Goal: Task Accomplishment & Management: Complete application form

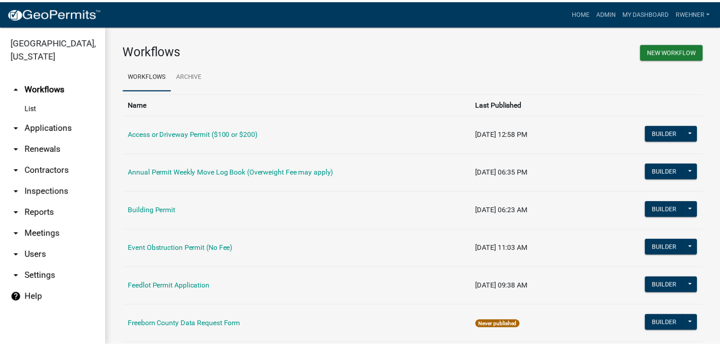
scroll to position [299, 0]
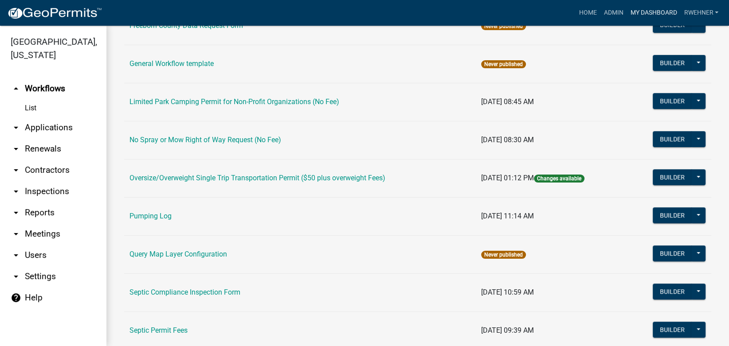
click at [651, 6] on link "My Dashboard" at bounding box center [654, 12] width 54 height 17
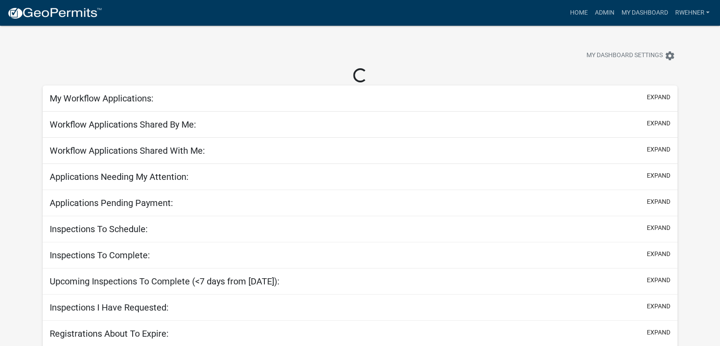
select select "2: 50"
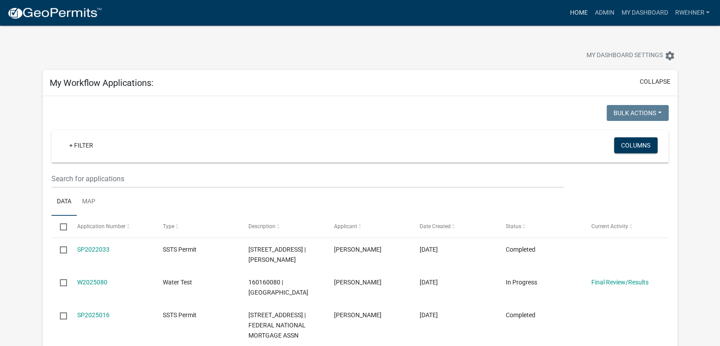
click at [576, 11] on link "Home" at bounding box center [578, 12] width 25 height 17
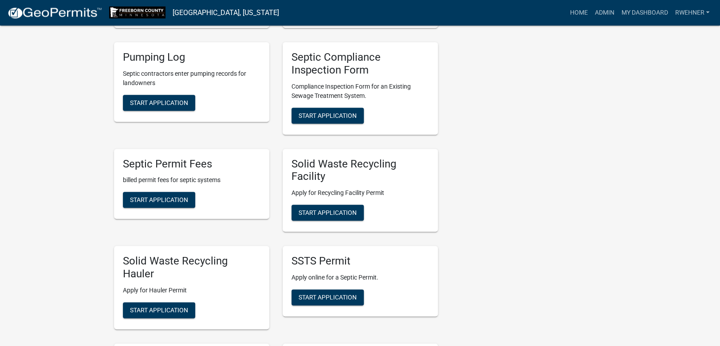
scroll to position [279, 0]
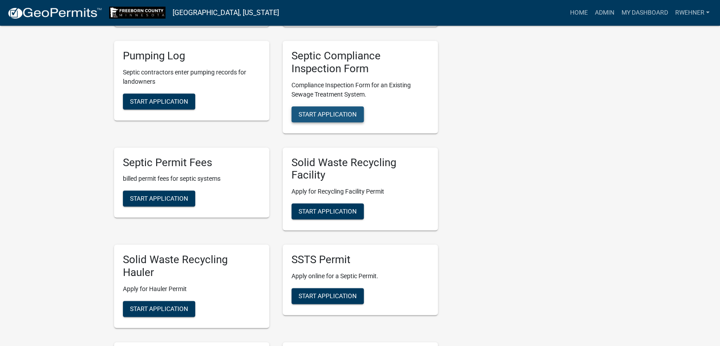
click at [322, 112] on span "Start Application" at bounding box center [328, 113] width 58 height 7
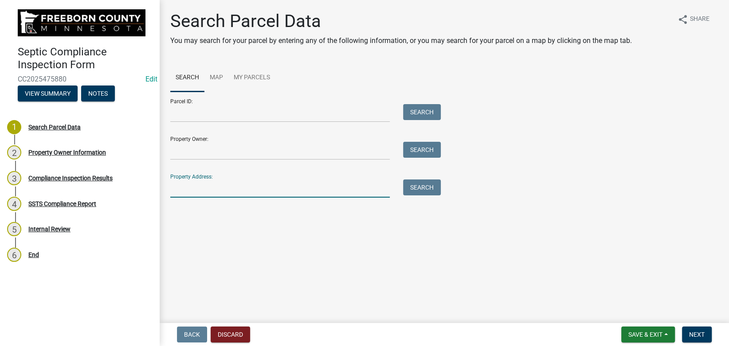
click at [259, 193] on input "Property Address:" at bounding box center [280, 189] width 220 height 18
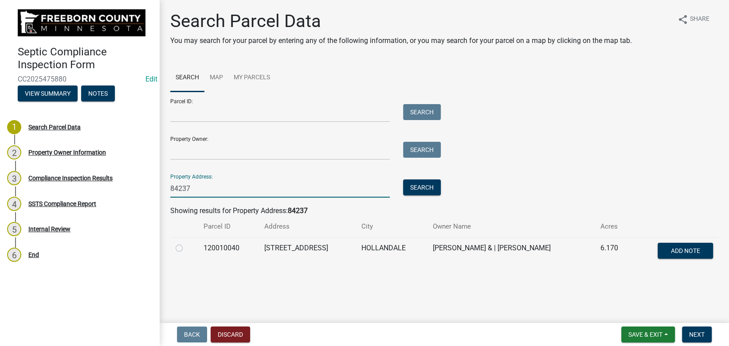
type input "84237"
click at [186, 243] on label at bounding box center [186, 243] width 0 height 0
click at [186, 247] on input "radio" at bounding box center [189, 246] width 6 height 6
radio input "true"
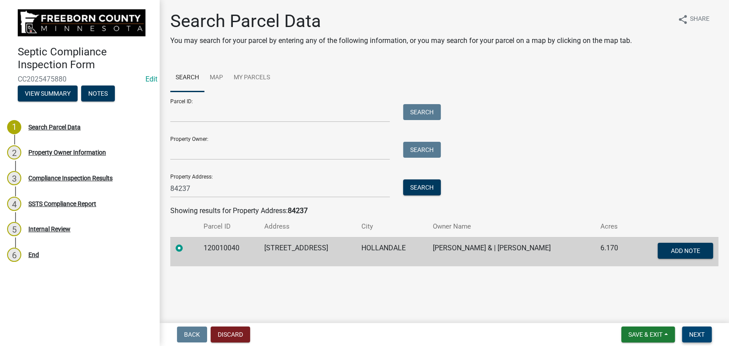
click at [692, 333] on span "Next" at bounding box center [697, 334] width 16 height 7
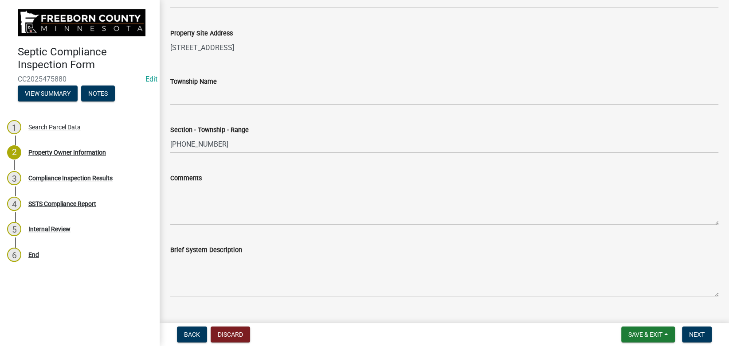
scroll to position [428, 0]
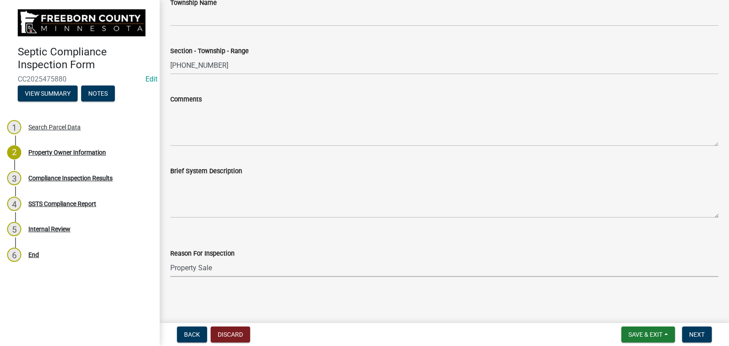
click option "Property Sale" at bounding box center [0, 0] width 0 height 0
select select "d6fd99ce-8a43-4bcf-938d-761da4bf36de"
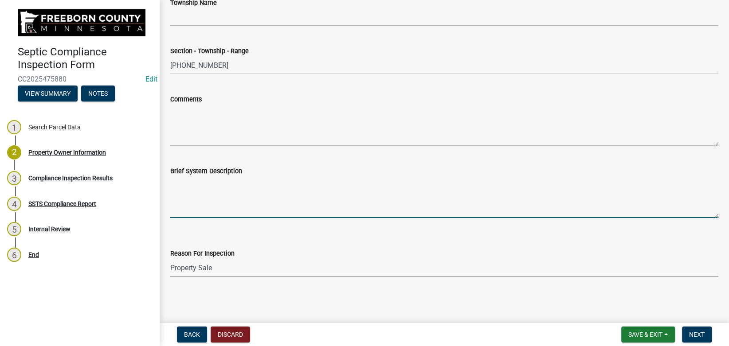
click at [202, 187] on textarea "Brief System Description" at bounding box center [444, 198] width 548 height 42
type textarea "2250 septic tank, 1000 pump tank, to mound system"
click at [690, 329] on button "Next" at bounding box center [697, 335] width 30 height 16
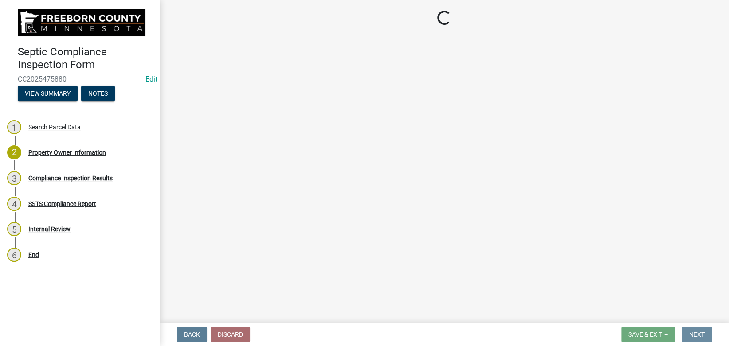
scroll to position [0, 0]
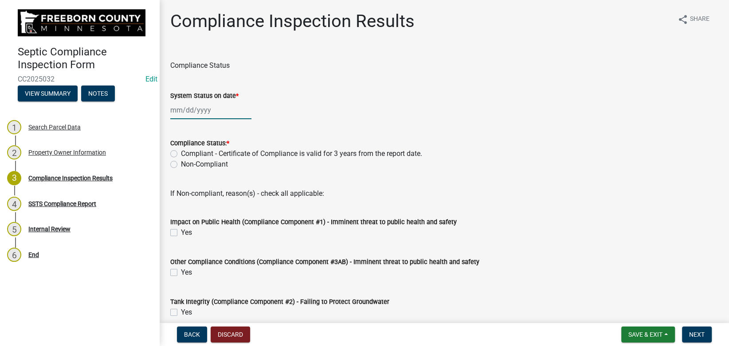
click at [210, 114] on input "System Status on date *" at bounding box center [210, 110] width 81 height 18
select select "9"
select select "2025"
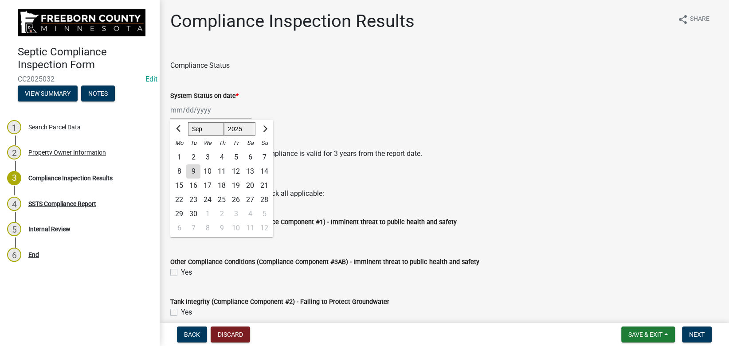
click at [177, 171] on div "8" at bounding box center [179, 172] width 14 height 14
type input "[DATE]"
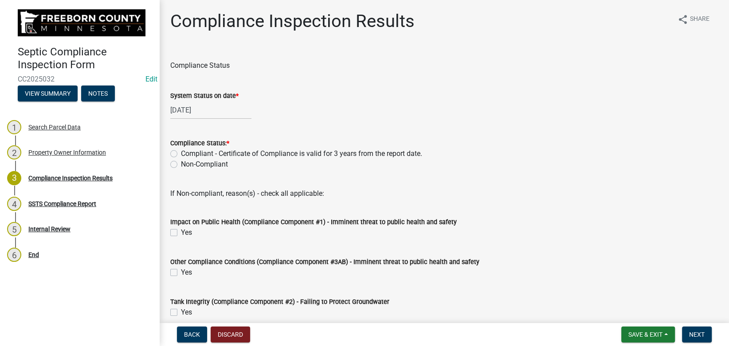
click at [181, 153] on label "Compliant - Certificate of Compliance is valid for 3 years from the report date." at bounding box center [301, 154] width 241 height 11
click at [181, 153] on input "Compliant - Certificate of Compliance is valid for 3 years from the report date." at bounding box center [184, 152] width 6 height 6
radio input "true"
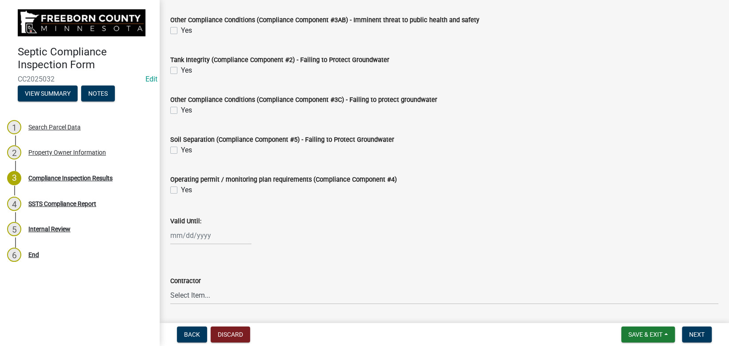
scroll to position [299, 0]
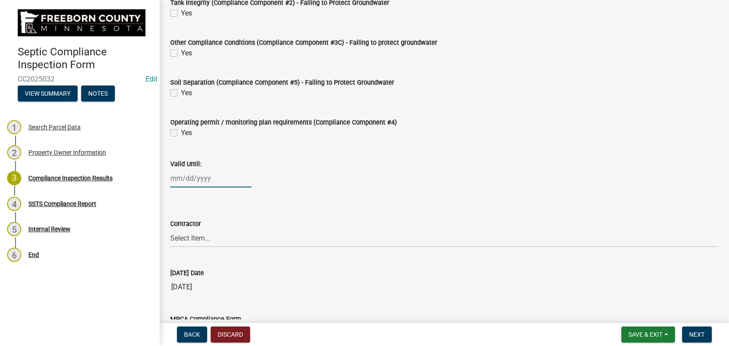
click at [207, 177] on input "Valid Until:" at bounding box center [210, 178] width 81 height 18
select select "9"
select select "2025"
click at [204, 179] on input "Valid Until:" at bounding box center [210, 178] width 81 height 18
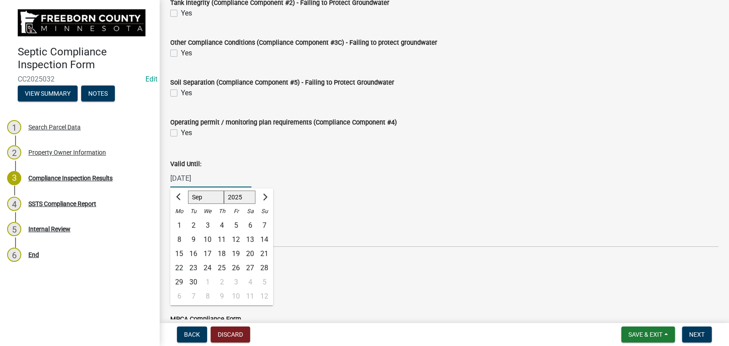
type input "09/08/2028"
click at [231, 159] on div "Valid Until:" at bounding box center [444, 164] width 548 height 11
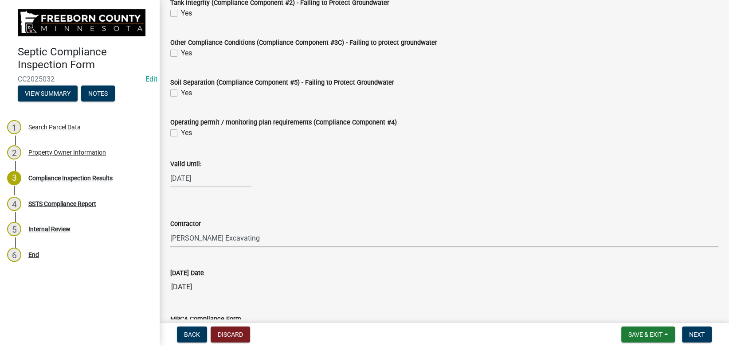
click option "Wangen Excavating" at bounding box center [0, 0] width 0 height 0
select select "88f0f7dd-d716-494e-81d6-1dc099b407a5"
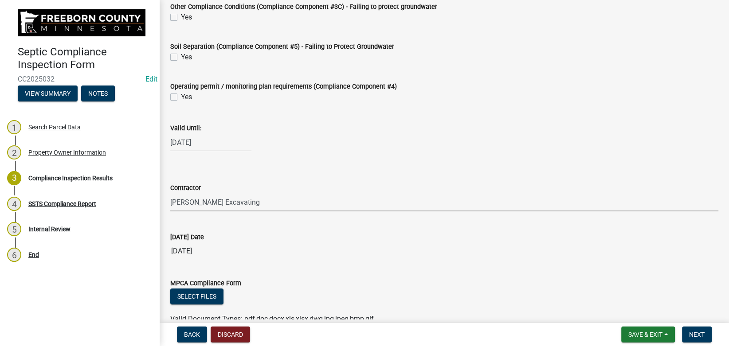
scroll to position [383, 0]
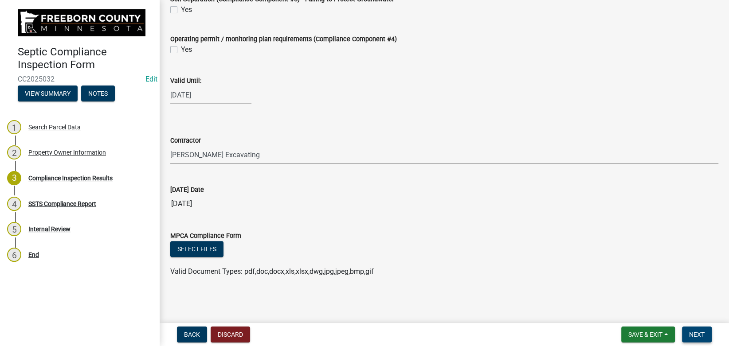
click at [704, 333] on span "Next" at bounding box center [697, 334] width 16 height 7
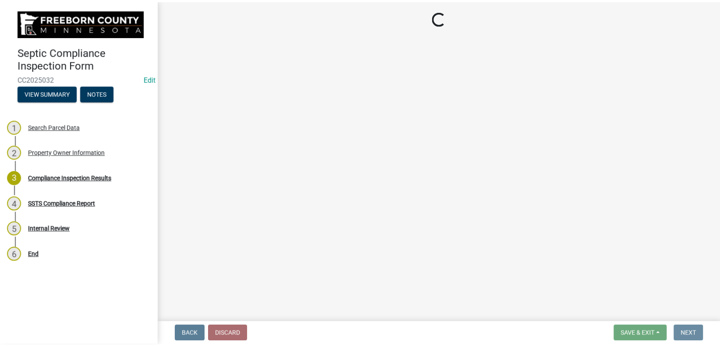
scroll to position [0, 0]
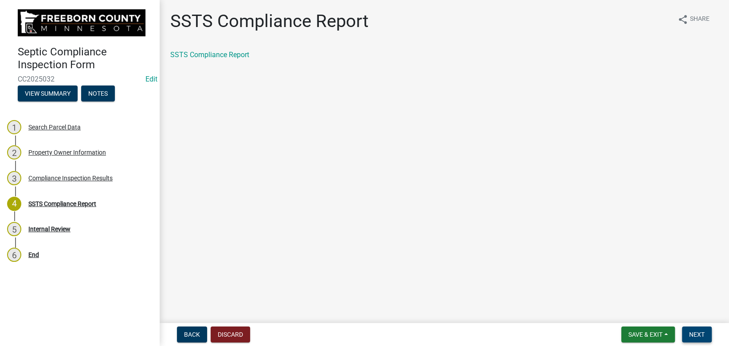
click at [704, 333] on span "Next" at bounding box center [697, 334] width 16 height 7
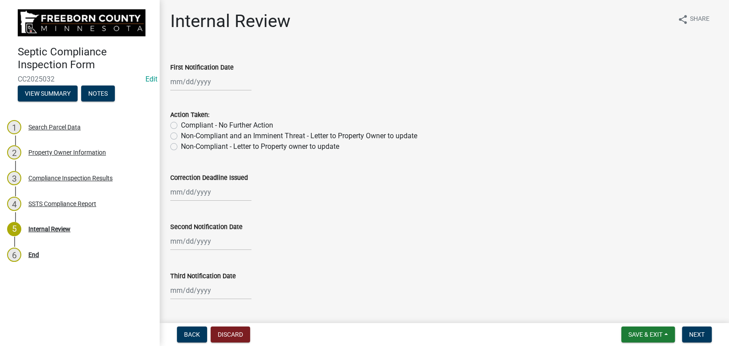
click at [230, 124] on label "Compliant - No Further Action" at bounding box center [227, 125] width 92 height 11
click at [187, 124] on input "Compliant - No Further Action" at bounding box center [184, 123] width 6 height 6
radio input "true"
click at [703, 331] on button "Next" at bounding box center [697, 335] width 30 height 16
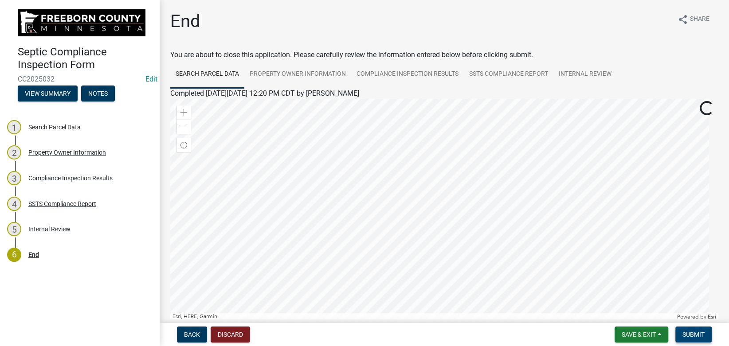
click at [703, 331] on button "Submit" at bounding box center [694, 335] width 36 height 16
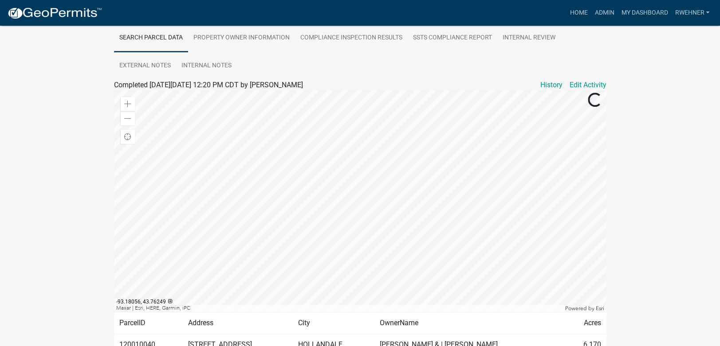
scroll to position [186, 0]
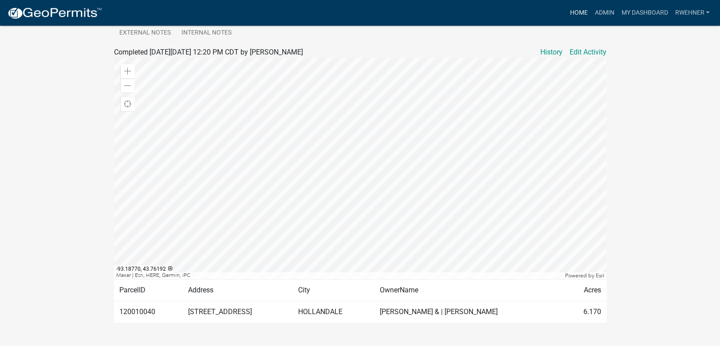
click at [581, 11] on link "Home" at bounding box center [578, 12] width 25 height 17
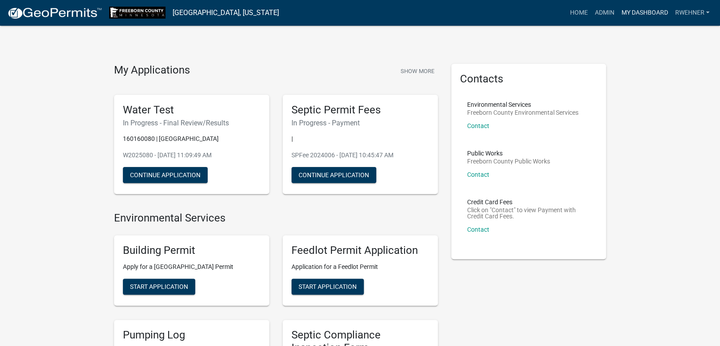
click at [627, 12] on link "My Dashboard" at bounding box center [645, 12] width 54 height 17
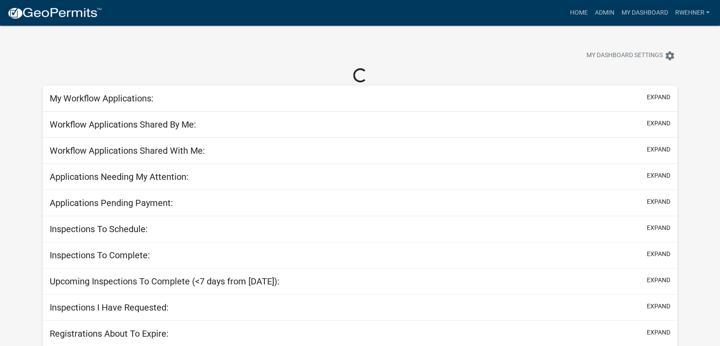
select select "2: 50"
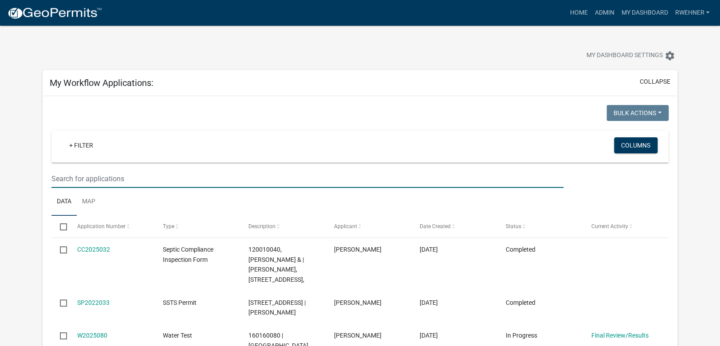
click at [98, 171] on input "text" at bounding box center [307, 179] width 512 height 18
click at [96, 175] on input "text" at bounding box center [307, 179] width 512 height 18
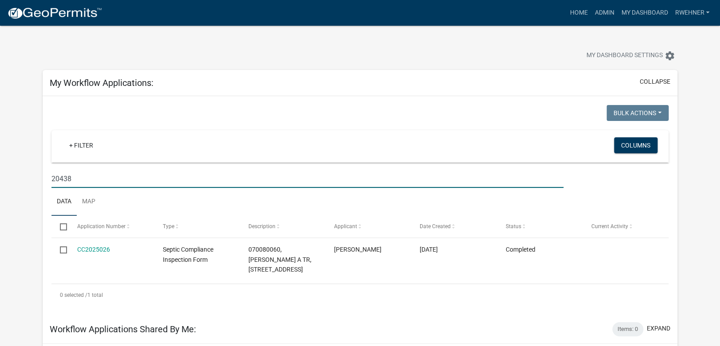
drag, startPoint x: 74, startPoint y: 178, endPoint x: -73, endPoint y: 177, distance: 146.8
click at [51, 177] on input "20438" at bounding box center [307, 179] width 512 height 18
type input "2"
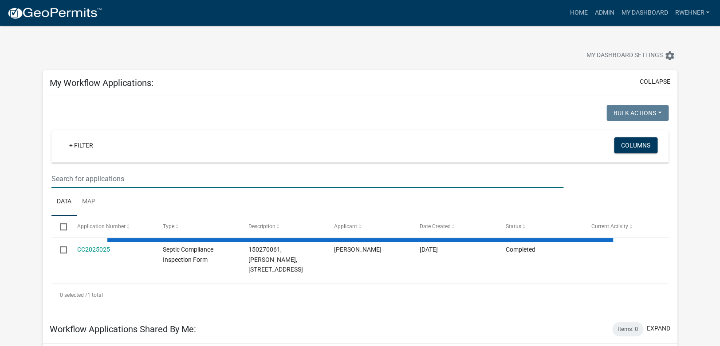
select select "2: 50"
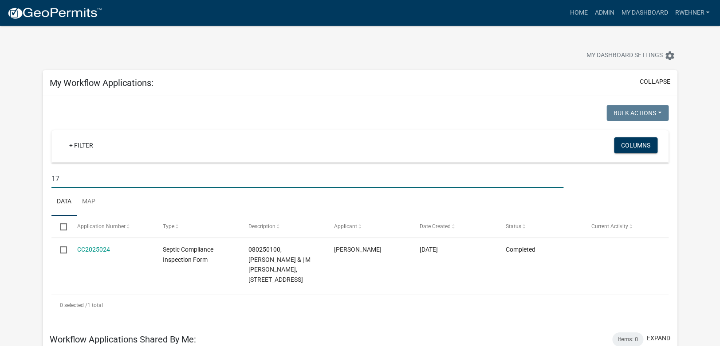
type input "1"
select select "2: 50"
drag, startPoint x: 82, startPoint y: 176, endPoint x: -40, endPoint y: 179, distance: 122.0
click at [51, 179] on input "72315" at bounding box center [307, 179] width 512 height 18
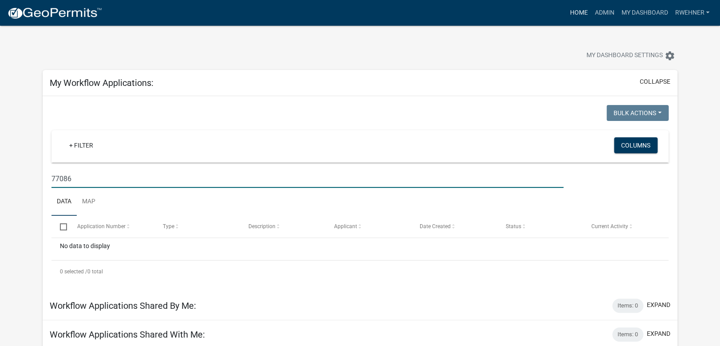
type input "77086"
click at [577, 13] on link "Home" at bounding box center [578, 12] width 25 height 17
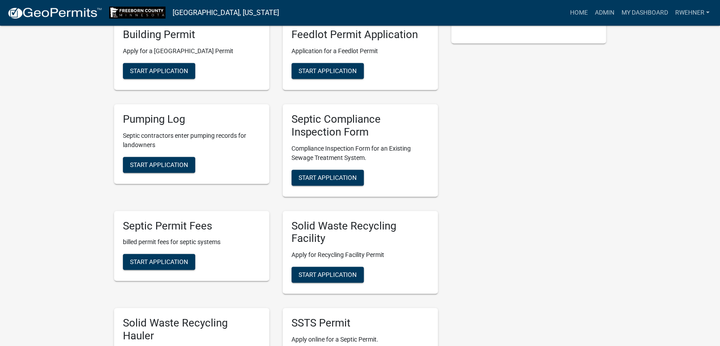
scroll to position [233, 0]
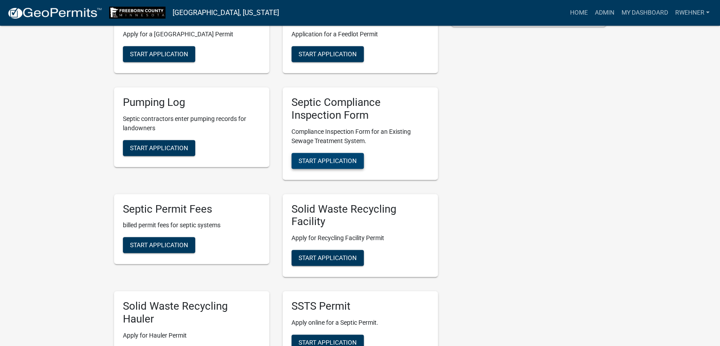
click at [310, 164] on span "Start Application" at bounding box center [328, 160] width 58 height 7
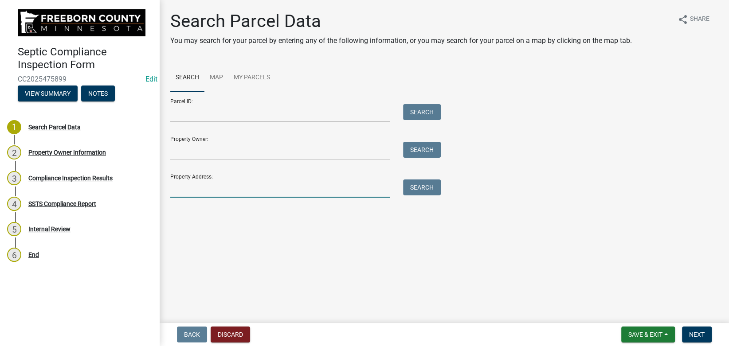
click at [228, 189] on input "Property Address:" at bounding box center [280, 189] width 220 height 18
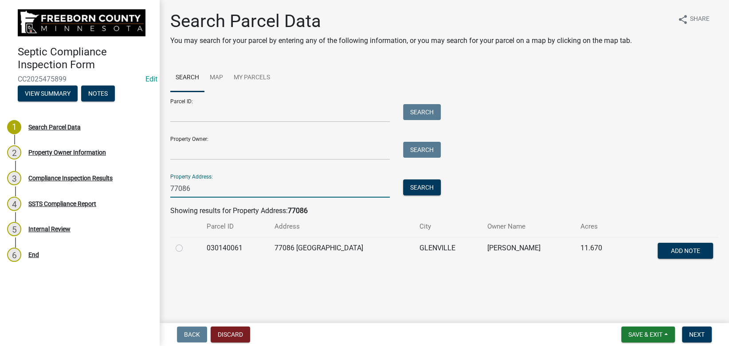
type input "77086"
click at [186, 243] on label at bounding box center [186, 243] width 0 height 0
click at [186, 249] on input "radio" at bounding box center [189, 246] width 6 height 6
radio input "true"
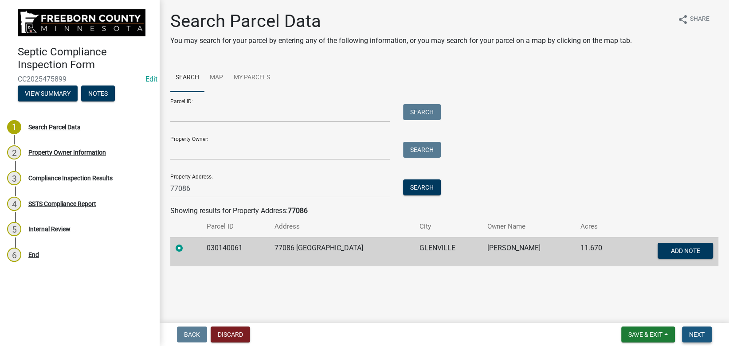
click at [694, 335] on span "Next" at bounding box center [697, 334] width 16 height 7
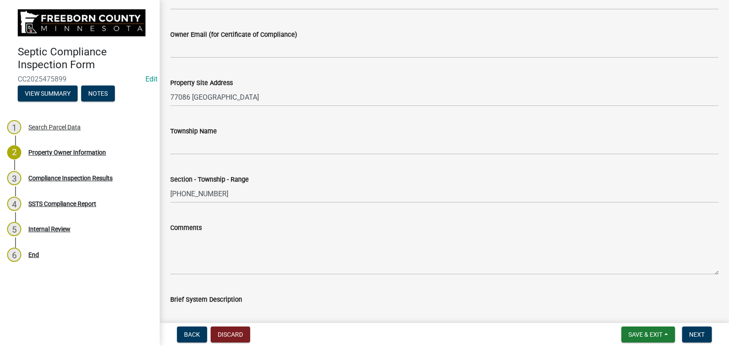
scroll to position [428, 0]
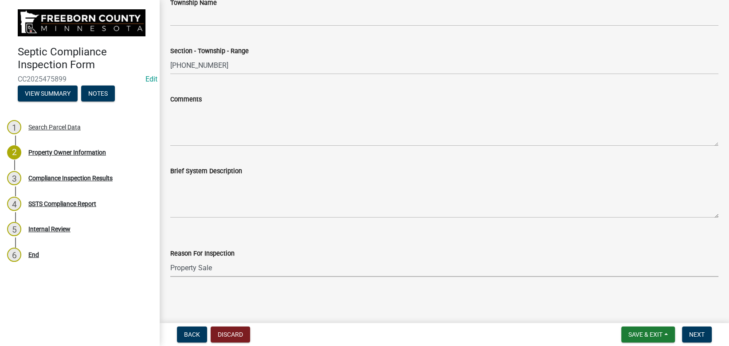
click option "Property Sale" at bounding box center [0, 0] width 0 height 0
select select "d6fd99ce-8a43-4bcf-938d-761da4bf36de"
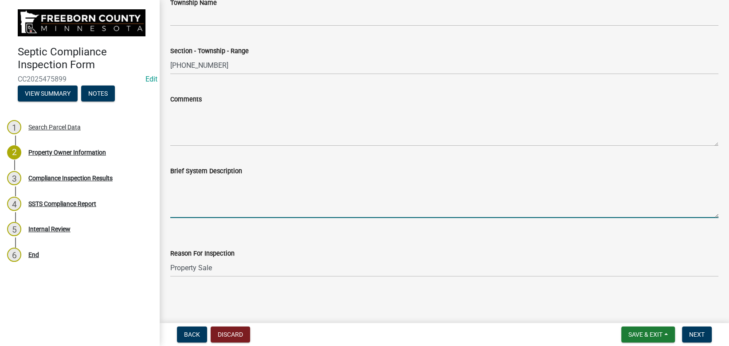
click at [215, 197] on textarea "Brief System Description" at bounding box center [444, 198] width 548 height 42
type textarea "2250 g septic/pump tank to mound"
click at [699, 334] on span "Next" at bounding box center [697, 334] width 16 height 7
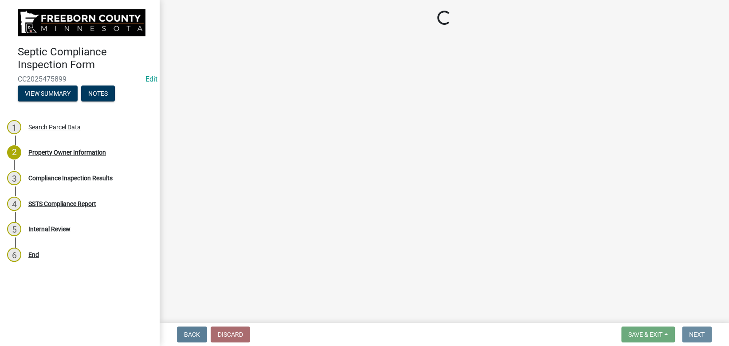
scroll to position [0, 0]
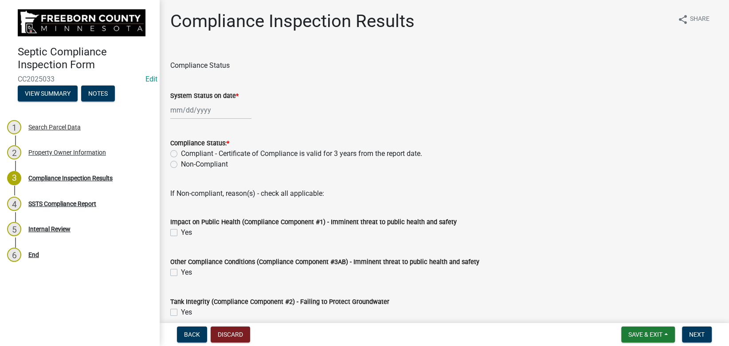
click at [181, 154] on label "Compliant - Certificate of Compliance is valid for 3 years from the report date." at bounding box center [301, 154] width 241 height 11
click at [181, 154] on input "Compliant - Certificate of Compliance is valid for 3 years from the report date." at bounding box center [184, 152] width 6 height 6
radio input "true"
click at [189, 113] on input "System Status on date *" at bounding box center [210, 110] width 81 height 18
select select "9"
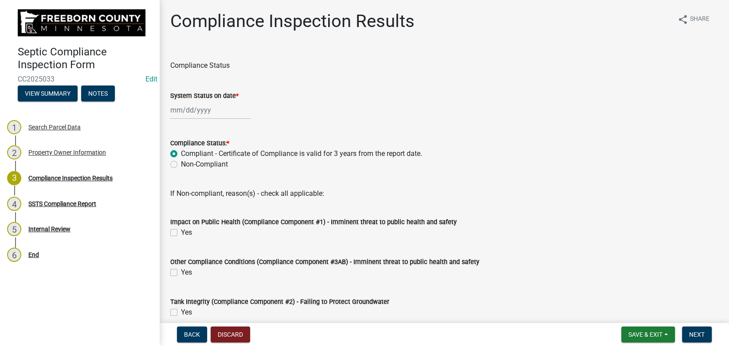
select select "2025"
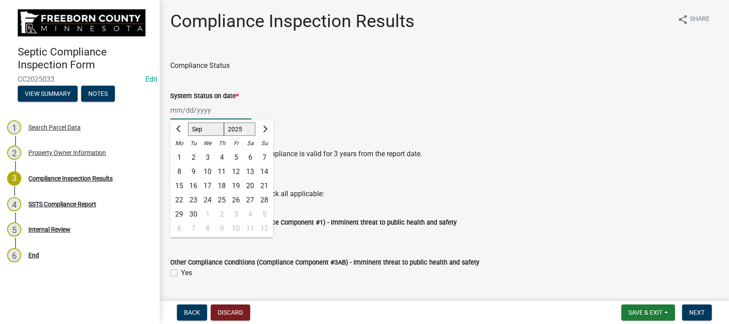
click at [189, 113] on input "System Status on date *" at bounding box center [210, 110] width 81 height 18
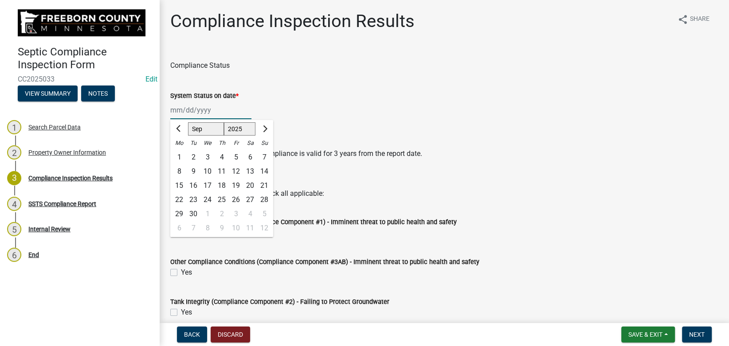
click at [189, 113] on input "System Status on date *" at bounding box center [210, 110] width 81 height 18
type input "[DATE]"
click at [308, 100] on div "System Status on date *" at bounding box center [444, 95] width 548 height 11
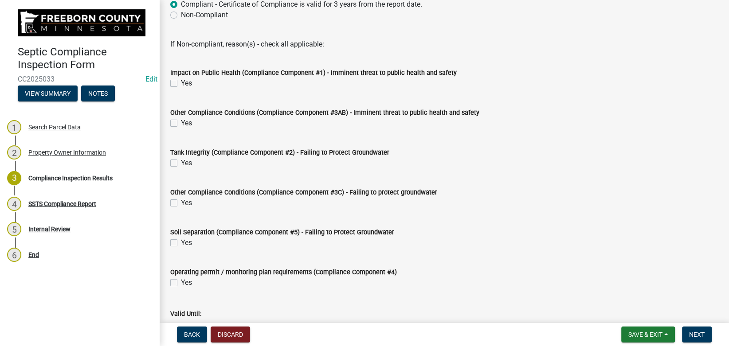
scroll to position [383, 0]
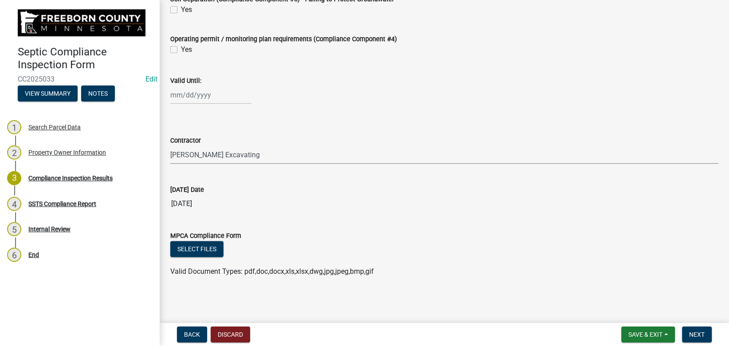
click option "Wangen Excavating" at bounding box center [0, 0] width 0 height 0
select select "88f0f7dd-d716-494e-81d6-1dc099b407a5"
click at [197, 88] on input "Valid Until:" at bounding box center [210, 95] width 81 height 18
select select "9"
select select "2025"
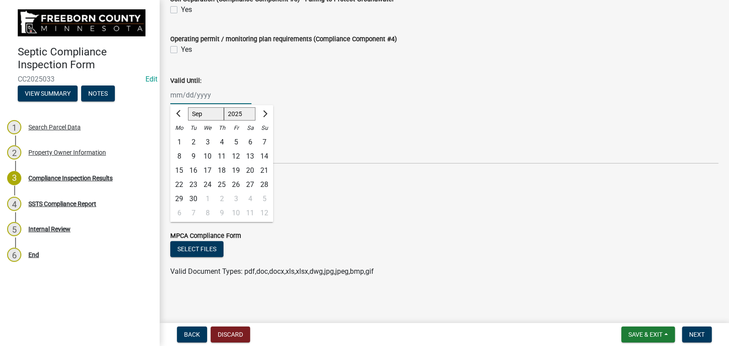
click at [194, 95] on input "Valid Until:" at bounding box center [210, 95] width 81 height 18
type input "08/11/2028"
click at [299, 102] on div "08/11/2028 Jan Feb Mar Apr May Jun Jul Aug Sep Oct Nov Dec 1525 1526 1527 1528 …" at bounding box center [444, 95] width 548 height 18
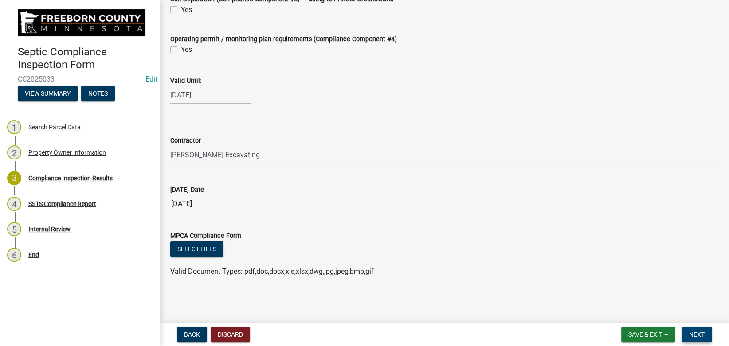
click at [696, 336] on span "Next" at bounding box center [697, 334] width 16 height 7
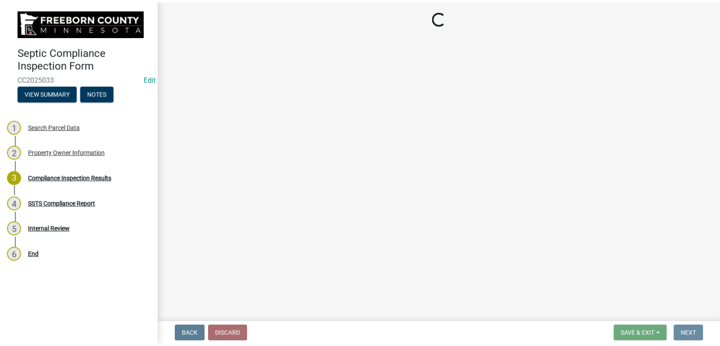
scroll to position [0, 0]
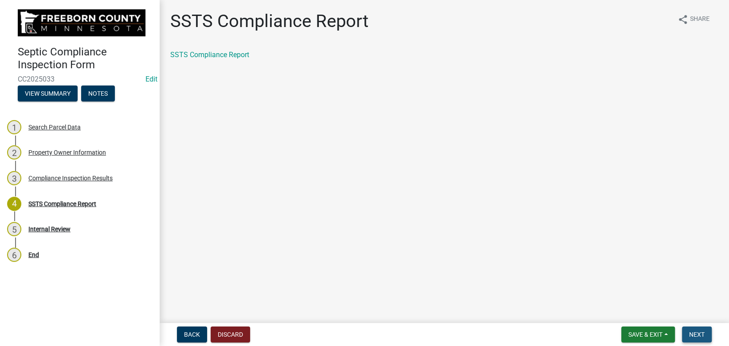
click at [696, 342] on button "Next" at bounding box center [697, 335] width 30 height 16
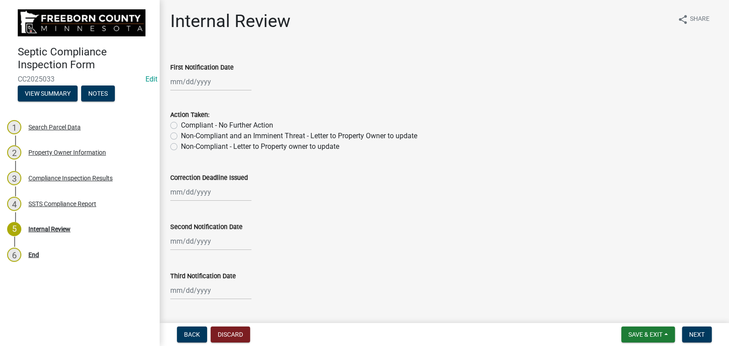
click at [210, 123] on label "Compliant - No Further Action" at bounding box center [227, 125] width 92 height 11
click at [187, 123] on input "Compliant - No Further Action" at bounding box center [184, 123] width 6 height 6
radio input "true"
click at [694, 332] on span "Next" at bounding box center [697, 334] width 16 height 7
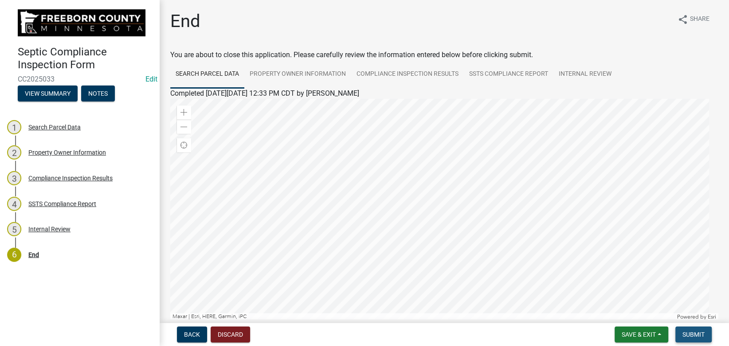
click at [699, 334] on span "Submit" at bounding box center [694, 334] width 22 height 7
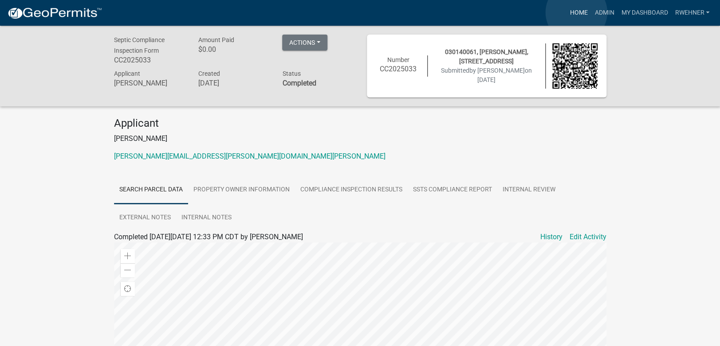
click at [576, 12] on link "Home" at bounding box center [578, 12] width 25 height 17
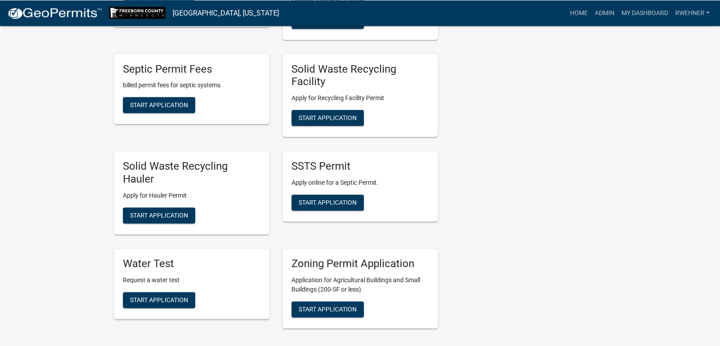
scroll to position [419, 0]
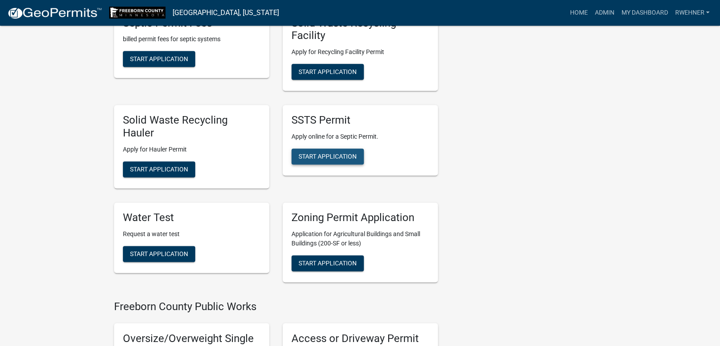
click at [308, 153] on span "Start Application" at bounding box center [328, 156] width 58 height 7
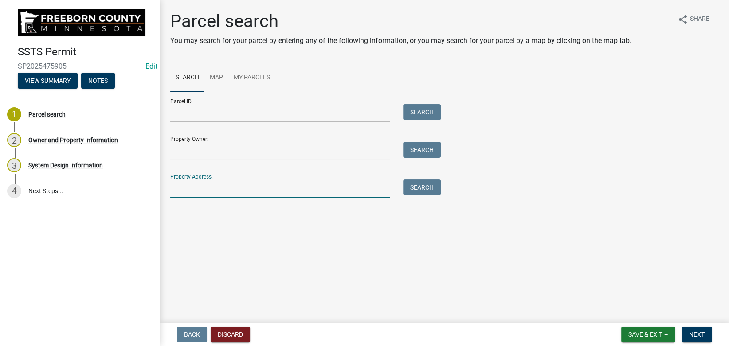
click at [211, 189] on input "Property Address:" at bounding box center [280, 189] width 220 height 18
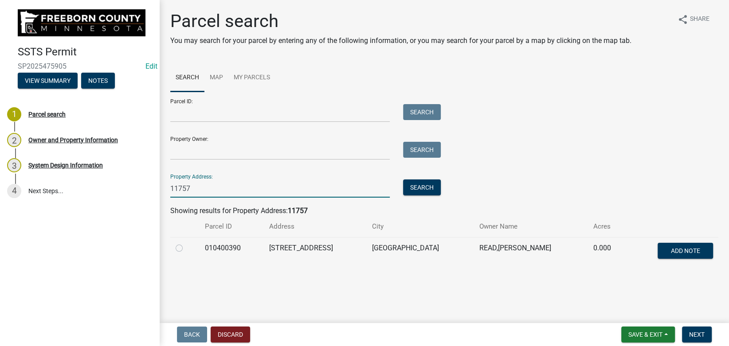
type input "11757"
click at [186, 243] on label at bounding box center [186, 243] width 0 height 0
click at [186, 246] on input "radio" at bounding box center [189, 246] width 6 height 6
radio input "true"
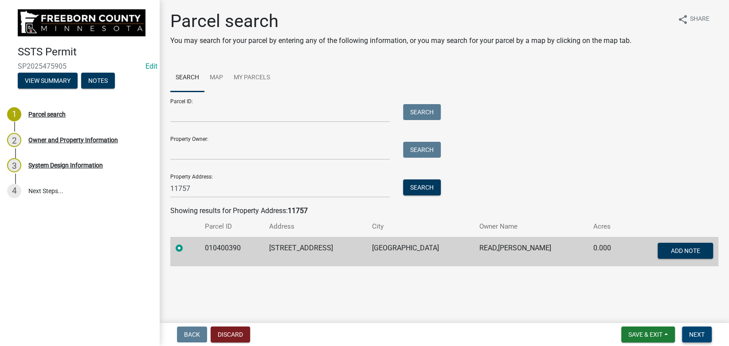
click at [704, 339] on button "Next" at bounding box center [697, 335] width 30 height 16
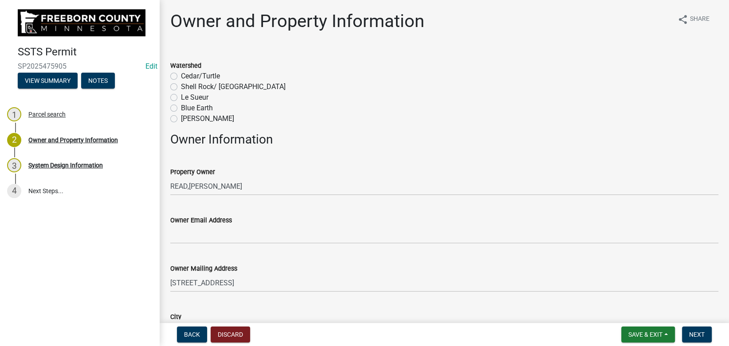
click at [181, 76] on label "Cedar/Turtle" at bounding box center [200, 76] width 39 height 11
click at [181, 76] on input "Cedar/Turtle" at bounding box center [184, 74] width 6 height 6
radio input "true"
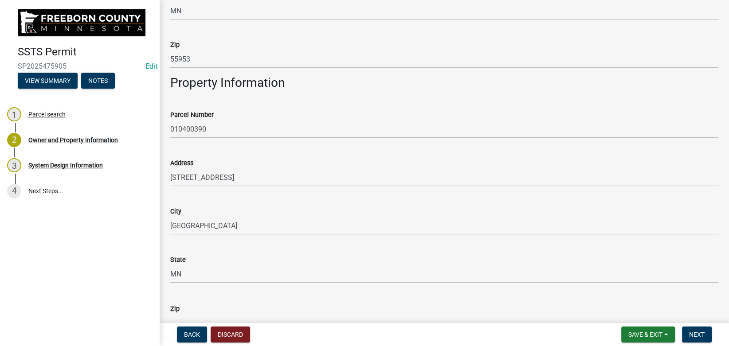
scroll to position [569, 0]
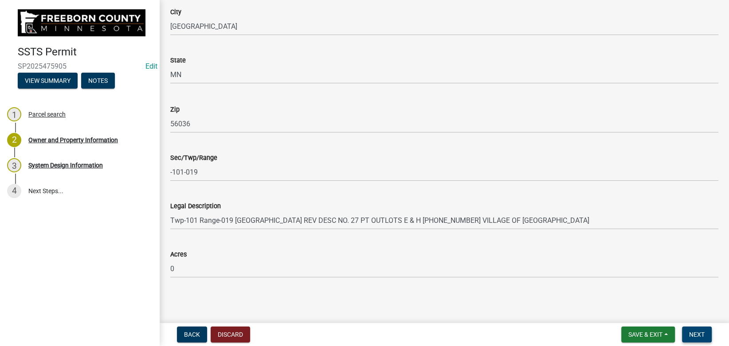
click at [700, 334] on span "Next" at bounding box center [697, 334] width 16 height 7
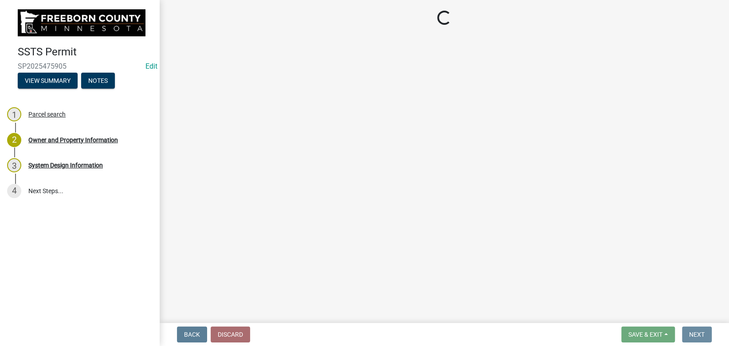
scroll to position [0, 0]
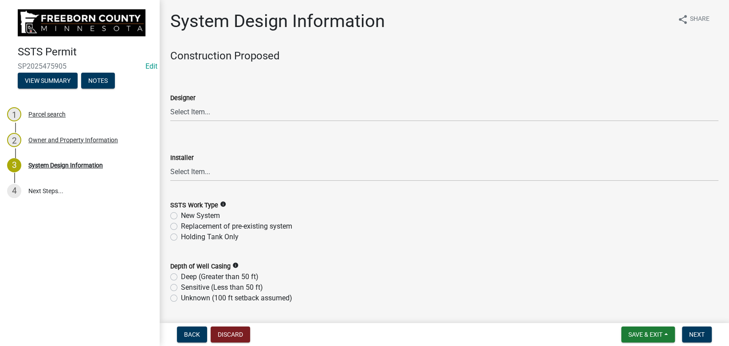
click at [210, 103] on div "Designer" at bounding box center [444, 98] width 548 height 11
click option "Eric Boe & Sons" at bounding box center [0, 0] width 0 height 0
select select "2bd30a44-9580-4526-8ba9-7261f32dd3c1"
click option "Eric Boe & Sons" at bounding box center [0, 0] width 0 height 0
select select "2bd30a44-9580-4526-8ba9-7261f32dd3c1"
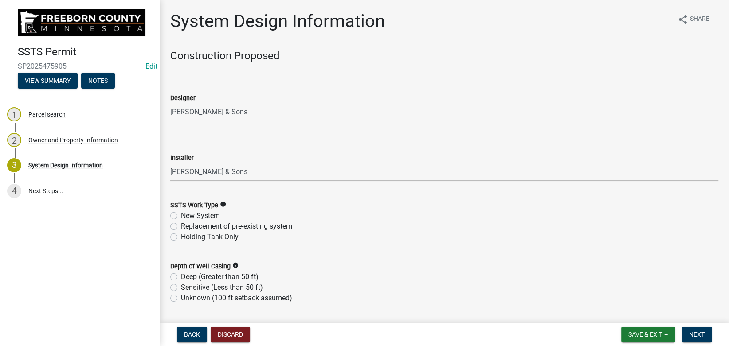
click at [181, 214] on label "New System" at bounding box center [200, 216] width 39 height 11
click at [181, 214] on input "New System" at bounding box center [184, 214] width 6 height 6
radio input "true"
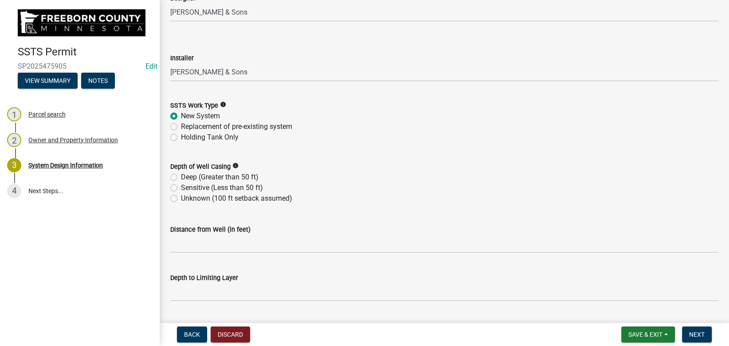
scroll to position [149, 0]
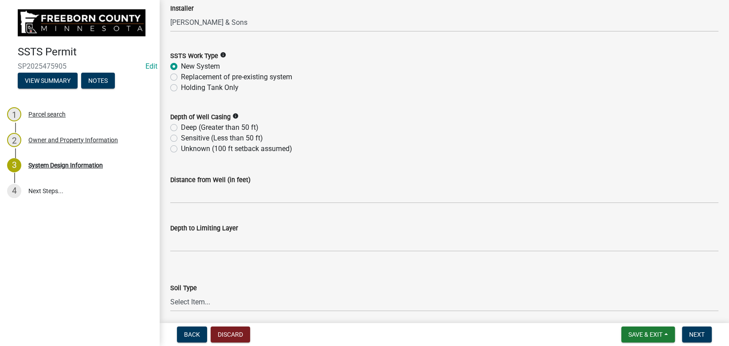
click at [208, 139] on label "Sensitive (Less than 50 ft)" at bounding box center [222, 138] width 82 height 11
click at [187, 139] on input "Sensitive (Less than 50 ft)" at bounding box center [184, 136] width 6 height 6
radio input "true"
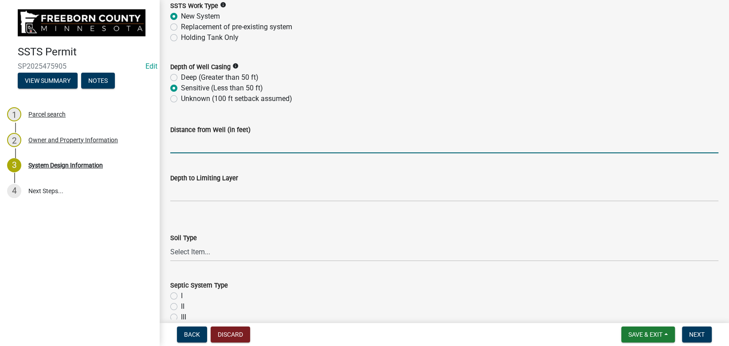
click at [185, 144] on input "Distance from Well (in feet)" at bounding box center [444, 144] width 548 height 18
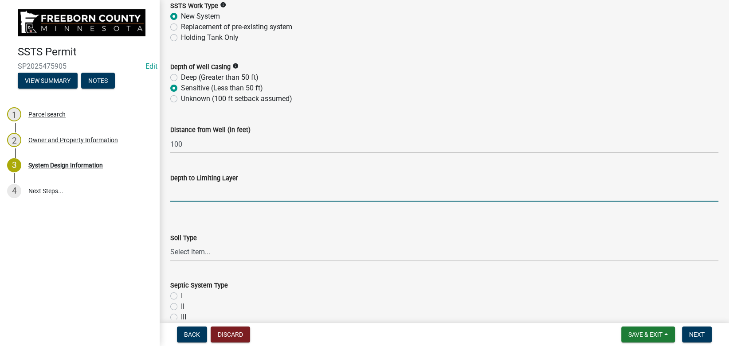
click at [195, 199] on input "text" at bounding box center [444, 193] width 548 height 18
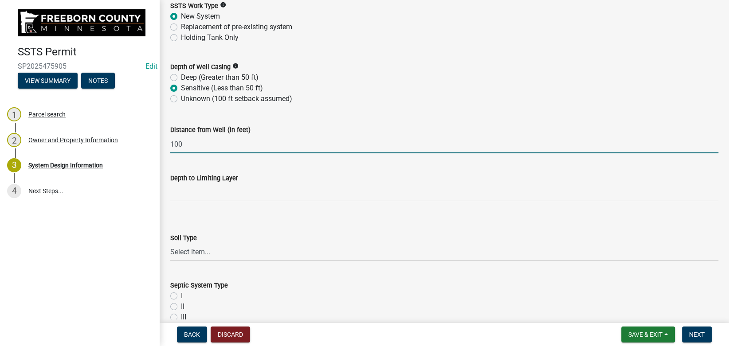
drag, startPoint x: 193, startPoint y: 145, endPoint x: 135, endPoint y: 139, distance: 58.4
click at [170, 139] on input "100" at bounding box center [444, 144] width 548 height 18
type input "50"
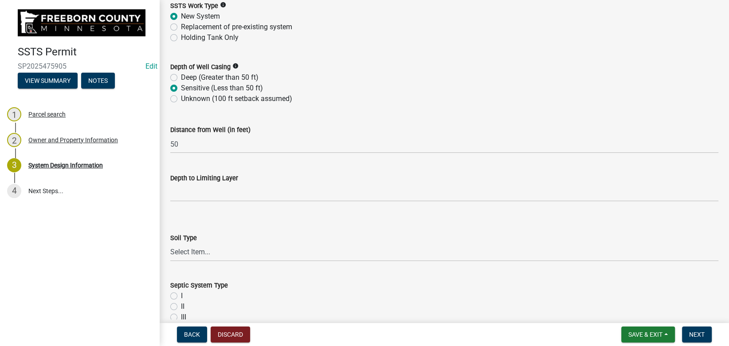
click at [181, 79] on label "Deep (Greater than 50 ft)" at bounding box center [220, 77] width 78 height 11
click at [181, 78] on input "Deep (Greater than 50 ft)" at bounding box center [184, 75] width 6 height 6
radio input "true"
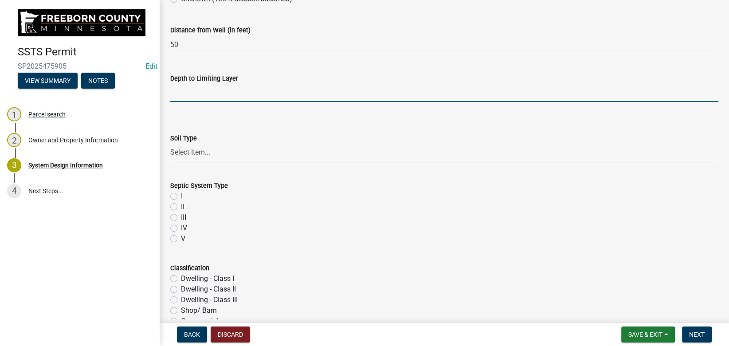
click at [212, 90] on input "text" at bounding box center [444, 93] width 548 height 18
type input "12"
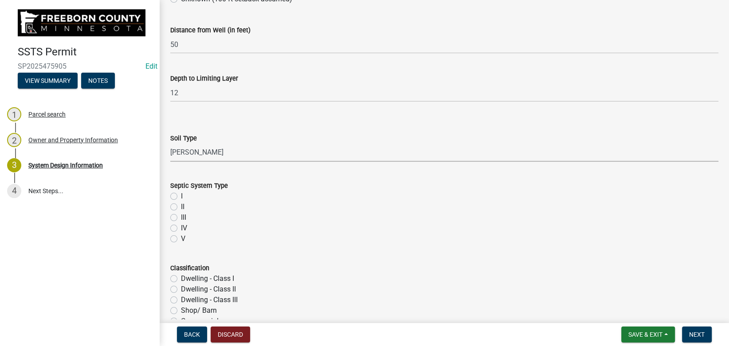
select select "d50360b1-4187-4419-9f05-ec37a89bc29a"
click at [181, 202] on input "II" at bounding box center [184, 205] width 6 height 6
radio input "true"
click at [181, 191] on input "I" at bounding box center [184, 194] width 6 height 6
radio input "true"
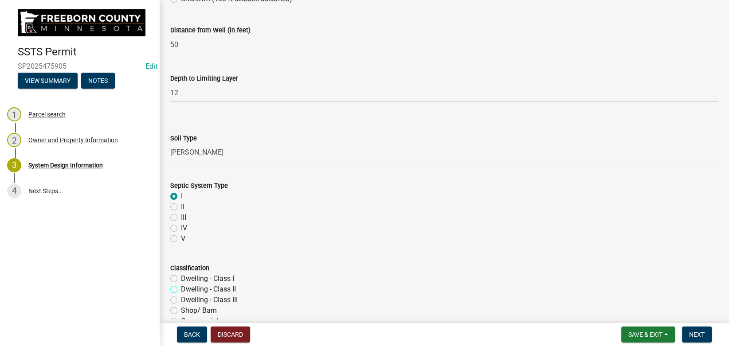
click at [181, 284] on input "Dwelling - CIass II" at bounding box center [184, 287] width 6 height 6
radio input "true"
click at [181, 274] on input "Dwelling - Class I" at bounding box center [184, 277] width 6 height 6
radio input "true"
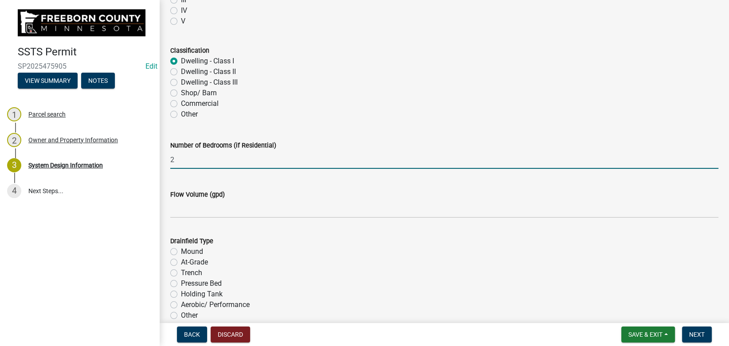
type input "2"
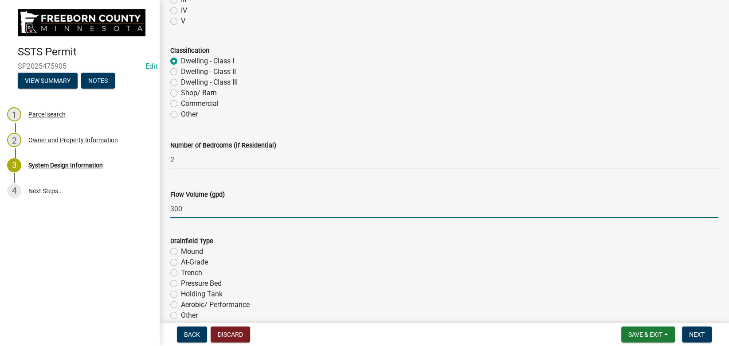
type input "300"
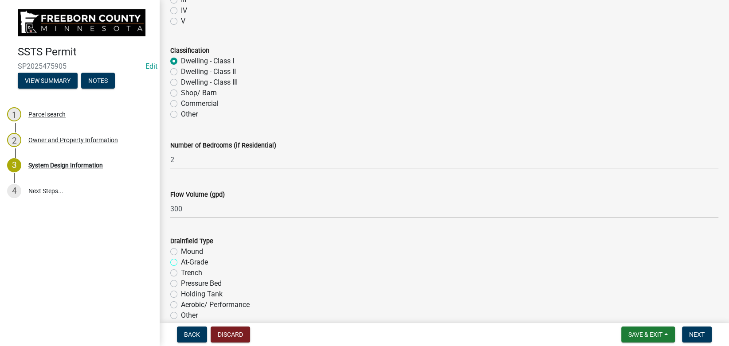
click at [181, 257] on input "At-Grade" at bounding box center [184, 260] width 6 height 6
radio input "true"
click at [181, 247] on input "Mound" at bounding box center [184, 250] width 6 height 6
radio input "true"
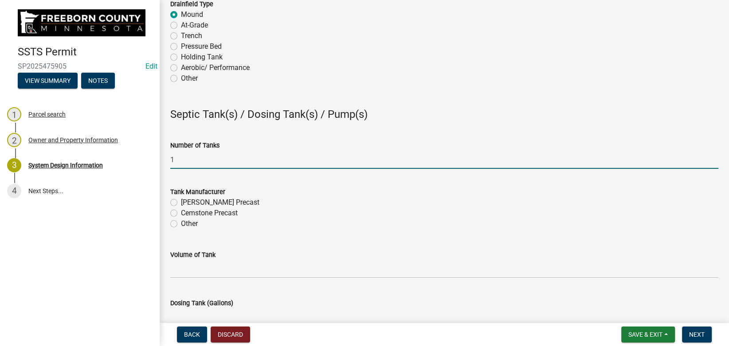
type input "1"
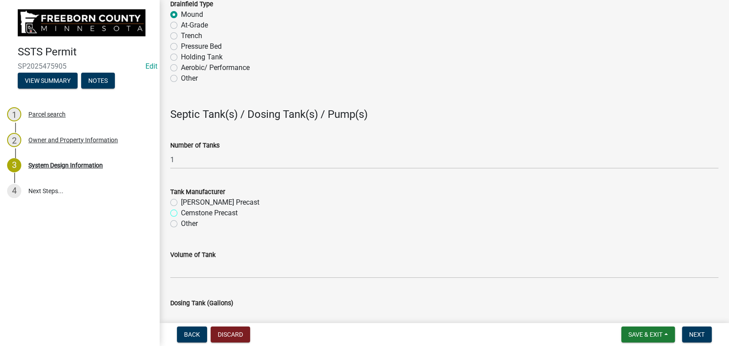
click at [181, 208] on input "Cemstone Precast" at bounding box center [184, 211] width 6 height 6
radio input "true"
click at [181, 197] on input "Wieser Precast" at bounding box center [184, 200] width 6 height 6
radio input "true"
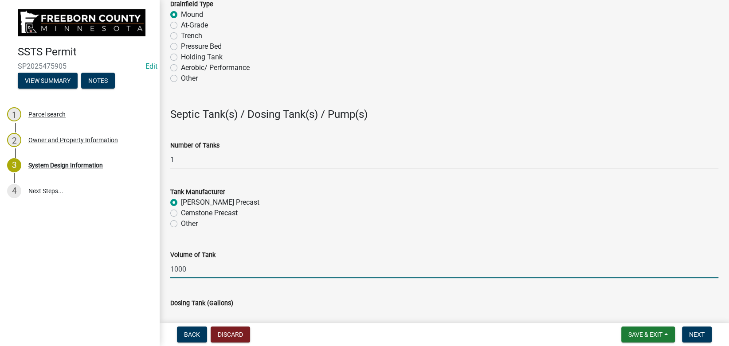
type input "1000"
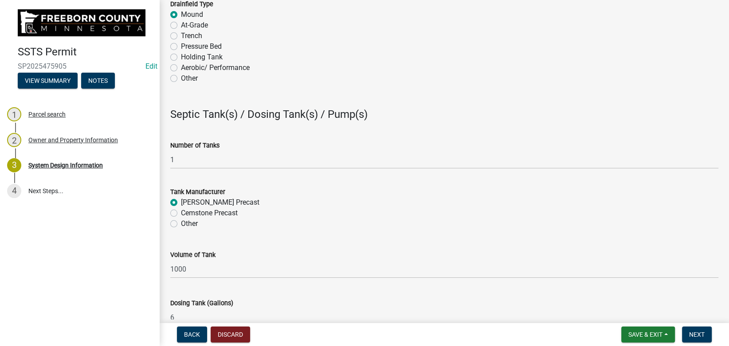
scroll to position [757, 0]
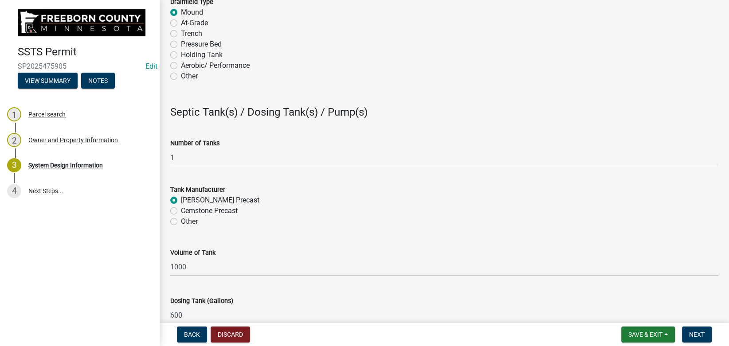
type input "600"
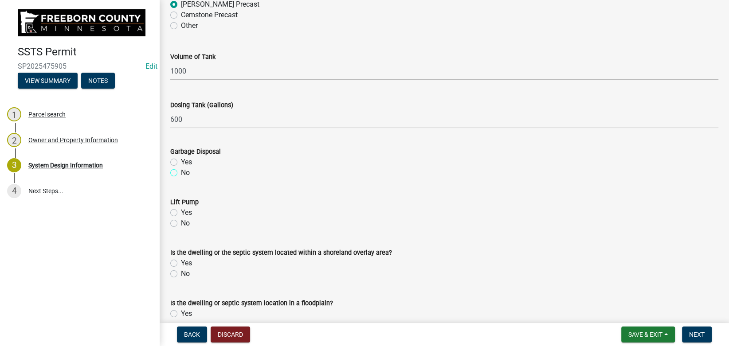
click at [181, 168] on input "No" at bounding box center [184, 171] width 6 height 6
radio input "true"
click at [181, 218] on input "No" at bounding box center [184, 221] width 6 height 6
radio input "true"
click at [181, 269] on input "No" at bounding box center [184, 272] width 6 height 6
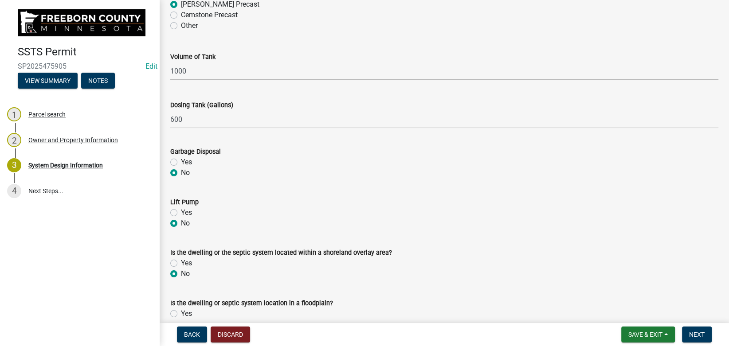
radio input "true"
click at [181, 319] on input "No" at bounding box center [184, 322] width 6 height 6
radio input "true"
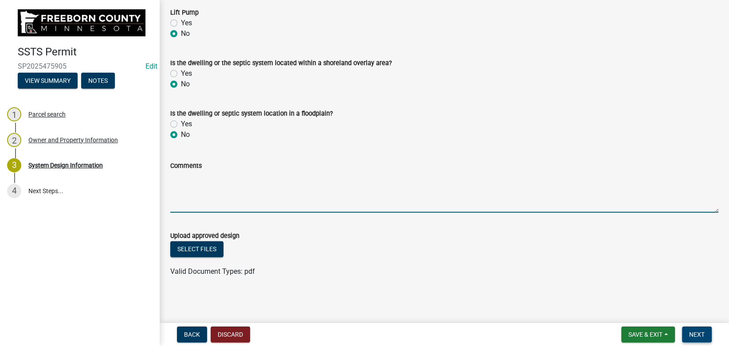
click at [693, 333] on span "Next" at bounding box center [697, 334] width 16 height 7
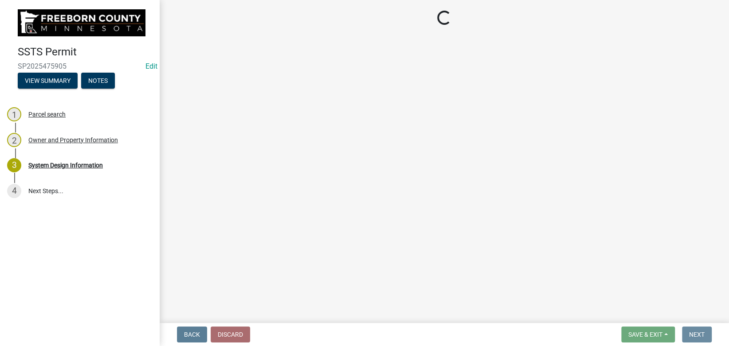
scroll to position [0, 0]
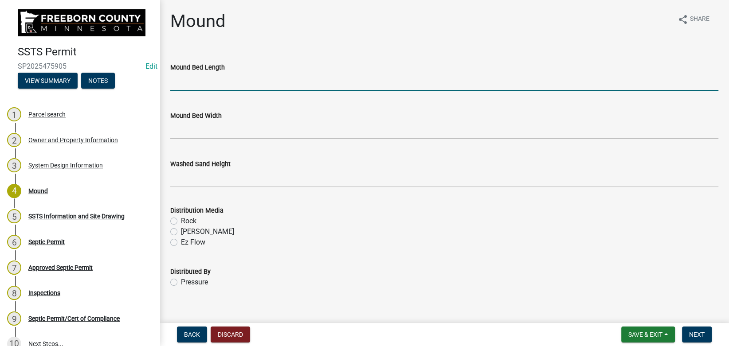
click at [228, 81] on input "Mound Bed Length" at bounding box center [444, 82] width 548 height 18
type input "25"
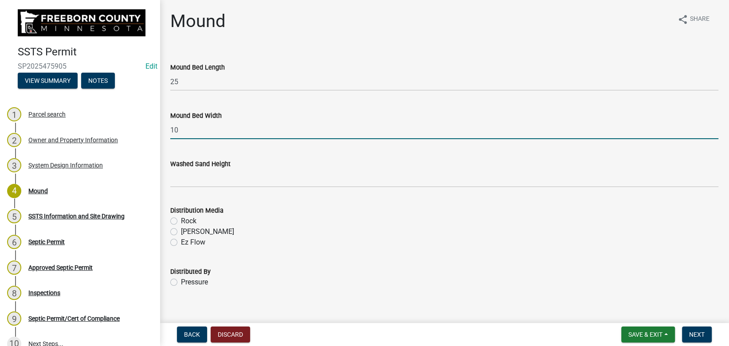
type input "10"
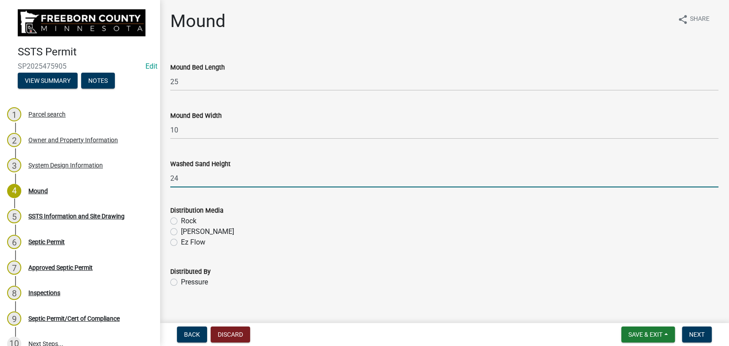
type input "24"
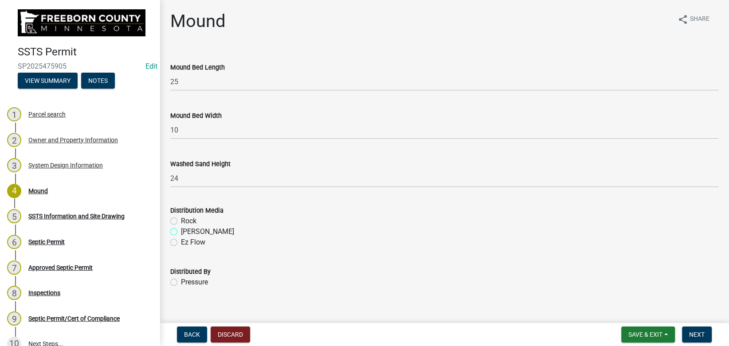
click at [181, 227] on input "Chambers" at bounding box center [184, 230] width 6 height 6
radio input "true"
click at [181, 216] on input "Rock" at bounding box center [184, 219] width 6 height 6
radio input "true"
click at [181, 277] on input "Pressure" at bounding box center [184, 280] width 6 height 6
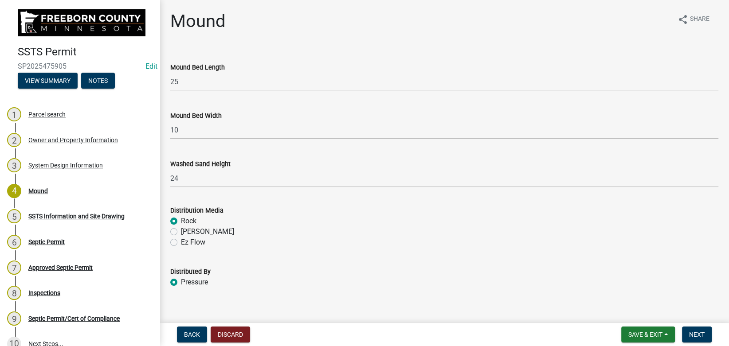
radio input "true"
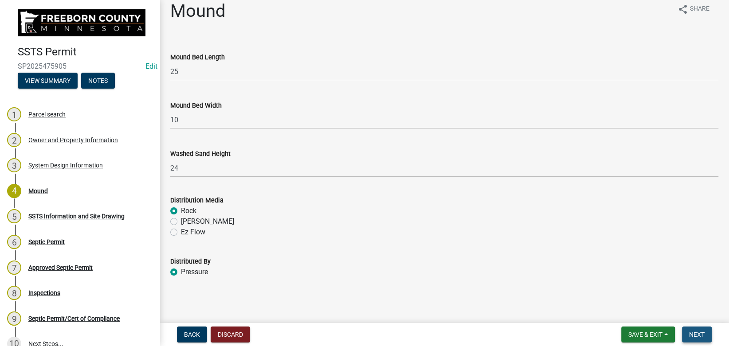
click at [703, 333] on span "Next" at bounding box center [697, 334] width 16 height 7
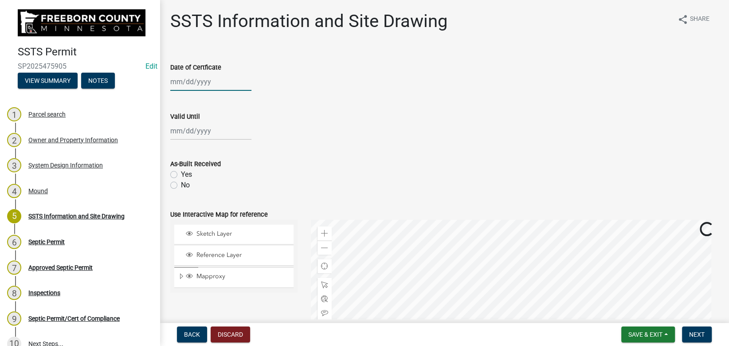
click at [181, 86] on input "Date of Certficate" at bounding box center [210, 82] width 81 height 18
select select "9"
select select "2025"
click at [184, 84] on input "Date of Certficate" at bounding box center [210, 82] width 81 height 18
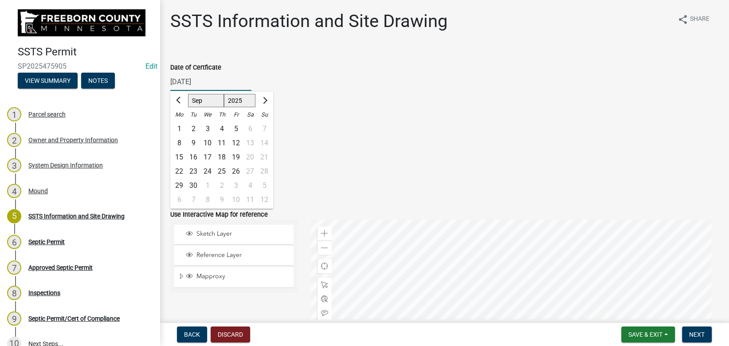
type input "07/23/2025"
click at [281, 59] on div "Date of Certficate 07/23/2025 Jan Feb Mar Apr May Jun Jul Aug Sep Oct Nov Dec 1…" at bounding box center [444, 70] width 548 height 41
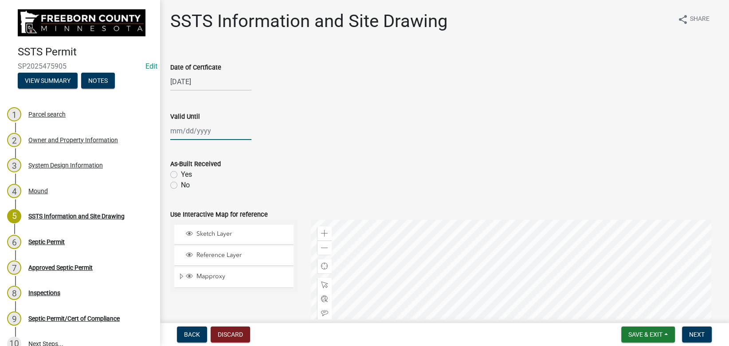
click at [181, 131] on input "Valid Until" at bounding box center [210, 131] width 81 height 18
select select "9"
select select "2025"
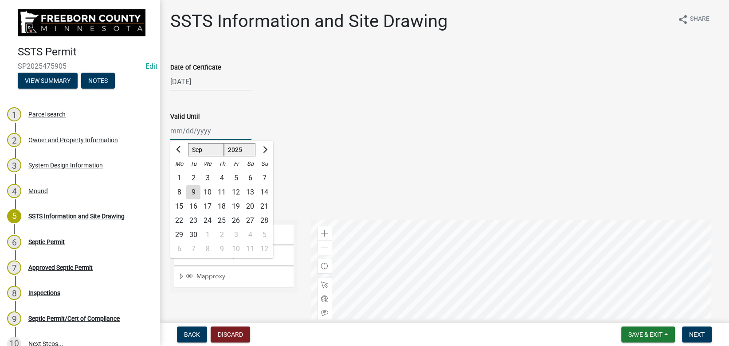
click at [197, 130] on input "Valid Until" at bounding box center [210, 131] width 81 height 18
type input "07/23/2030"
click at [291, 100] on div "Valid Until 07/23/2030 Jan Feb Mar Apr May Jun Jul Aug Sep Oct Nov Dec 1525 152…" at bounding box center [444, 119] width 548 height 41
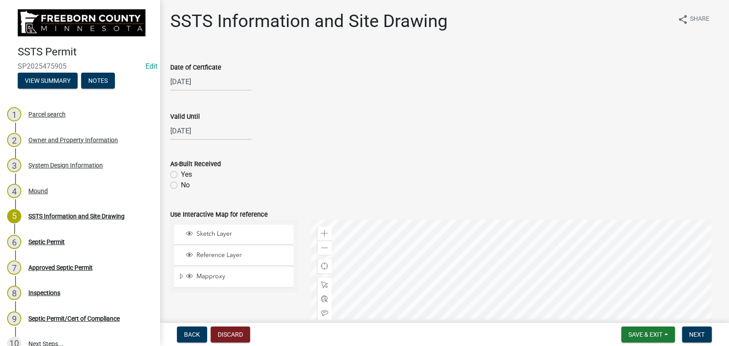
click at [181, 173] on label "Yes" at bounding box center [186, 174] width 11 height 11
click at [181, 173] on input "Yes" at bounding box center [184, 172] width 6 height 6
radio input "true"
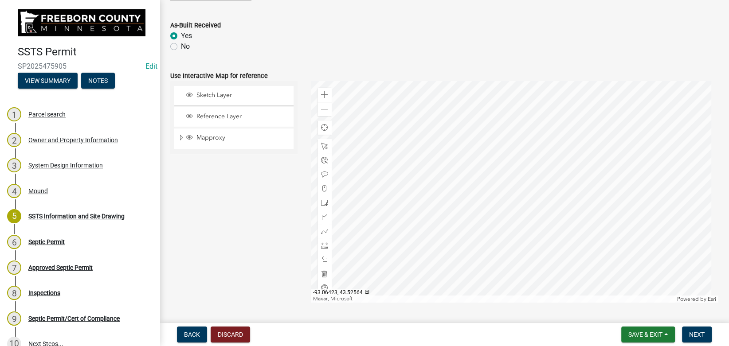
scroll to position [165, 0]
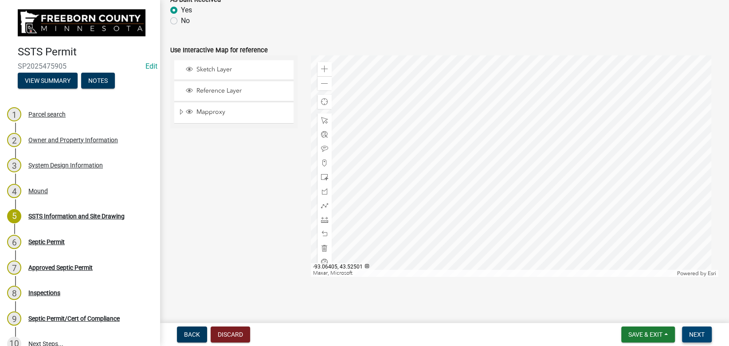
click at [700, 333] on span "Next" at bounding box center [697, 334] width 16 height 7
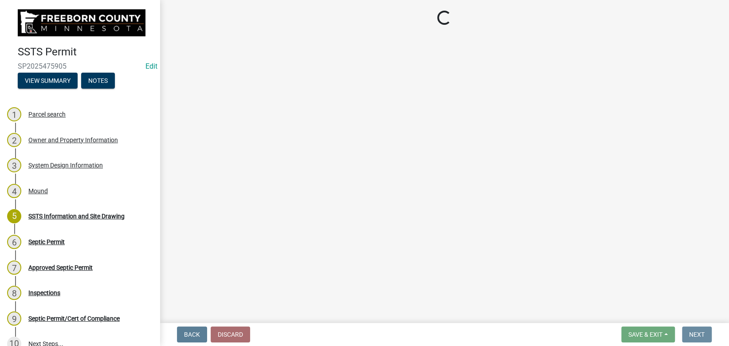
scroll to position [0, 0]
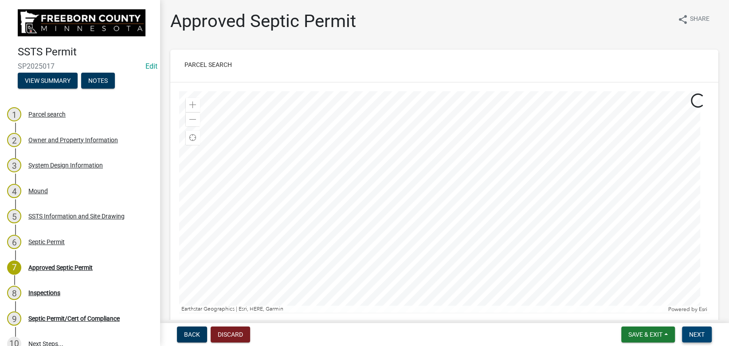
click at [700, 333] on span "Next" at bounding box center [697, 334] width 16 height 7
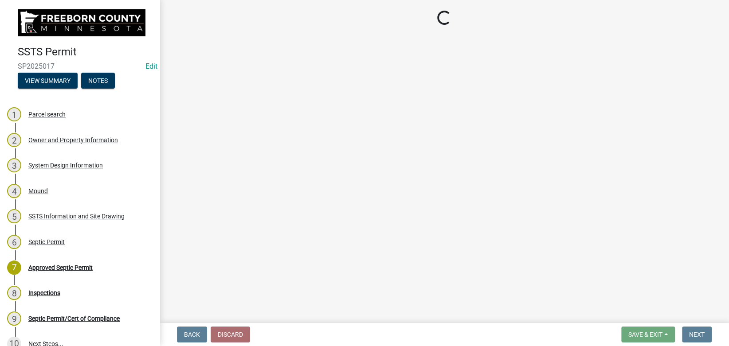
select select "53e6a5a5-4995-4462-9eb4-ac7a80fa0e93"
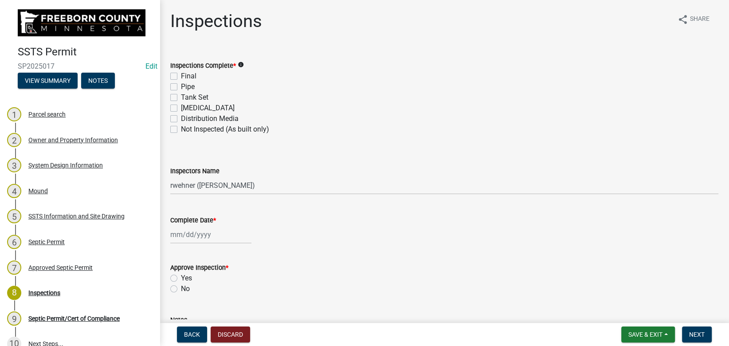
click at [181, 118] on label "Distribution Media" at bounding box center [210, 119] width 58 height 11
click at [181, 118] on input "Distribution Media" at bounding box center [184, 117] width 6 height 6
checkbox input "true"
checkbox input "false"
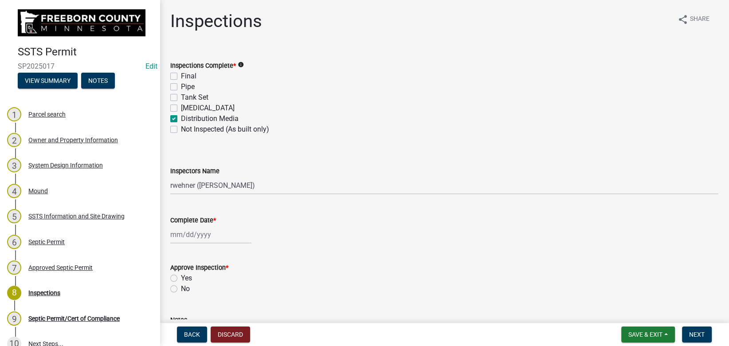
checkbox input "false"
checkbox input "true"
checkbox input "false"
click at [181, 75] on label "Final" at bounding box center [189, 76] width 16 height 11
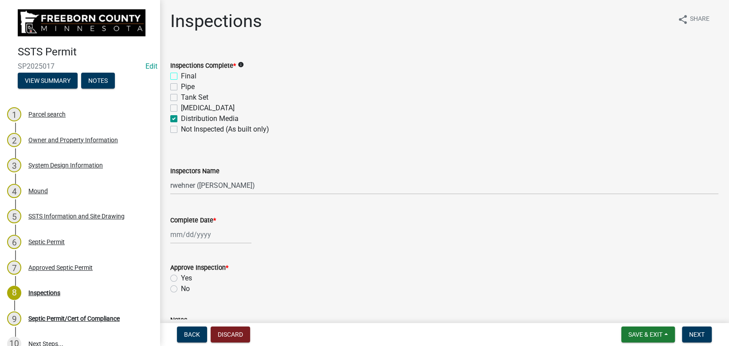
click at [181, 75] on input "Final" at bounding box center [184, 74] width 6 height 6
checkbox input "true"
checkbox input "false"
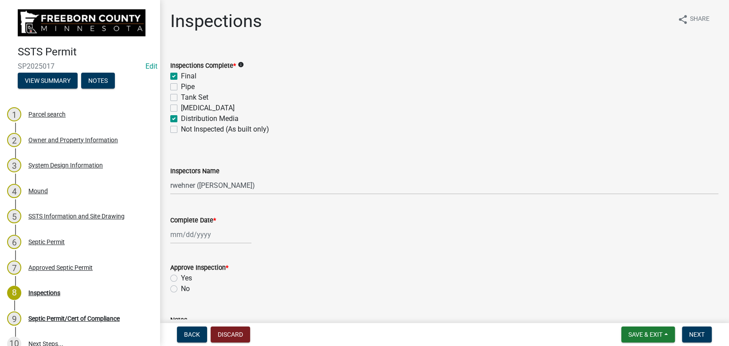
checkbox input "true"
checkbox input "false"
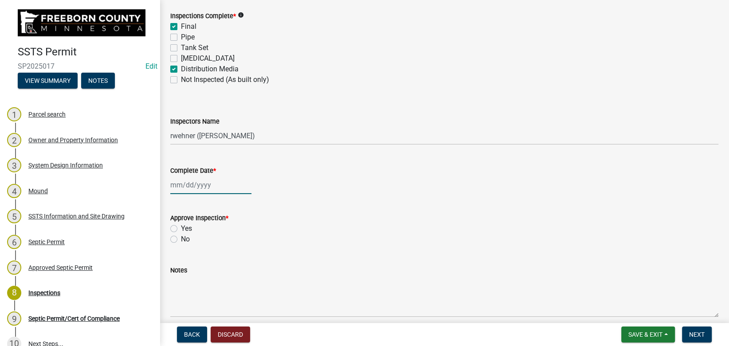
click at [194, 185] on input "Complete Date *" at bounding box center [210, 185] width 81 height 18
select select "9"
select select "2025"
click at [194, 185] on input "Complete Date *" at bounding box center [210, 185] width 81 height 18
type input "07/23/2025"
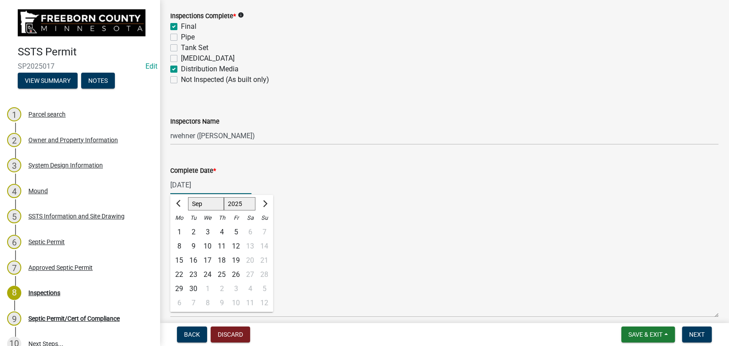
click at [328, 171] on div "Complete Date *" at bounding box center [444, 170] width 548 height 11
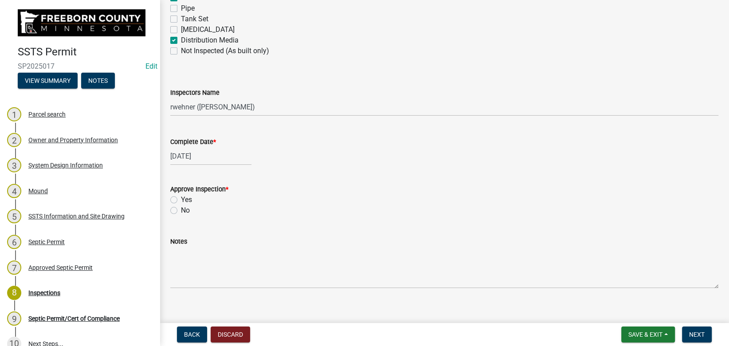
scroll to position [89, 0]
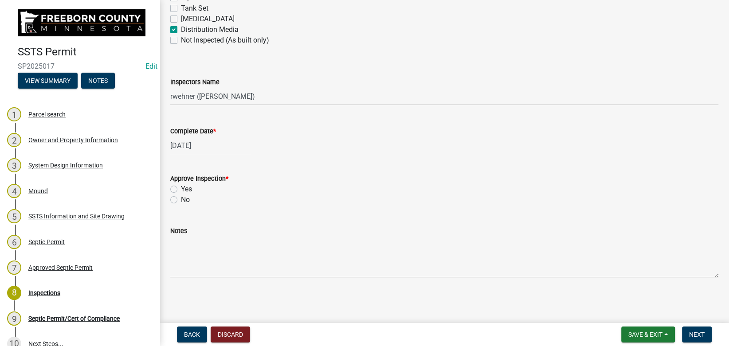
click at [181, 189] on label "Yes" at bounding box center [186, 189] width 11 height 11
click at [181, 189] on input "Yes" at bounding box center [184, 187] width 6 height 6
radio input "true"
click at [699, 331] on button "Next" at bounding box center [697, 335] width 30 height 16
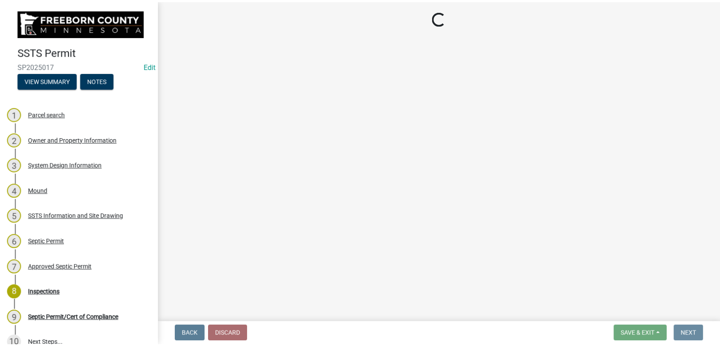
scroll to position [0, 0]
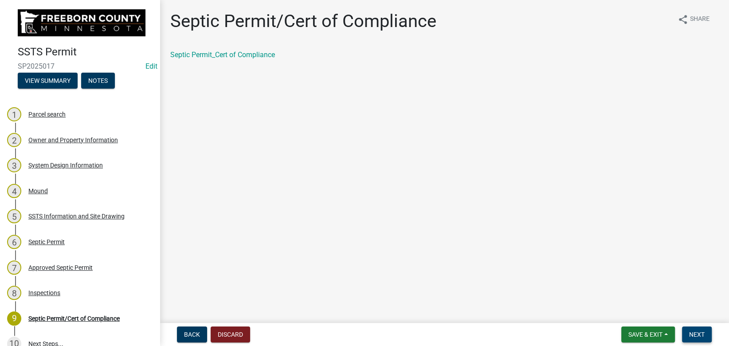
click at [699, 331] on button "Next" at bounding box center [697, 335] width 30 height 16
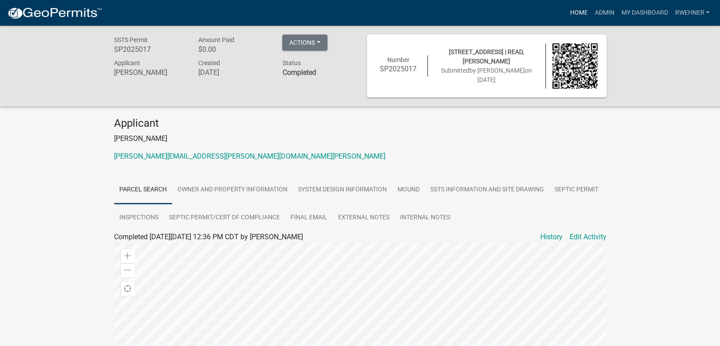
click at [574, 12] on link "Home" at bounding box center [578, 12] width 25 height 17
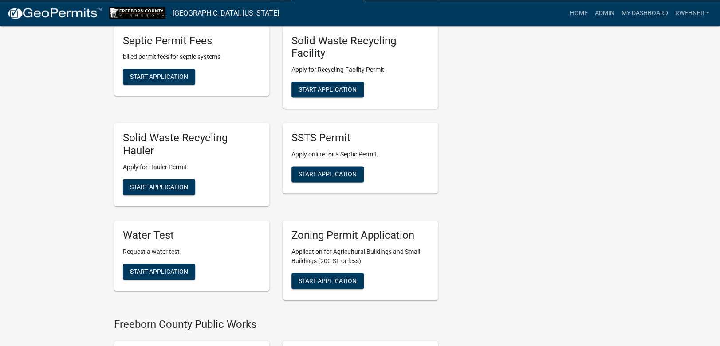
scroll to position [419, 0]
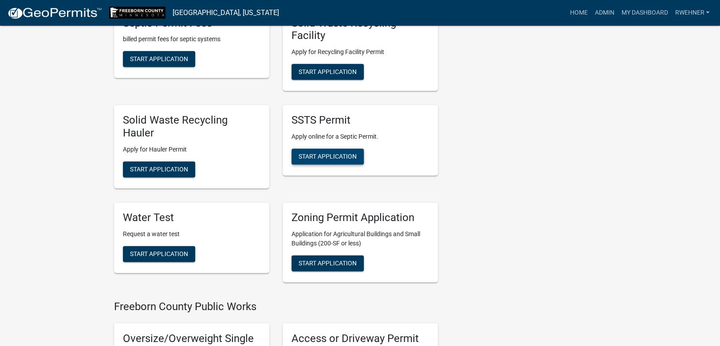
click at [307, 153] on span "Start Application" at bounding box center [328, 156] width 58 height 7
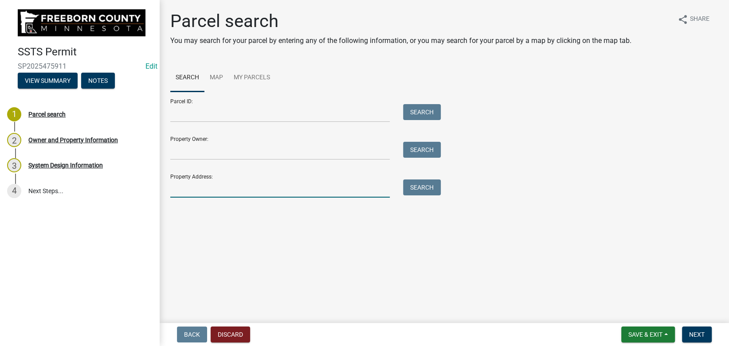
click at [207, 193] on input "Property Address:" at bounding box center [280, 189] width 220 height 18
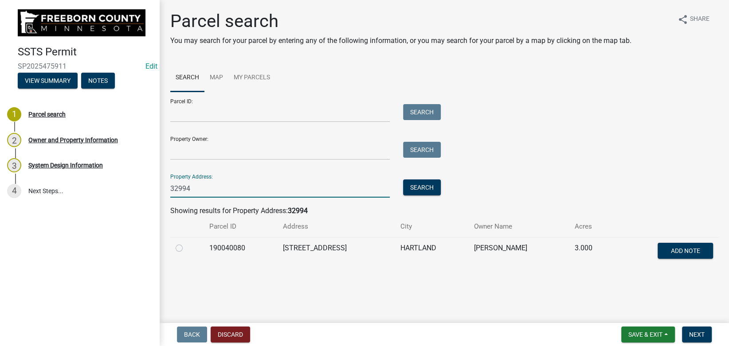
type input "32994"
click at [186, 243] on label at bounding box center [186, 243] width 0 height 0
click at [186, 249] on input "radio" at bounding box center [189, 246] width 6 height 6
radio input "true"
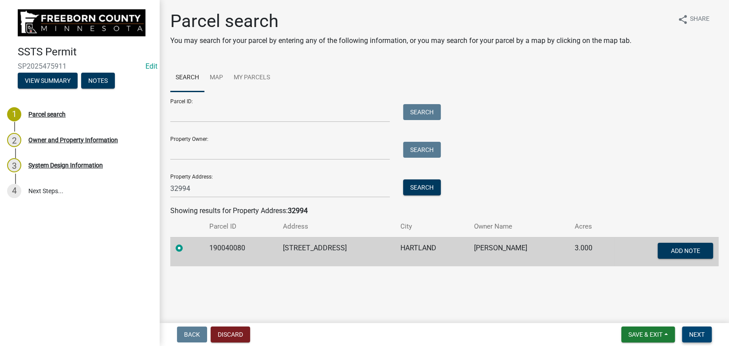
click at [695, 331] on button "Next" at bounding box center [697, 335] width 30 height 16
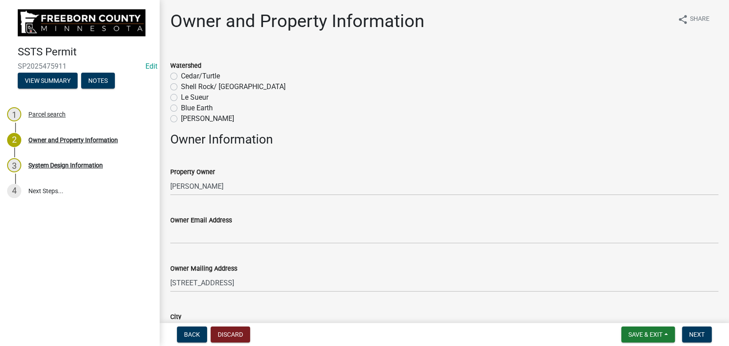
click at [181, 97] on label "Le Sueur" at bounding box center [195, 97] width 28 height 11
click at [181, 97] on input "Le Sueur" at bounding box center [184, 95] width 6 height 6
radio input "true"
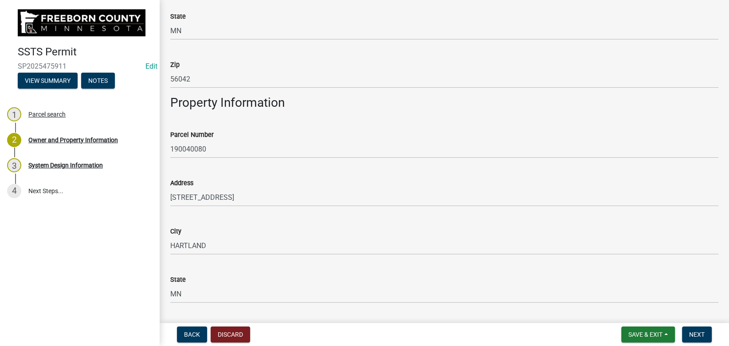
scroll to position [569, 0]
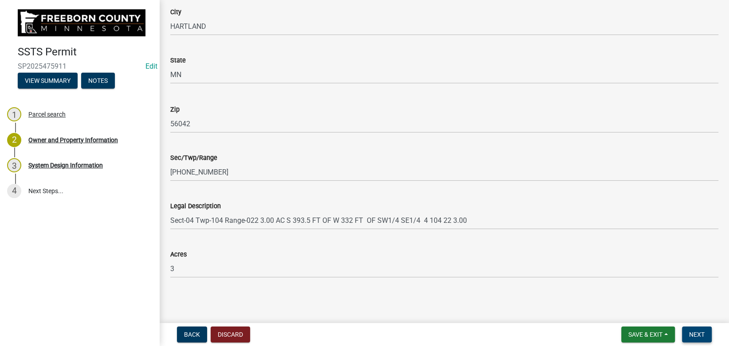
click at [693, 329] on button "Next" at bounding box center [697, 335] width 30 height 16
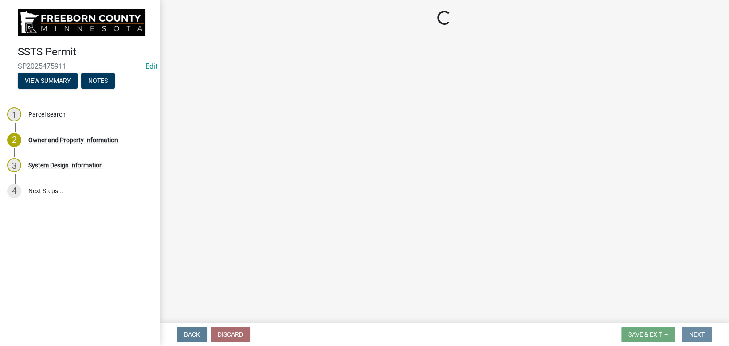
scroll to position [0, 0]
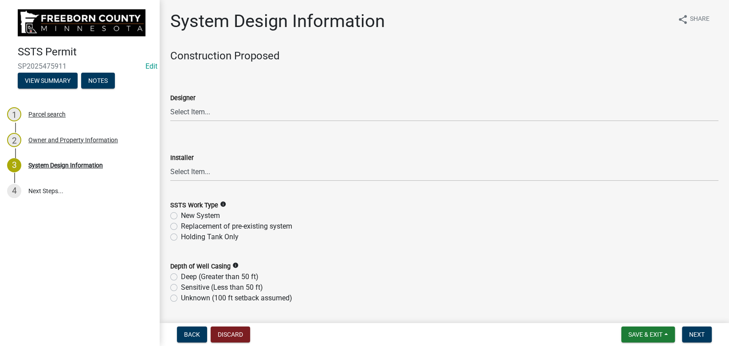
click at [218, 103] on div "Designer" at bounding box center [444, 98] width 548 height 11
click at [170, 103] on select "Select Item... P & L Excavating Precision Septic Services Wangen Excavating Lov…" at bounding box center [444, 112] width 548 height 18
click option "Precision Septic Services" at bounding box center [0, 0] width 0 height 0
select select "1712dd66-1c59-4d8d-b780-c3501c42667d"
click at [170, 163] on select "Select Item... P & L Excavating Precision Septic Services Wangen Excavating Lov…" at bounding box center [444, 172] width 548 height 18
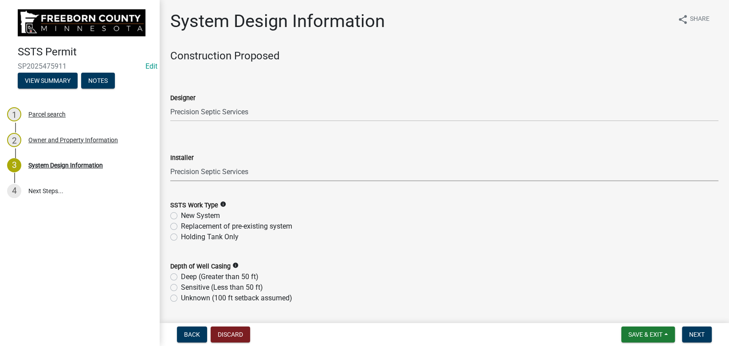
click option "Precision Septic Services" at bounding box center [0, 0] width 0 height 0
select select "1712dd66-1c59-4d8d-b780-c3501c42667d"
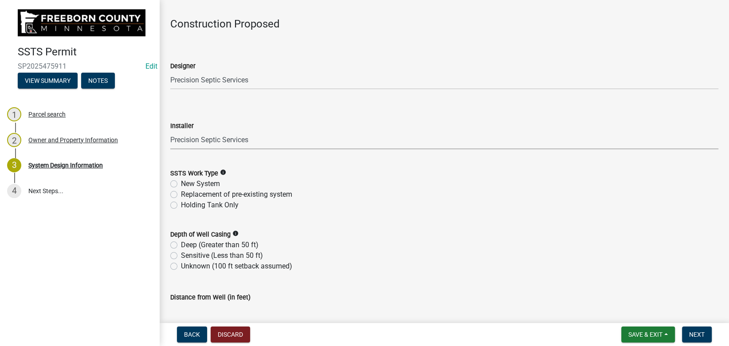
scroll to position [50, 0]
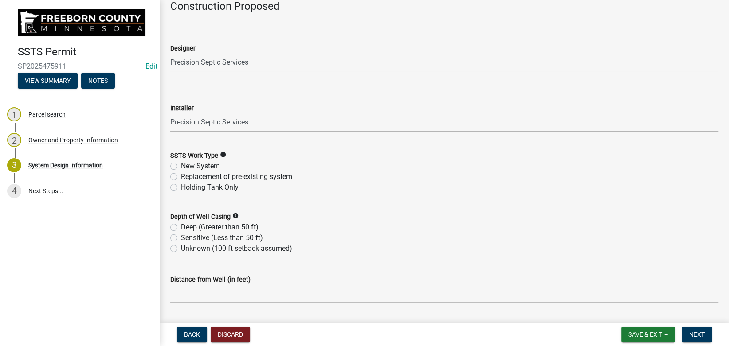
click at [188, 165] on label "New System" at bounding box center [200, 166] width 39 height 11
click at [187, 165] on input "New System" at bounding box center [184, 164] width 6 height 6
radio input "true"
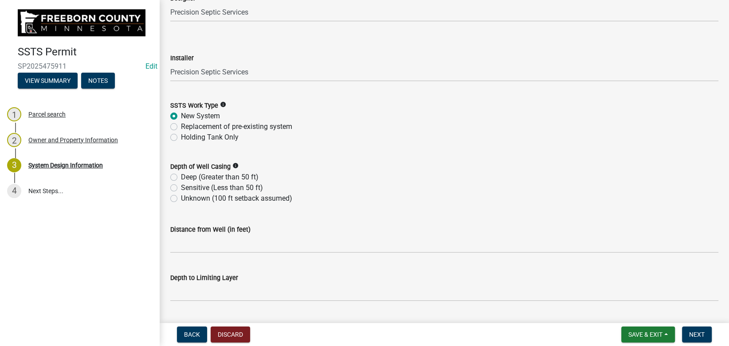
click at [190, 176] on label "Deep (Greater than 50 ft)" at bounding box center [220, 177] width 78 height 11
click at [187, 176] on input "Deep (Greater than 50 ft)" at bounding box center [184, 175] width 6 height 6
radio input "true"
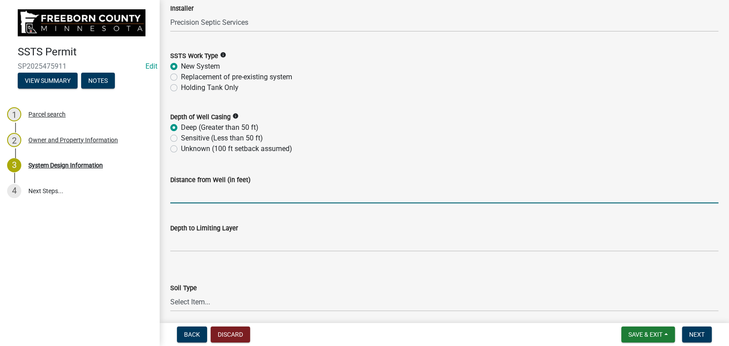
click at [190, 189] on input "Distance from Well (in feet)" at bounding box center [444, 194] width 548 height 18
type input "55"
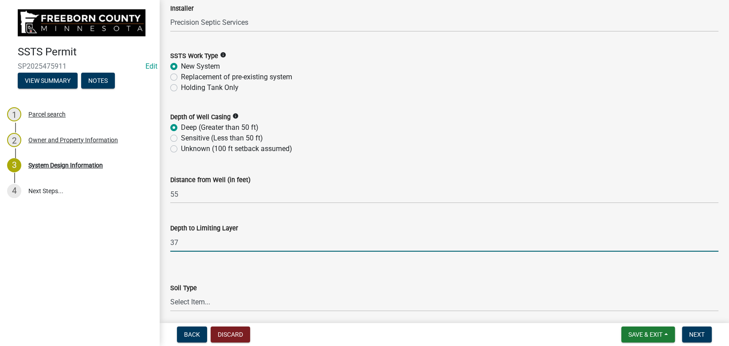
type input "37"
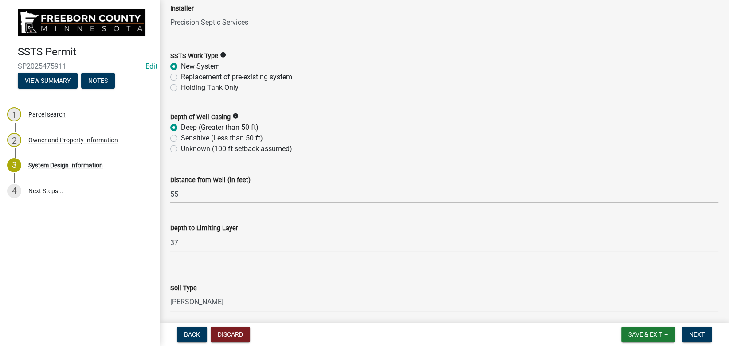
select select "d50360b1-4187-4419-9f05-ec37a89bc29a"
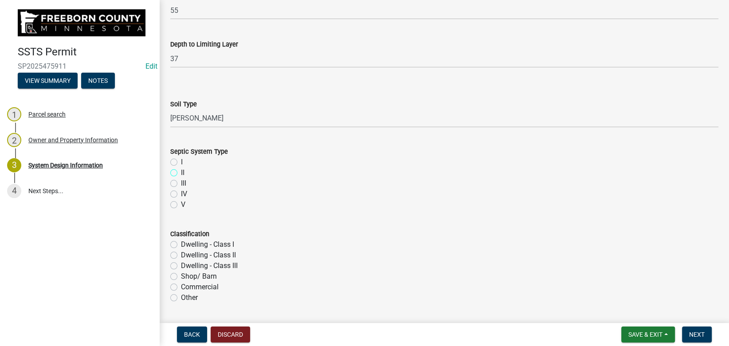
click at [181, 168] on input "II" at bounding box center [184, 171] width 6 height 6
radio input "true"
click at [181, 157] on input "I" at bounding box center [184, 160] width 6 height 6
radio input "true"
click at [181, 250] on input "Dwelling - CIass II" at bounding box center [184, 253] width 6 height 6
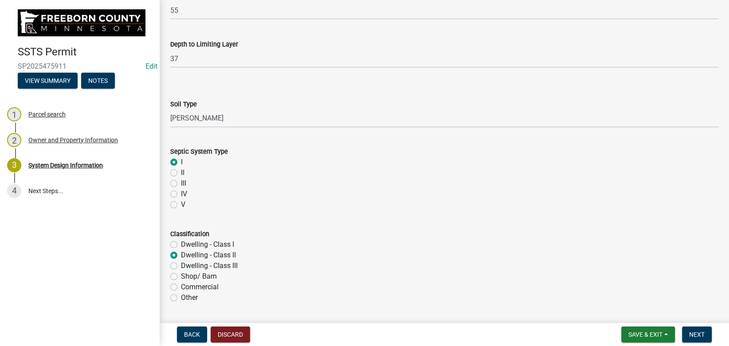
radio input "true"
click at [181, 240] on input "Dwelling - Class I" at bounding box center [184, 243] width 6 height 6
radio input "true"
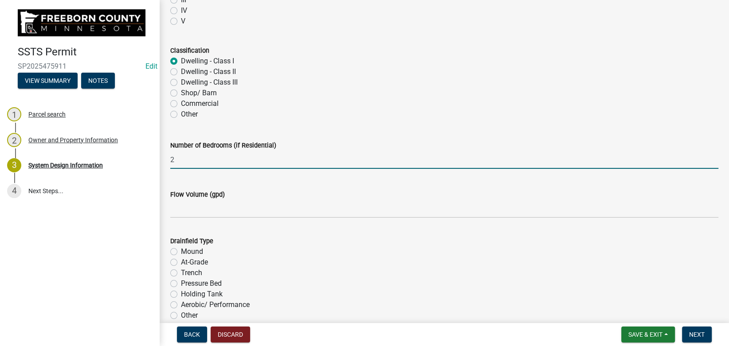
type input "2"
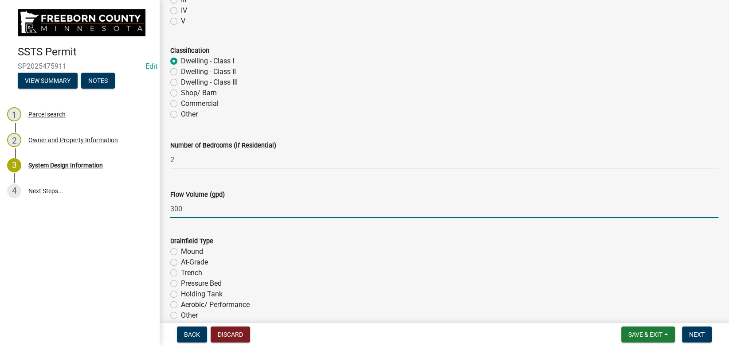
type input "300"
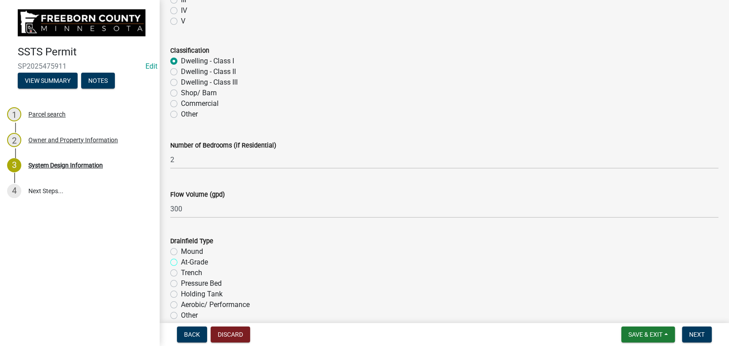
click at [181, 257] on input "At-Grade" at bounding box center [184, 260] width 6 height 6
radio input "true"
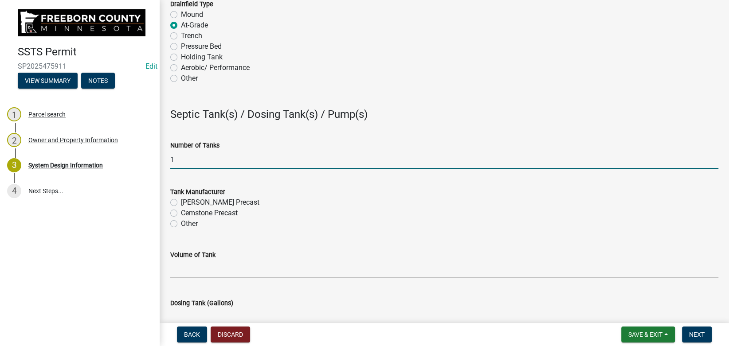
type input "1"
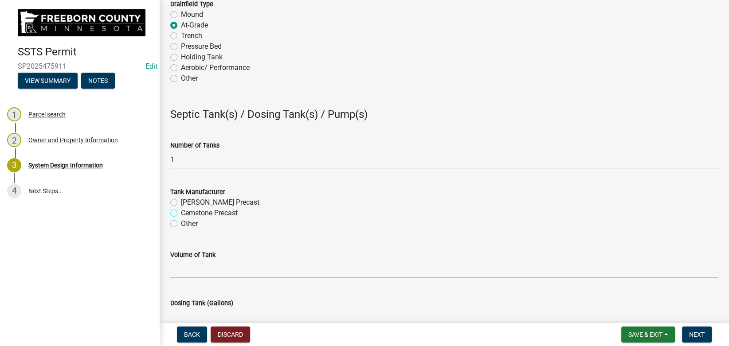
click at [181, 208] on input "Cemstone Precast" at bounding box center [184, 211] width 6 height 6
radio input "true"
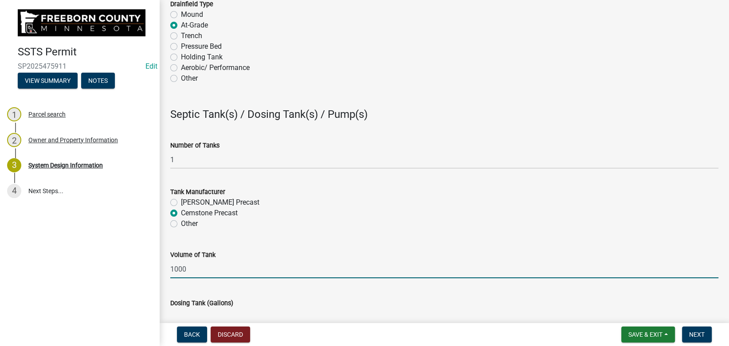
type input "1000"
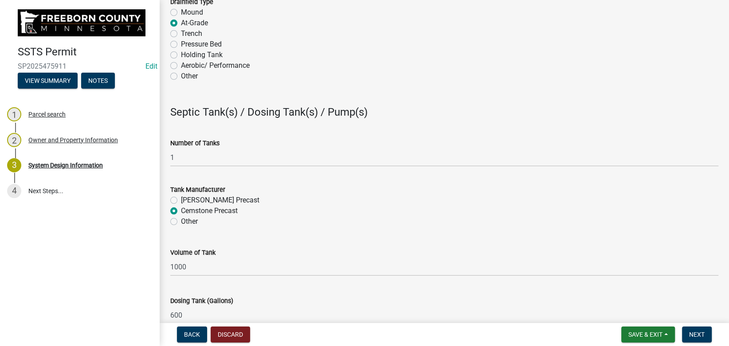
type input "600"
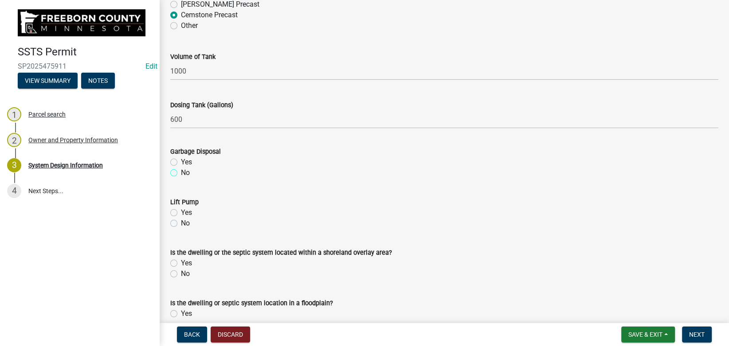
click at [181, 168] on input "No" at bounding box center [184, 171] width 6 height 6
radio input "true"
click at [181, 218] on input "No" at bounding box center [184, 221] width 6 height 6
radio input "true"
click at [181, 269] on input "No" at bounding box center [184, 272] width 6 height 6
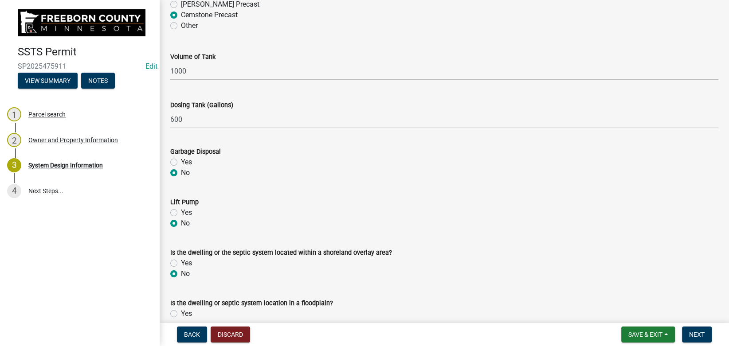
radio input "true"
click at [181, 319] on input "No" at bounding box center [184, 322] width 6 height 6
radio input "true"
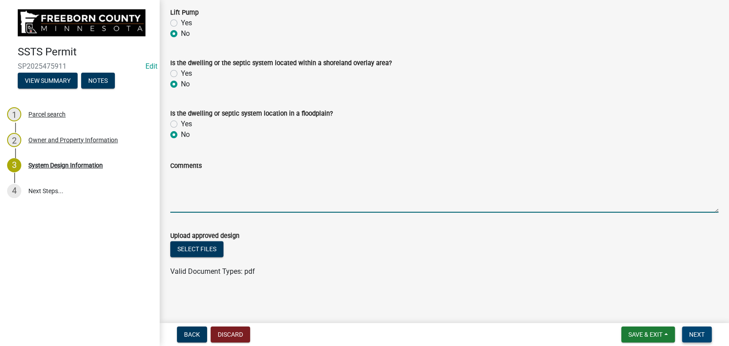
click at [693, 332] on span "Next" at bounding box center [697, 334] width 16 height 7
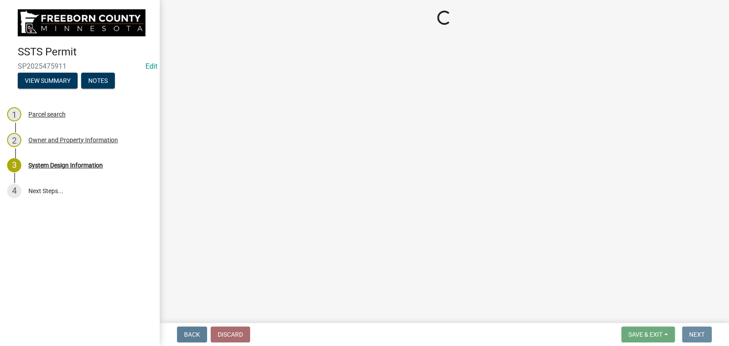
scroll to position [0, 0]
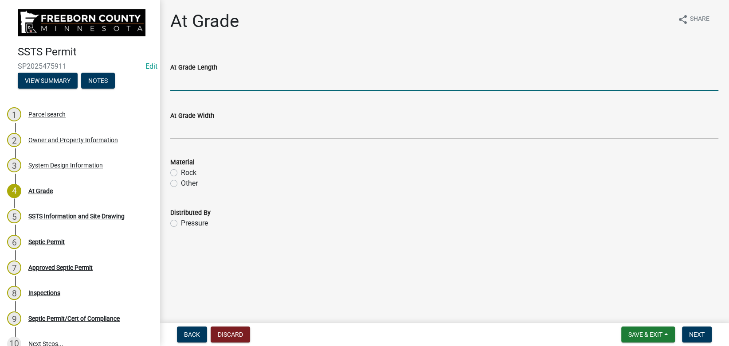
click at [240, 82] on input "At Grade Length" at bounding box center [444, 82] width 548 height 18
type input "50"
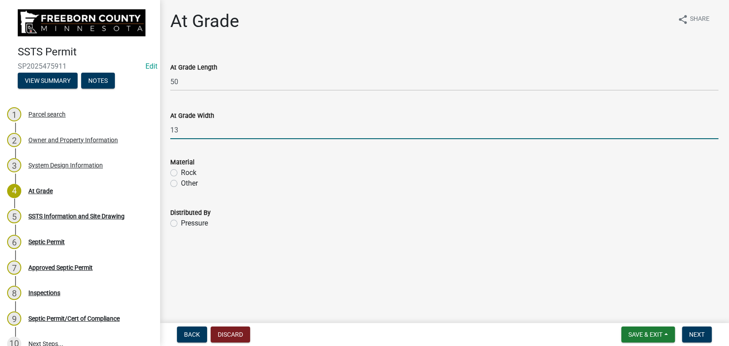
type input "13"
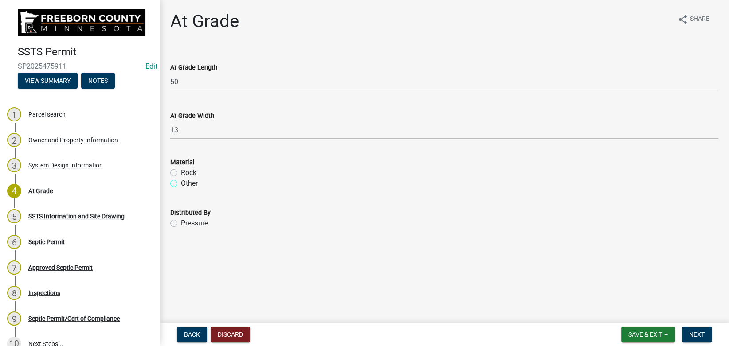
click at [181, 178] on input "Other" at bounding box center [184, 181] width 6 height 6
radio input "true"
click at [181, 168] on input "Rock" at bounding box center [184, 171] width 6 height 6
radio input "true"
click at [181, 218] on input "Pressure" at bounding box center [184, 221] width 6 height 6
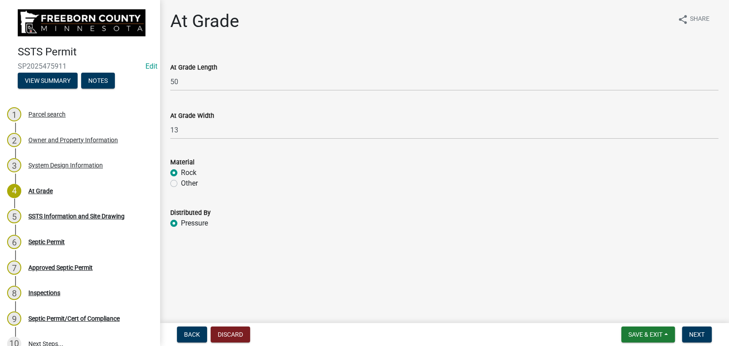
radio input "true"
click at [695, 332] on span "Next" at bounding box center [697, 334] width 16 height 7
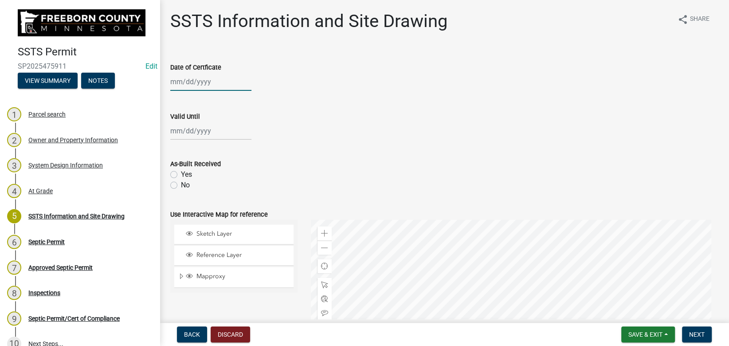
click at [206, 83] on input "Date of Certficate" at bounding box center [210, 82] width 81 height 18
select select "9"
select select "2025"
click at [206, 83] on input "Date of Certficate" at bounding box center [210, 82] width 81 height 18
type input "07/09/2025"
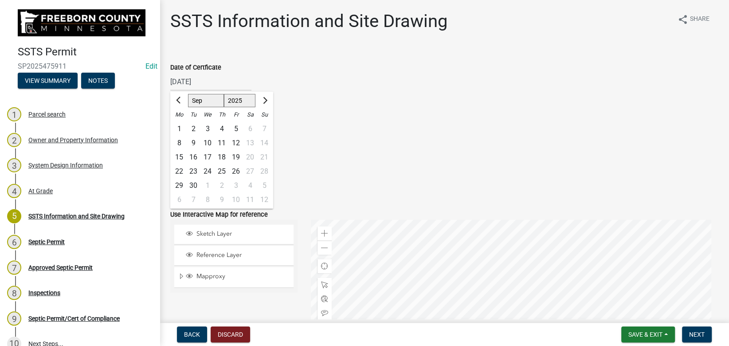
click at [291, 51] on div "Date of Certficate 07/09/2025 Jan Feb Mar Apr May Jun Jul Aug Sep Oct Nov Dec 1…" at bounding box center [444, 70] width 548 height 41
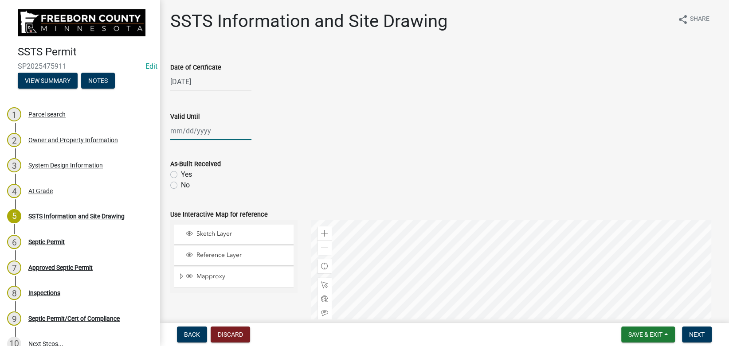
click at [197, 133] on input "Valid Until" at bounding box center [210, 131] width 81 height 18
select select "9"
select select "2025"
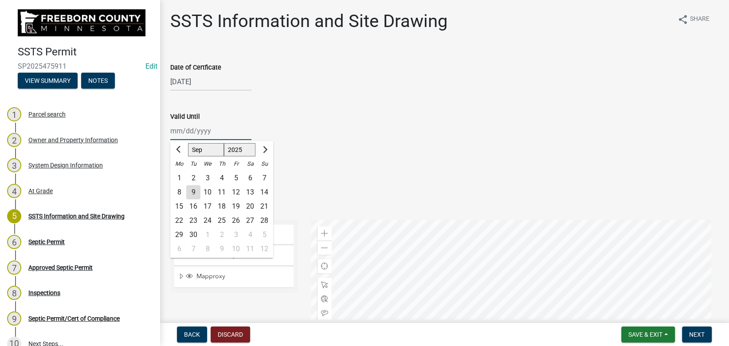
click at [197, 133] on input "Valid Until" at bounding box center [210, 131] width 81 height 18
type input "07/09/2030"
click at [287, 130] on div "07/09/2030 Jan Feb Mar Apr May Jun Jul Aug Sep Oct Nov Dec 1525 1526 1527 1528 …" at bounding box center [444, 131] width 548 height 18
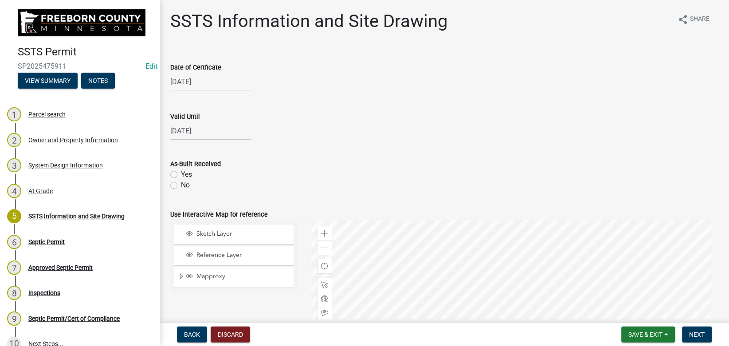
click at [170, 185] on div "As-Built Received Yes No" at bounding box center [445, 169] width 562 height 43
click at [181, 188] on label "No" at bounding box center [185, 185] width 9 height 11
click at [181, 186] on input "No" at bounding box center [184, 183] width 6 height 6
radio input "true"
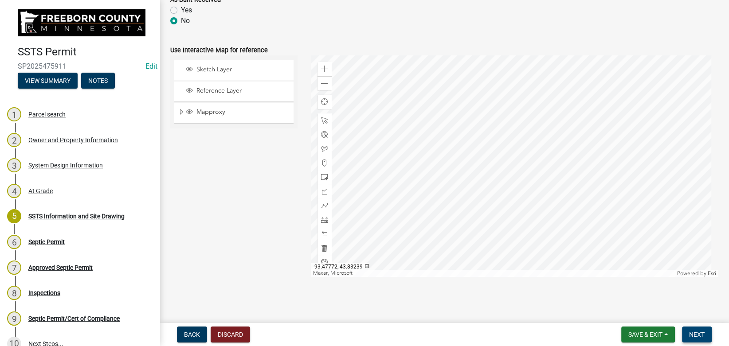
click at [700, 332] on span "Next" at bounding box center [697, 334] width 16 height 7
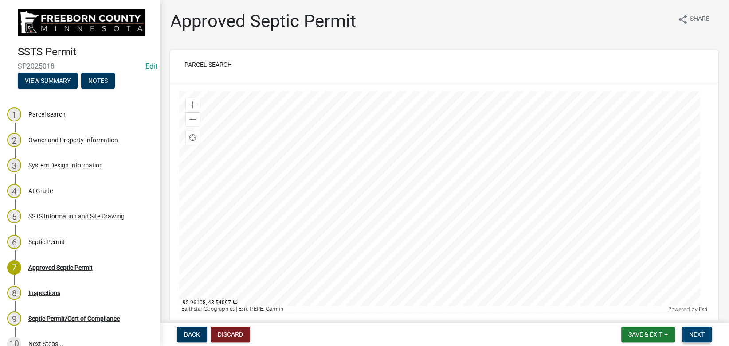
click at [690, 330] on button "Next" at bounding box center [697, 335] width 30 height 16
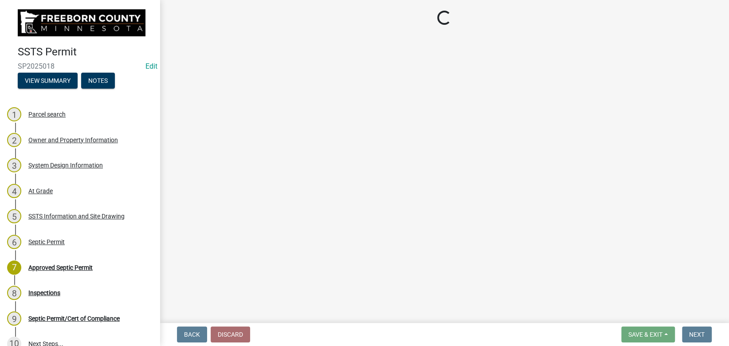
select select "53e6a5a5-4995-4462-9eb4-ac7a80fa0e93"
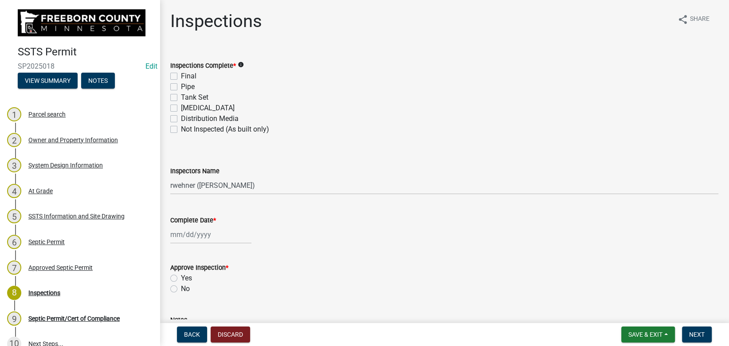
click at [181, 75] on label "Final" at bounding box center [189, 76] width 16 height 11
click at [181, 75] on input "Final" at bounding box center [184, 74] width 6 height 6
checkbox input "true"
checkbox input "false"
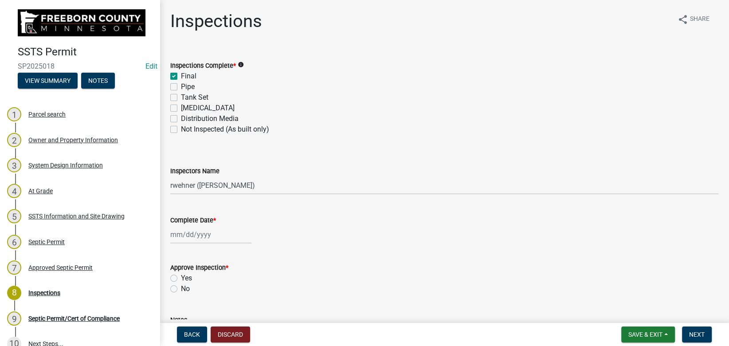
checkbox input "false"
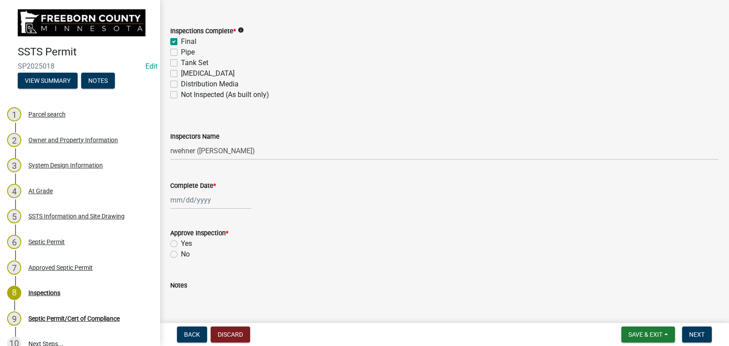
scroll to position [50, 0]
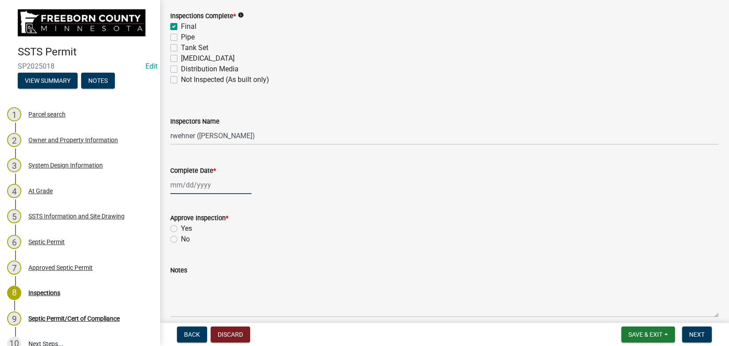
click at [191, 177] on input "Complete Date *" at bounding box center [210, 185] width 81 height 18
select select "9"
select select "2025"
click at [191, 177] on input "Complete Date *" at bounding box center [210, 185] width 81 height 18
type input "07/09/2025"
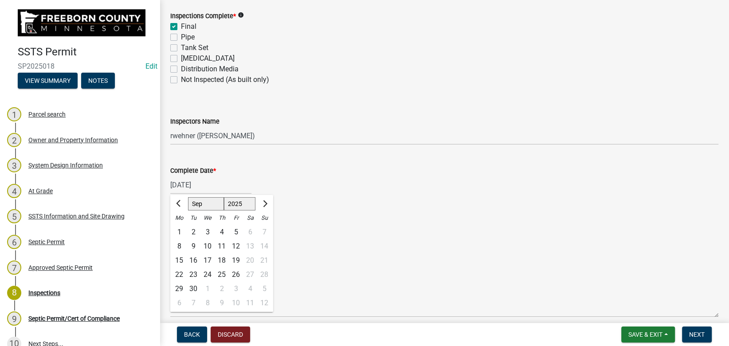
click at [292, 159] on div "Complete Date * 07/09/2025 Jan Feb Mar Apr May Jun Jul Aug Sep Oct Nov Dec 1525…" at bounding box center [444, 173] width 548 height 41
click at [179, 228] on div "Yes" at bounding box center [444, 229] width 548 height 11
click at [181, 229] on label "Yes" at bounding box center [186, 229] width 11 height 11
click at [181, 229] on input "Yes" at bounding box center [184, 227] width 6 height 6
radio input "true"
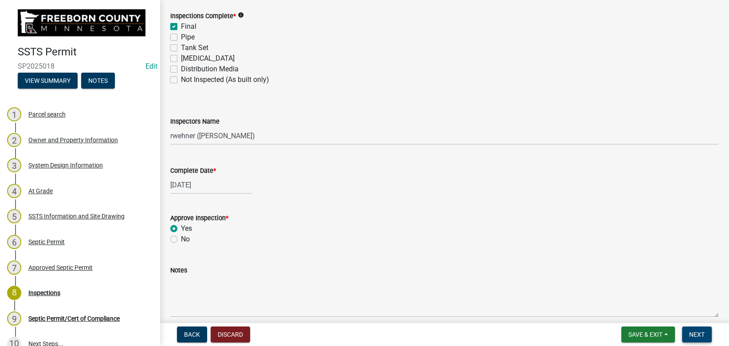
click at [689, 334] on button "Next" at bounding box center [697, 335] width 30 height 16
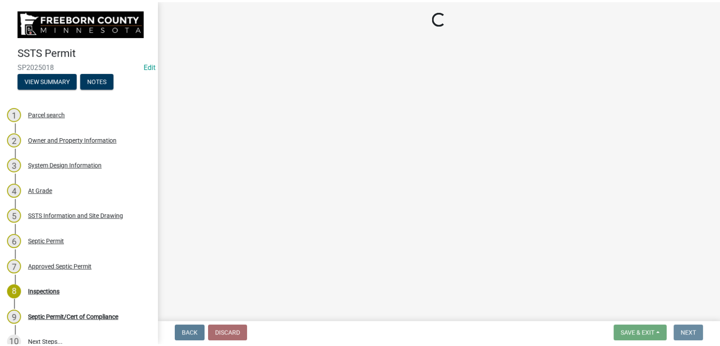
scroll to position [0, 0]
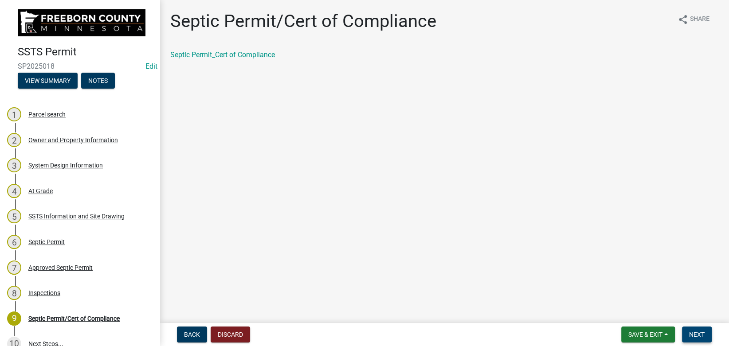
click at [688, 334] on button "Next" at bounding box center [697, 335] width 30 height 16
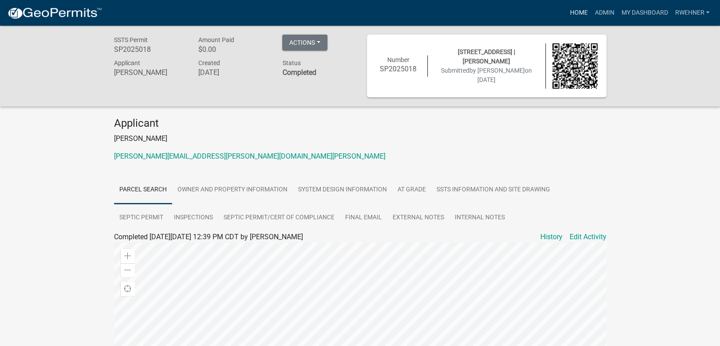
click at [571, 14] on link "Home" at bounding box center [578, 12] width 25 height 17
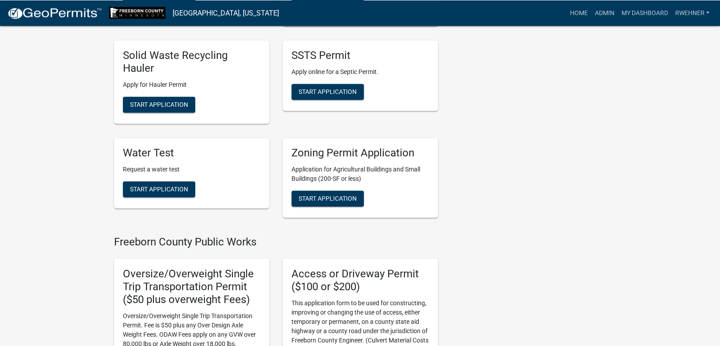
scroll to position [466, 0]
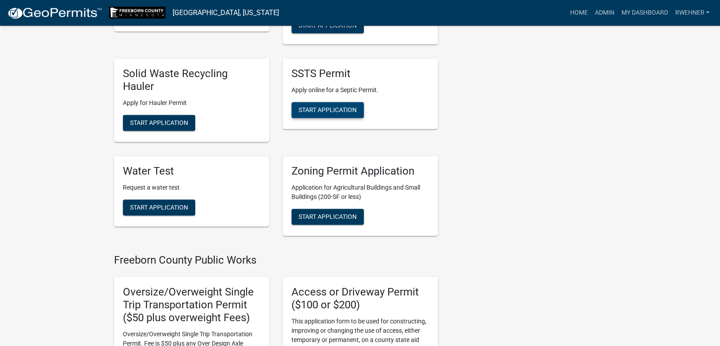
click at [326, 108] on span "Start Application" at bounding box center [328, 109] width 58 height 7
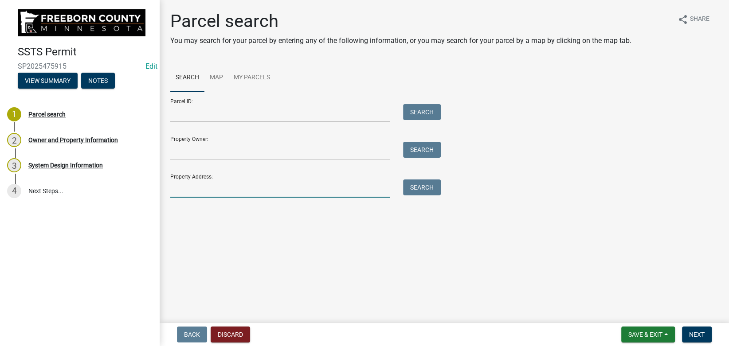
click at [259, 194] on input "Property Address:" at bounding box center [280, 189] width 220 height 18
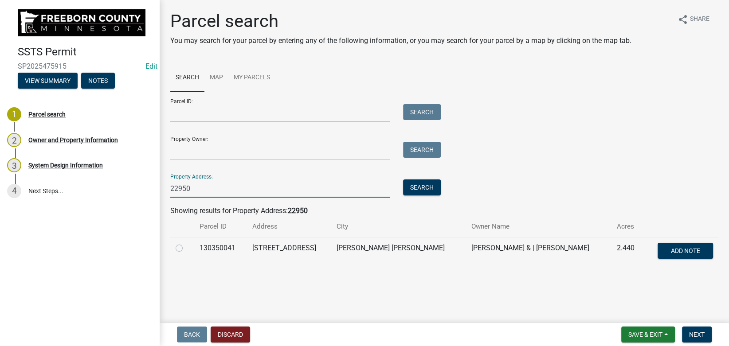
type input "22950"
click at [186, 243] on label at bounding box center [186, 243] width 0 height 0
click at [186, 249] on input "radio" at bounding box center [189, 246] width 6 height 6
radio input "true"
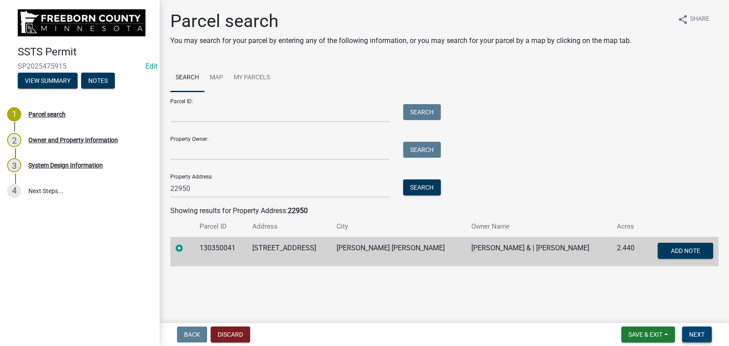
click at [698, 334] on span "Next" at bounding box center [697, 334] width 16 height 7
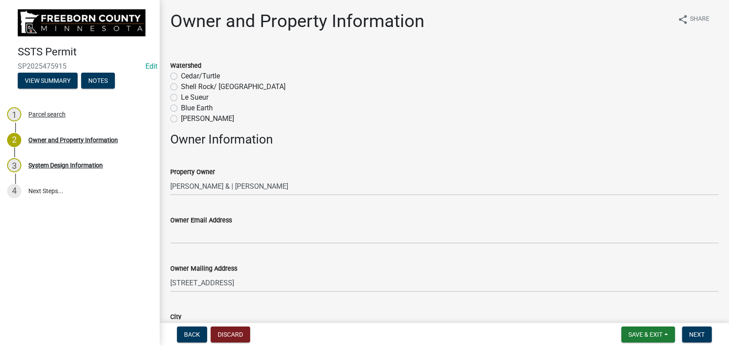
click at [181, 87] on label "Shell Rock/ Winnebago" at bounding box center [233, 87] width 105 height 11
click at [181, 87] on input "Shell Rock/ Winnebago" at bounding box center [184, 85] width 6 height 6
radio input "true"
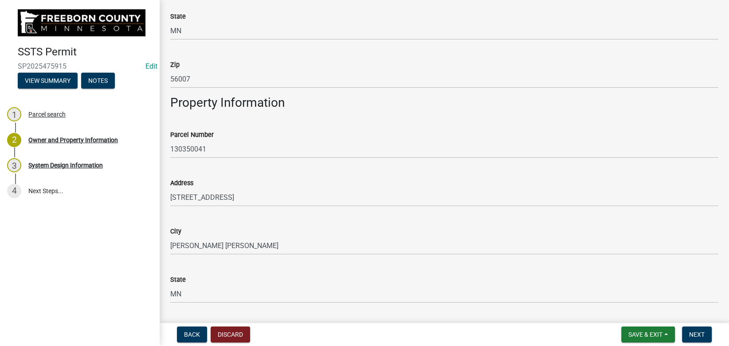
scroll to position [569, 0]
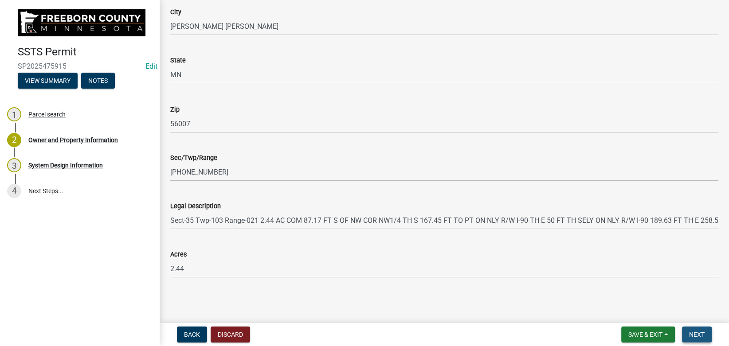
click at [698, 335] on span "Next" at bounding box center [697, 334] width 16 height 7
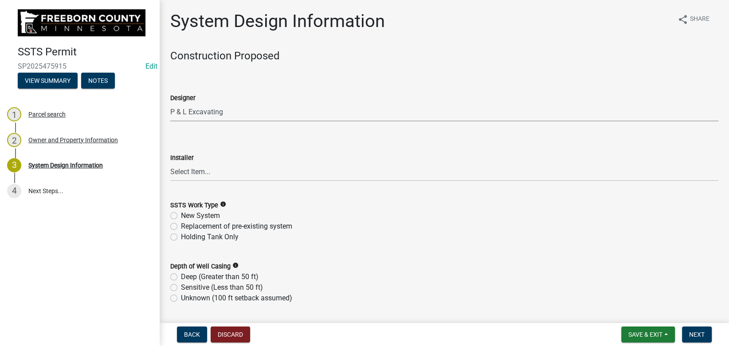
click option "P & L Excavating" at bounding box center [0, 0] width 0 height 0
select select "a4b440af-86cc-4e74-8744-b4ec83ffff55"
click at [170, 163] on select "Select Item... P & L Excavating Precision Septic Services Wangen Excavating Lov…" at bounding box center [444, 172] width 548 height 18
click option "P & L Excavating" at bounding box center [0, 0] width 0 height 0
select select "a4b440af-86cc-4e74-8744-b4ec83ffff55"
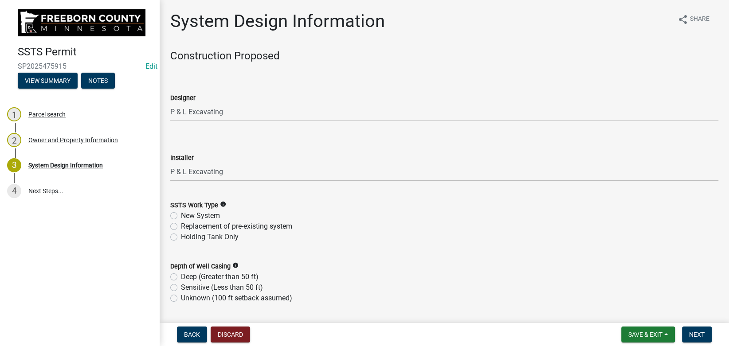
click at [188, 214] on label "New System" at bounding box center [200, 216] width 39 height 11
click at [187, 214] on input "New System" at bounding box center [184, 214] width 6 height 6
radio input "true"
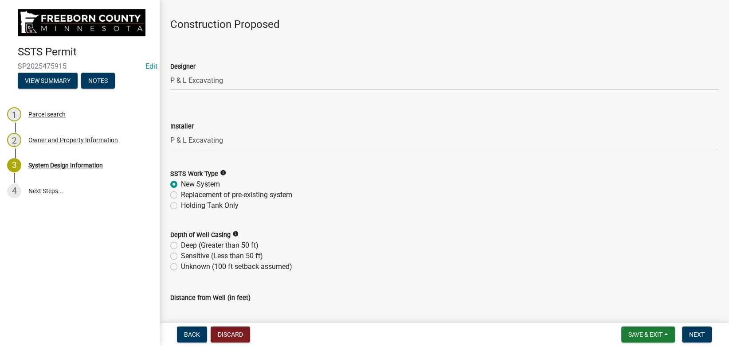
scroll to position [50, 0]
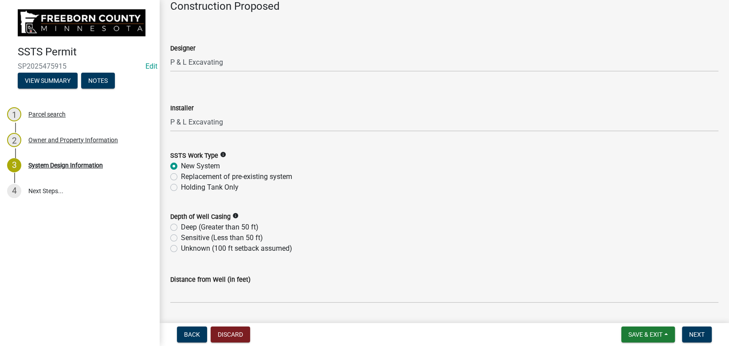
click at [190, 224] on label "Deep (Greater than 50 ft)" at bounding box center [220, 227] width 78 height 11
click at [187, 224] on input "Deep (Greater than 50 ft)" at bounding box center [184, 225] width 6 height 6
radio input "true"
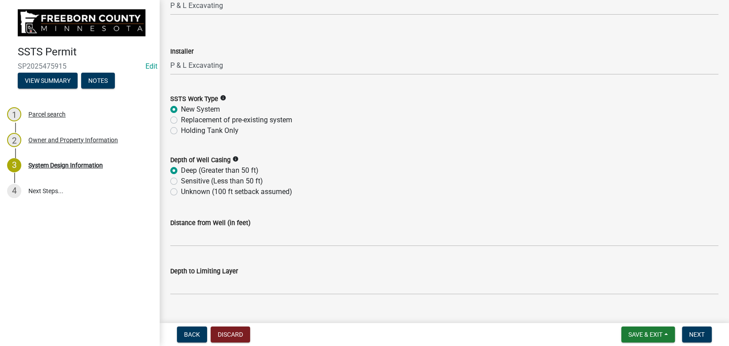
scroll to position [149, 0]
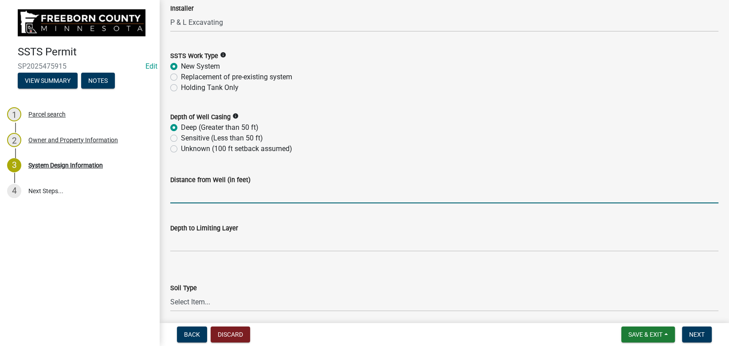
click at [195, 196] on input "Distance from Well (in feet)" at bounding box center [444, 194] width 548 height 18
type input "150"
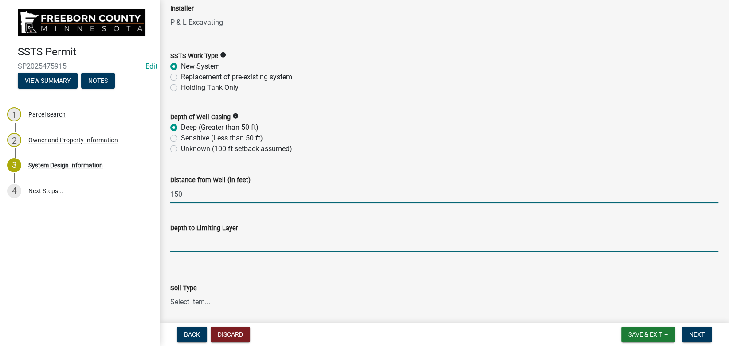
click at [195, 242] on input "text" at bounding box center [444, 243] width 548 height 18
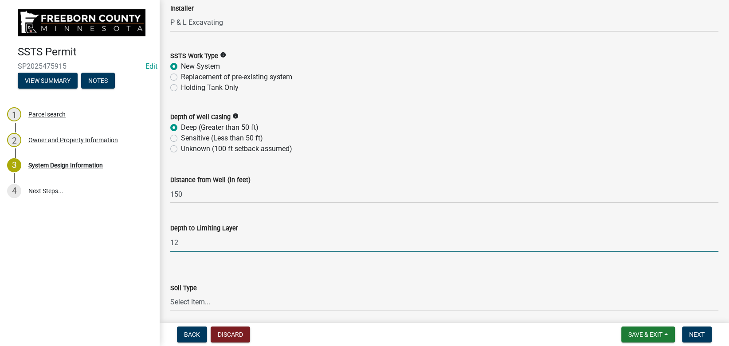
type input "12"
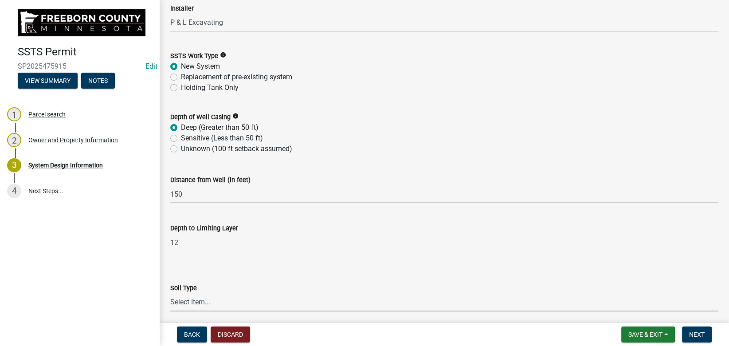
scroll to position [200, 0]
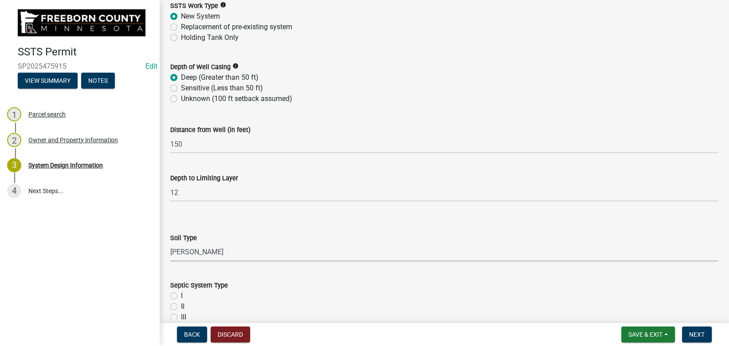
select select "d50360b1-4187-4419-9f05-ec37a89bc29a"
click at [181, 302] on input "II" at bounding box center [184, 305] width 6 height 6
radio input "true"
click at [181, 291] on input "I" at bounding box center [184, 294] width 6 height 6
radio input "true"
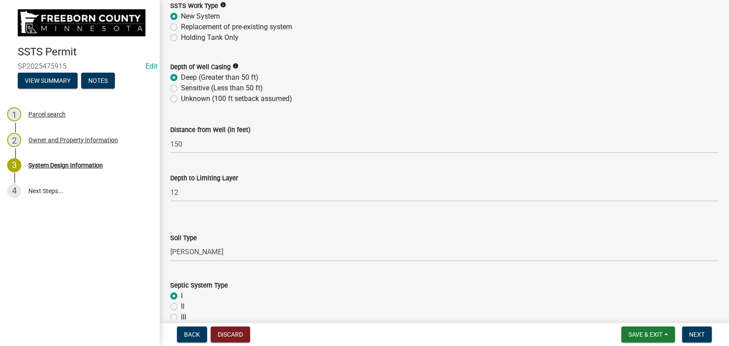
scroll to position [416, 0]
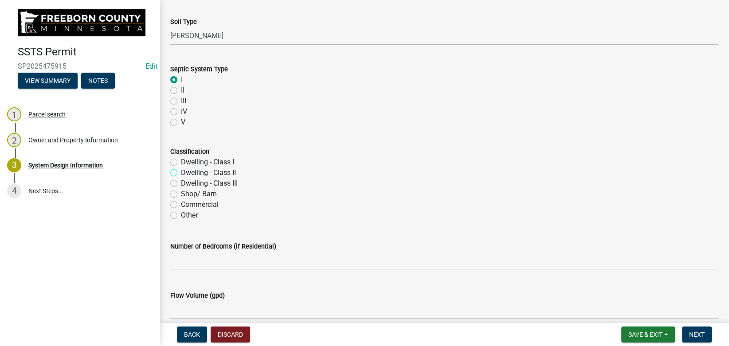
click at [181, 168] on input "Dwelling - CIass II" at bounding box center [184, 171] width 6 height 6
radio input "true"
click at [181, 157] on input "Dwelling - Class I" at bounding box center [184, 160] width 6 height 6
radio input "true"
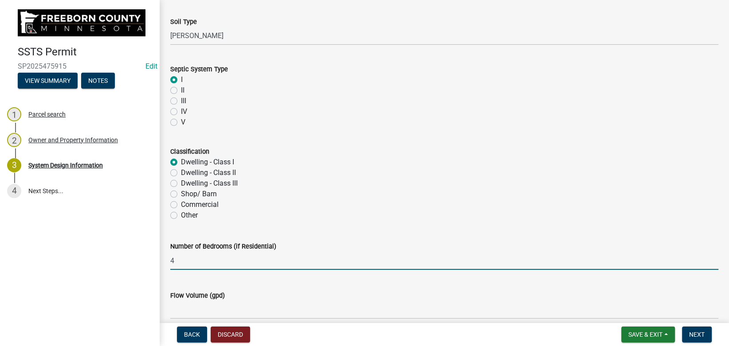
type input "4"
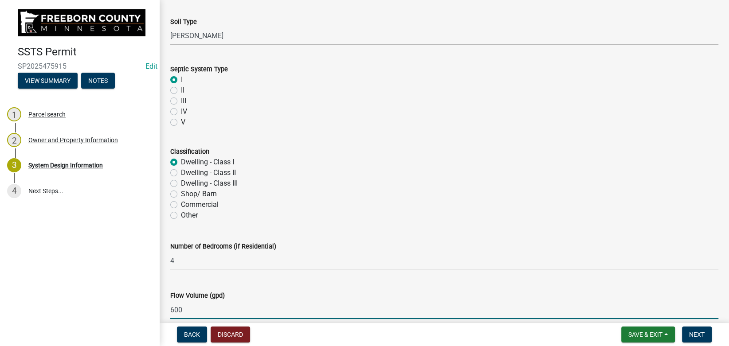
type input "600"
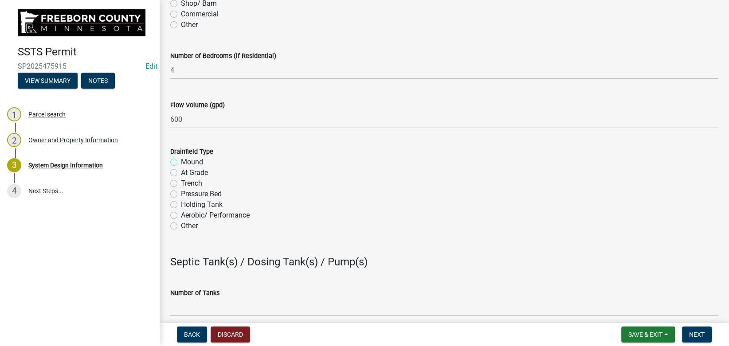
scroll to position [657, 0]
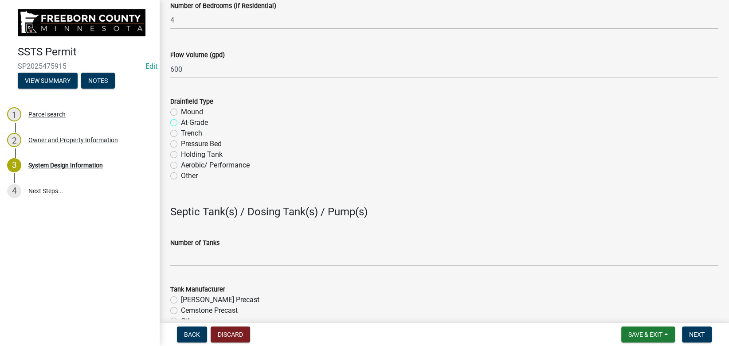
click at [181, 118] on input "At-Grade" at bounding box center [184, 121] width 6 height 6
radio input "true"
click at [181, 107] on input "Mound" at bounding box center [184, 110] width 6 height 6
radio input "true"
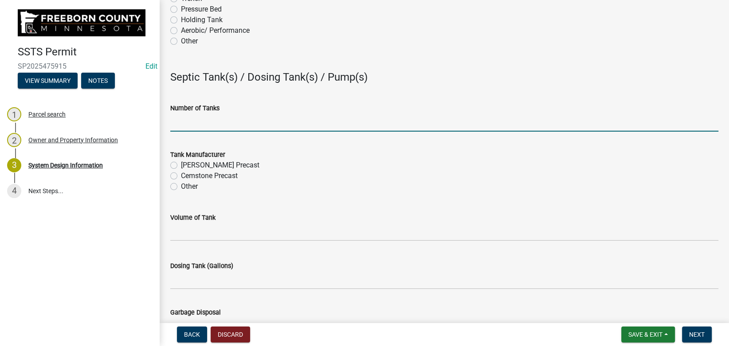
scroll to position [806, 0]
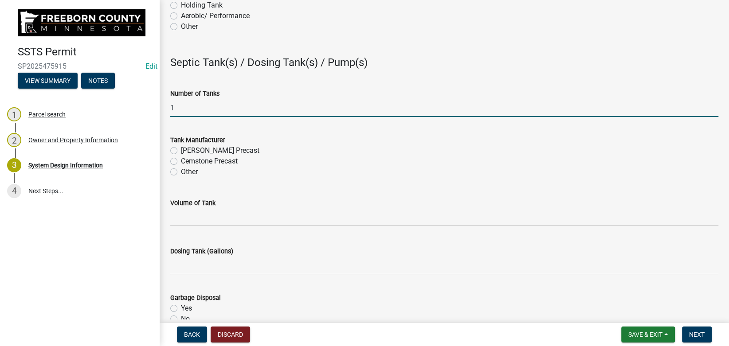
type input "1"
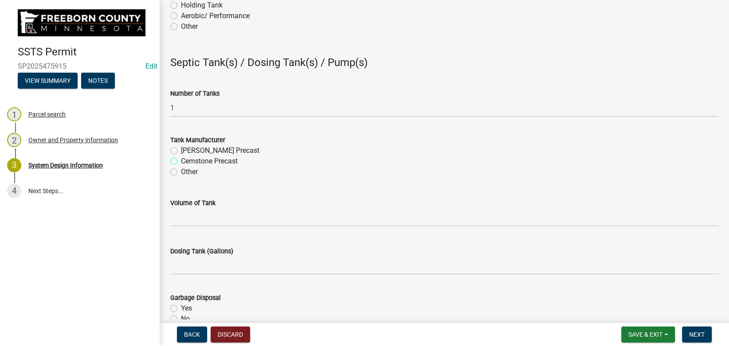
click at [181, 156] on input "Cemstone Precast" at bounding box center [184, 159] width 6 height 6
radio input "true"
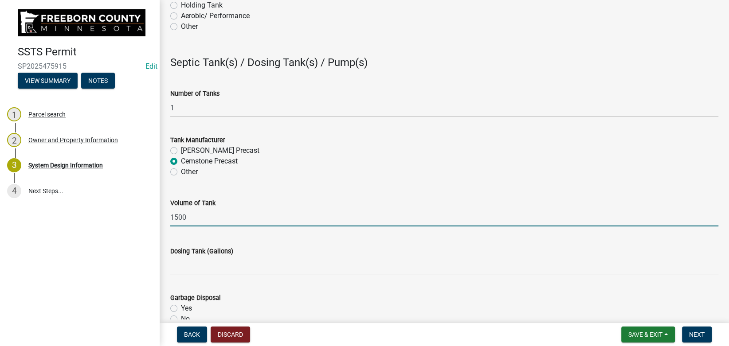
type input "1500"
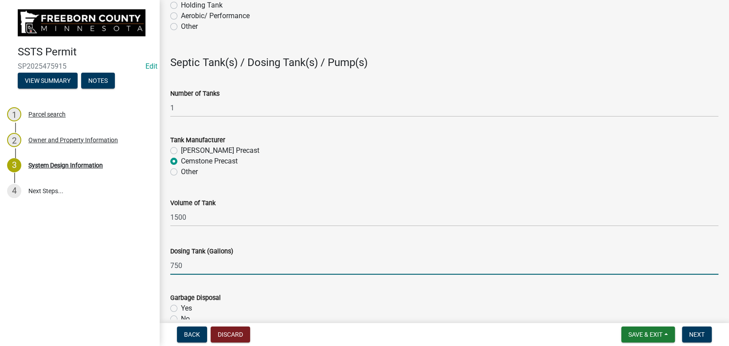
type input "750"
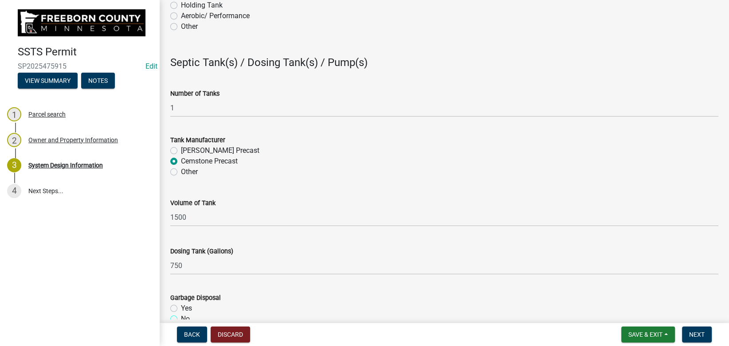
click at [181, 314] on input "No" at bounding box center [184, 317] width 6 height 6
radio input "true"
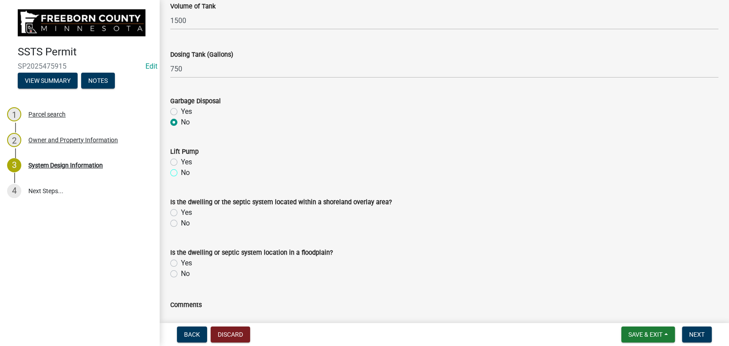
click at [181, 168] on input "No" at bounding box center [184, 171] width 6 height 6
radio input "true"
click at [181, 218] on input "No" at bounding box center [184, 221] width 6 height 6
radio input "true"
click at [181, 269] on input "No" at bounding box center [184, 272] width 6 height 6
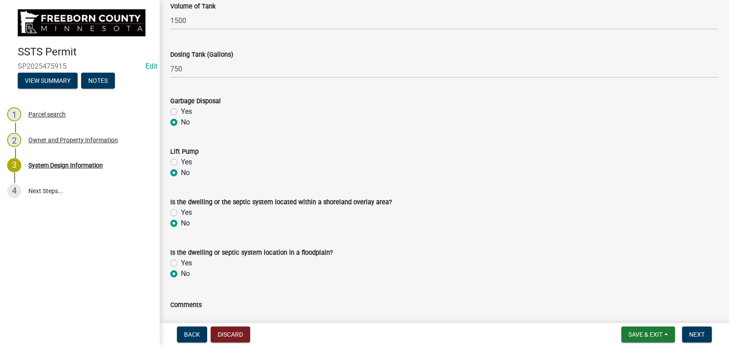
radio input "true"
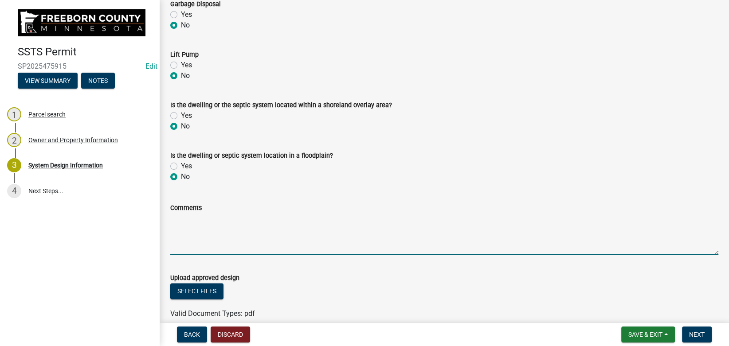
scroll to position [1143, 0]
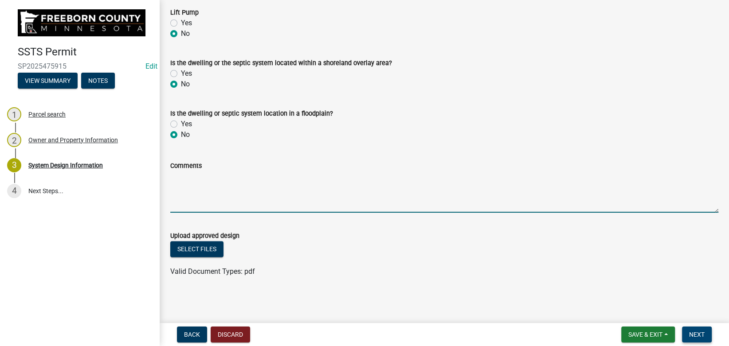
click at [700, 337] on span "Next" at bounding box center [697, 334] width 16 height 7
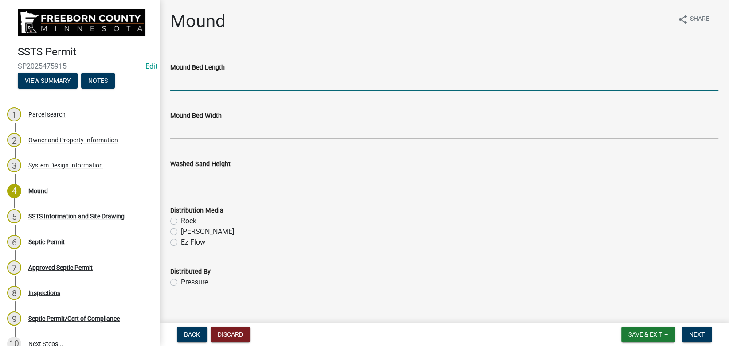
click at [233, 77] on input "Mound Bed Length" at bounding box center [444, 82] width 548 height 18
type input "50"
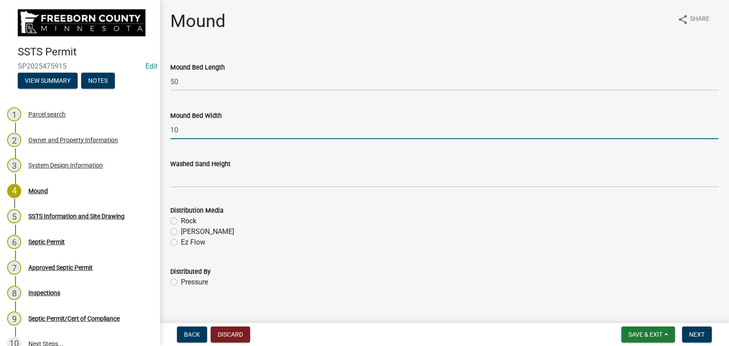
type input "10"
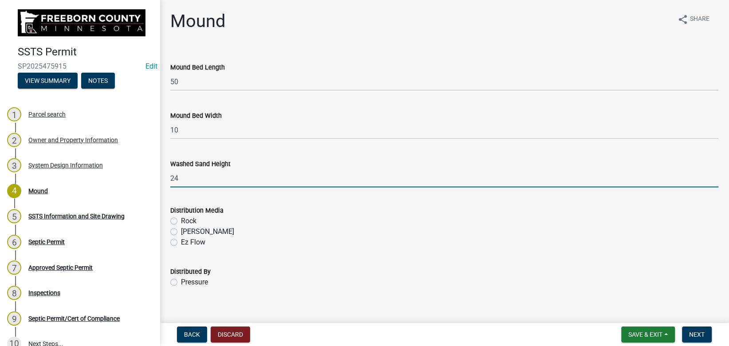
type input "24"
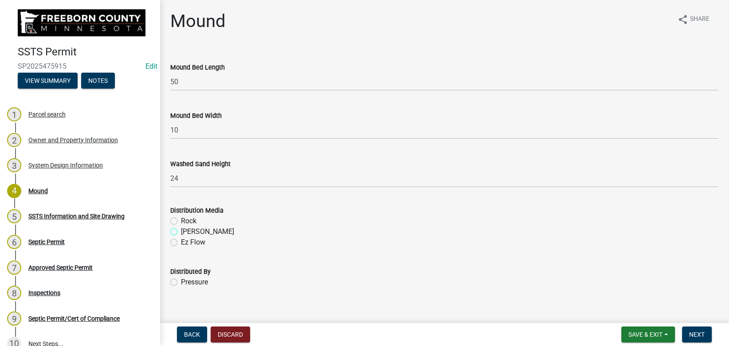
click at [181, 227] on input "Chambers" at bounding box center [184, 230] width 6 height 6
radio input "true"
click at [181, 216] on input "Rock" at bounding box center [184, 219] width 6 height 6
radio input "true"
click at [181, 277] on input "Pressure" at bounding box center [184, 280] width 6 height 6
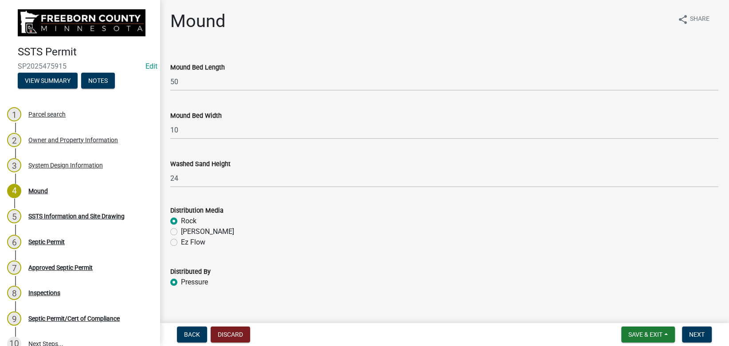
radio input "true"
click at [694, 335] on span "Next" at bounding box center [697, 334] width 16 height 7
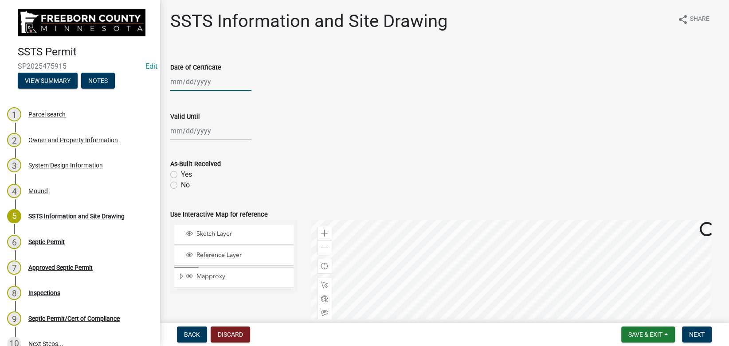
click at [185, 77] on input "Date of Certficate" at bounding box center [210, 82] width 81 height 18
select select "9"
select select "2025"
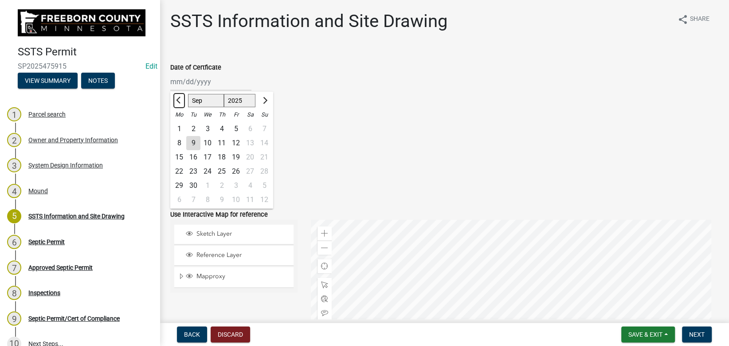
click at [177, 98] on button "Previous month" at bounding box center [179, 101] width 11 height 14
select select "8"
click at [177, 146] on div "4" at bounding box center [179, 143] width 14 height 14
type input "08/04/2025"
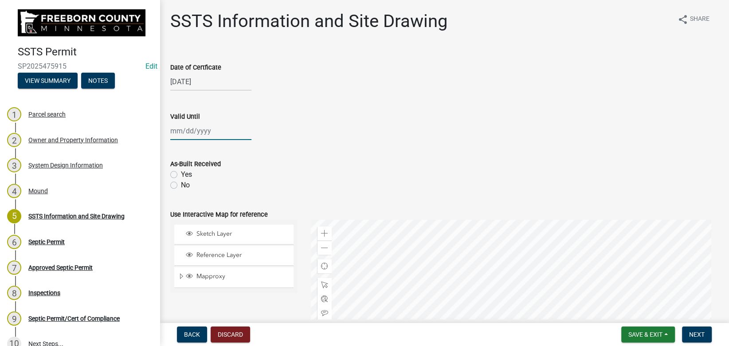
click at [185, 130] on input "Valid Until" at bounding box center [210, 131] width 81 height 18
select select "9"
select select "2025"
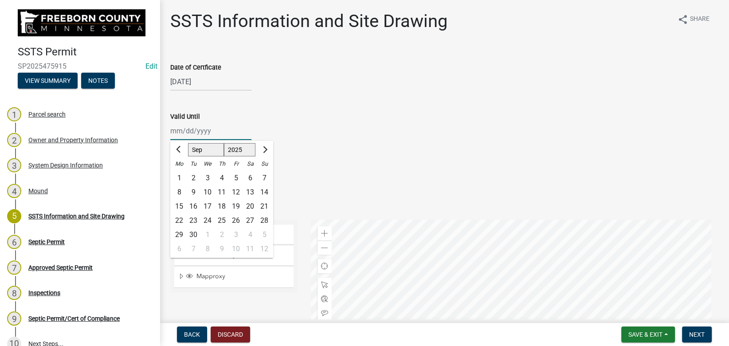
click at [193, 133] on input "Valid Until" at bounding box center [210, 131] width 81 height 18
type input "08/04/2030"
click at [293, 98] on wm-data-entity-input "Date of Certficate 08/04/2025" at bounding box center [444, 74] width 548 height 49
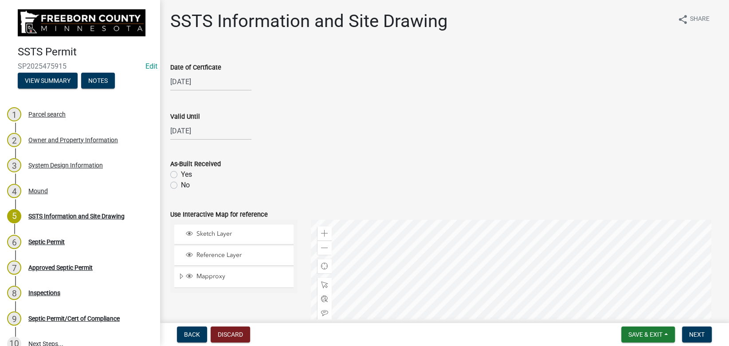
click at [181, 175] on label "Yes" at bounding box center [186, 174] width 11 height 11
click at [181, 175] on input "Yes" at bounding box center [184, 172] width 6 height 6
radio input "true"
click at [181, 186] on label "No" at bounding box center [185, 185] width 9 height 11
click at [181, 186] on input "No" at bounding box center [184, 183] width 6 height 6
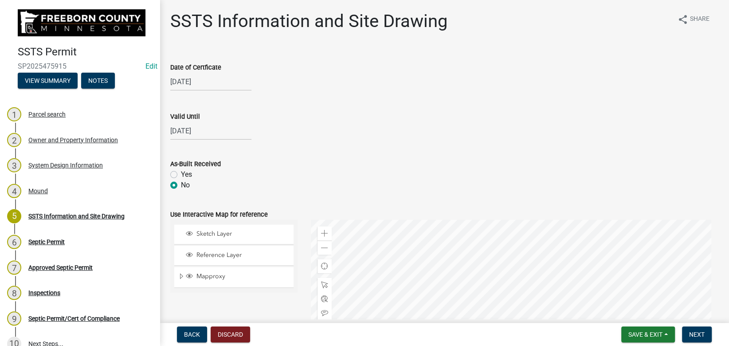
radio input "true"
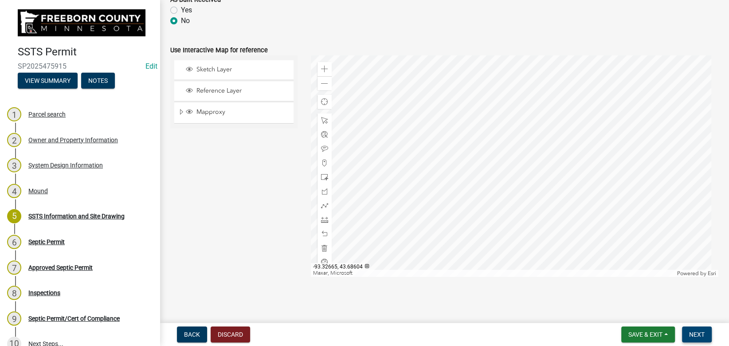
click at [688, 332] on button "Next" at bounding box center [697, 335] width 30 height 16
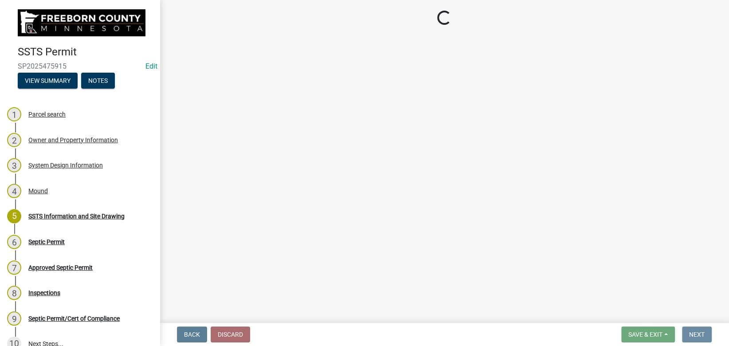
scroll to position [0, 0]
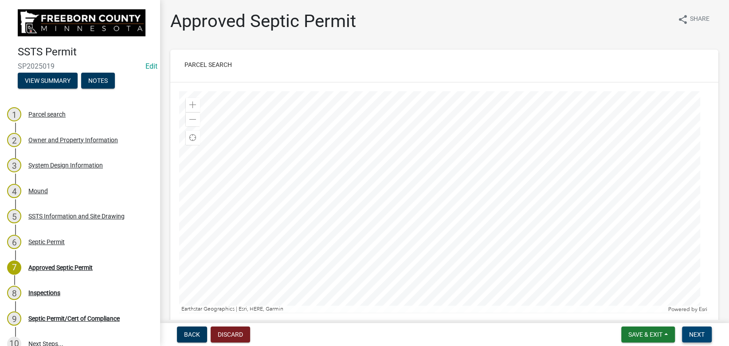
click at [694, 330] on button "Next" at bounding box center [697, 335] width 30 height 16
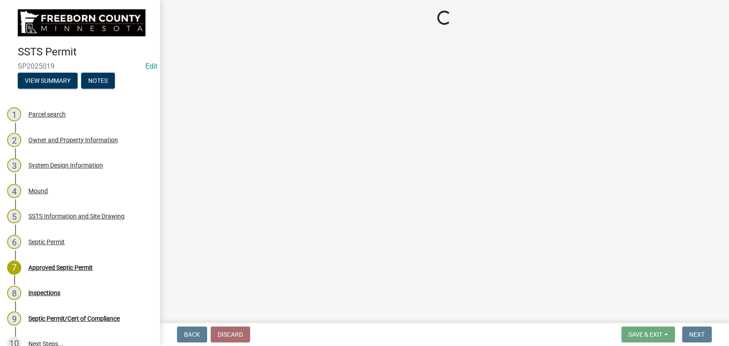
select select "53e6a5a5-4995-4462-9eb4-ac7a80fa0e93"
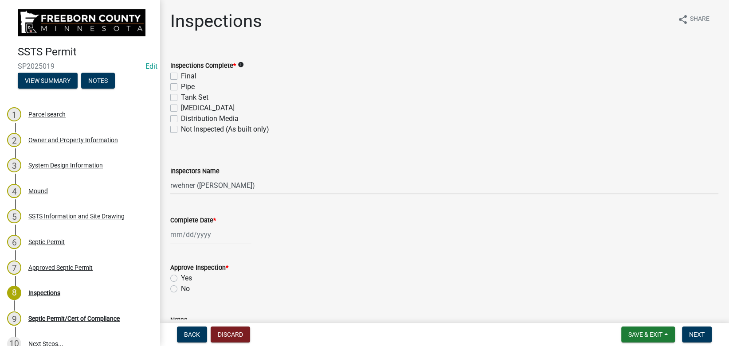
click at [181, 75] on label "Final" at bounding box center [189, 76] width 16 height 11
click at [181, 75] on input "Final" at bounding box center [184, 74] width 6 height 6
checkbox input "true"
checkbox input "false"
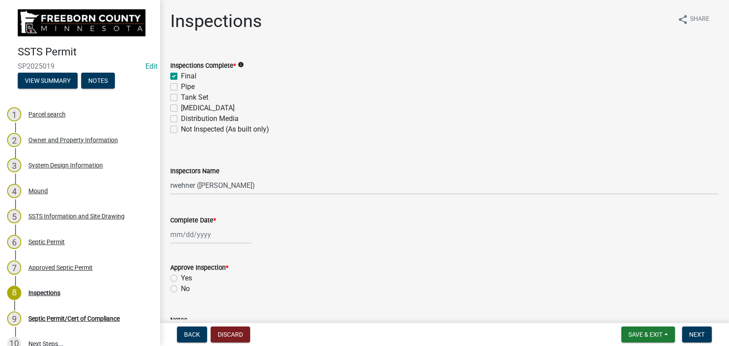
checkbox input "false"
click at [181, 99] on label "Tank Set" at bounding box center [195, 97] width 28 height 11
click at [181, 98] on input "Tank Set" at bounding box center [184, 95] width 6 height 6
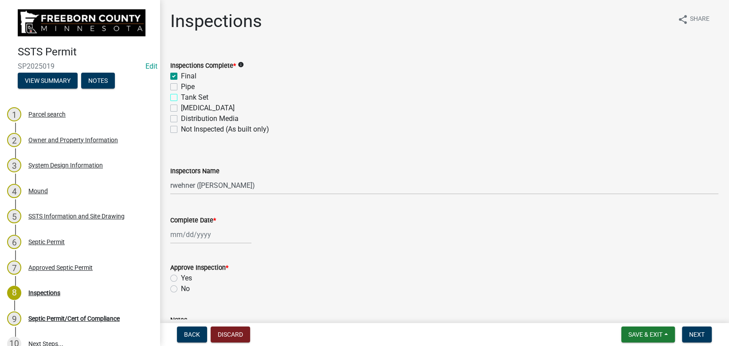
checkbox input "true"
checkbox input "false"
checkbox input "true"
checkbox input "false"
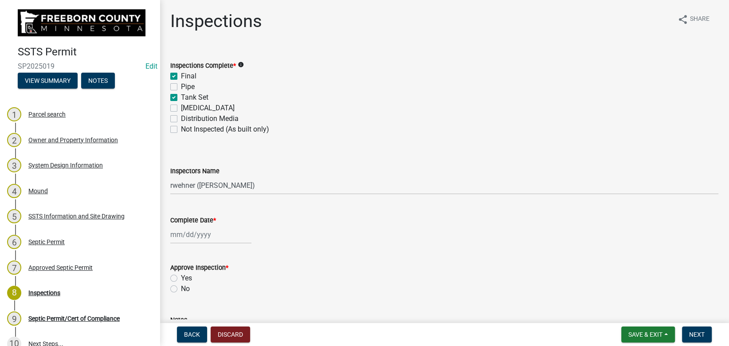
checkbox input "false"
click at [181, 98] on label "Tank Set" at bounding box center [195, 97] width 28 height 11
click at [181, 98] on input "Tank Set" at bounding box center [184, 95] width 6 height 6
checkbox input "false"
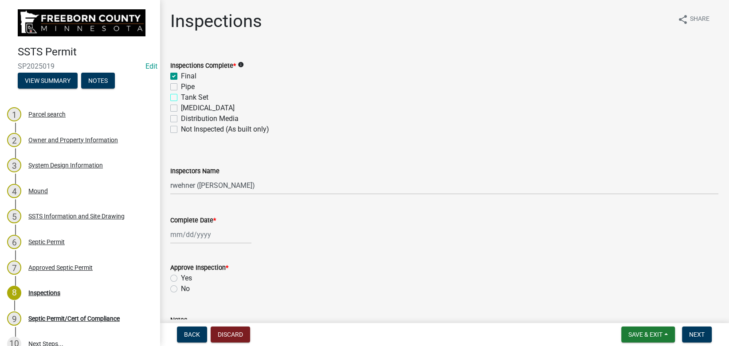
checkbox input "true"
click at [181, 87] on label "Pipe" at bounding box center [188, 87] width 14 height 11
click at [181, 87] on input "Pipe" at bounding box center [184, 85] width 6 height 6
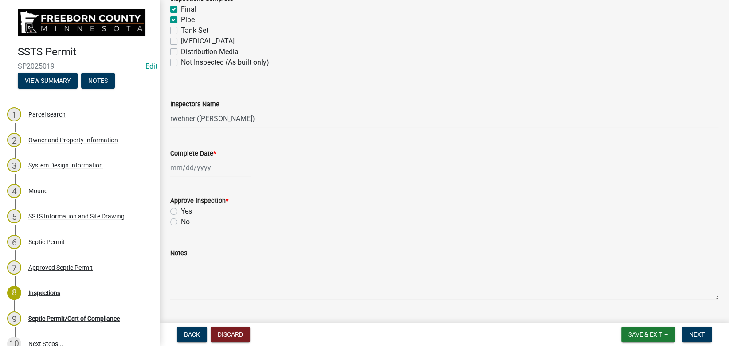
scroll to position [89, 0]
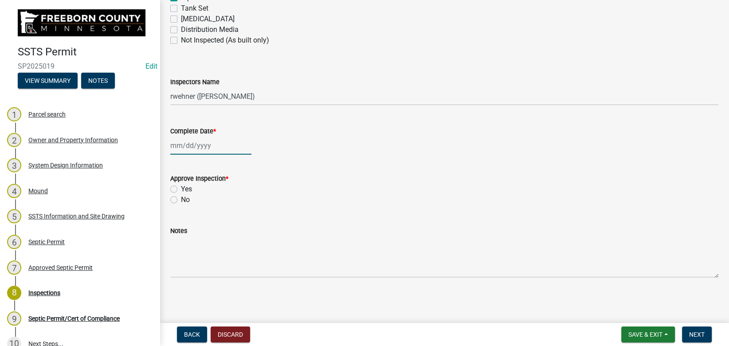
click at [177, 142] on input "Complete Date *" at bounding box center [210, 146] width 81 height 18
click at [190, 146] on input "Complete Date *" at bounding box center [210, 146] width 81 height 18
click at [331, 148] on div "08/04/2025 Jan Feb Mar Apr May Jun Jul Aug Sep Oct Nov Dec 1525 1526 1527 1528 …" at bounding box center [444, 146] width 548 height 18
click at [181, 191] on label "Yes" at bounding box center [186, 189] width 11 height 11
click at [181, 190] on input "Yes" at bounding box center [184, 187] width 6 height 6
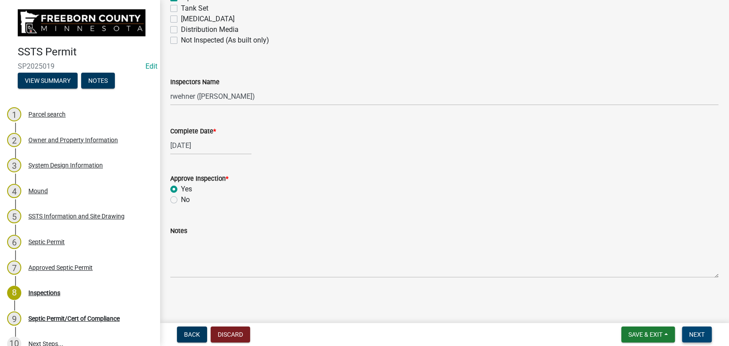
click at [697, 337] on span "Next" at bounding box center [697, 334] width 16 height 7
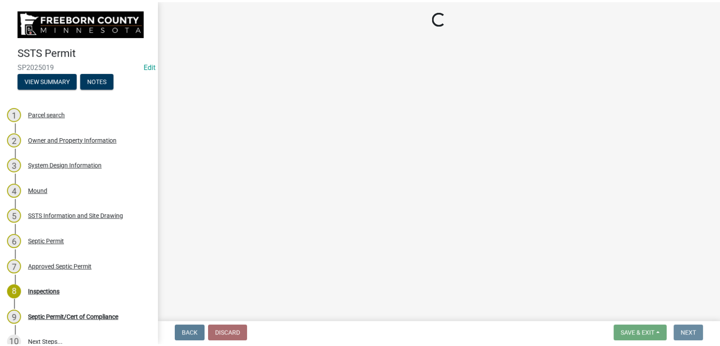
scroll to position [0, 0]
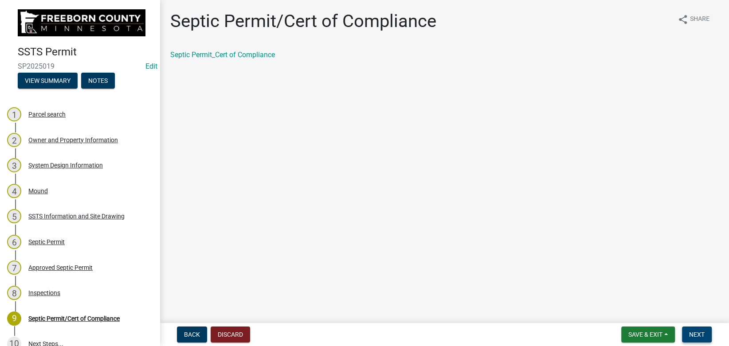
click at [696, 334] on span "Next" at bounding box center [697, 334] width 16 height 7
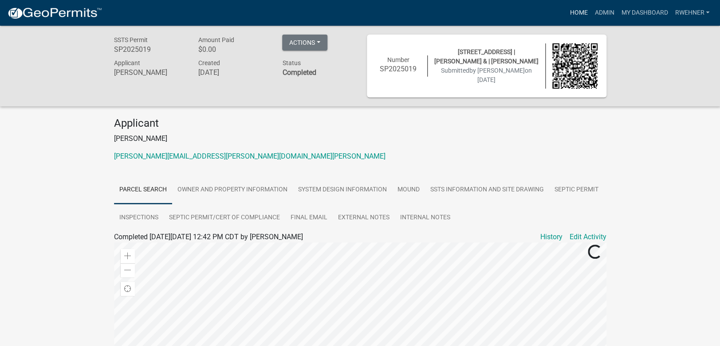
click at [579, 13] on link "Home" at bounding box center [578, 12] width 25 height 17
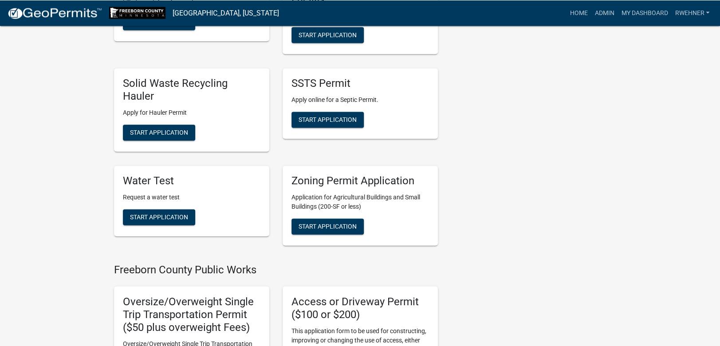
scroll to position [419, 0]
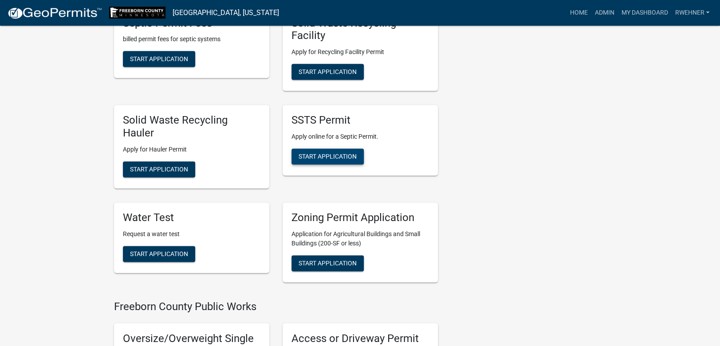
click at [315, 157] on span "Start Application" at bounding box center [328, 156] width 58 height 7
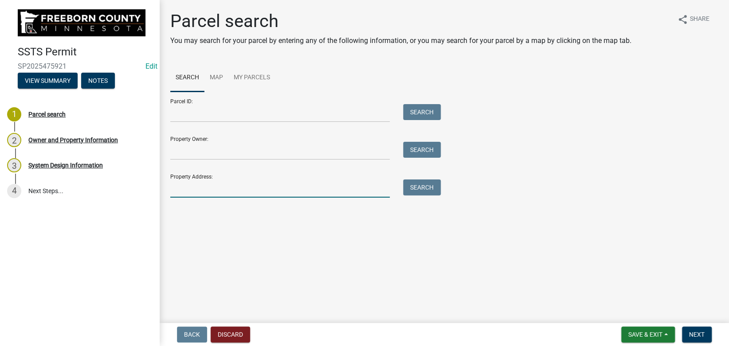
click at [213, 190] on input "Property Address:" at bounding box center [280, 189] width 220 height 18
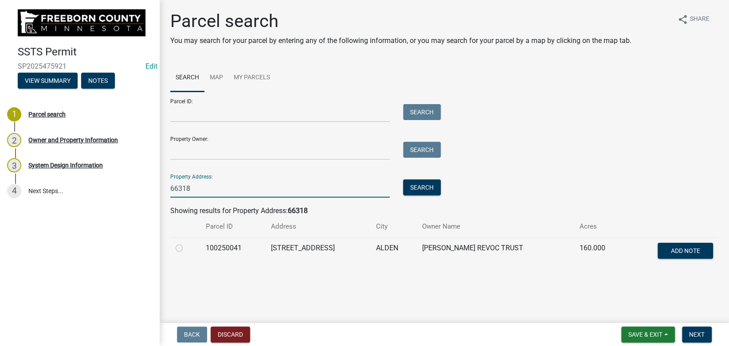
click at [186, 243] on label at bounding box center [186, 243] width 0 height 0
click at [186, 248] on input "radio" at bounding box center [189, 246] width 6 height 6
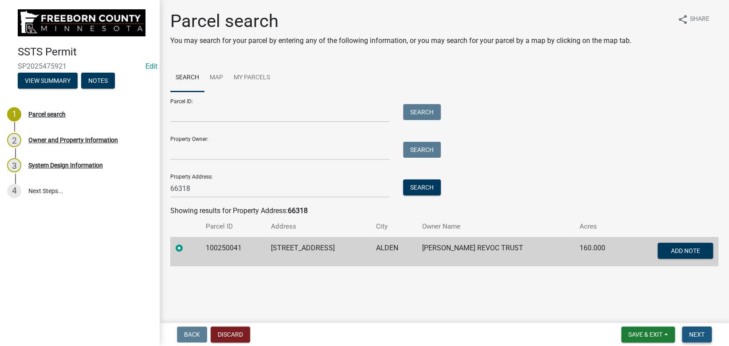
click at [695, 333] on span "Next" at bounding box center [697, 334] width 16 height 7
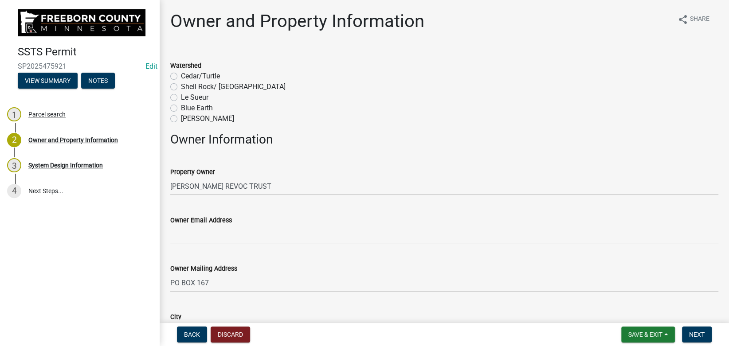
click at [181, 86] on label "Shell Rock/ Winnebago" at bounding box center [233, 87] width 105 height 11
click at [181, 86] on input "Shell Rock/ Winnebago" at bounding box center [184, 85] width 6 height 6
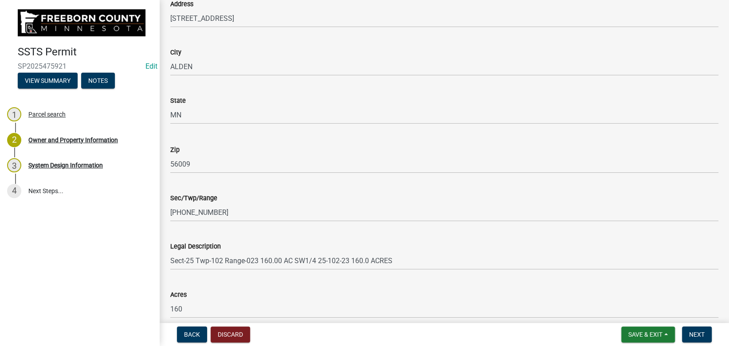
scroll to position [569, 0]
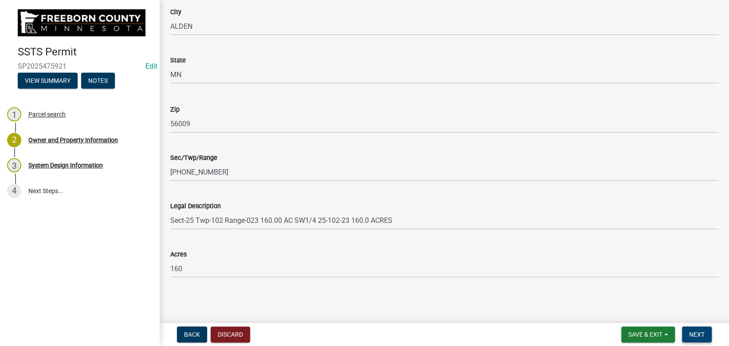
click at [688, 338] on button "Next" at bounding box center [697, 335] width 30 height 16
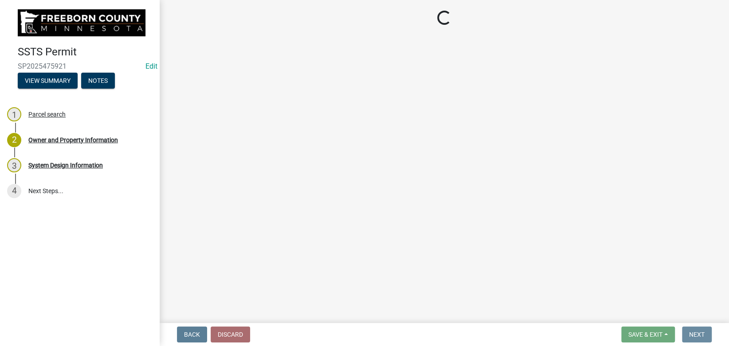
scroll to position [0, 0]
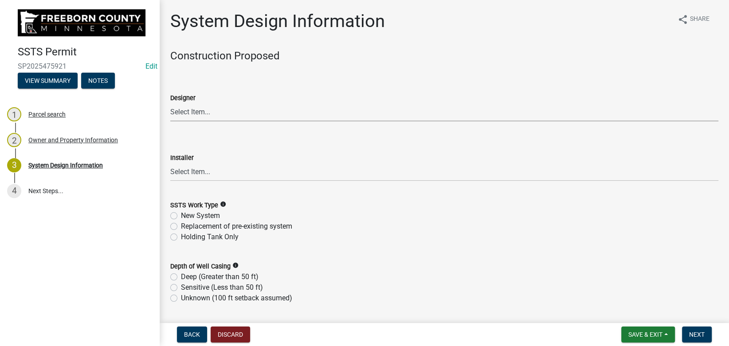
click at [170, 103] on select "Select Item... P & L Excavating Precision Septic Services Wangen Excavating Lov…" at bounding box center [444, 112] width 548 height 18
click option "Precision Septic Services" at bounding box center [0, 0] width 0 height 0
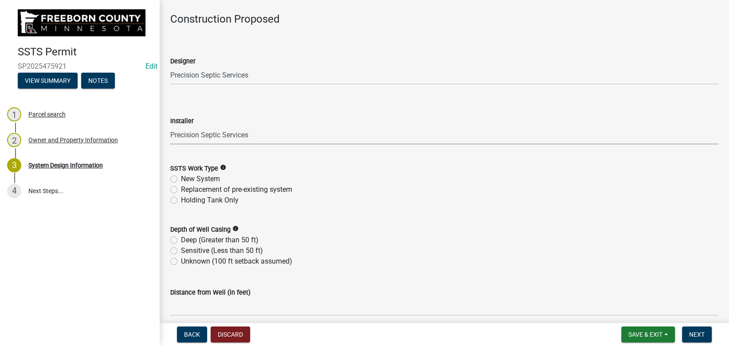
scroll to position [50, 0]
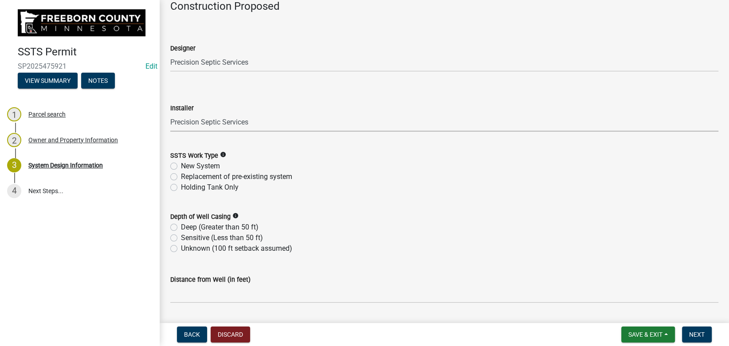
click at [185, 164] on label "New System" at bounding box center [200, 166] width 39 height 11
click at [185, 164] on input "New System" at bounding box center [184, 164] width 6 height 6
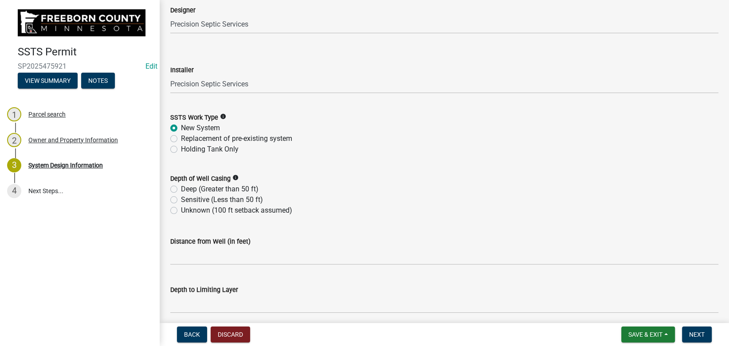
scroll to position [100, 0]
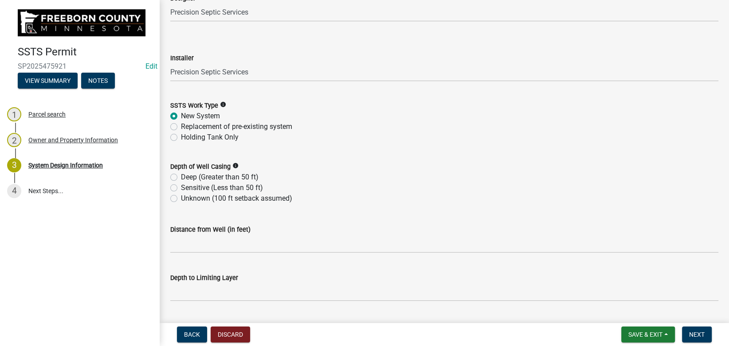
click at [188, 174] on label "Deep (Greater than 50 ft)" at bounding box center [220, 177] width 78 height 11
click at [187, 174] on input "Deep (Greater than 50 ft)" at bounding box center [184, 175] width 6 height 6
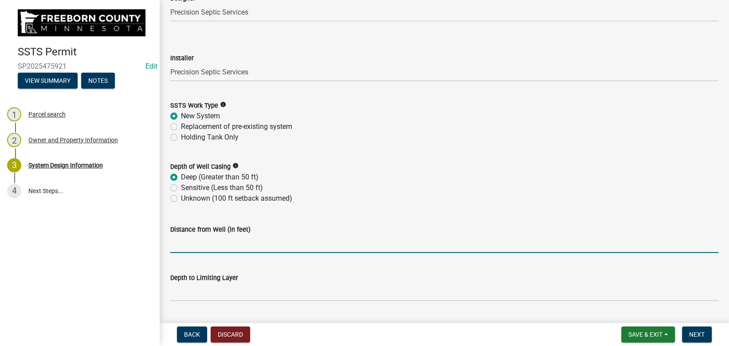
click at [214, 239] on input "Distance from Well (in feet)" at bounding box center [444, 244] width 548 height 18
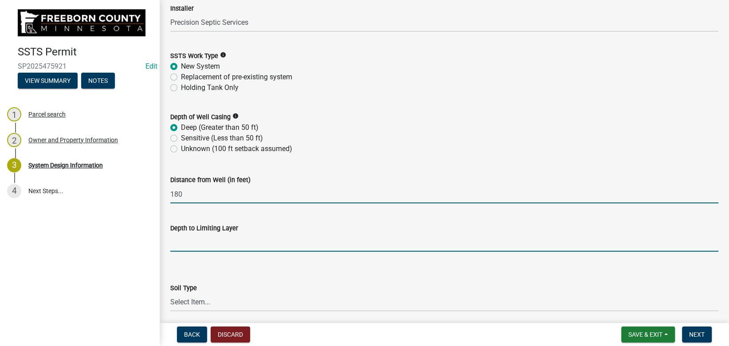
click at [217, 241] on input "text" at bounding box center [444, 243] width 548 height 18
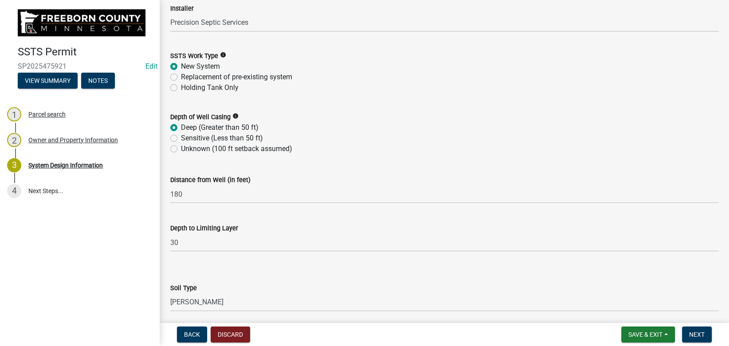
scroll to position [334, 0]
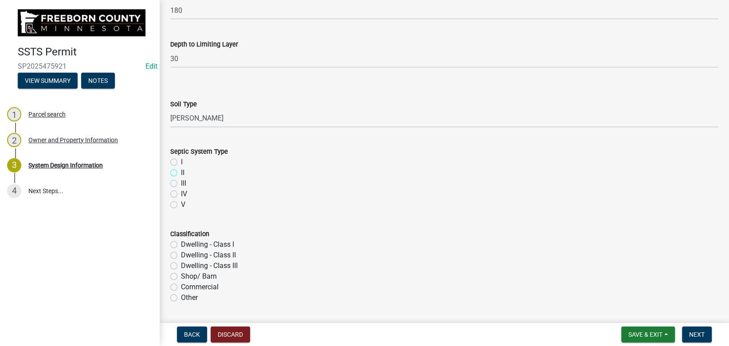
click at [181, 168] on input "II" at bounding box center [184, 171] width 6 height 6
click at [181, 157] on input "I" at bounding box center [184, 160] width 6 height 6
click at [181, 250] on input "Dwelling - CIass II" at bounding box center [184, 253] width 6 height 6
click at [181, 240] on input "Dwelling - Class I" at bounding box center [184, 243] width 6 height 6
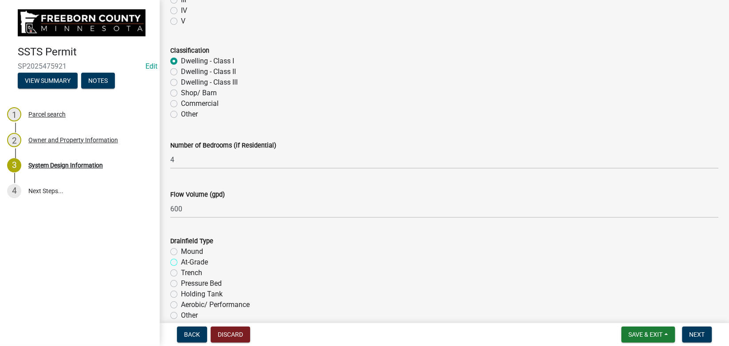
click at [181, 257] on input "At-Grade" at bounding box center [184, 260] width 6 height 6
click at [181, 247] on input "Mound" at bounding box center [184, 250] width 6 height 6
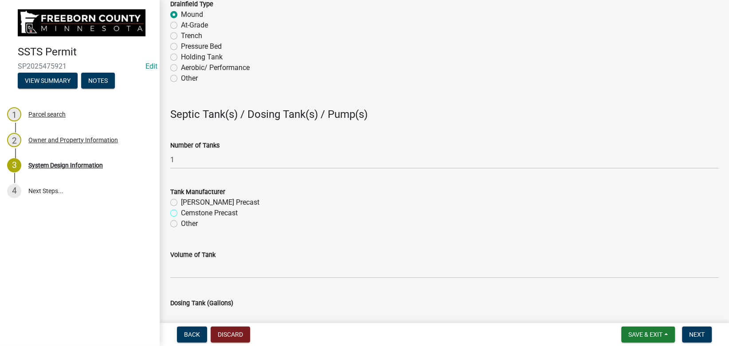
click at [181, 208] on input "Cemstone Precast" at bounding box center [184, 211] width 6 height 6
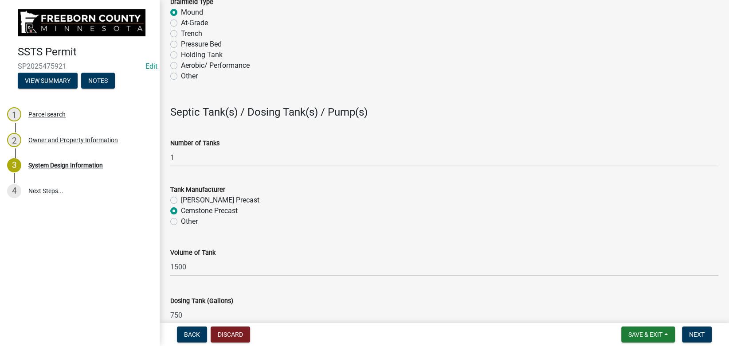
scroll to position [953, 0]
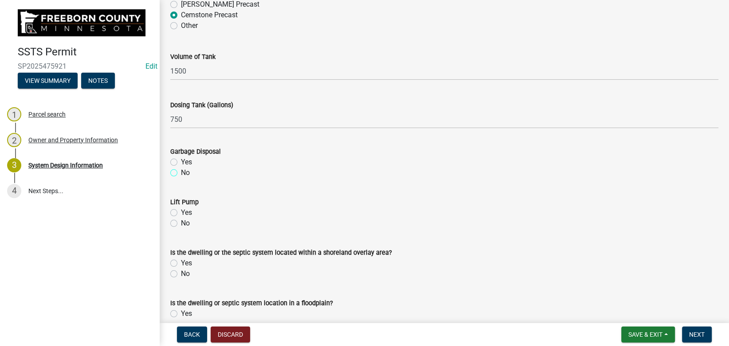
click at [181, 168] on input "No" at bounding box center [184, 171] width 6 height 6
click at [181, 218] on input "No" at bounding box center [184, 221] width 6 height 6
click at [181, 269] on input "No" at bounding box center [184, 272] width 6 height 6
click at [181, 319] on input "No" at bounding box center [184, 322] width 6 height 6
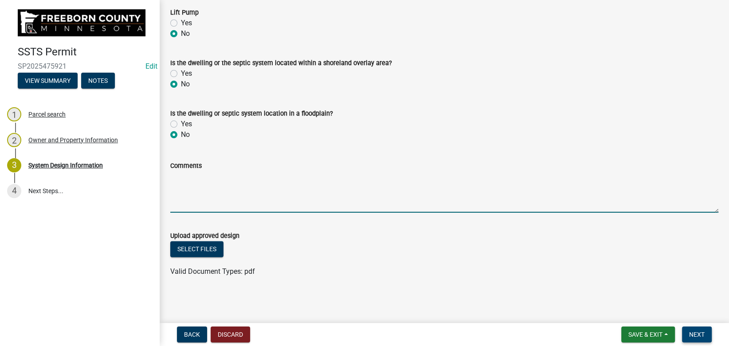
click at [696, 331] on button "Next" at bounding box center [697, 335] width 30 height 16
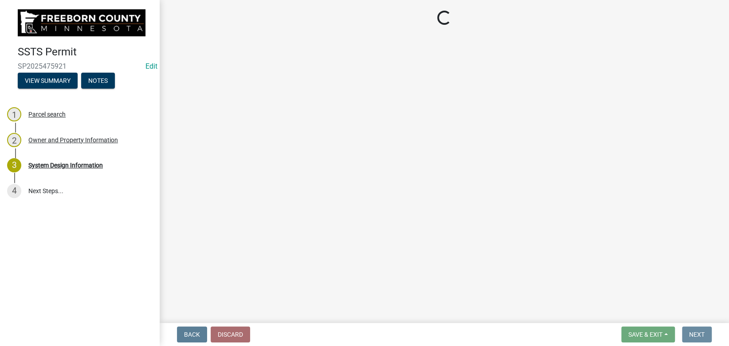
scroll to position [0, 0]
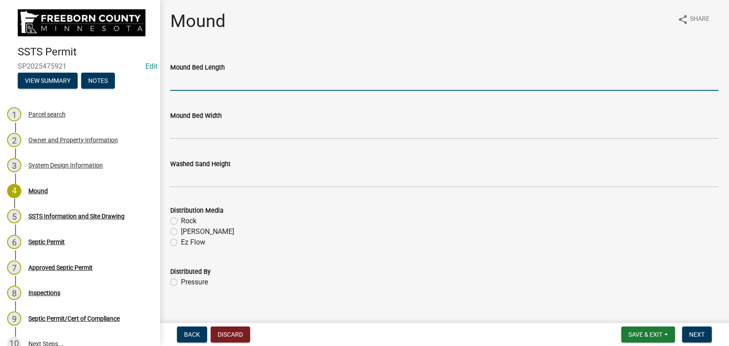
click at [212, 79] on input "Mound Bed Length" at bounding box center [444, 82] width 548 height 18
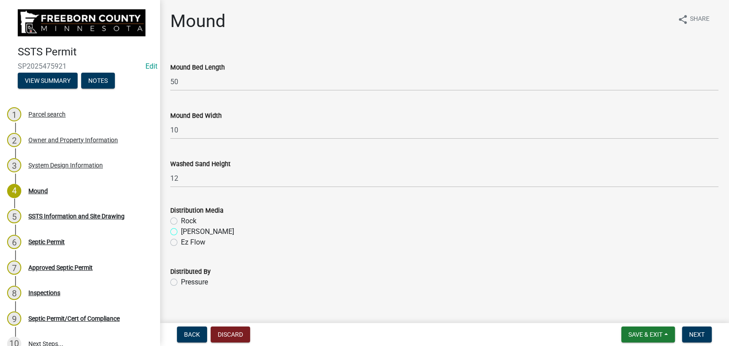
click at [181, 227] on input "Chambers" at bounding box center [184, 230] width 6 height 6
click at [181, 216] on input "Rock" at bounding box center [184, 219] width 6 height 6
click at [181, 277] on input "Pressure" at bounding box center [184, 280] width 6 height 6
click at [181, 227] on input "Chambers" at bounding box center [184, 230] width 6 height 6
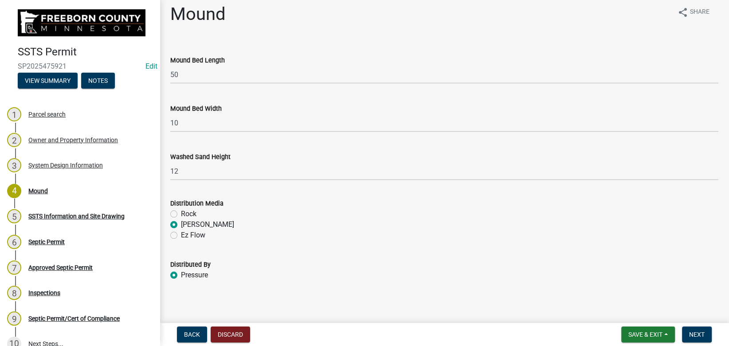
scroll to position [10, 0]
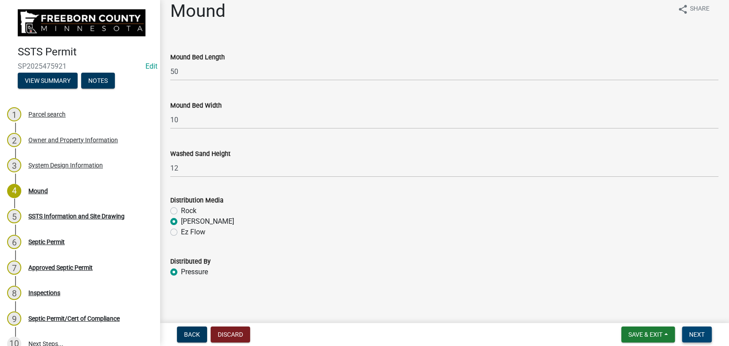
click at [698, 333] on span "Next" at bounding box center [697, 334] width 16 height 7
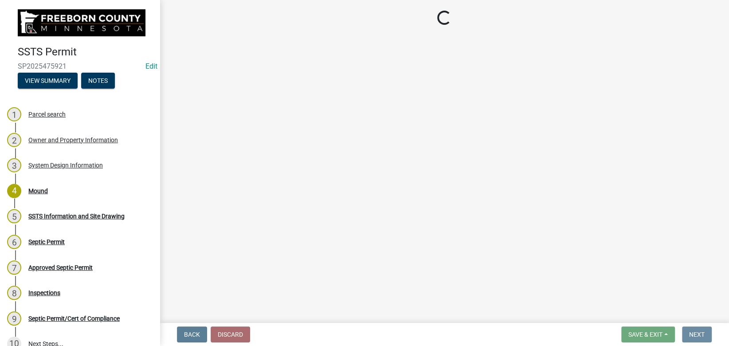
scroll to position [0, 0]
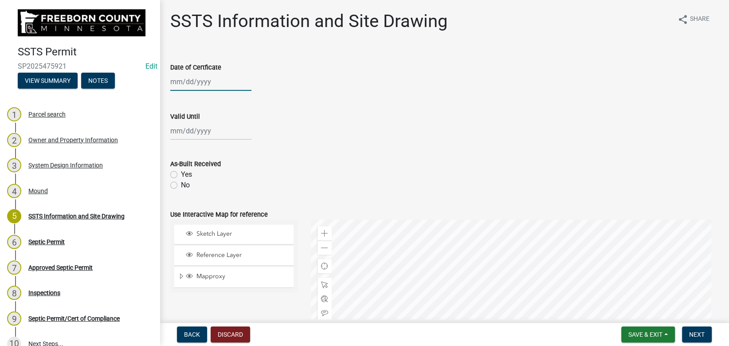
click at [212, 80] on input "Date of Certficate" at bounding box center [210, 82] width 81 height 18
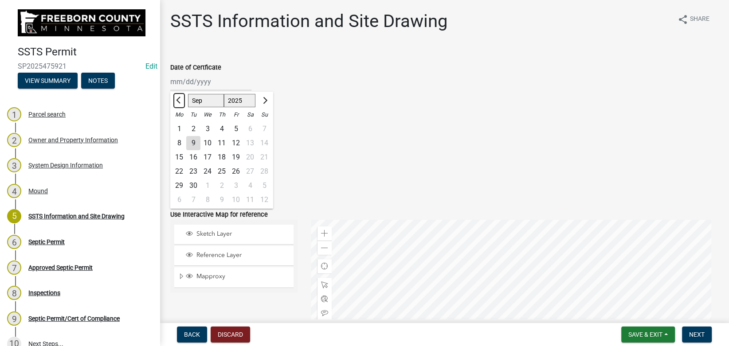
click at [177, 102] on span "Previous month" at bounding box center [179, 100] width 7 height 7
click at [236, 142] on div "8" at bounding box center [236, 143] width 14 height 14
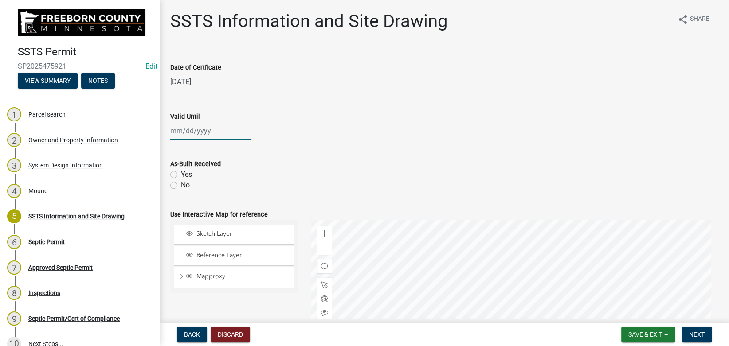
click at [200, 130] on input "Valid Until" at bounding box center [210, 131] width 81 height 18
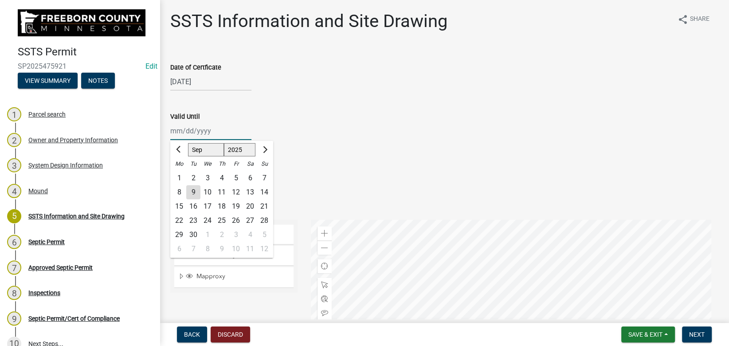
click at [200, 130] on input "Valid Until" at bounding box center [210, 131] width 81 height 18
click at [285, 118] on div "Valid Until" at bounding box center [444, 116] width 548 height 11
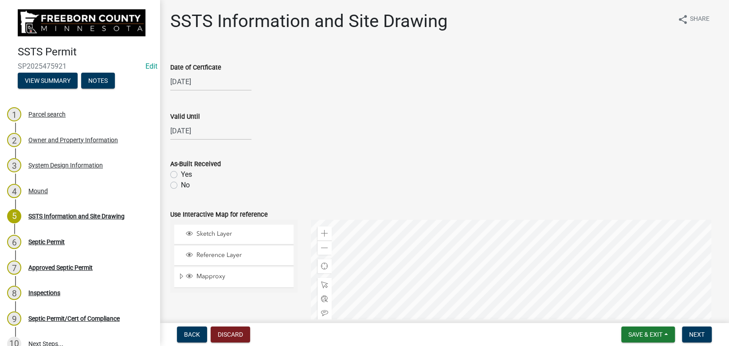
click at [181, 189] on label "No" at bounding box center [185, 185] width 9 height 11
click at [181, 186] on input "No" at bounding box center [184, 183] width 6 height 6
click at [705, 335] on button "Next" at bounding box center [697, 335] width 30 height 16
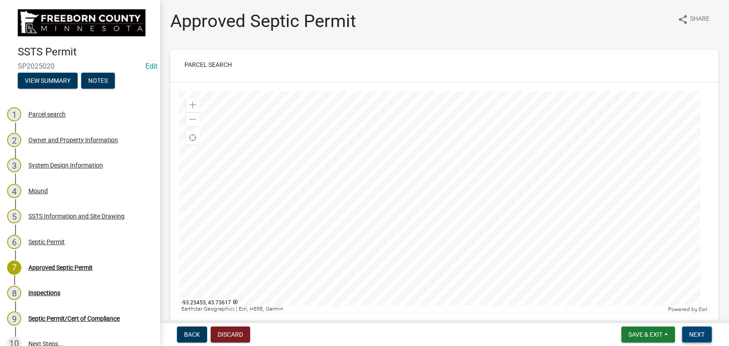
click at [700, 336] on span "Next" at bounding box center [697, 334] width 16 height 7
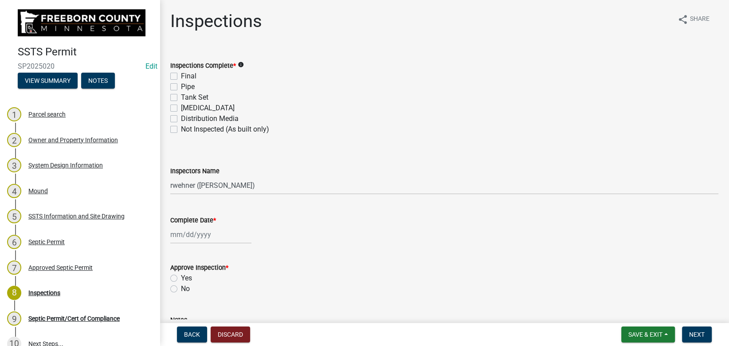
click at [181, 76] on label "Final" at bounding box center [189, 76] width 16 height 11
click at [181, 76] on input "Final" at bounding box center [184, 74] width 6 height 6
click at [181, 115] on label "Distribution Media" at bounding box center [210, 119] width 58 height 11
click at [181, 115] on input "Distribution Media" at bounding box center [184, 117] width 6 height 6
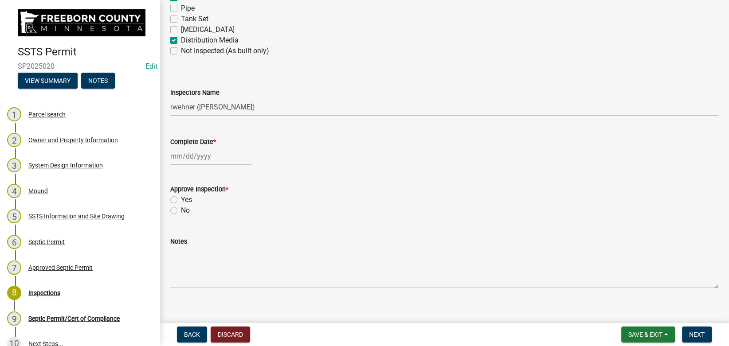
scroll to position [89, 0]
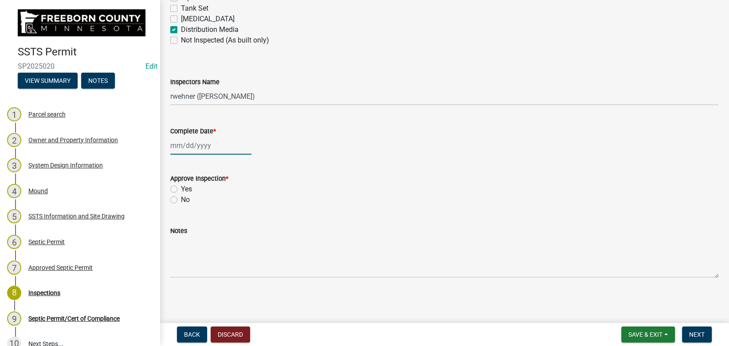
click at [190, 146] on input "Complete Date *" at bounding box center [210, 146] width 81 height 18
click at [307, 131] on div "Complete Date *" at bounding box center [444, 131] width 548 height 11
click at [181, 189] on label "Yes" at bounding box center [186, 189] width 11 height 11
click at [181, 189] on input "Yes" at bounding box center [184, 187] width 6 height 6
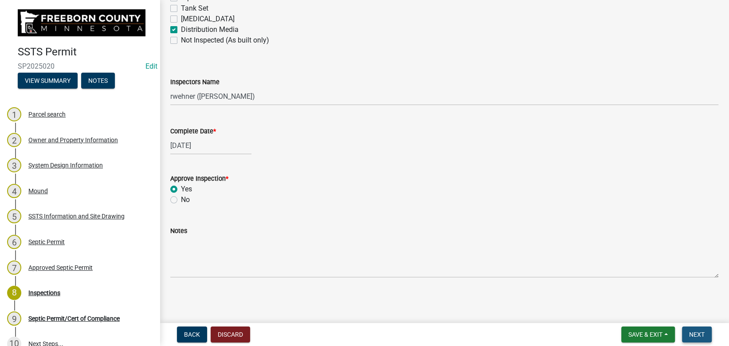
click at [698, 334] on span "Next" at bounding box center [697, 334] width 16 height 7
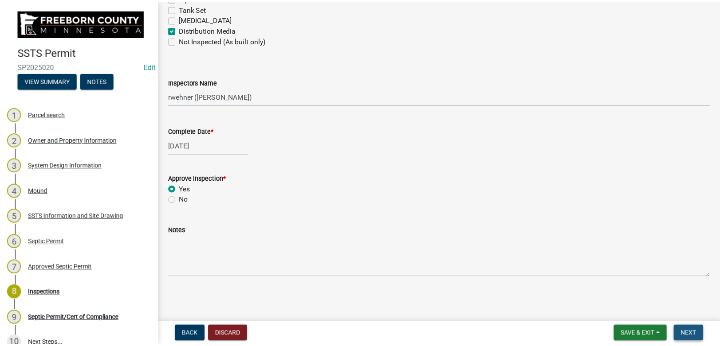
scroll to position [0, 0]
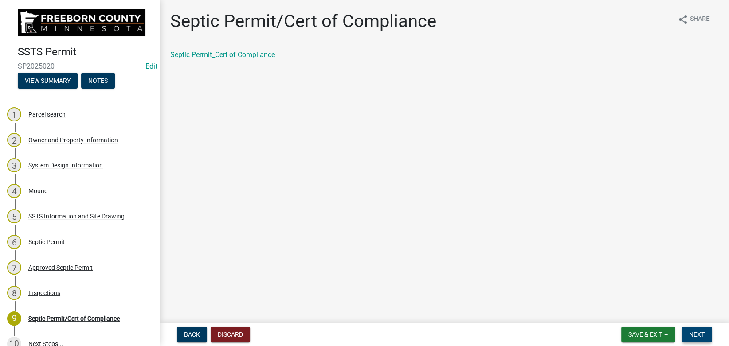
click at [698, 334] on span "Next" at bounding box center [697, 334] width 16 height 7
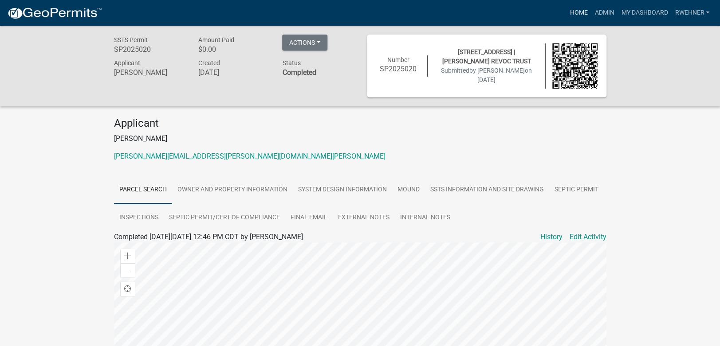
click at [578, 12] on link "Home" at bounding box center [578, 12] width 25 height 17
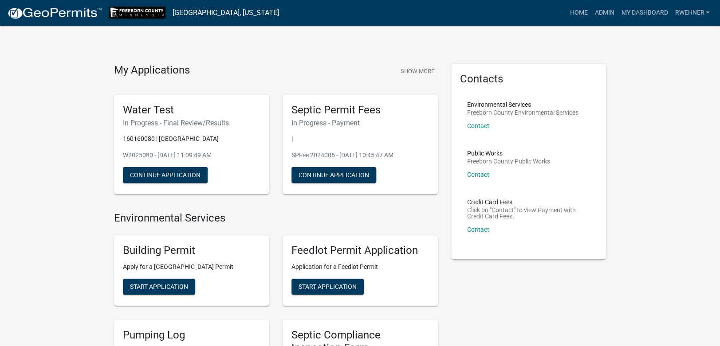
scroll to position [419, 0]
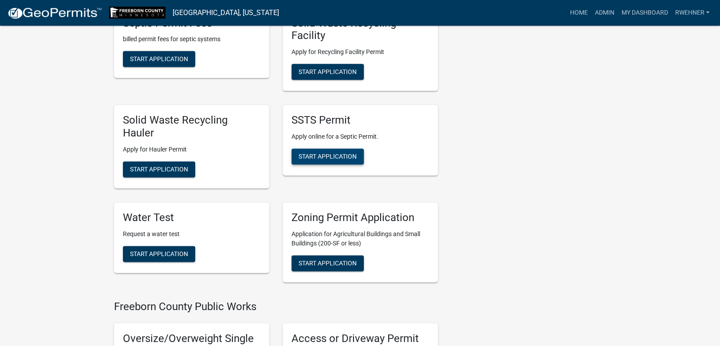
click at [312, 159] on span "Start Application" at bounding box center [328, 156] width 58 height 7
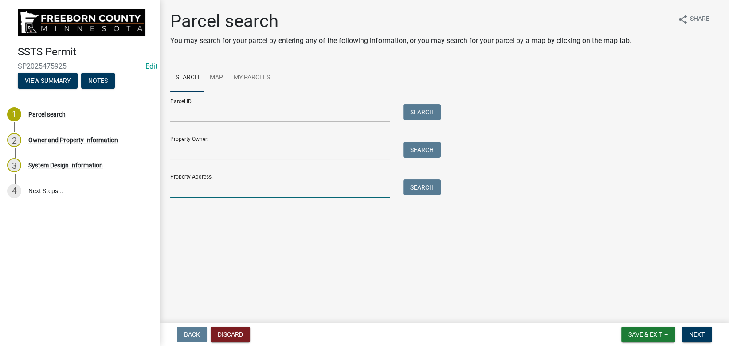
click at [233, 188] on input "Property Address:" at bounding box center [280, 189] width 220 height 18
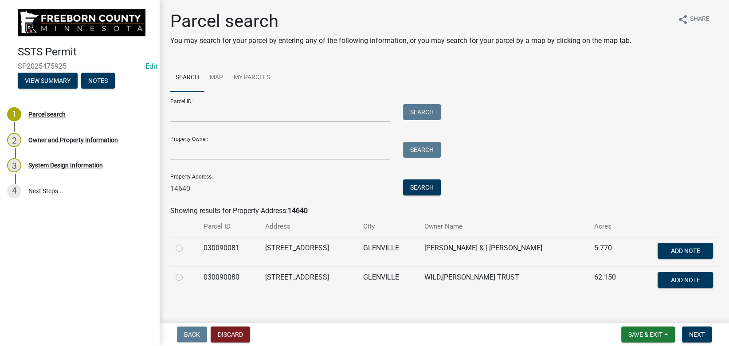
click at [186, 243] on label at bounding box center [186, 243] width 0 height 0
click at [186, 248] on input "radio" at bounding box center [189, 246] width 6 height 6
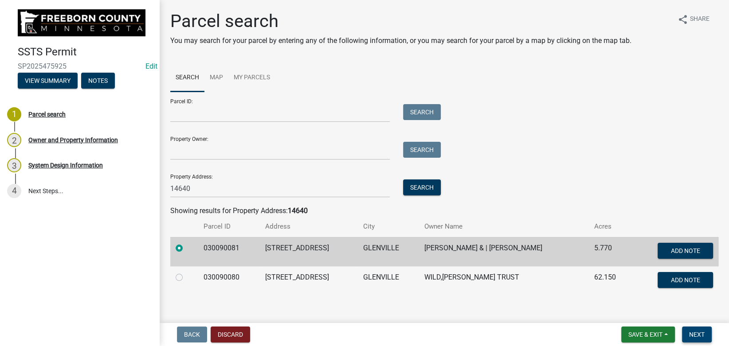
click at [696, 331] on button "Next" at bounding box center [697, 335] width 30 height 16
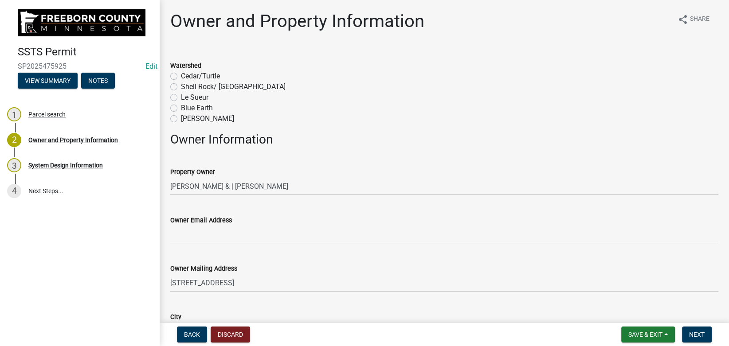
click at [181, 87] on label "Shell Rock/ Winnebago" at bounding box center [233, 87] width 105 height 11
click at [181, 87] on input "Shell Rock/ Winnebago" at bounding box center [184, 85] width 6 height 6
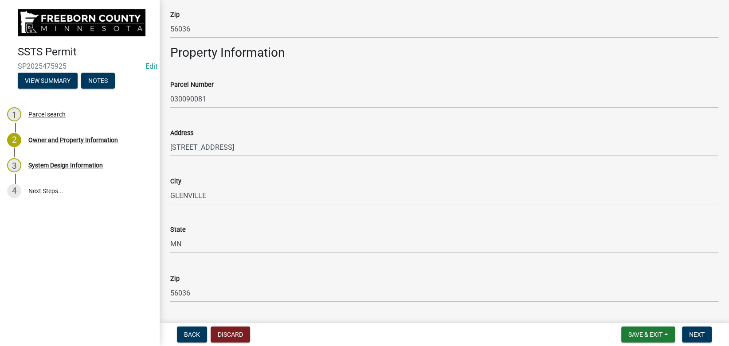
scroll to position [569, 0]
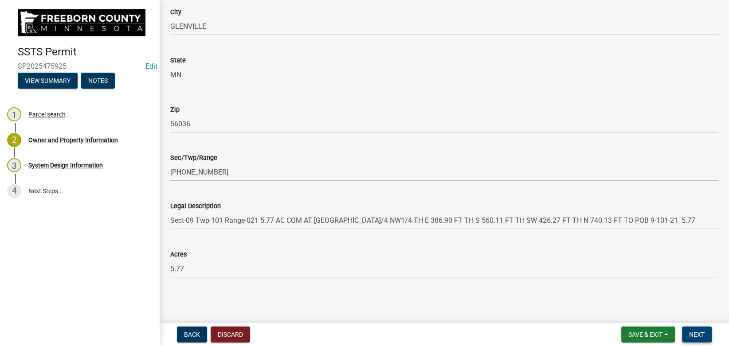
click at [692, 334] on span "Next" at bounding box center [697, 334] width 16 height 7
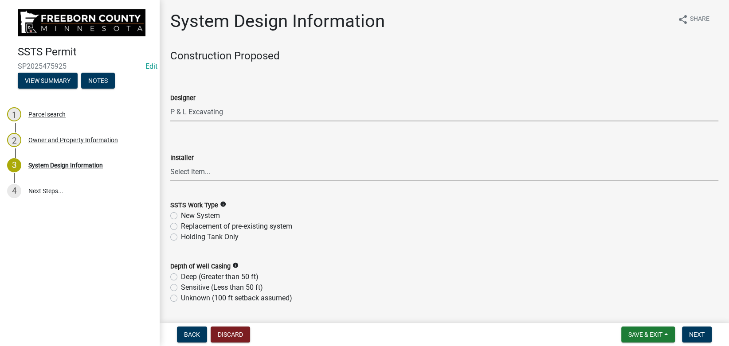
click option "P & L Excavating" at bounding box center [0, 0] width 0 height 0
click at [193, 217] on label "New System" at bounding box center [200, 216] width 39 height 11
click at [187, 216] on input "New System" at bounding box center [184, 214] width 6 height 6
click at [198, 275] on label "Deep (Greater than 50 ft)" at bounding box center [220, 277] width 78 height 11
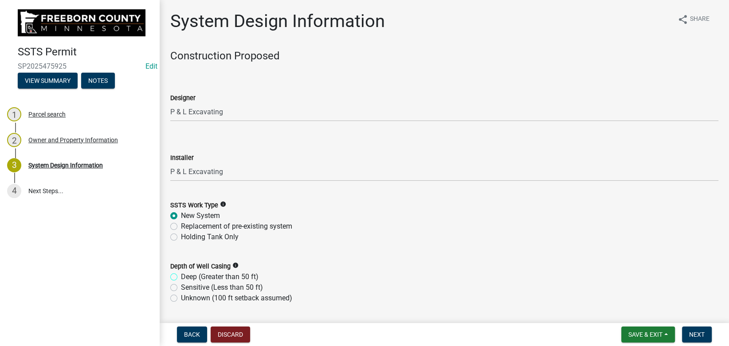
click at [187, 275] on input "Deep (Greater than 50 ft)" at bounding box center [184, 275] width 6 height 6
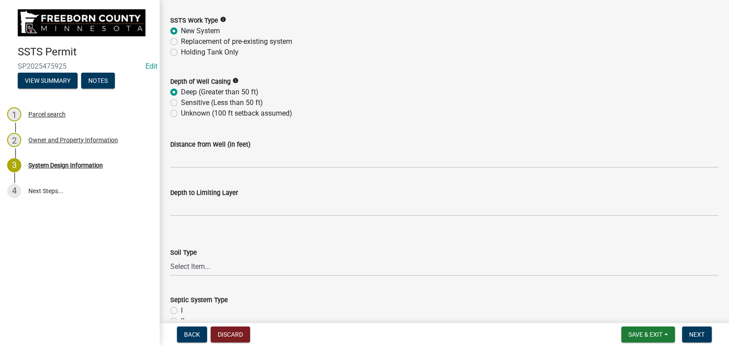
scroll to position [200, 0]
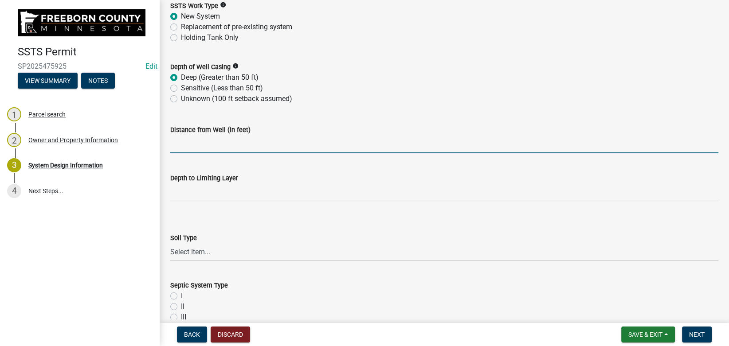
click at [181, 142] on input "Distance from Well (in feet)" at bounding box center [444, 144] width 548 height 18
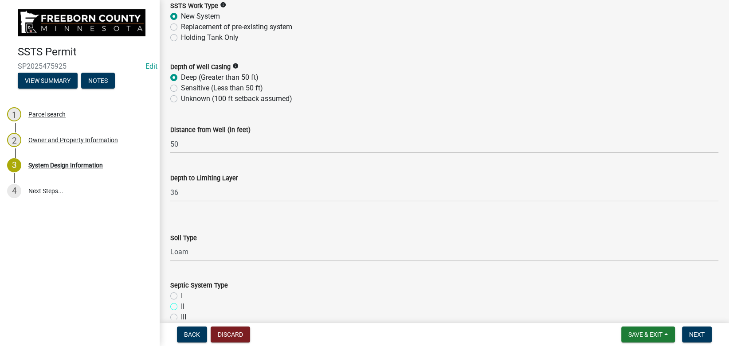
click at [181, 302] on input "II" at bounding box center [184, 305] width 6 height 6
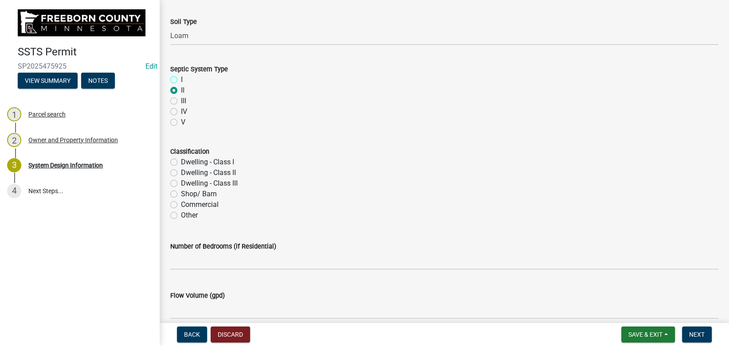
click at [181, 75] on input "I" at bounding box center [184, 78] width 6 height 6
click at [181, 168] on input "Dwelling - CIass II" at bounding box center [184, 171] width 6 height 6
click at [181, 157] on input "Dwelling - Class I" at bounding box center [184, 160] width 6 height 6
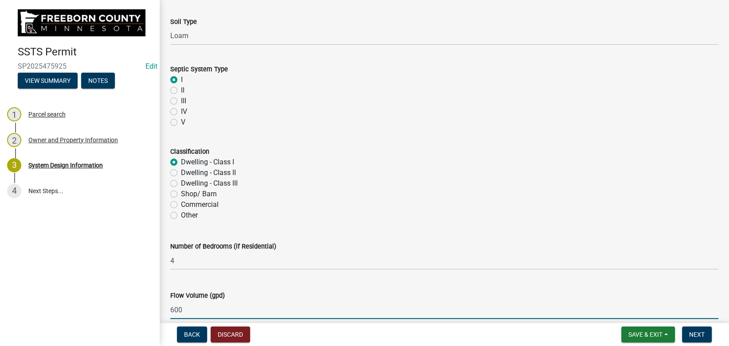
scroll to position [607, 0]
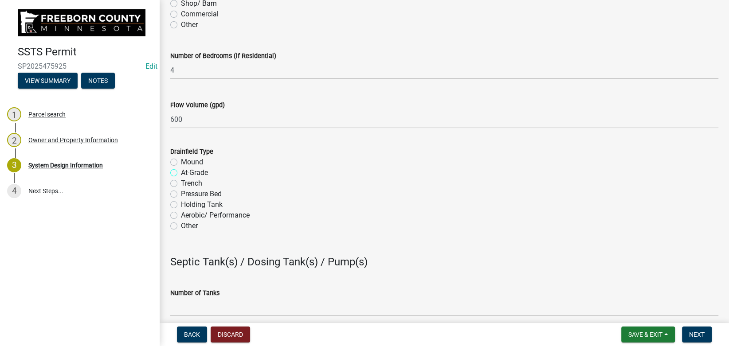
click at [181, 168] on input "At-Grade" at bounding box center [184, 171] width 6 height 6
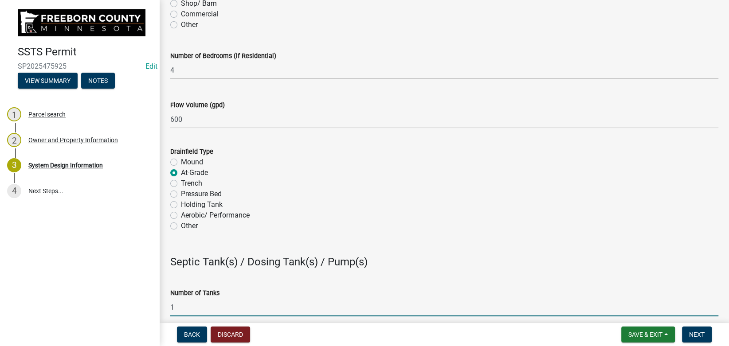
scroll to position [795, 0]
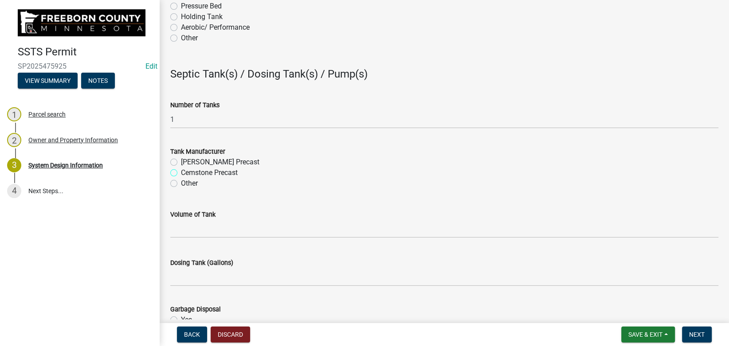
click at [181, 168] on input "Cemstone Precast" at bounding box center [184, 171] width 6 height 6
click at [181, 326] on input "No" at bounding box center [184, 329] width 6 height 6
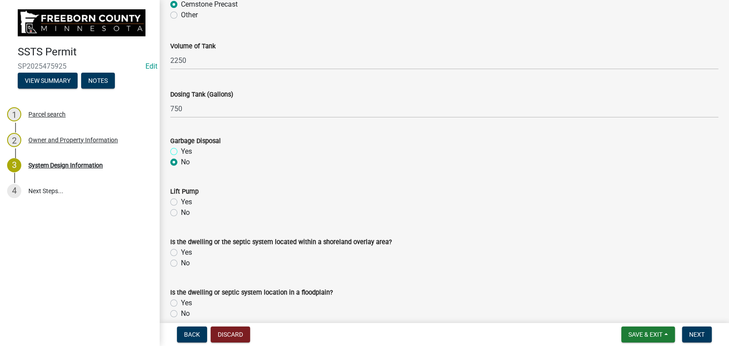
click at [181, 146] on input "Yes" at bounding box center [184, 149] width 6 height 6
click at [181, 208] on input "No" at bounding box center [184, 211] width 6 height 6
click at [181, 258] on input "No" at bounding box center [184, 261] width 6 height 6
click at [181, 309] on input "No" at bounding box center [184, 312] width 6 height 6
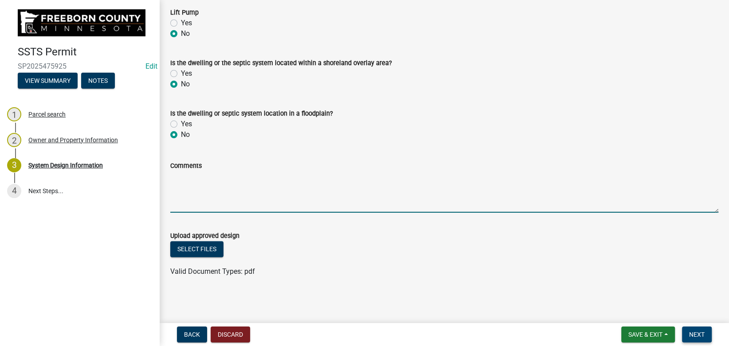
click at [696, 334] on span "Next" at bounding box center [697, 334] width 16 height 7
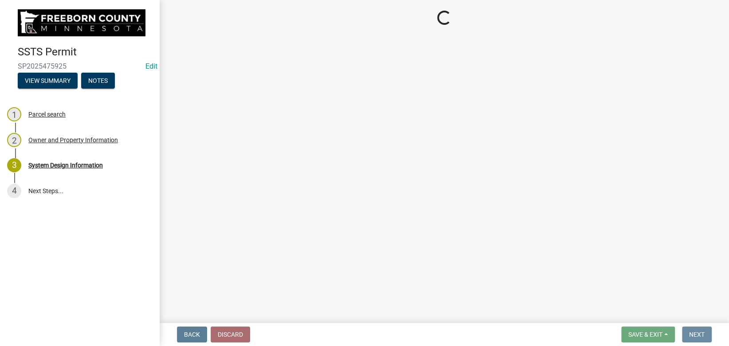
scroll to position [0, 0]
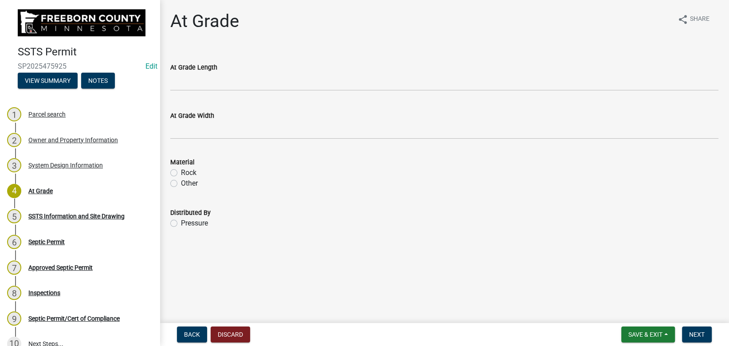
click at [227, 71] on div "At Grade Length" at bounding box center [444, 67] width 548 height 11
click at [225, 92] on wm-data-entity-input "At Grade Length" at bounding box center [444, 74] width 548 height 48
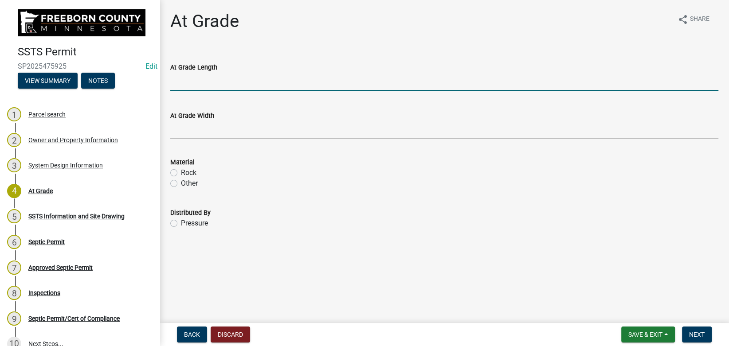
click at [225, 79] on input "At Grade Length" at bounding box center [444, 82] width 548 height 18
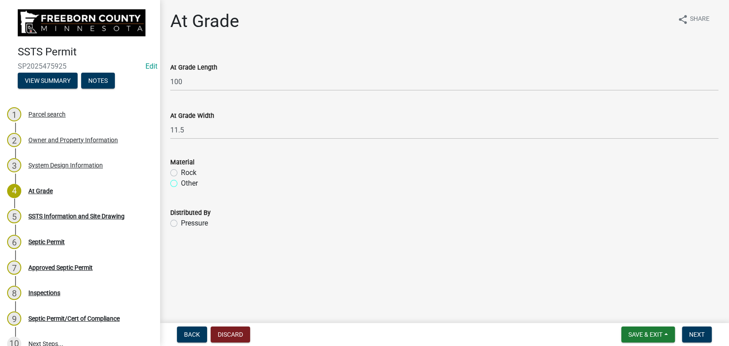
click at [181, 178] on input "Other" at bounding box center [184, 181] width 6 height 6
click at [181, 168] on input "Rock" at bounding box center [184, 171] width 6 height 6
click at [181, 218] on input "Pressure" at bounding box center [184, 221] width 6 height 6
click at [705, 338] on button "Next" at bounding box center [697, 335] width 30 height 16
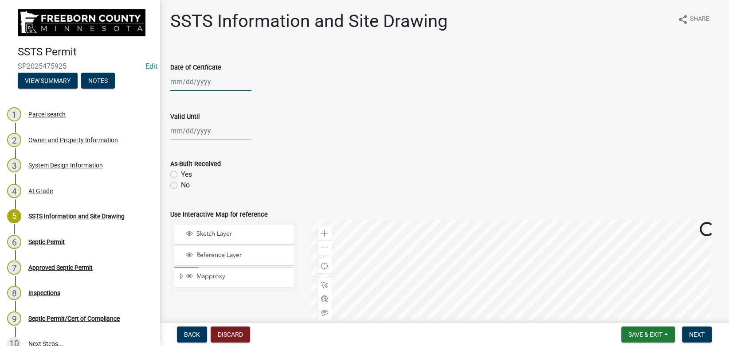
click at [190, 87] on input "Date of Certficate" at bounding box center [210, 82] width 81 height 18
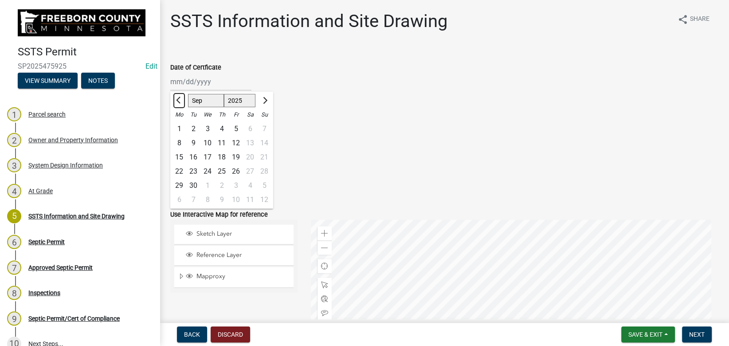
click at [180, 100] on span "Previous month" at bounding box center [179, 100] width 7 height 7
click at [238, 157] on div "15" at bounding box center [236, 157] width 14 height 14
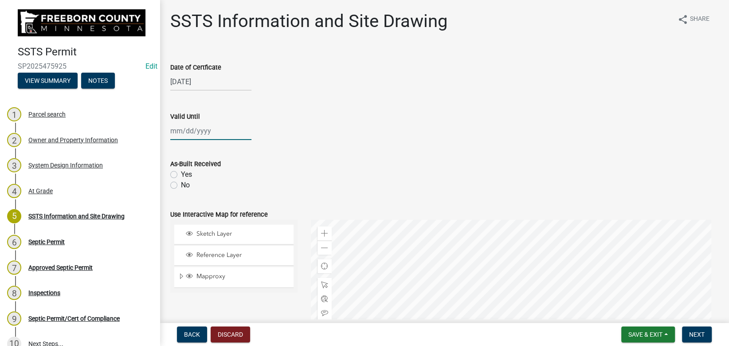
click at [204, 131] on input "Valid Until" at bounding box center [210, 131] width 81 height 18
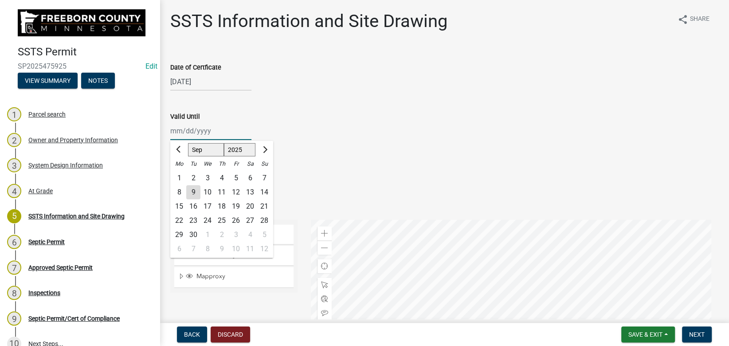
click at [204, 131] on input "Valid Until" at bounding box center [210, 131] width 81 height 18
click at [282, 108] on div "Valid Until 08/15/2030 Jan Feb Mar Apr May Jun Jul Aug Sep Oct Nov Dec 1525 152…" at bounding box center [444, 119] width 548 height 41
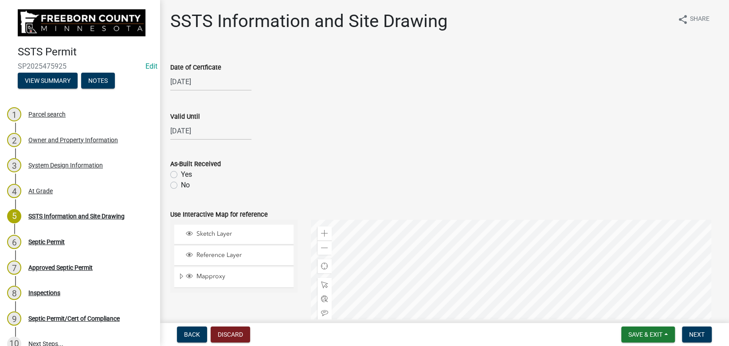
click at [181, 183] on label "No" at bounding box center [185, 185] width 9 height 11
click at [181, 183] on input "No" at bounding box center [184, 183] width 6 height 6
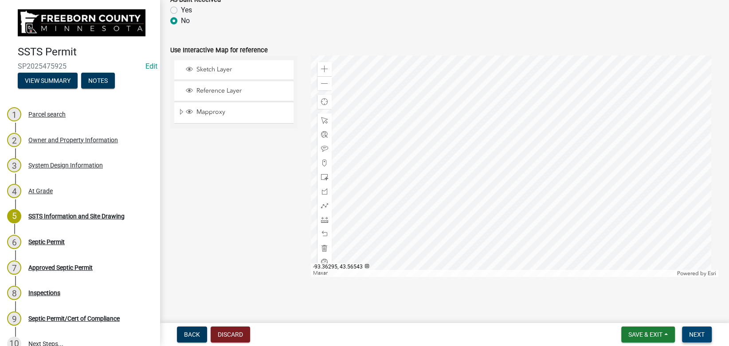
click at [704, 340] on button "Next" at bounding box center [697, 335] width 30 height 16
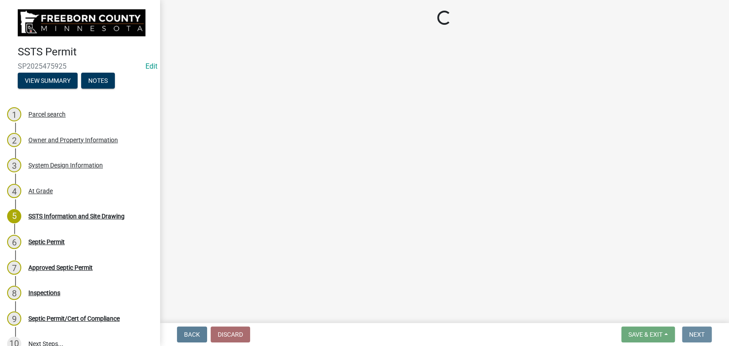
scroll to position [0, 0]
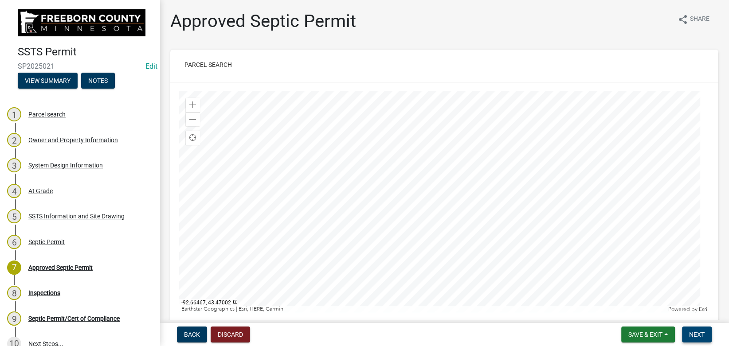
click at [696, 335] on span "Next" at bounding box center [697, 334] width 16 height 7
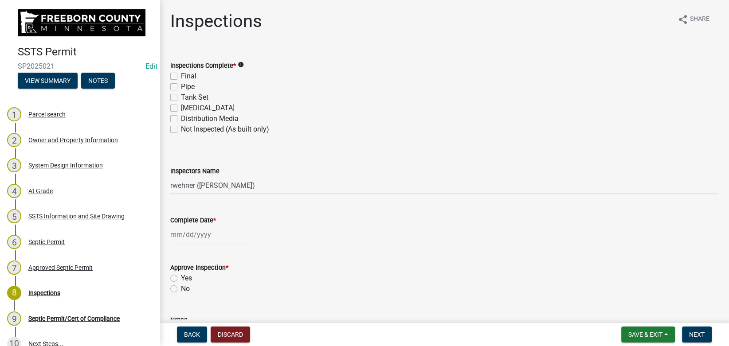
click at [173, 73] on div "Final" at bounding box center [444, 76] width 548 height 11
click at [181, 77] on label "Final" at bounding box center [189, 76] width 16 height 11
click at [181, 77] on input "Final" at bounding box center [184, 74] width 6 height 6
click at [181, 108] on label "Scarification" at bounding box center [208, 108] width 54 height 11
click at [181, 108] on input "Scarification" at bounding box center [184, 106] width 6 height 6
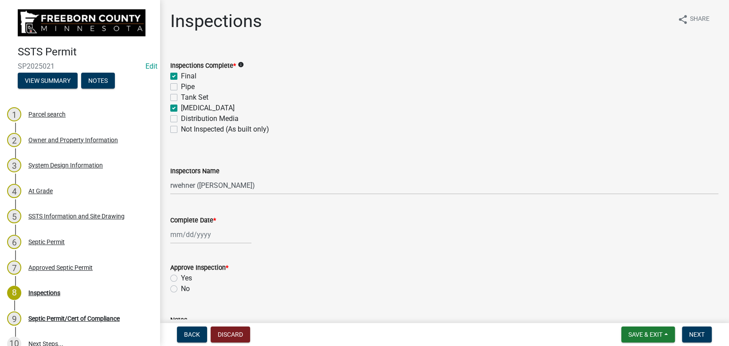
scroll to position [50, 0]
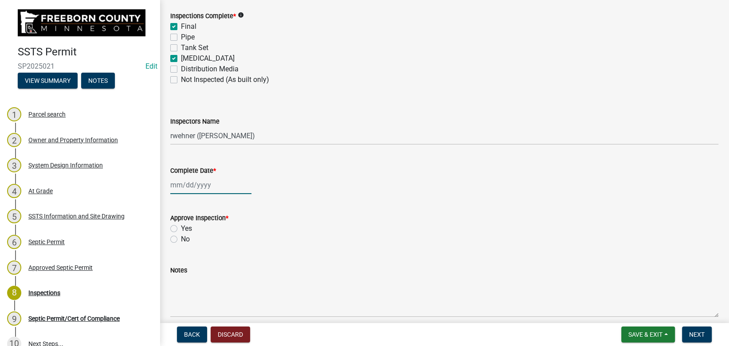
click at [184, 190] on input "Complete Date *" at bounding box center [210, 185] width 81 height 18
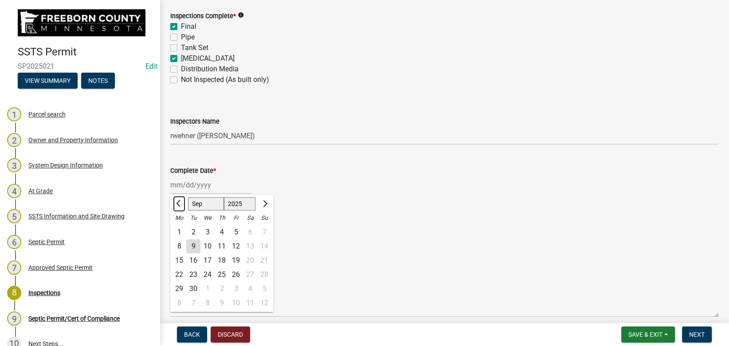
click at [179, 202] on span "Previous month" at bounding box center [179, 204] width 7 height 7
click at [233, 260] on div "15" at bounding box center [236, 261] width 14 height 14
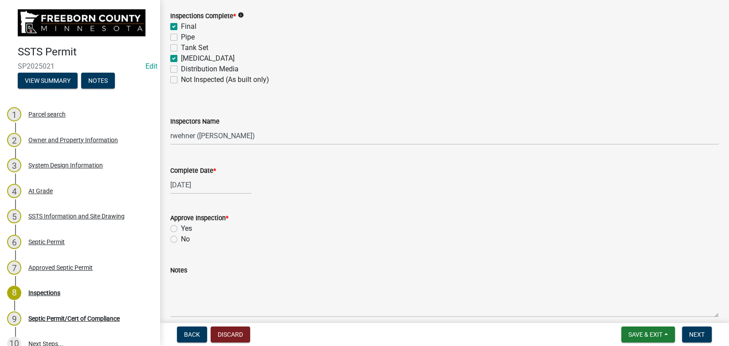
click at [181, 230] on label "Yes" at bounding box center [186, 229] width 11 height 11
click at [181, 229] on input "Yes" at bounding box center [184, 227] width 6 height 6
click at [690, 333] on span "Next" at bounding box center [697, 334] width 16 height 7
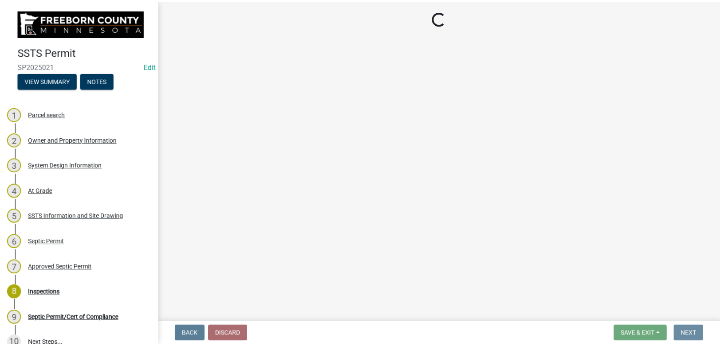
scroll to position [0, 0]
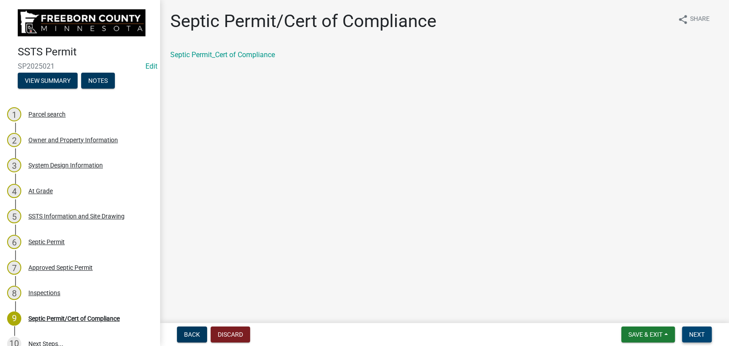
click at [690, 333] on span "Next" at bounding box center [697, 334] width 16 height 7
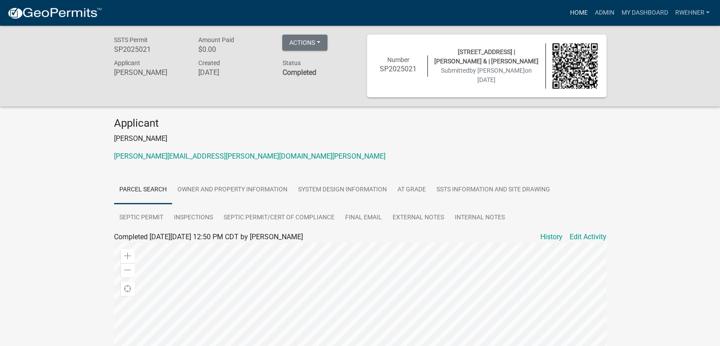
click at [574, 11] on link "Home" at bounding box center [578, 12] width 25 height 17
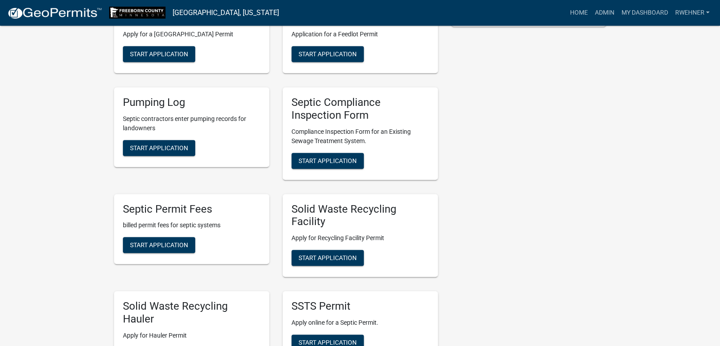
scroll to position [419, 0]
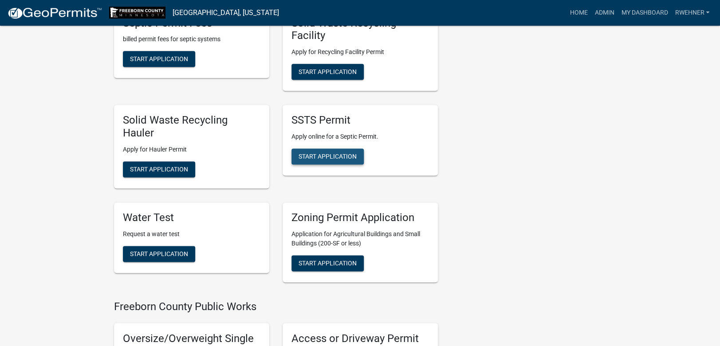
click at [315, 154] on span "Start Application" at bounding box center [328, 156] width 58 height 7
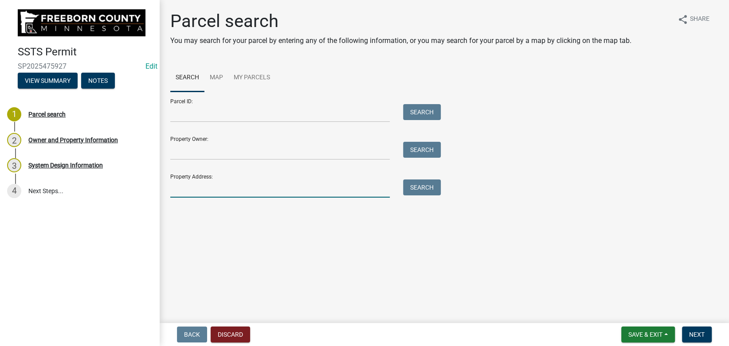
click at [284, 193] on input "Property Address:" at bounding box center [280, 189] width 220 height 18
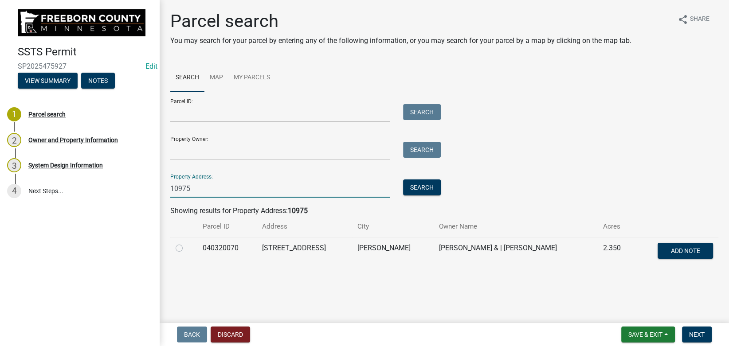
click at [186, 243] on label at bounding box center [186, 243] width 0 height 0
click at [186, 248] on input "radio" at bounding box center [189, 246] width 6 height 6
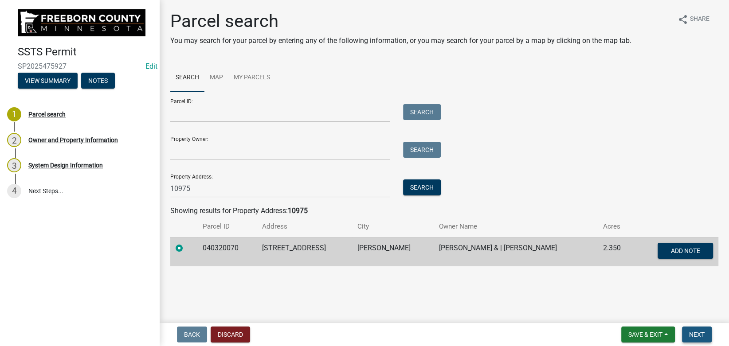
click at [692, 335] on span "Next" at bounding box center [697, 334] width 16 height 7
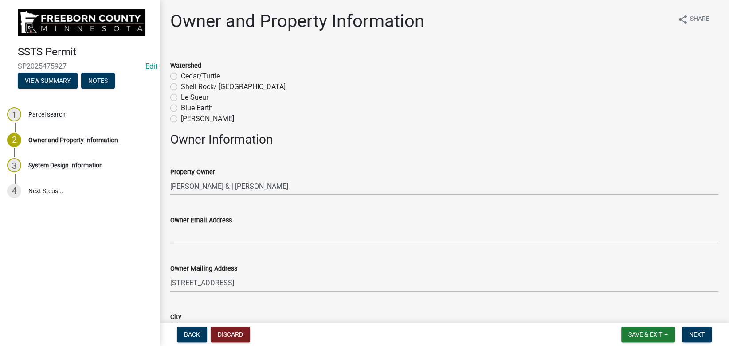
click at [194, 86] on label "Shell Rock/ Winnebago" at bounding box center [233, 87] width 105 height 11
click at [187, 86] on input "Shell Rock/ Winnebago" at bounding box center [184, 85] width 6 height 6
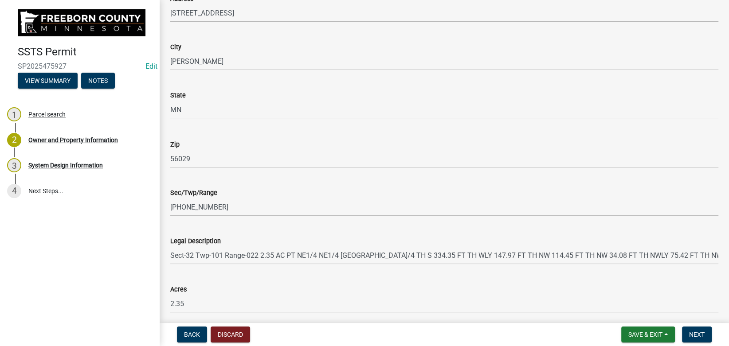
scroll to position [569, 0]
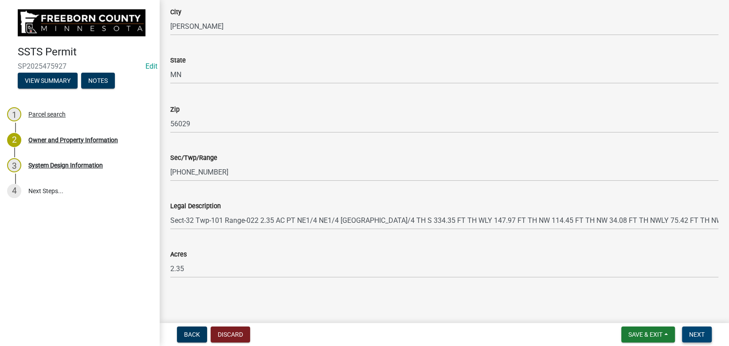
click at [703, 334] on span "Next" at bounding box center [697, 334] width 16 height 7
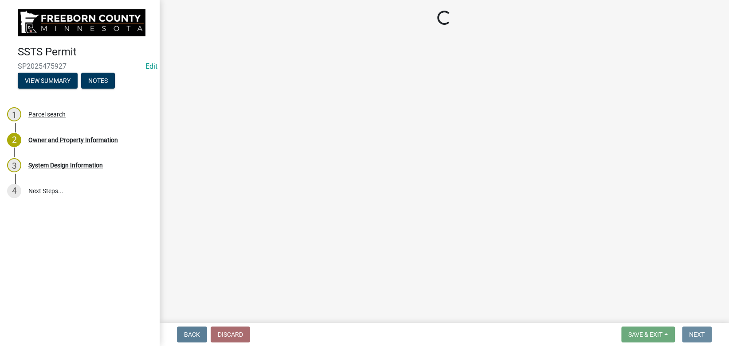
scroll to position [0, 0]
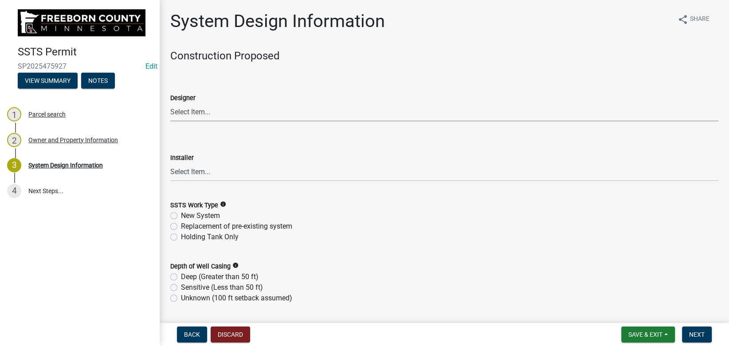
click at [170, 103] on select "Select Item... P & L Excavating Precision Septic Services Wangen Excavating Lov…" at bounding box center [444, 112] width 548 height 18
click option "Precision Septic Services" at bounding box center [0, 0] width 0 height 0
click option "P & L Excavating" at bounding box center [0, 0] width 0 height 0
click at [170, 163] on select "Select Item... P & L Excavating Precision Septic Services Wangen Excavating Lov…" at bounding box center [444, 172] width 548 height 18
click option "P & L Excavating" at bounding box center [0, 0] width 0 height 0
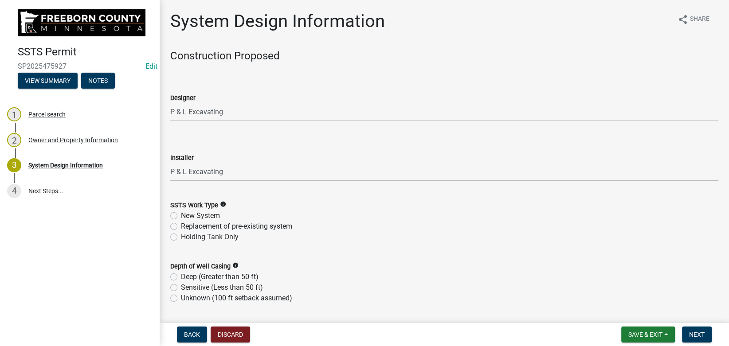
click at [193, 217] on label "New System" at bounding box center [200, 216] width 39 height 11
click at [187, 216] on input "New System" at bounding box center [184, 214] width 6 height 6
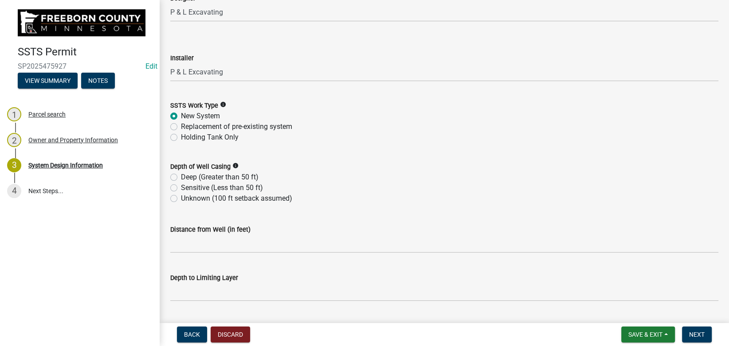
click at [192, 177] on label "Deep (Greater than 50 ft)" at bounding box center [220, 177] width 78 height 11
click at [187, 177] on input "Deep (Greater than 50 ft)" at bounding box center [184, 175] width 6 height 6
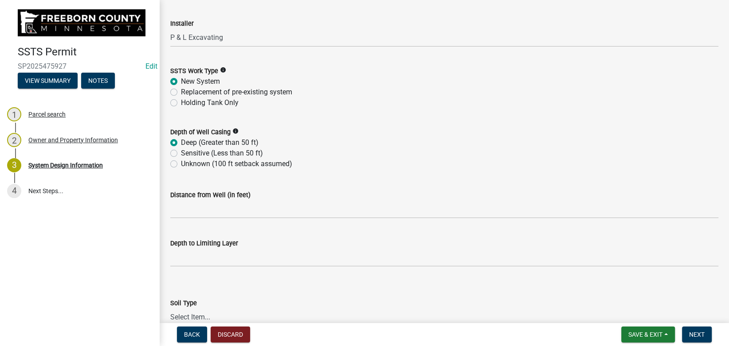
scroll to position [149, 0]
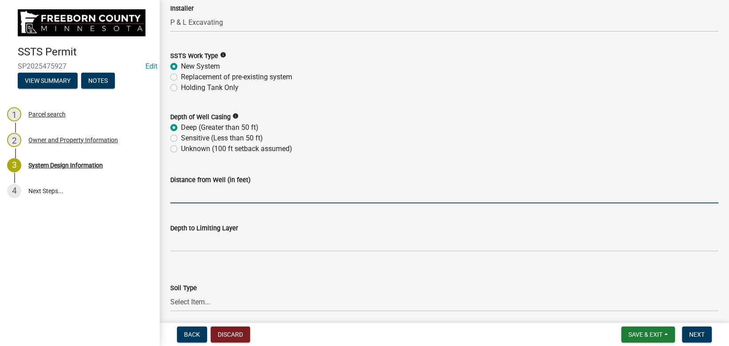
click at [207, 196] on input "Distance from Well (in feet)" at bounding box center [444, 194] width 548 height 18
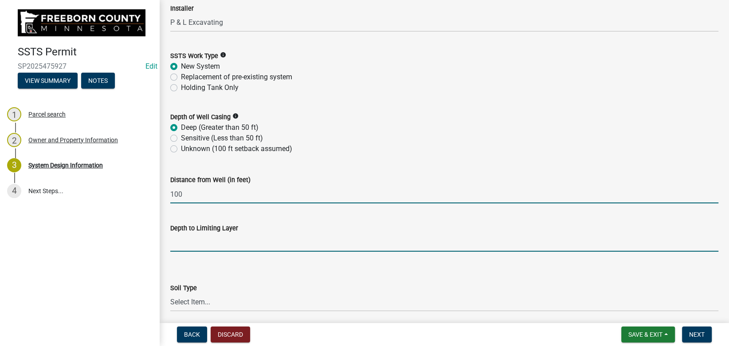
click at [199, 244] on input "text" at bounding box center [444, 243] width 548 height 18
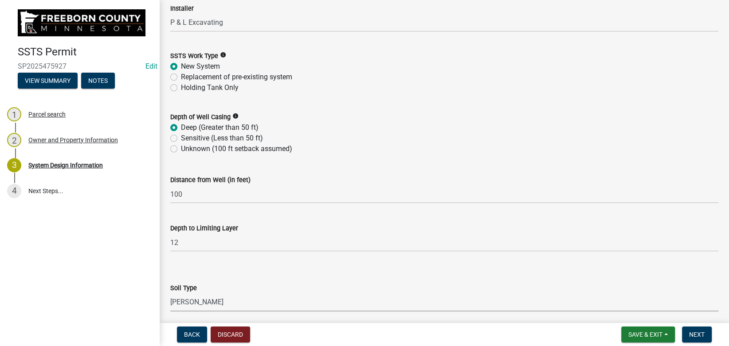
scroll to position [334, 0]
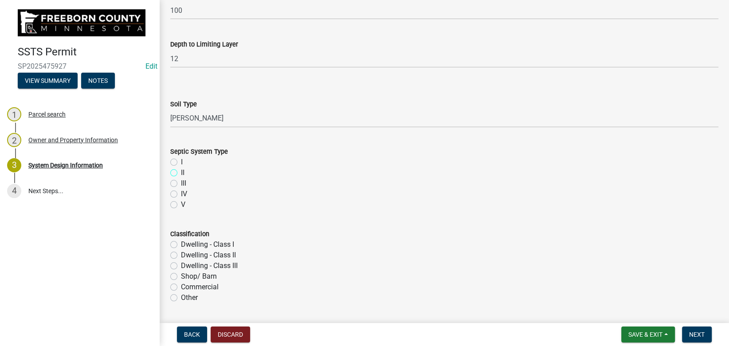
click at [181, 168] on input "II" at bounding box center [184, 171] width 6 height 6
click at [181, 157] on input "I" at bounding box center [184, 160] width 6 height 6
click at [181, 250] on input "Dwelling - CIass II" at bounding box center [184, 253] width 6 height 6
click at [181, 240] on input "Dwelling - Class I" at bounding box center [184, 243] width 6 height 6
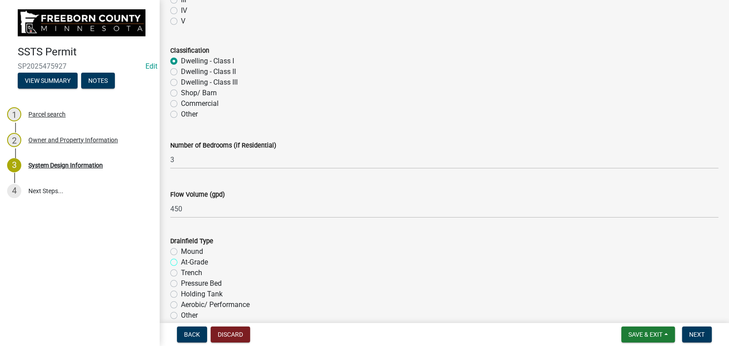
click at [181, 257] on input "At-Grade" at bounding box center [184, 260] width 6 height 6
click at [181, 247] on input "Mound" at bounding box center [184, 250] width 6 height 6
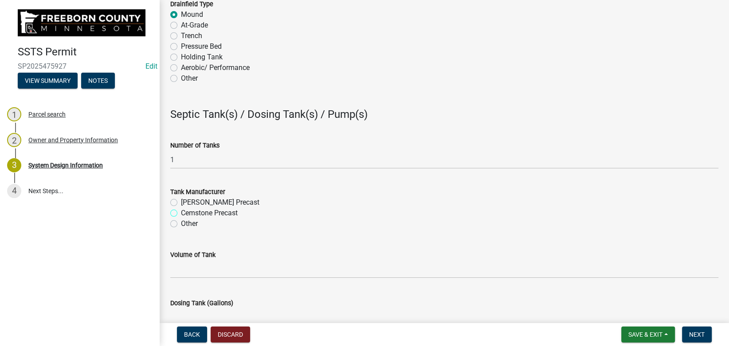
click at [181, 208] on input "Cemstone Precast" at bounding box center [184, 211] width 6 height 6
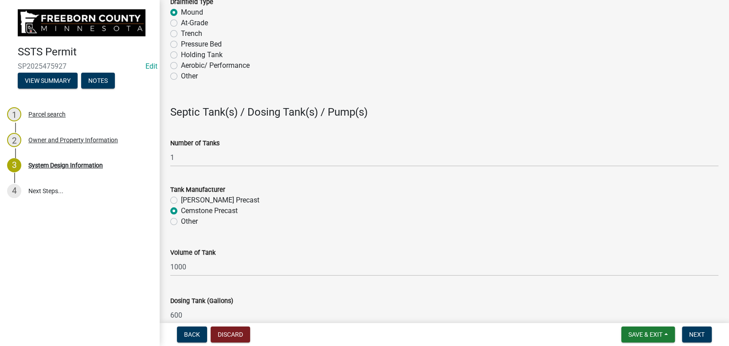
scroll to position [953, 0]
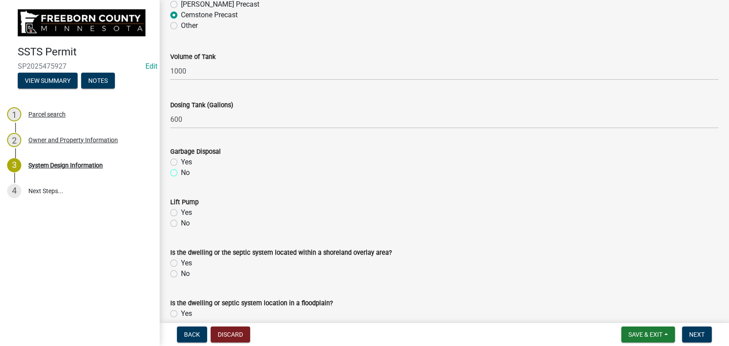
click at [181, 168] on input "No" at bounding box center [184, 171] width 6 height 6
click at [181, 218] on input "No" at bounding box center [184, 221] width 6 height 6
click at [181, 269] on input "No" at bounding box center [184, 272] width 6 height 6
click at [181, 319] on input "No" at bounding box center [184, 322] width 6 height 6
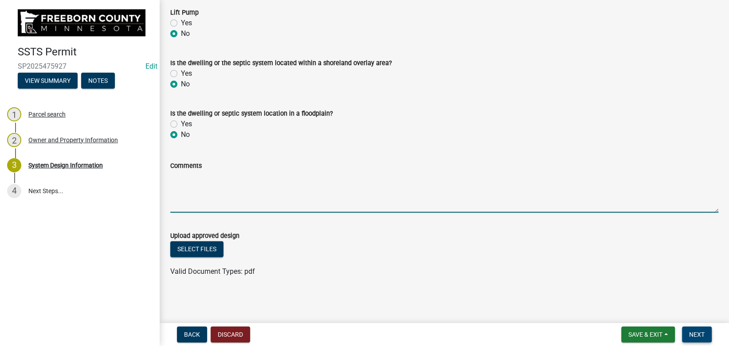
click at [693, 330] on button "Next" at bounding box center [697, 335] width 30 height 16
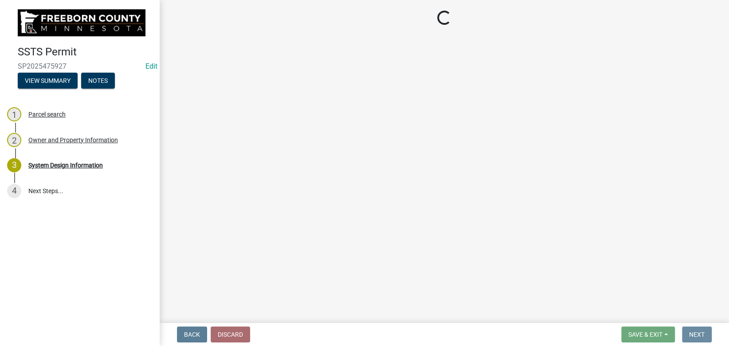
scroll to position [0, 0]
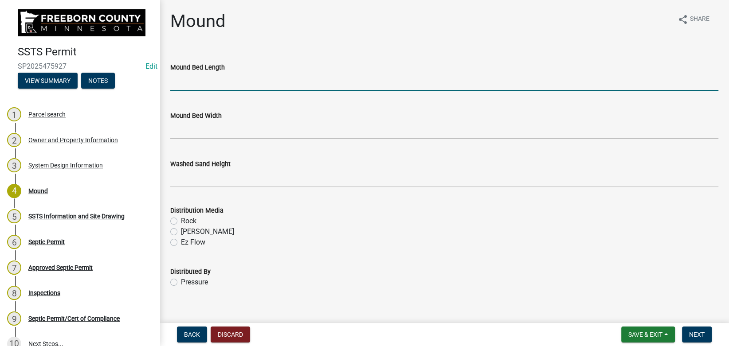
click at [181, 85] on input "Mound Bed Length" at bounding box center [444, 82] width 548 height 18
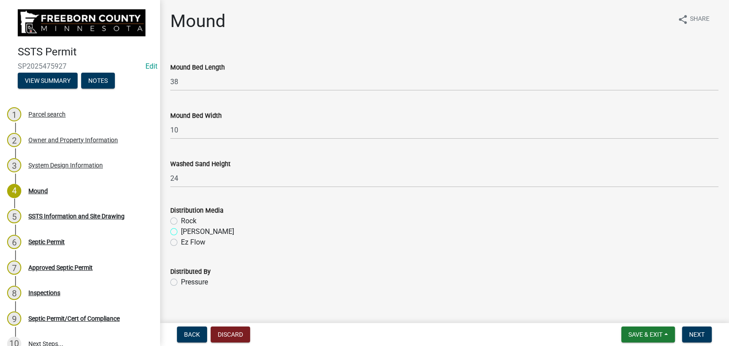
click at [181, 227] on input "Chambers" at bounding box center [184, 230] width 6 height 6
click at [181, 216] on input "Rock" at bounding box center [184, 219] width 6 height 6
click at [181, 277] on input "Pressure" at bounding box center [184, 280] width 6 height 6
click at [698, 334] on span "Next" at bounding box center [697, 334] width 16 height 7
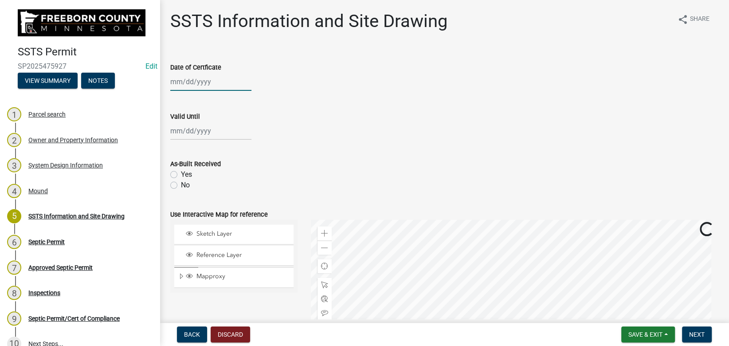
click at [183, 82] on input "Date of Certficate" at bounding box center [210, 82] width 81 height 18
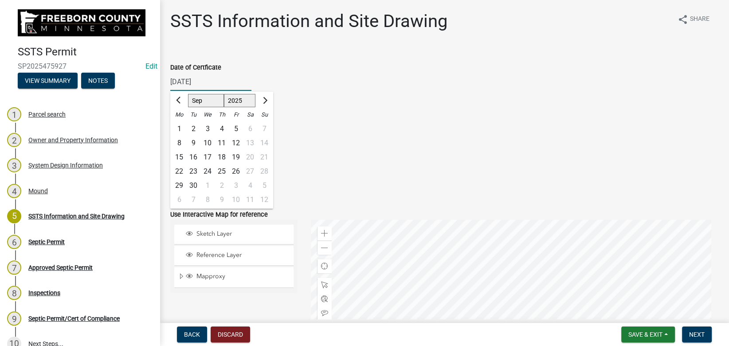
click at [273, 65] on div "Date of Certficate" at bounding box center [444, 67] width 548 height 11
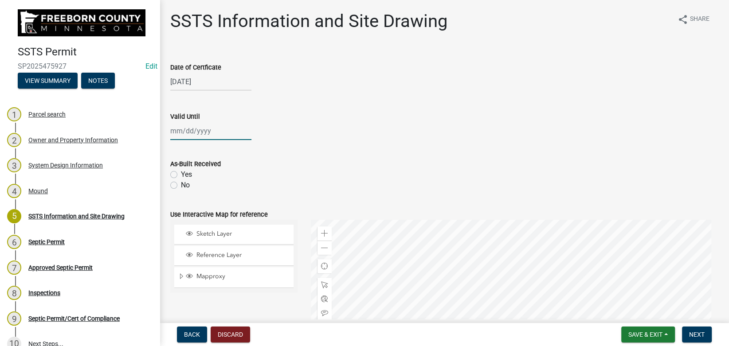
click at [194, 128] on input "Valid Until" at bounding box center [210, 131] width 81 height 18
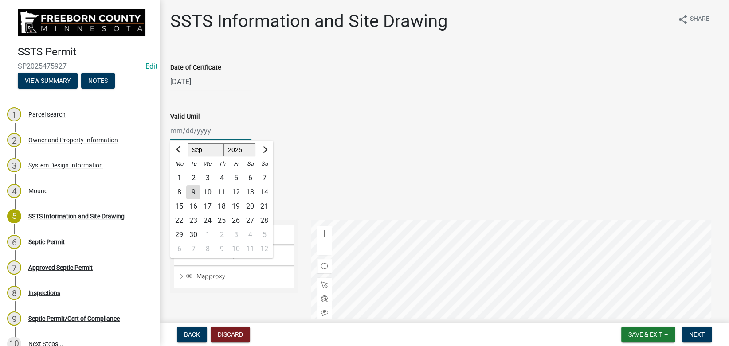
click at [194, 128] on input "Valid Until" at bounding box center [210, 131] width 81 height 18
click at [283, 104] on div "Valid Until 08/22/2030 Jan Feb Mar Apr May Jun Jul Aug Sep Oct Nov Dec 1525 152…" at bounding box center [444, 119] width 548 height 41
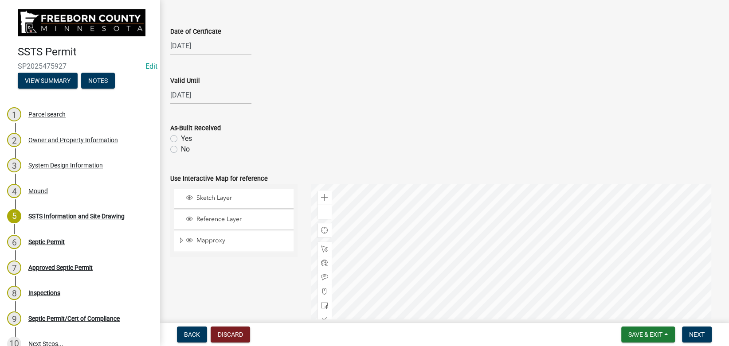
scroll to position [50, 0]
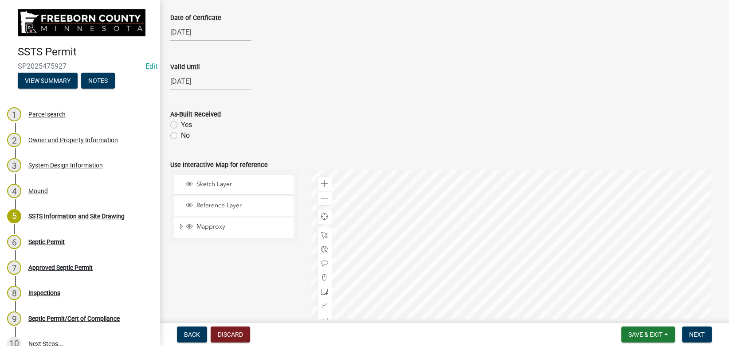
click at [181, 135] on label "No" at bounding box center [185, 135] width 9 height 11
click at [181, 135] on input "No" at bounding box center [184, 133] width 6 height 6
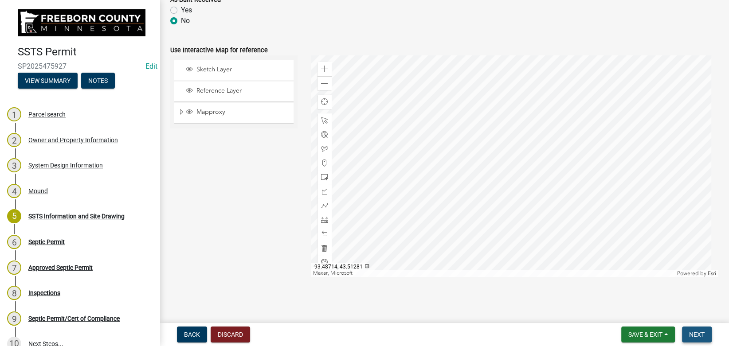
click at [699, 341] on button "Next" at bounding box center [697, 335] width 30 height 16
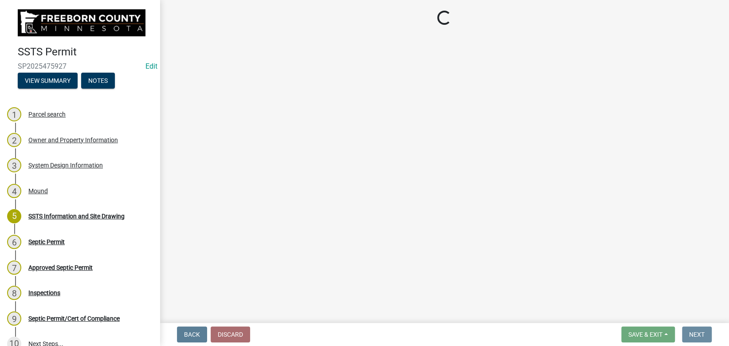
scroll to position [0, 0]
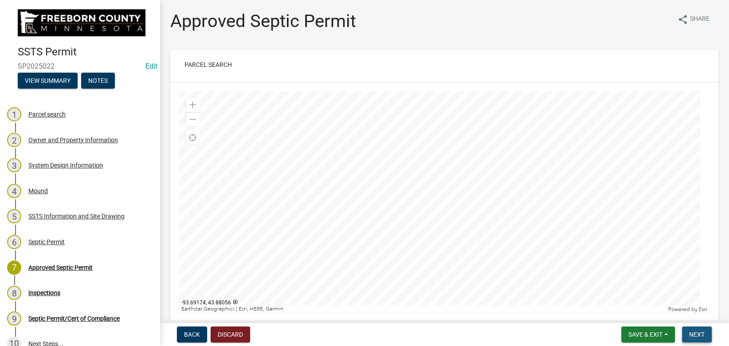
click at [692, 330] on button "Next" at bounding box center [697, 335] width 30 height 16
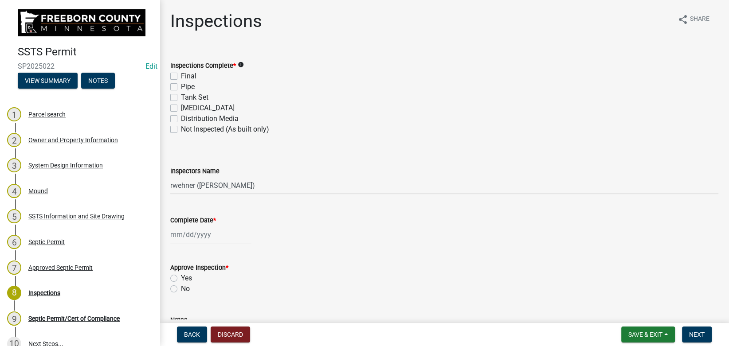
click at [181, 77] on label "Final" at bounding box center [189, 76] width 16 height 11
click at [181, 77] on input "Final" at bounding box center [184, 74] width 6 height 6
click at [181, 122] on label "Distribution Media" at bounding box center [210, 119] width 58 height 11
click at [181, 119] on input "Distribution Media" at bounding box center [184, 117] width 6 height 6
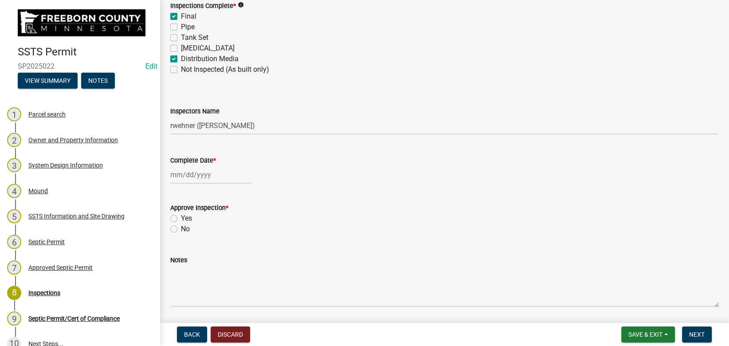
scroll to position [89, 0]
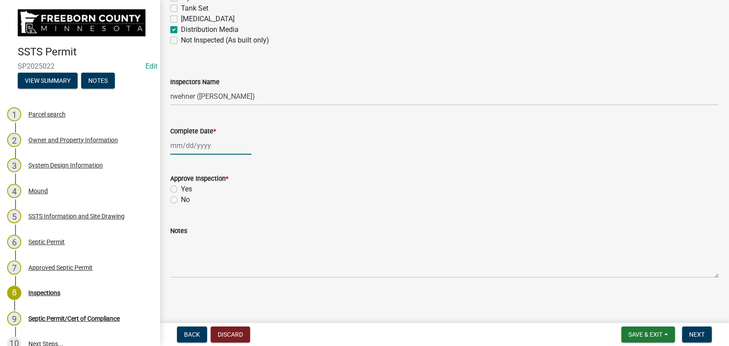
click at [197, 153] on input "Complete Date *" at bounding box center [210, 146] width 81 height 18
click at [199, 142] on input "Complete Date *" at bounding box center [210, 146] width 81 height 18
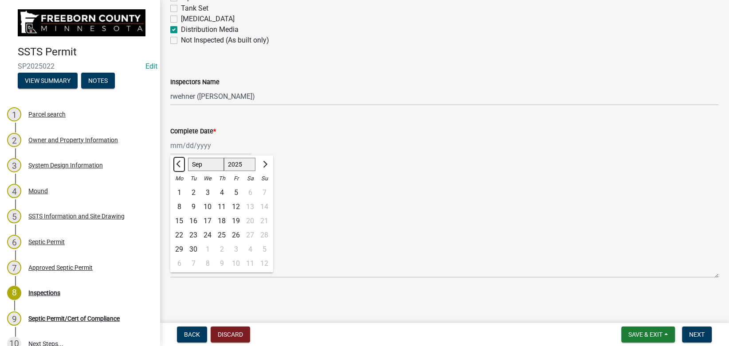
click at [177, 165] on span "Previous month" at bounding box center [179, 164] width 7 height 7
click at [236, 235] on div "22" at bounding box center [236, 235] width 14 height 14
click at [181, 189] on label "Yes" at bounding box center [186, 189] width 11 height 11
click at [181, 189] on input "Yes" at bounding box center [184, 187] width 6 height 6
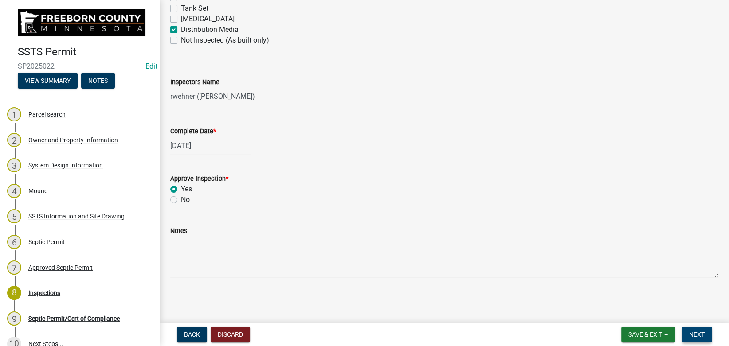
click at [696, 330] on button "Next" at bounding box center [697, 335] width 30 height 16
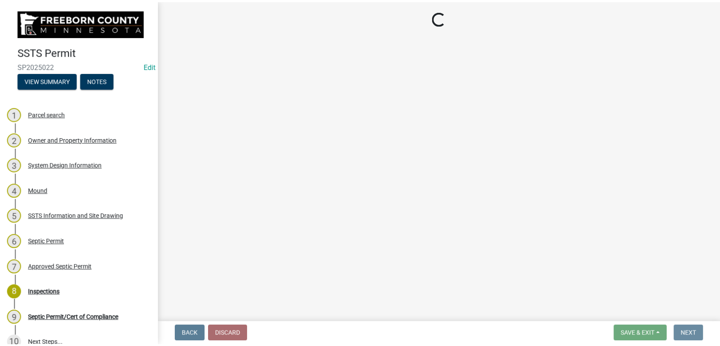
scroll to position [0, 0]
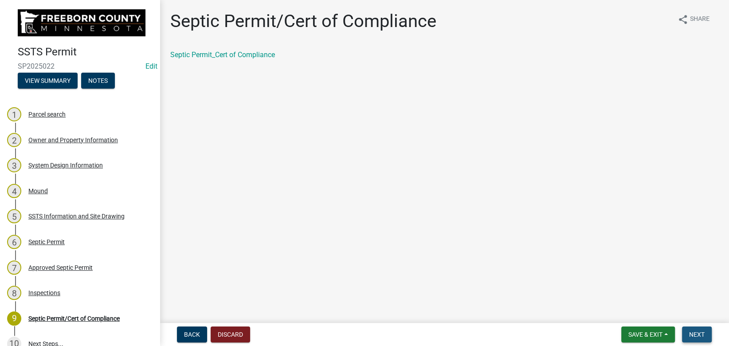
click at [697, 336] on span "Next" at bounding box center [697, 334] width 16 height 7
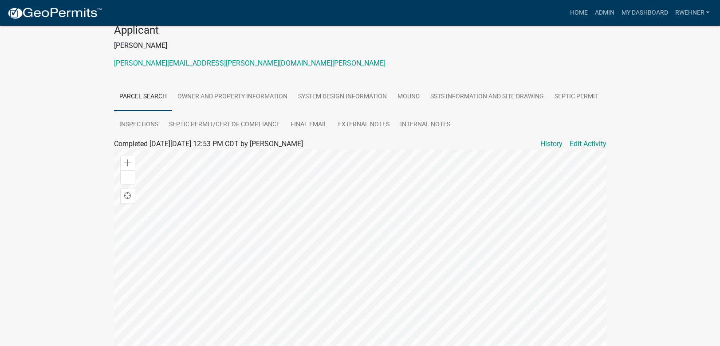
scroll to position [205, 0]
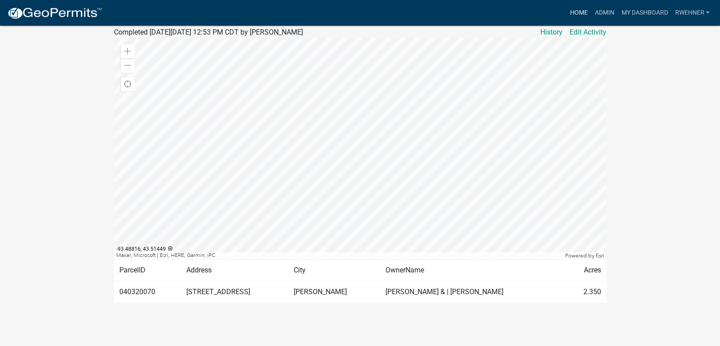
click at [580, 12] on link "Home" at bounding box center [578, 12] width 25 height 17
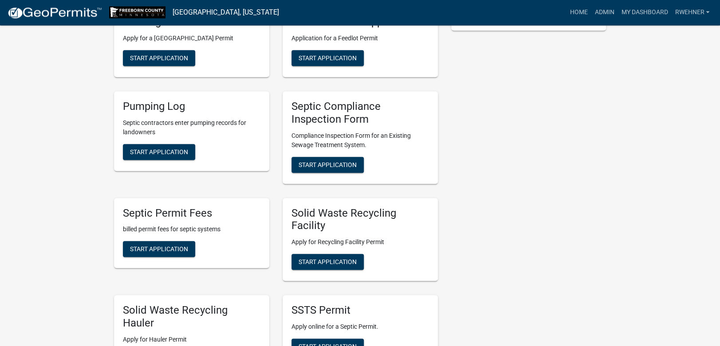
scroll to position [373, 0]
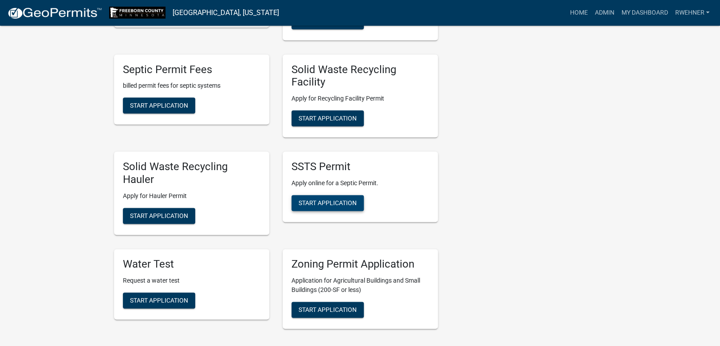
click at [315, 198] on button "Start Application" at bounding box center [327, 203] width 72 height 16
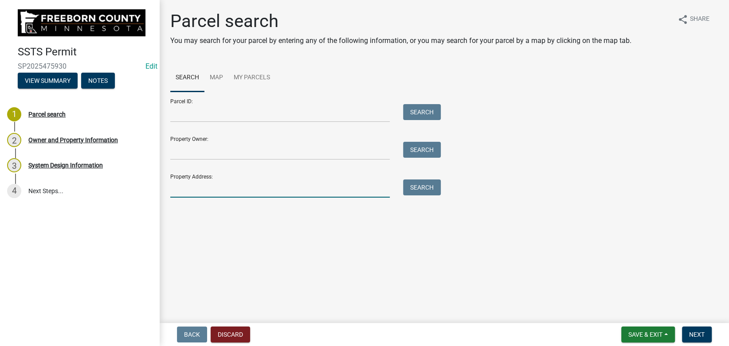
click at [316, 197] on input "Property Address:" at bounding box center [280, 189] width 220 height 18
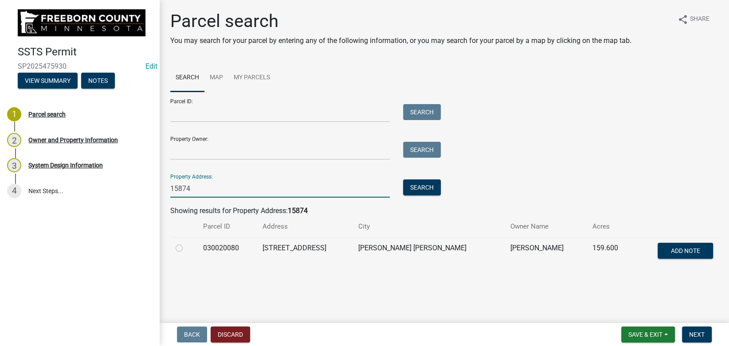
click at [186, 243] on label at bounding box center [186, 243] width 0 height 0
click at [186, 249] on input "radio" at bounding box center [189, 246] width 6 height 6
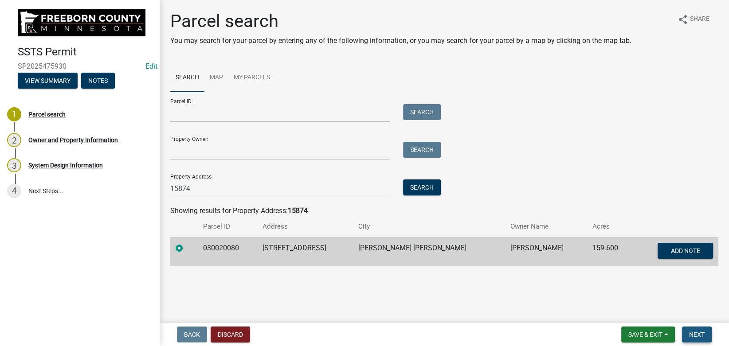
click at [700, 333] on span "Next" at bounding box center [697, 334] width 16 height 7
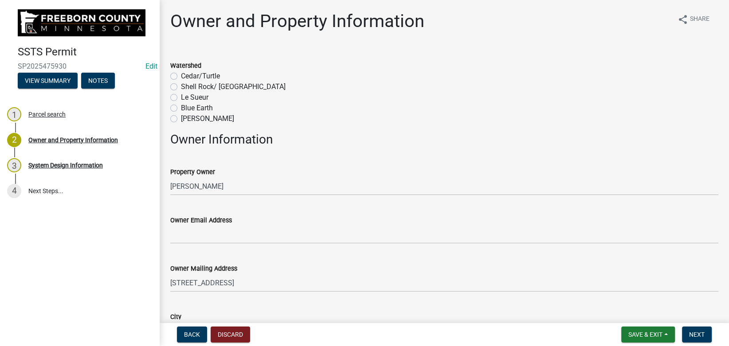
click at [181, 87] on label "Shell Rock/ Winnebago" at bounding box center [233, 87] width 105 height 11
click at [181, 87] on input "Shell Rock/ Winnebago" at bounding box center [184, 85] width 6 height 6
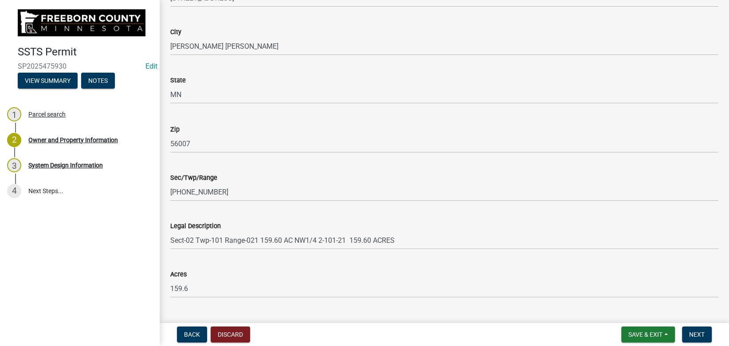
scroll to position [569, 0]
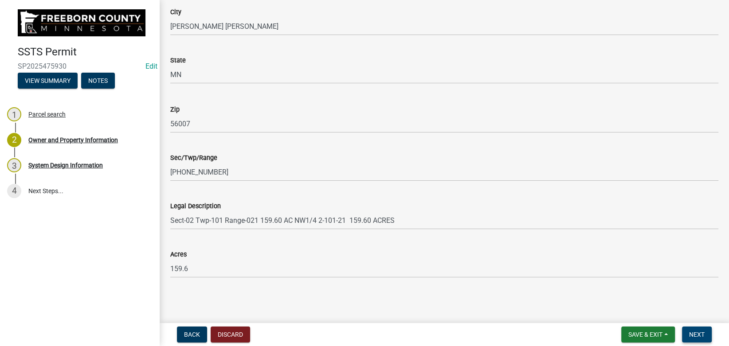
click at [700, 335] on span "Next" at bounding box center [697, 334] width 16 height 7
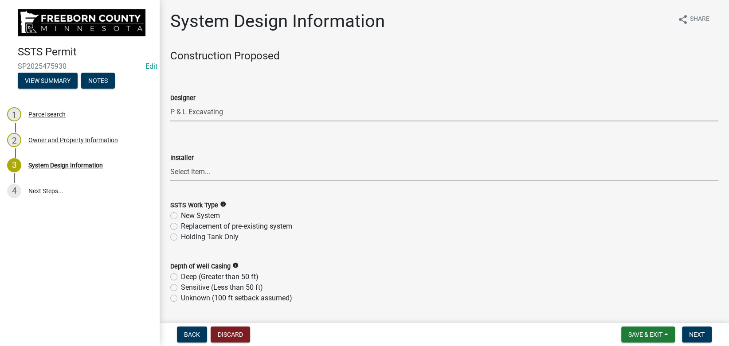
click option "P & L Excavating" at bounding box center [0, 0] width 0 height 0
click at [170, 163] on select "Select Item... P & L Excavating Precision Septic Services Wangen Excavating Lov…" at bounding box center [444, 172] width 548 height 18
click option "P & L Excavating" at bounding box center [0, 0] width 0 height 0
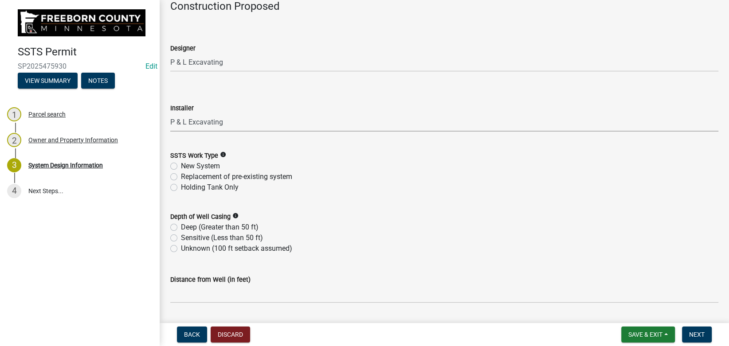
click at [189, 164] on label "New System" at bounding box center [200, 166] width 39 height 11
click at [187, 164] on input "New System" at bounding box center [184, 164] width 6 height 6
click at [218, 226] on label "Deep (Greater than 50 ft)" at bounding box center [220, 227] width 78 height 11
click at [187, 226] on input "Deep (Greater than 50 ft)" at bounding box center [184, 225] width 6 height 6
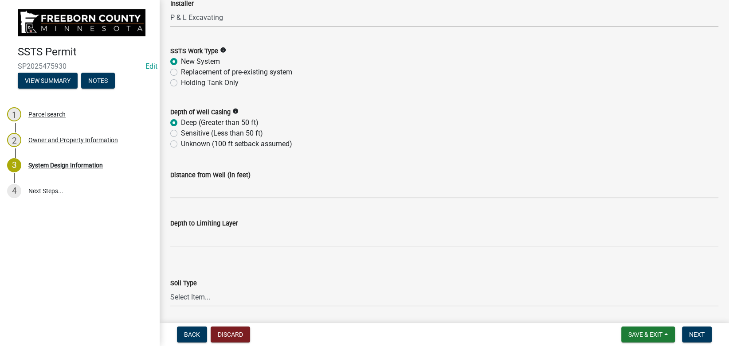
scroll to position [200, 0]
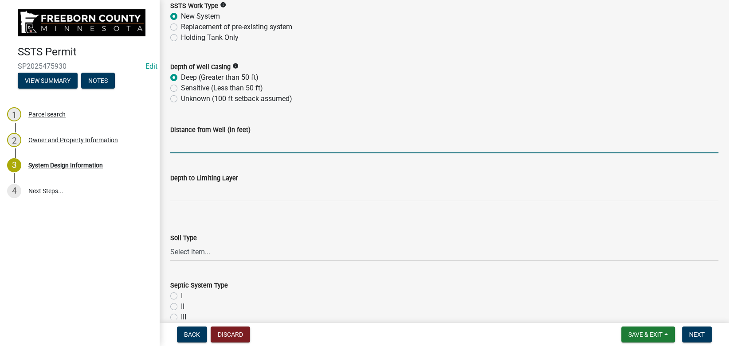
click at [221, 148] on input "Distance from Well (in feet)" at bounding box center [444, 144] width 548 height 18
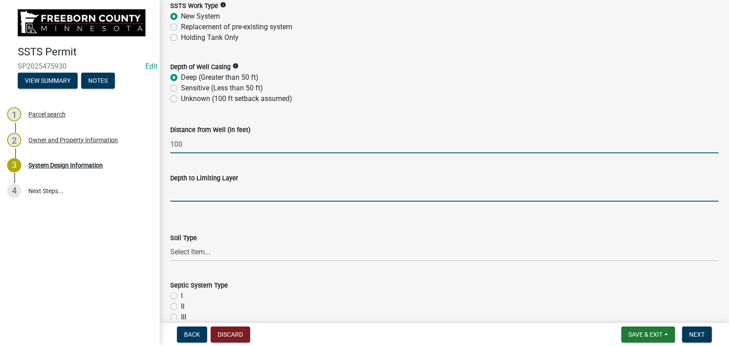
click at [228, 187] on input "text" at bounding box center [444, 193] width 548 height 18
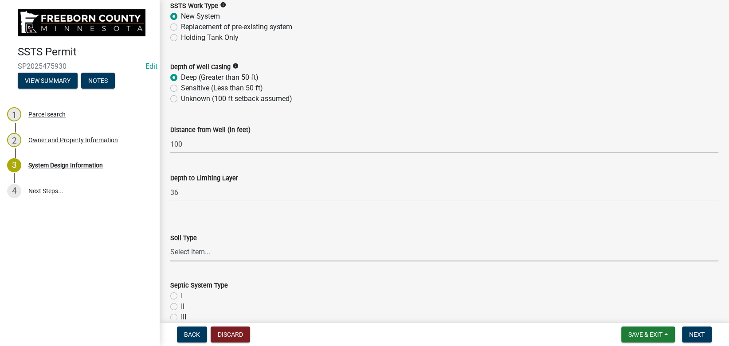
click at [170, 244] on select "Select Item... Clay Loam Loam Sandy Loam Loamy Sand Silt Loam Silty Clay Loam O…" at bounding box center [444, 253] width 548 height 18
click option "Loam" at bounding box center [0, 0] width 0 height 0
click at [181, 302] on input "II" at bounding box center [184, 305] width 6 height 6
click at [181, 291] on input "I" at bounding box center [184, 294] width 6 height 6
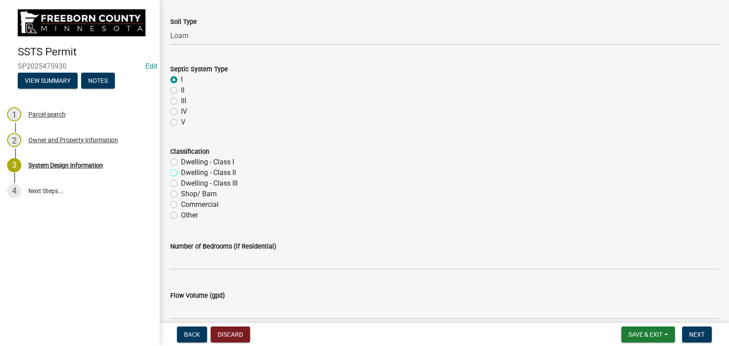
click at [181, 168] on input "Dwelling - CIass II" at bounding box center [184, 171] width 6 height 6
click at [181, 157] on input "Dwelling - Class I" at bounding box center [184, 160] width 6 height 6
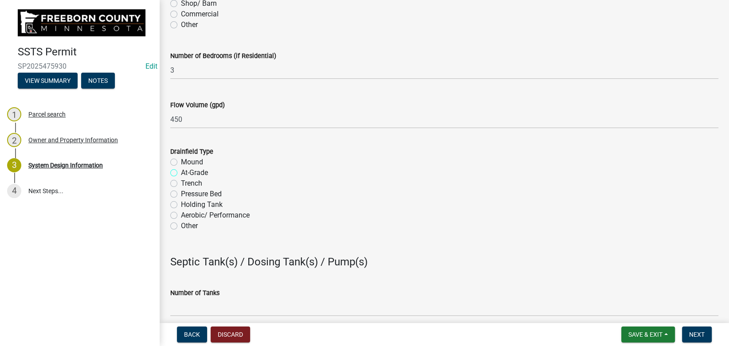
click at [181, 168] on input "At-Grade" at bounding box center [184, 171] width 6 height 6
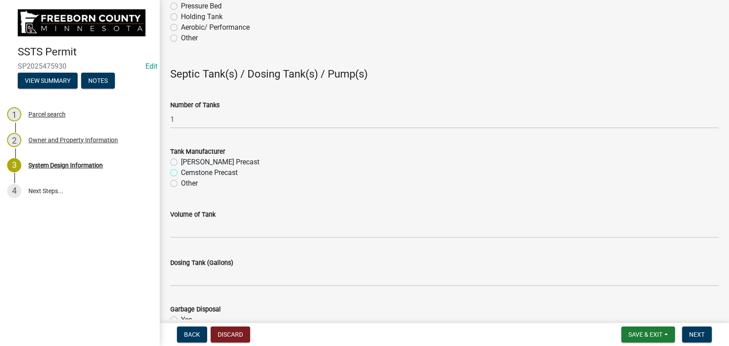
click at [181, 168] on input "Cemstone Precast" at bounding box center [184, 171] width 6 height 6
click at [181, 326] on input "No" at bounding box center [184, 329] width 6 height 6
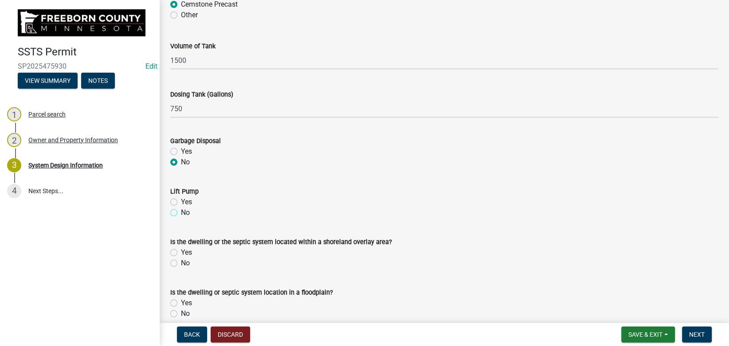
click at [181, 208] on input "No" at bounding box center [184, 211] width 6 height 6
click at [181, 258] on input "No" at bounding box center [184, 261] width 6 height 6
click at [181, 309] on input "No" at bounding box center [184, 312] width 6 height 6
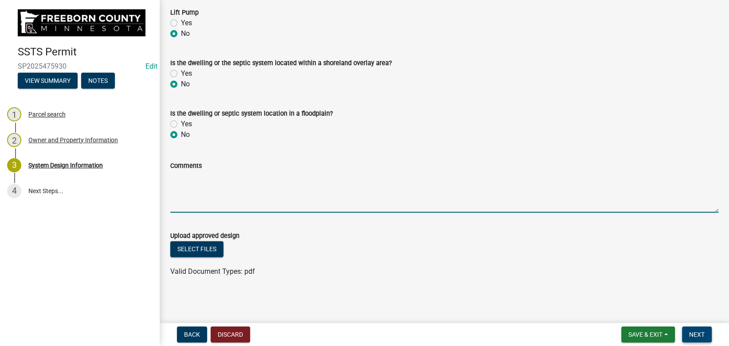
click at [696, 338] on span "Next" at bounding box center [697, 334] width 16 height 7
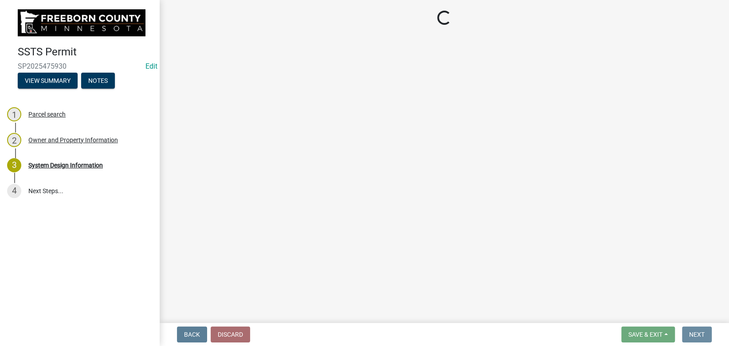
scroll to position [0, 0]
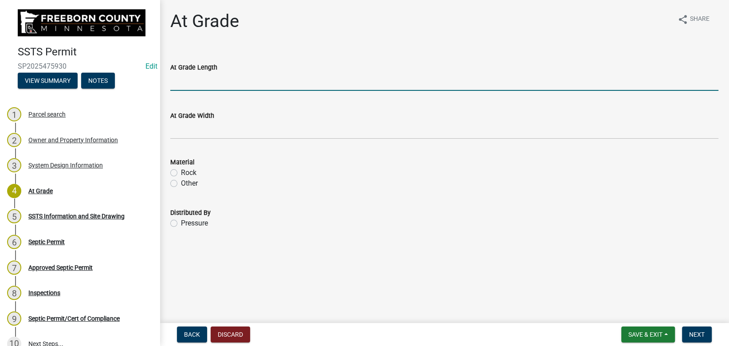
click at [211, 81] on input "At Grade Length" at bounding box center [444, 82] width 548 height 18
click at [203, 79] on input "At Grade Length" at bounding box center [444, 82] width 548 height 18
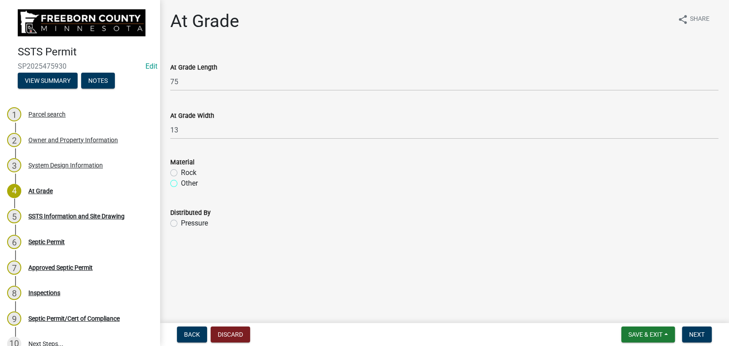
click at [181, 178] on input "Other" at bounding box center [184, 181] width 6 height 6
click at [181, 168] on input "Rock" at bounding box center [184, 171] width 6 height 6
click at [181, 218] on input "Pressure" at bounding box center [184, 221] width 6 height 6
click at [704, 334] on span "Next" at bounding box center [697, 334] width 16 height 7
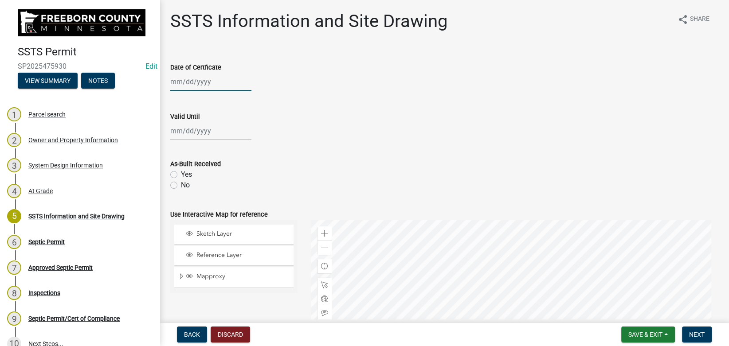
click at [181, 80] on input "Date of Certficate" at bounding box center [210, 82] width 81 height 18
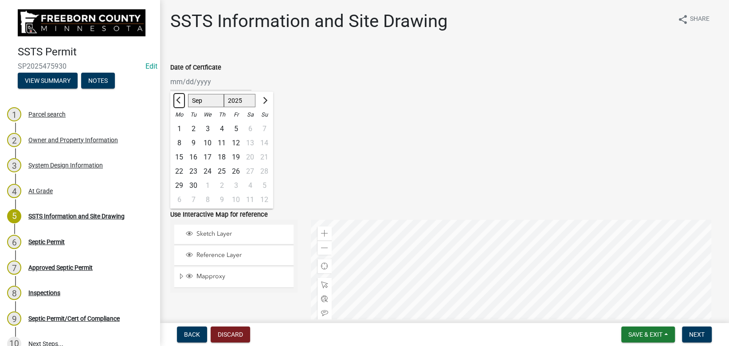
click at [179, 104] on button "Previous month" at bounding box center [179, 101] width 11 height 14
click at [238, 185] on div "29" at bounding box center [236, 186] width 14 height 14
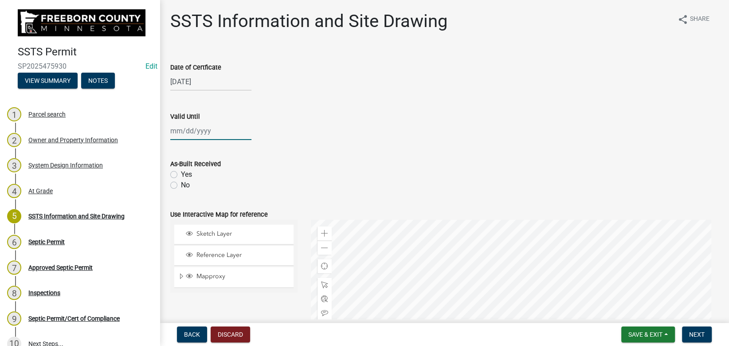
click at [181, 133] on input "Valid Until" at bounding box center [210, 131] width 81 height 18
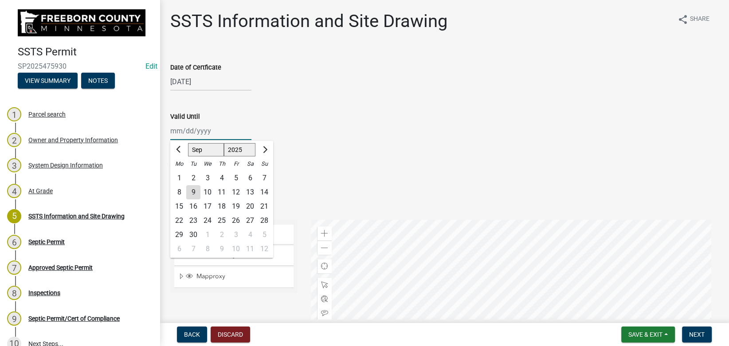
click at [181, 133] on input "Valid Until" at bounding box center [210, 131] width 81 height 18
click at [292, 119] on div "Valid Until" at bounding box center [444, 116] width 548 height 11
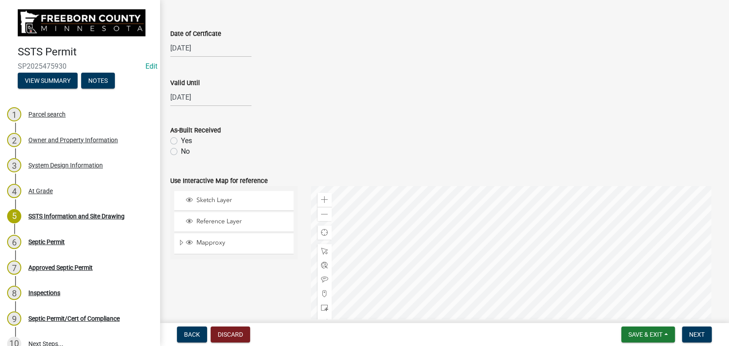
scroll to position [50, 0]
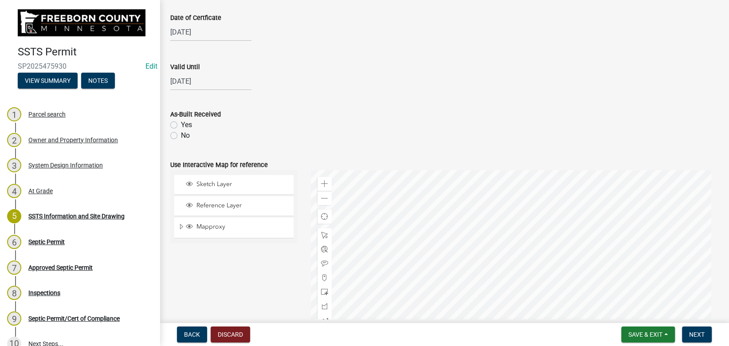
click at [181, 135] on label "No" at bounding box center [185, 135] width 9 height 11
click at [181, 135] on input "No" at bounding box center [184, 133] width 6 height 6
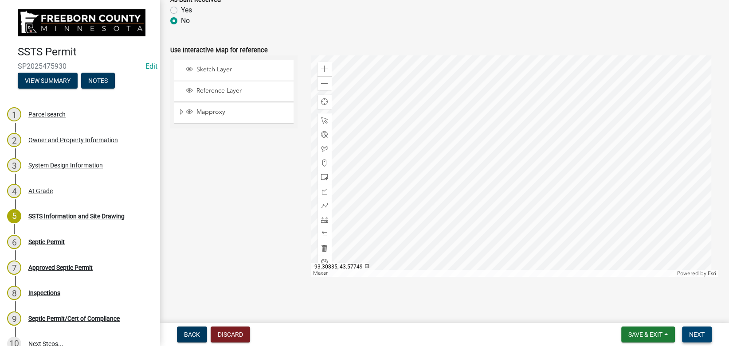
click at [703, 330] on button "Next" at bounding box center [697, 335] width 30 height 16
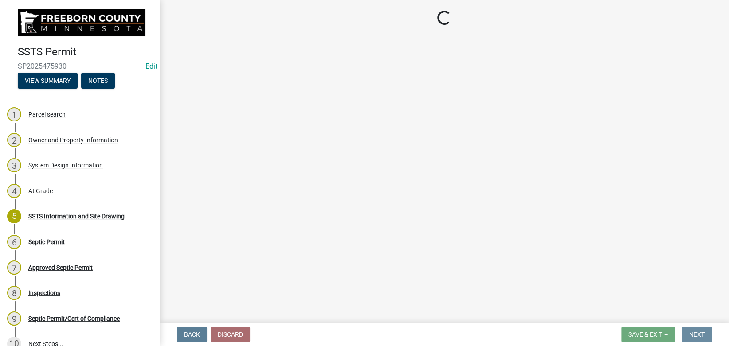
scroll to position [0, 0]
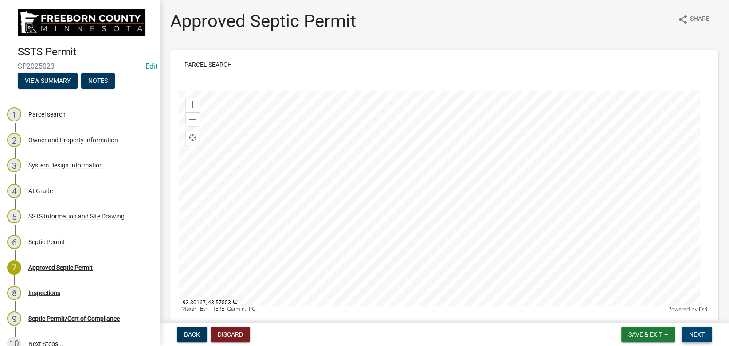
click at [703, 336] on span "Next" at bounding box center [697, 334] width 16 height 7
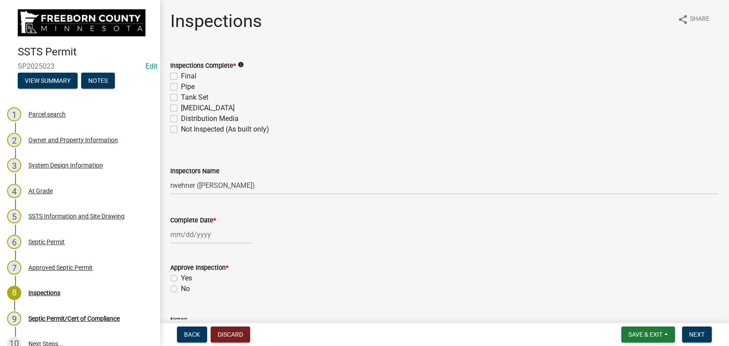
click at [181, 76] on label "Final" at bounding box center [189, 76] width 16 height 11
click at [181, 76] on input "Final" at bounding box center [184, 74] width 6 height 6
click at [181, 118] on label "Distribution Media" at bounding box center [210, 119] width 58 height 11
click at [181, 118] on input "Distribution Media" at bounding box center [184, 117] width 6 height 6
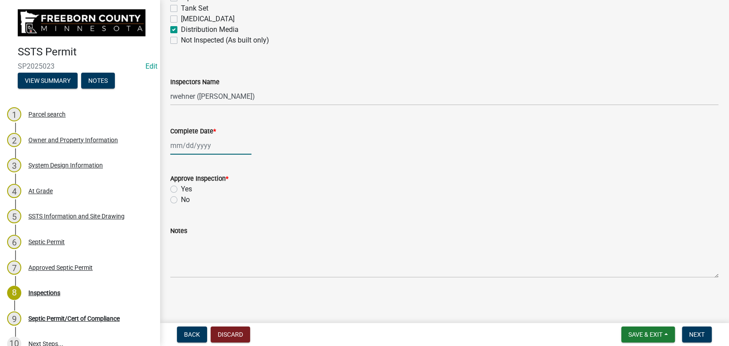
click at [191, 144] on input "Complete Date *" at bounding box center [210, 146] width 81 height 18
click at [192, 144] on input "Complete Date *" at bounding box center [210, 146] width 81 height 18
click at [236, 124] on div "Complete Date * 08/29/2025 Jan Feb Mar Apr May Jun Jul Aug Sep Oct Nov Dec 1525…" at bounding box center [444, 134] width 548 height 41
click at [181, 189] on label "Yes" at bounding box center [186, 189] width 11 height 11
click at [181, 189] on input "Yes" at bounding box center [184, 187] width 6 height 6
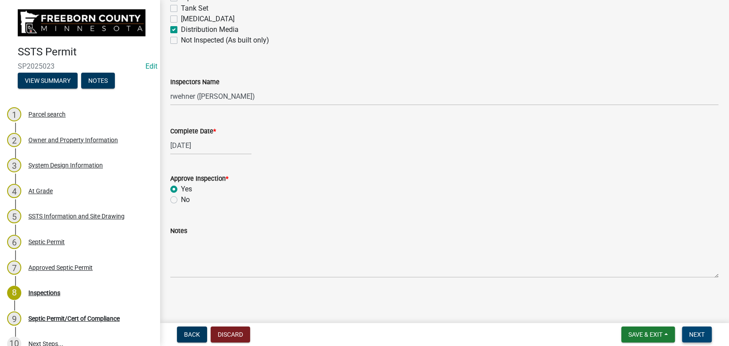
click at [707, 332] on button "Next" at bounding box center [697, 335] width 30 height 16
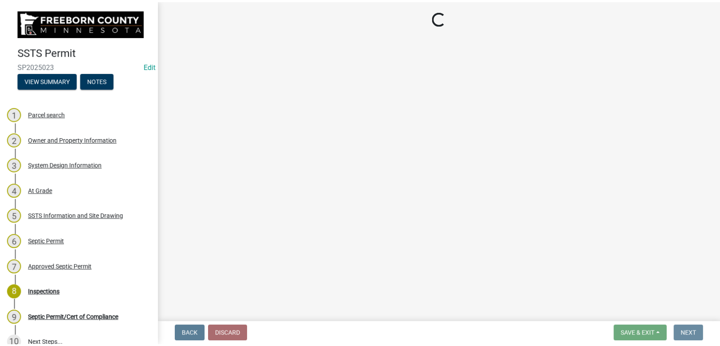
scroll to position [0, 0]
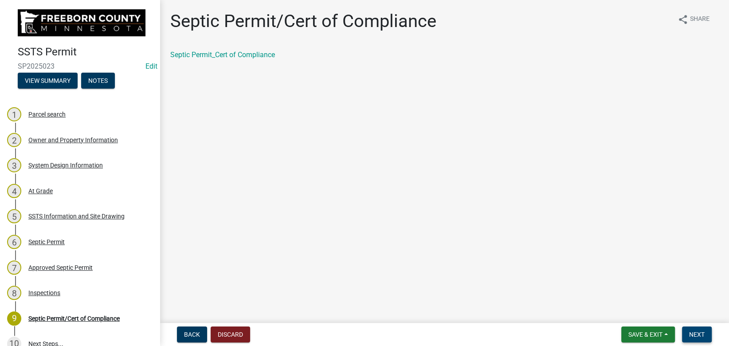
click at [707, 332] on button "Next" at bounding box center [697, 335] width 30 height 16
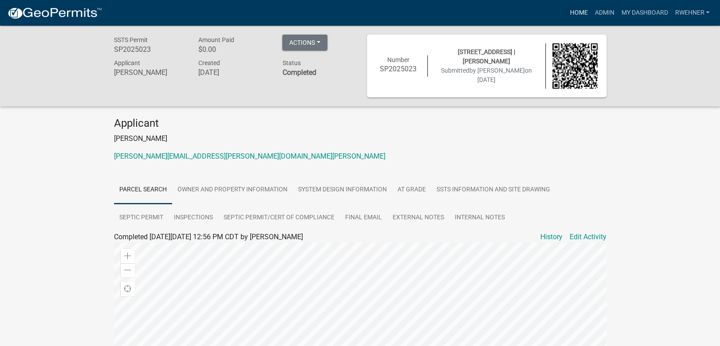
click at [571, 13] on link "Home" at bounding box center [578, 12] width 25 height 17
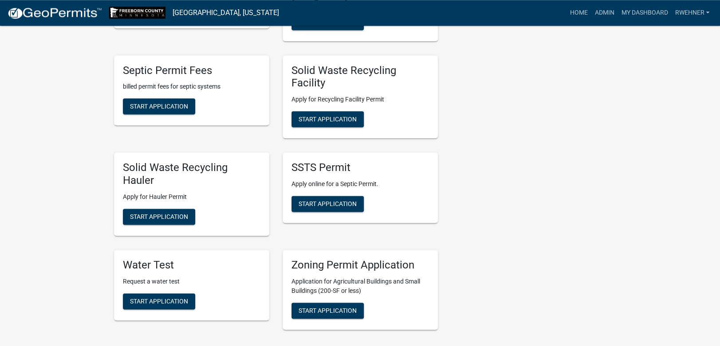
scroll to position [419, 0]
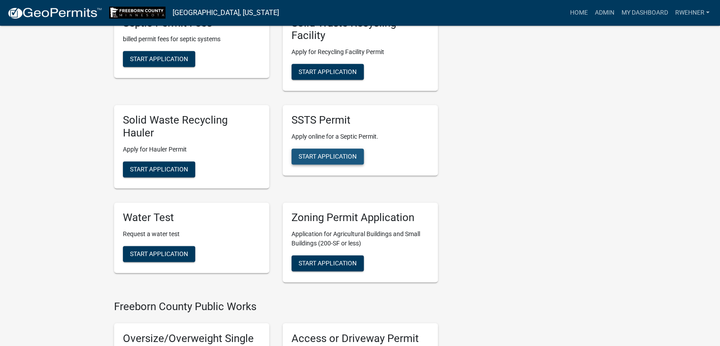
click at [325, 153] on span "Start Application" at bounding box center [328, 156] width 58 height 7
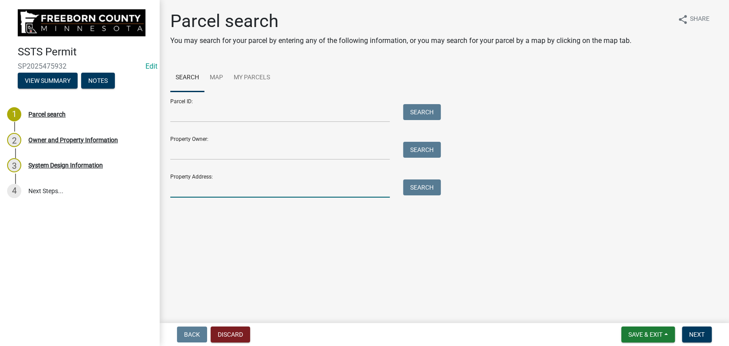
click at [199, 188] on input "Property Address:" at bounding box center [280, 189] width 220 height 18
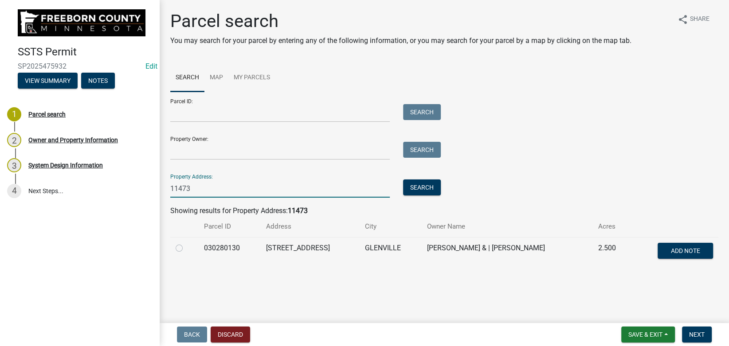
click at [186, 243] on label at bounding box center [186, 243] width 0 height 0
click at [186, 248] on input "radio" at bounding box center [189, 246] width 6 height 6
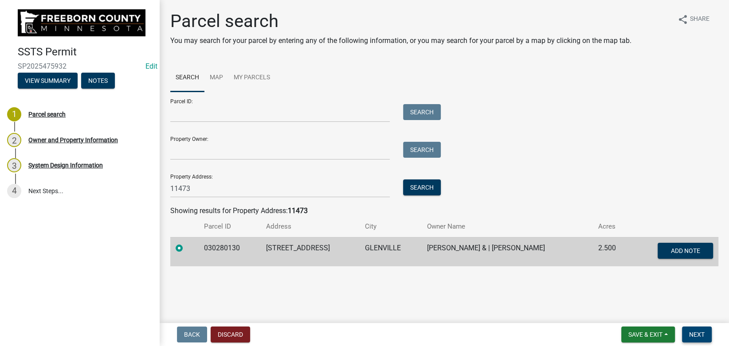
click at [698, 335] on span "Next" at bounding box center [697, 334] width 16 height 7
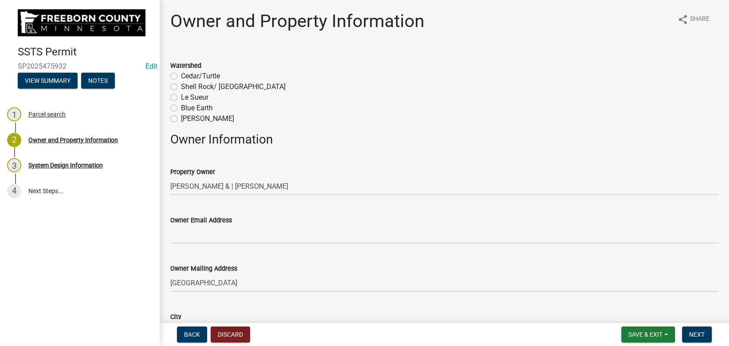
click at [181, 87] on label "Shell Rock/ Winnebago" at bounding box center [233, 87] width 105 height 11
click at [181, 87] on input "Shell Rock/ Winnebago" at bounding box center [184, 85] width 6 height 6
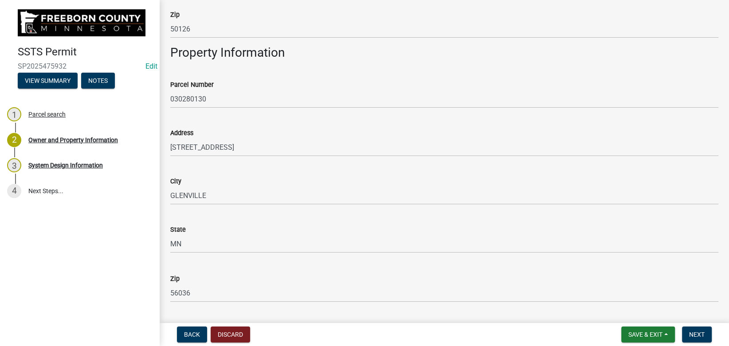
scroll to position [569, 0]
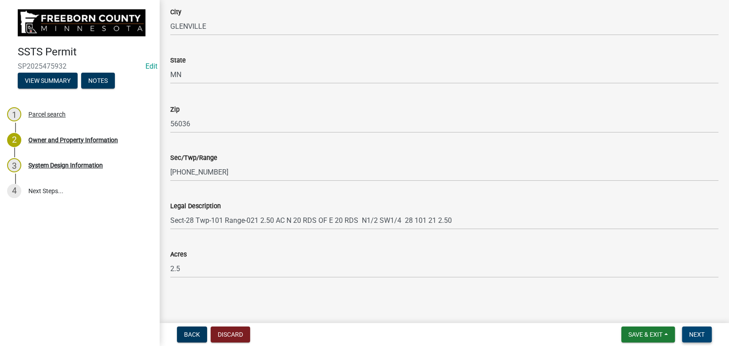
click at [702, 336] on span "Next" at bounding box center [697, 334] width 16 height 7
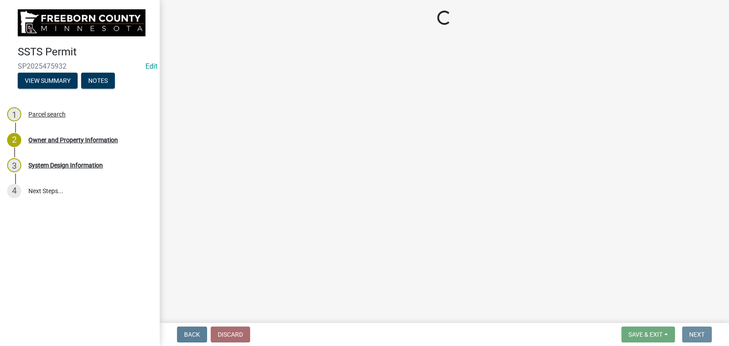
scroll to position [0, 0]
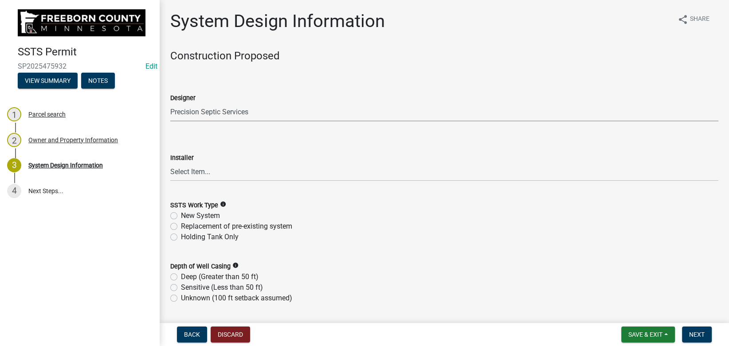
click option "Precision Septic Services" at bounding box center [0, 0] width 0 height 0
click at [190, 171] on select "Select Item... P & L Excavating Precision Septic Services Wangen Excavating Lov…" at bounding box center [444, 172] width 548 height 18
click option "Precision Septic Services" at bounding box center [0, 0] width 0 height 0
click at [190, 217] on label "New System" at bounding box center [200, 216] width 39 height 11
click at [187, 216] on input "New System" at bounding box center [184, 214] width 6 height 6
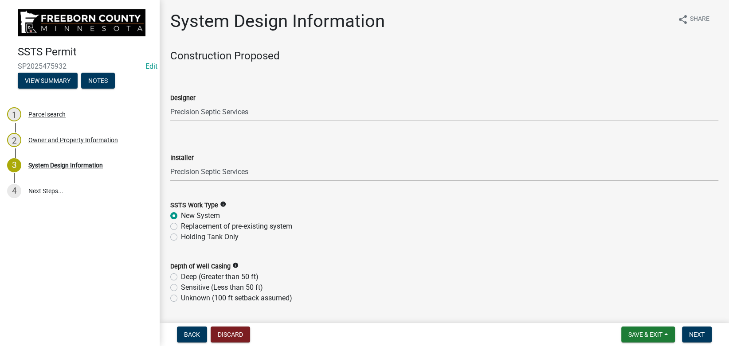
scroll to position [50, 0]
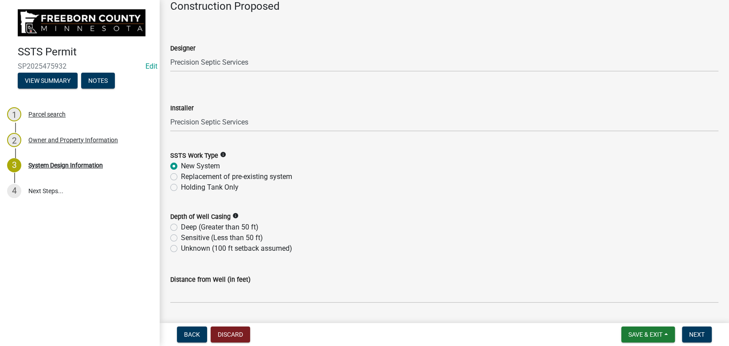
click at [199, 225] on label "Deep (Greater than 50 ft)" at bounding box center [220, 227] width 78 height 11
click at [187, 225] on input "Deep (Greater than 50 ft)" at bounding box center [184, 225] width 6 height 6
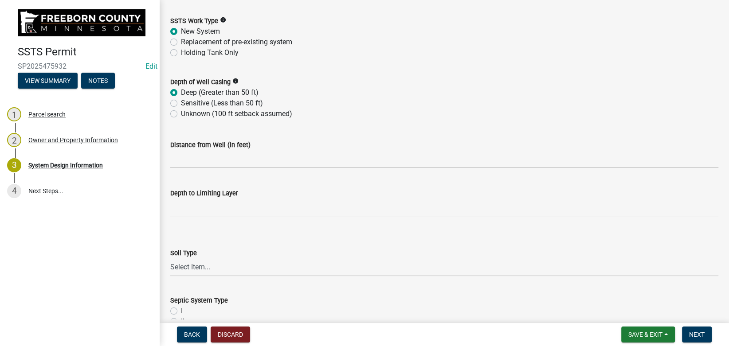
scroll to position [200, 0]
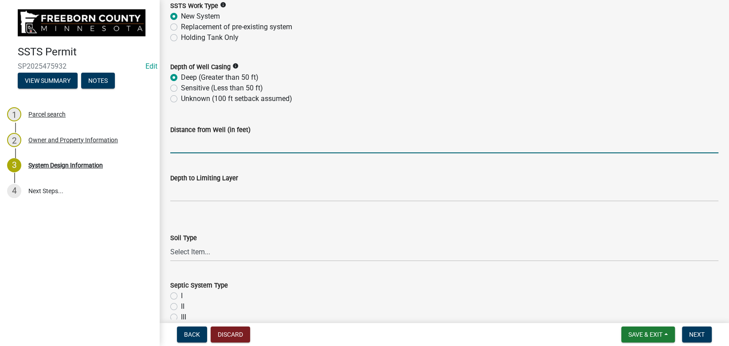
click at [211, 140] on input "Distance from Well (in feet)" at bounding box center [444, 144] width 548 height 18
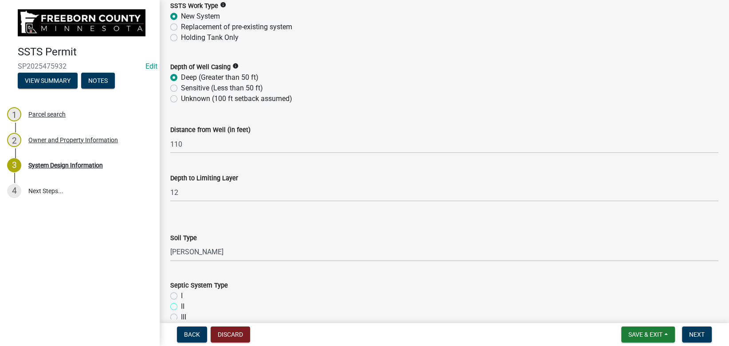
click at [181, 302] on input "II" at bounding box center [184, 305] width 6 height 6
click at [181, 291] on input "I" at bounding box center [184, 294] width 6 height 6
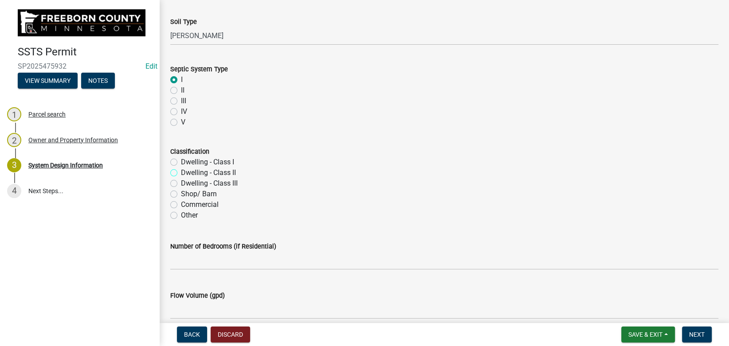
click at [181, 168] on input "Dwelling - CIass II" at bounding box center [184, 171] width 6 height 6
click at [181, 157] on input "Dwelling - Class I" at bounding box center [184, 160] width 6 height 6
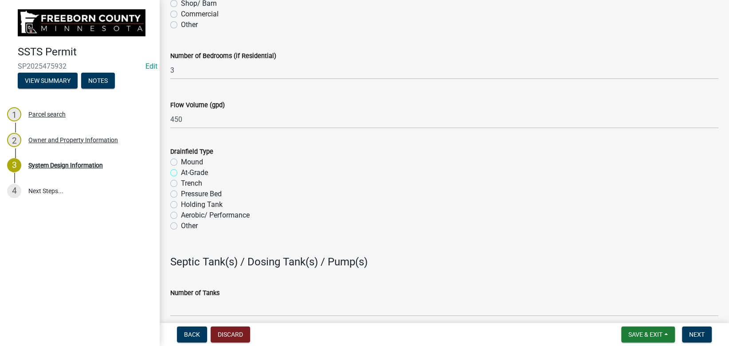
click at [181, 168] on input "At-Grade" at bounding box center [184, 171] width 6 height 6
click at [181, 157] on input "Mound" at bounding box center [184, 160] width 6 height 6
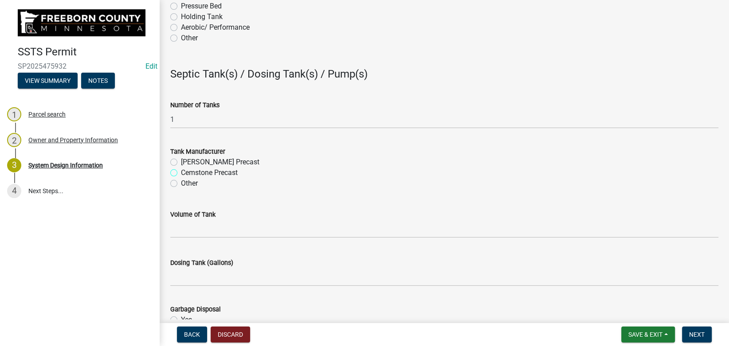
click at [181, 168] on input "Cemstone Precast" at bounding box center [184, 171] width 6 height 6
click at [181, 326] on input "No" at bounding box center [184, 329] width 6 height 6
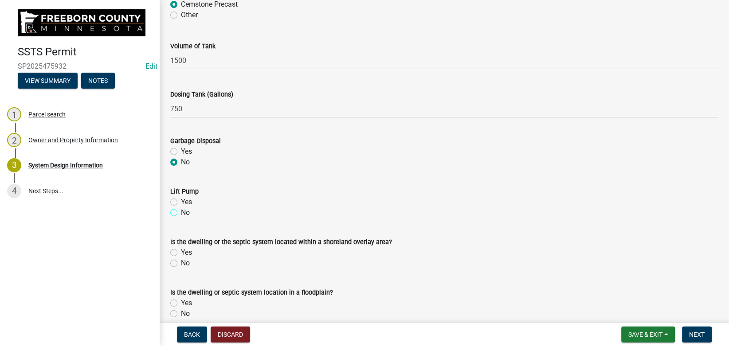
click at [181, 208] on input "No" at bounding box center [184, 211] width 6 height 6
click at [181, 258] on input "No" at bounding box center [184, 261] width 6 height 6
click at [181, 309] on input "No" at bounding box center [184, 312] width 6 height 6
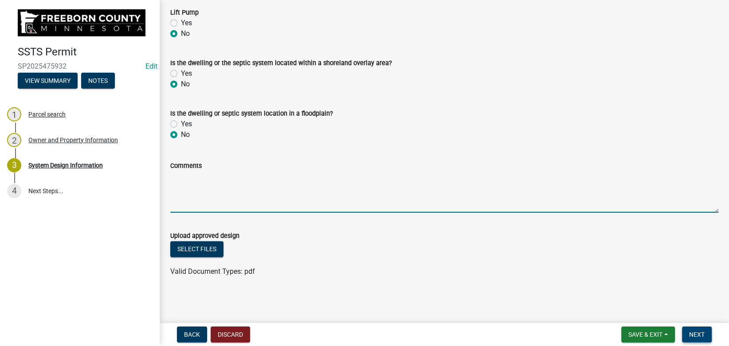
click at [694, 335] on span "Next" at bounding box center [697, 334] width 16 height 7
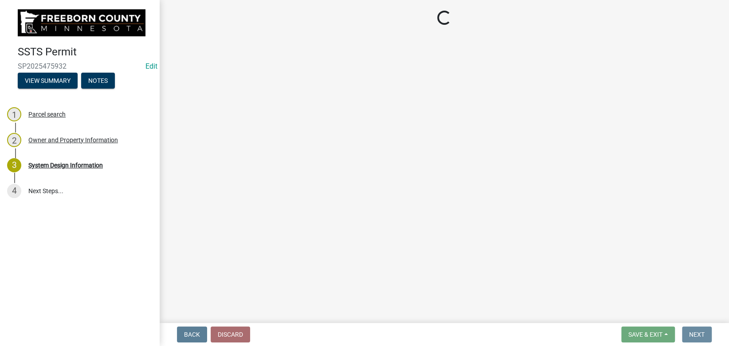
scroll to position [0, 0]
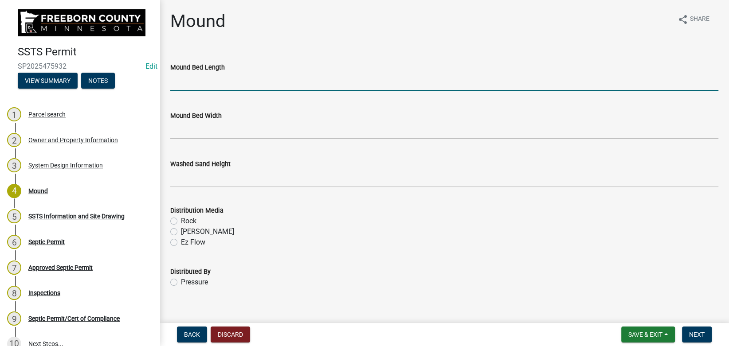
click at [206, 90] on input "Mound Bed Length" at bounding box center [444, 82] width 548 height 18
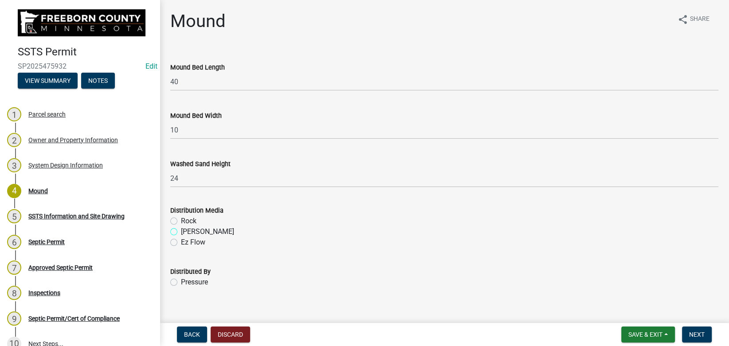
click at [181, 227] on input "Chambers" at bounding box center [184, 230] width 6 height 6
click at [181, 216] on input "Rock" at bounding box center [184, 219] width 6 height 6
click at [181, 227] on input "Chambers" at bounding box center [184, 230] width 6 height 6
click at [181, 277] on input "Pressure" at bounding box center [184, 280] width 6 height 6
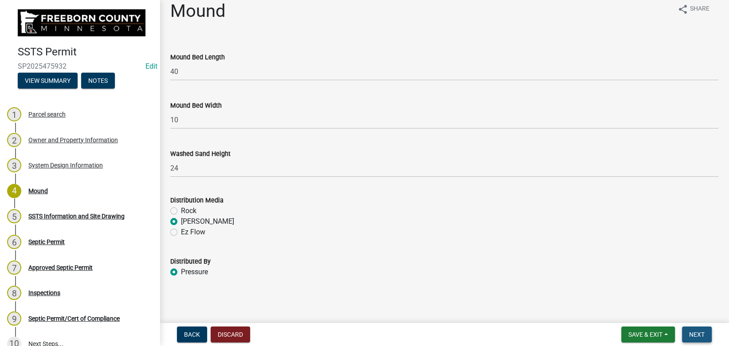
click at [707, 330] on button "Next" at bounding box center [697, 335] width 30 height 16
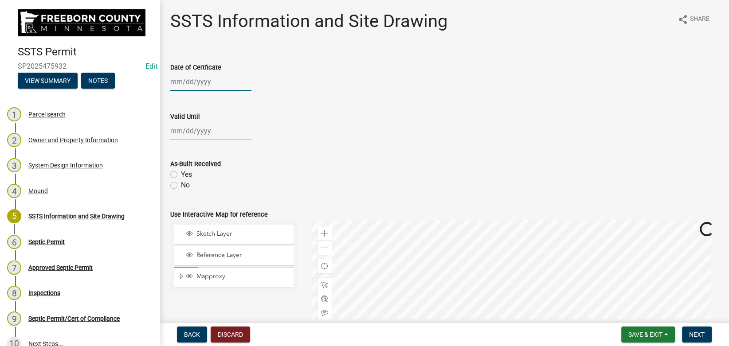
click at [190, 82] on input "Date of Certficate" at bounding box center [210, 82] width 81 height 18
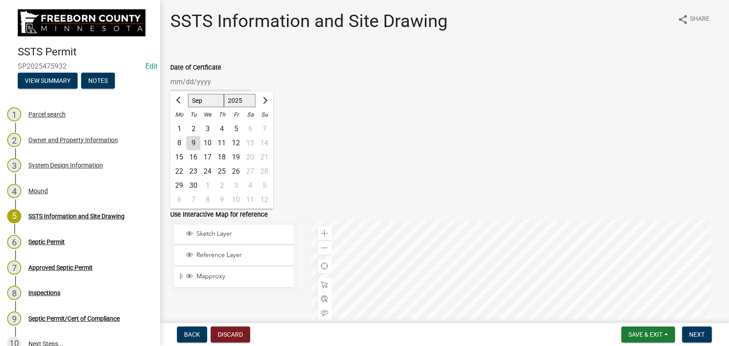
click at [210, 126] on div "3" at bounding box center [208, 129] width 14 height 14
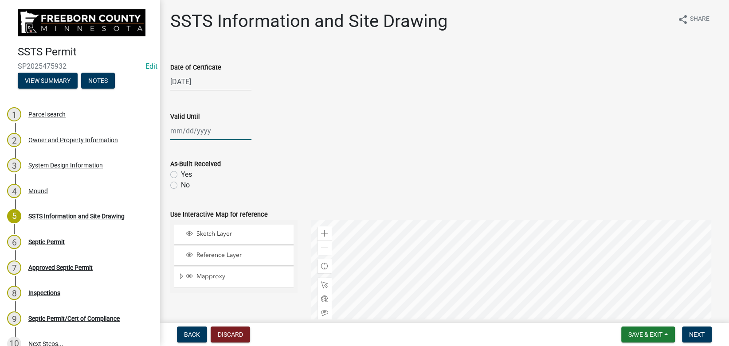
click at [208, 131] on input "Valid Until" at bounding box center [210, 131] width 81 height 18
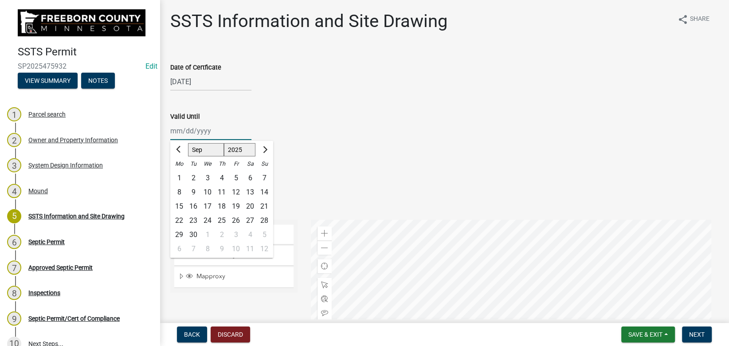
click at [208, 131] on input "Valid Until" at bounding box center [210, 131] width 81 height 18
click at [263, 130] on div "09/03/2030 Jan Feb Mar Apr May Jun Jul Aug Sep Oct Nov Dec 1525 1526 1527 1528 …" at bounding box center [444, 131] width 548 height 18
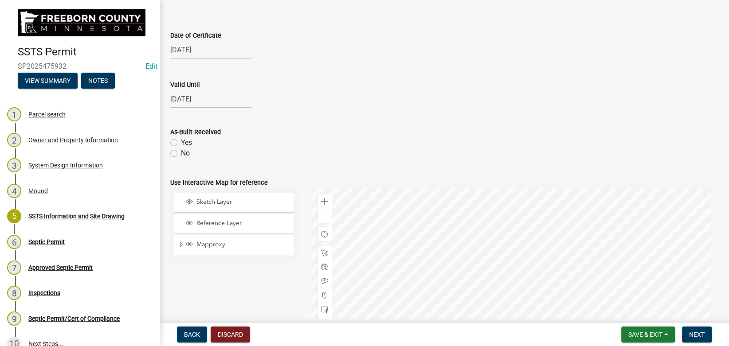
scroll to position [50, 0]
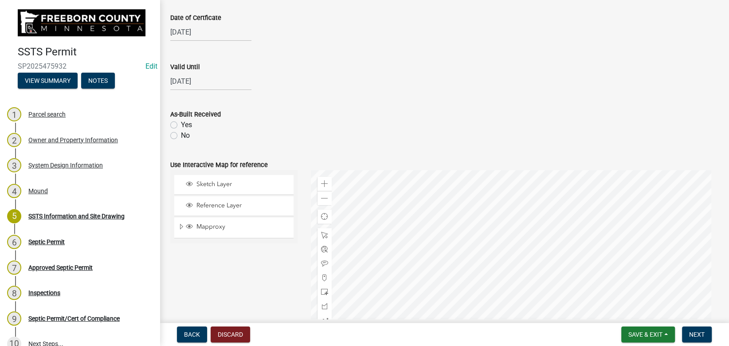
click at [184, 139] on label "No" at bounding box center [185, 135] width 9 height 11
click at [184, 136] on input "No" at bounding box center [184, 133] width 6 height 6
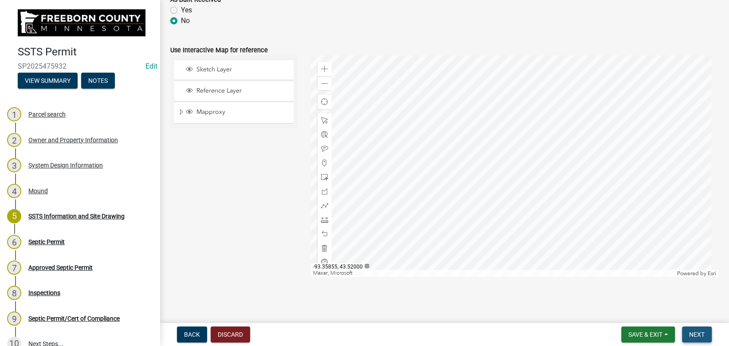
click at [696, 334] on span "Next" at bounding box center [697, 334] width 16 height 7
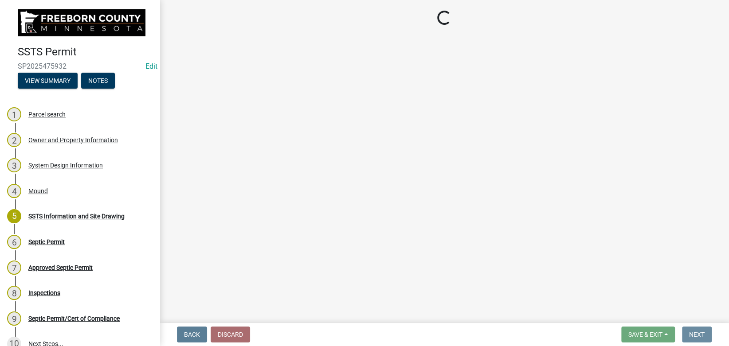
scroll to position [0, 0]
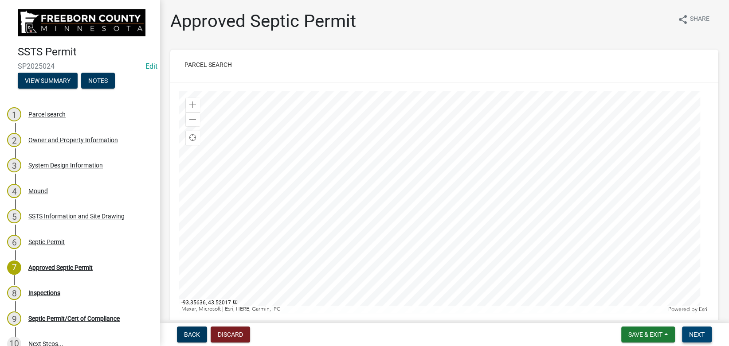
click at [701, 338] on span "Next" at bounding box center [697, 334] width 16 height 7
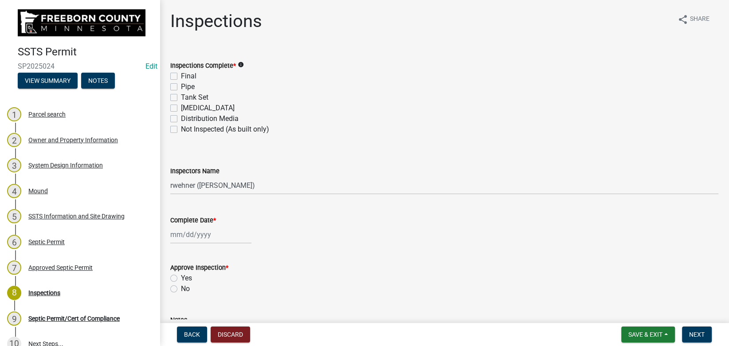
click at [181, 77] on label "Final" at bounding box center [189, 76] width 16 height 11
click at [181, 77] on input "Final" at bounding box center [184, 74] width 6 height 6
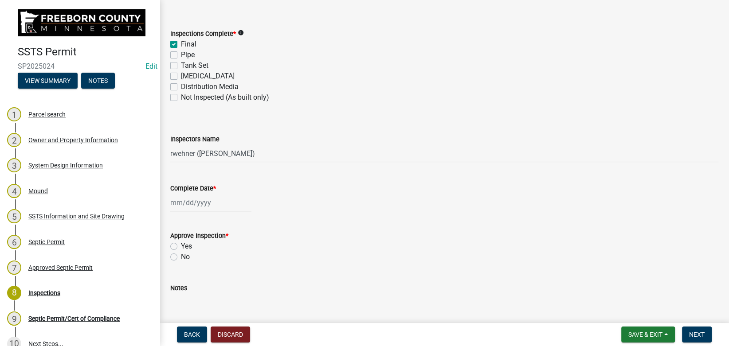
scroll to position [50, 0]
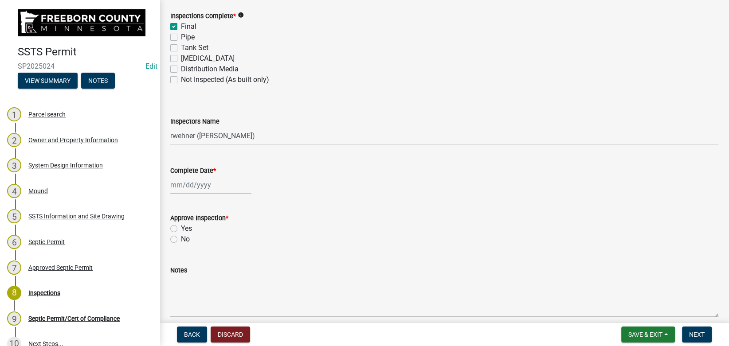
click at [201, 69] on label "Distribution Media" at bounding box center [210, 69] width 58 height 11
click at [187, 69] on input "Distribution Media" at bounding box center [184, 67] width 6 height 6
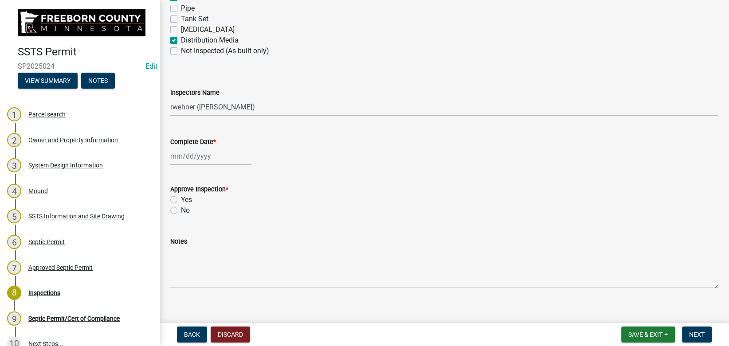
scroll to position [89, 0]
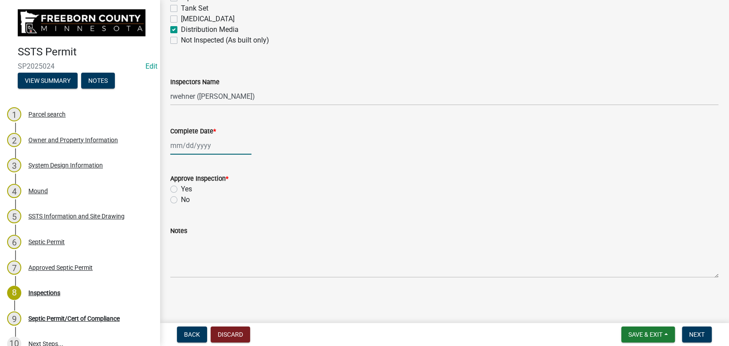
click at [198, 146] on input "Complete Date *" at bounding box center [210, 146] width 81 height 18
click at [208, 193] on div "3" at bounding box center [208, 193] width 14 height 14
click at [181, 190] on div "Yes" at bounding box center [444, 189] width 548 height 11
click at [181, 190] on label "Yes" at bounding box center [186, 189] width 11 height 11
click at [181, 190] on input "Yes" at bounding box center [184, 187] width 6 height 6
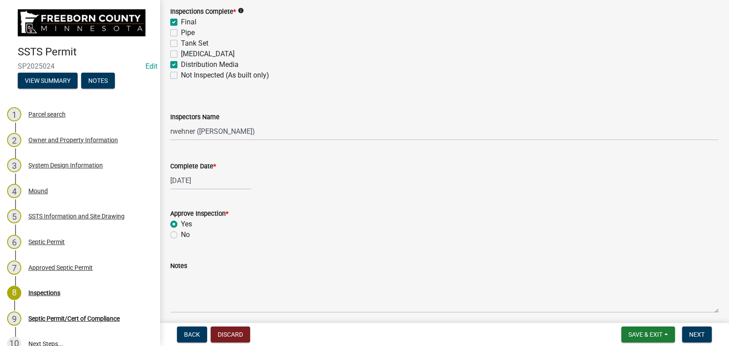
scroll to position [39, 0]
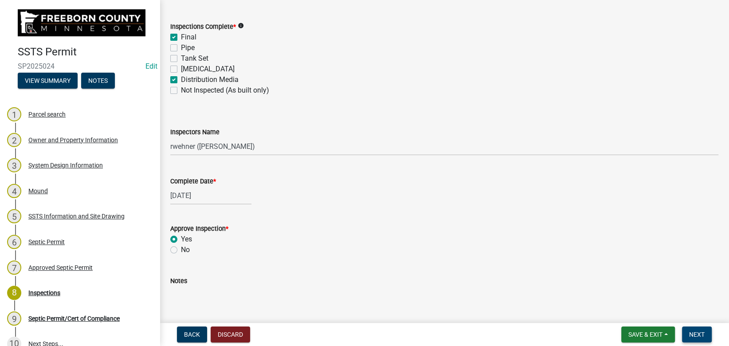
click at [702, 335] on span "Next" at bounding box center [697, 334] width 16 height 7
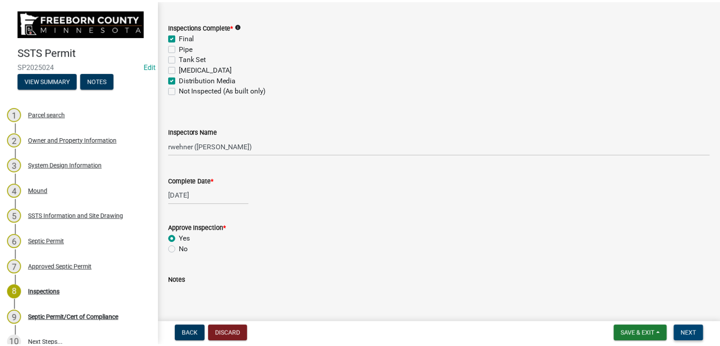
scroll to position [0, 0]
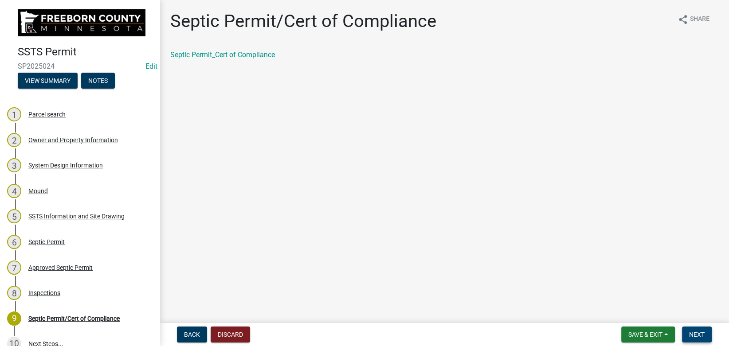
click at [696, 333] on span "Next" at bounding box center [697, 334] width 16 height 7
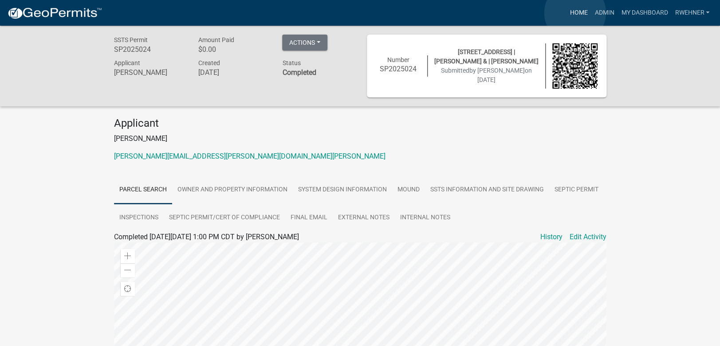
click at [575, 13] on link "Home" at bounding box center [578, 12] width 25 height 17
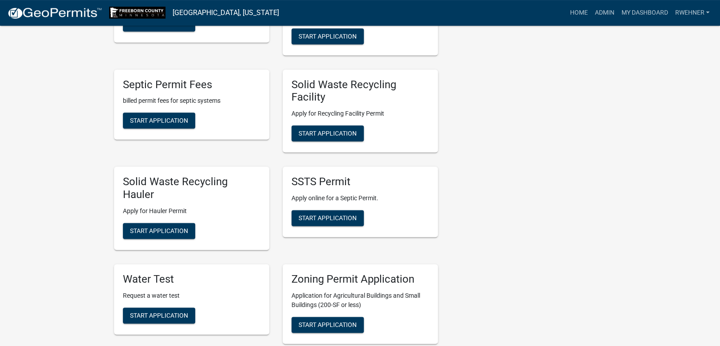
scroll to position [373, 0]
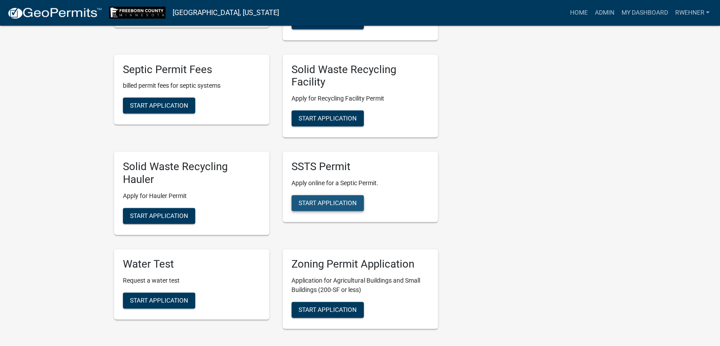
click at [343, 196] on button "Start Application" at bounding box center [327, 203] width 72 height 16
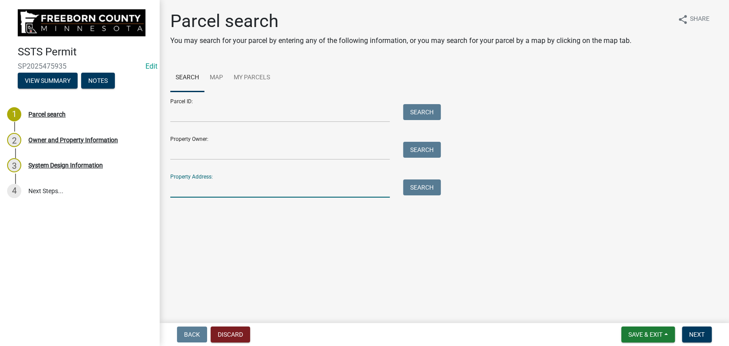
click at [317, 187] on input "Property Address:" at bounding box center [280, 189] width 220 height 18
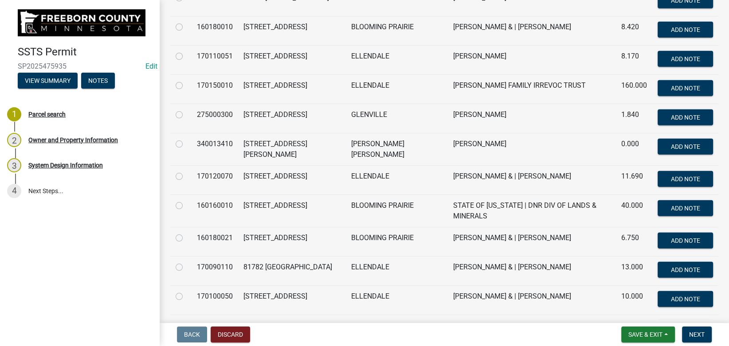
scroll to position [1896, 0]
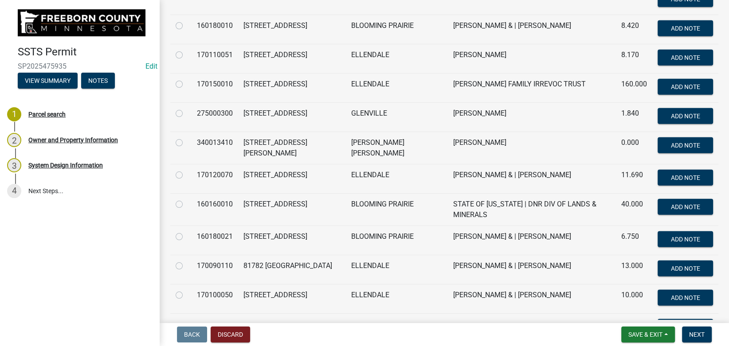
click at [186, 108] on label at bounding box center [186, 108] width 0 height 0
click at [186, 114] on input "radio" at bounding box center [189, 111] width 6 height 6
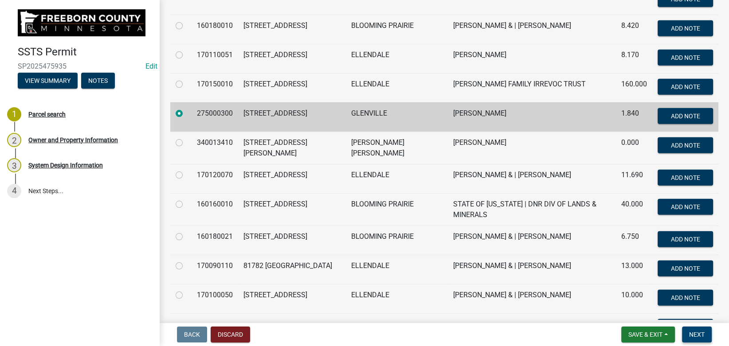
click at [692, 334] on span "Next" at bounding box center [697, 334] width 16 height 7
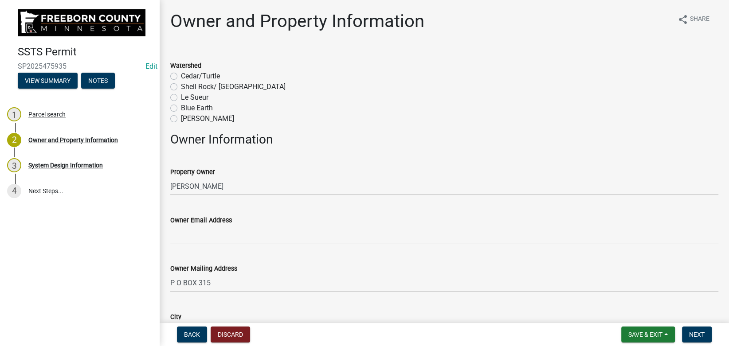
click at [186, 88] on label "Shell Rock/ Winnebago" at bounding box center [233, 87] width 105 height 11
click at [186, 87] on input "Shell Rock/ Winnebago" at bounding box center [184, 85] width 6 height 6
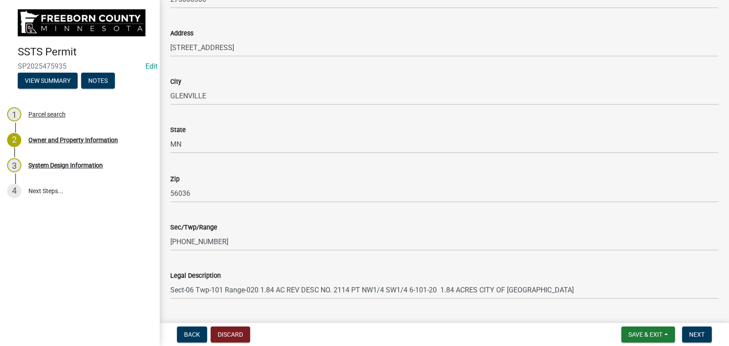
scroll to position [569, 0]
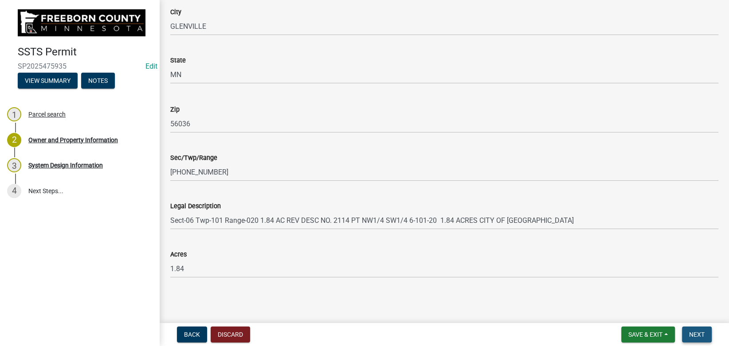
click at [700, 333] on span "Next" at bounding box center [697, 334] width 16 height 7
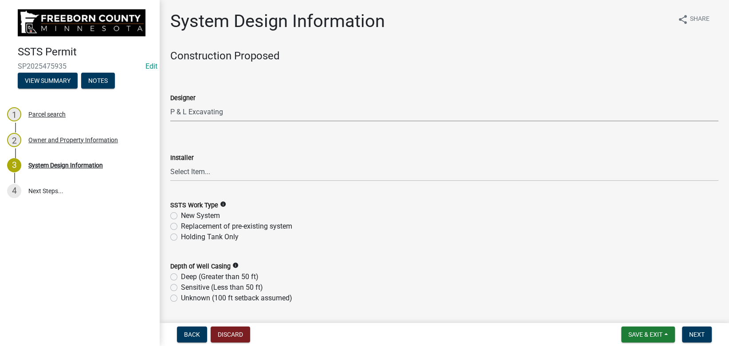
click option "P & L Excavating" at bounding box center [0, 0] width 0 height 0
click at [170, 163] on select "Select Item... P & L Excavating Precision Septic Services Wangen Excavating Lov…" at bounding box center [444, 172] width 548 height 18
click option "P & L Excavating" at bounding box center [0, 0] width 0 height 0
click at [186, 217] on label "New System" at bounding box center [200, 216] width 39 height 11
click at [186, 216] on input "New System" at bounding box center [184, 214] width 6 height 6
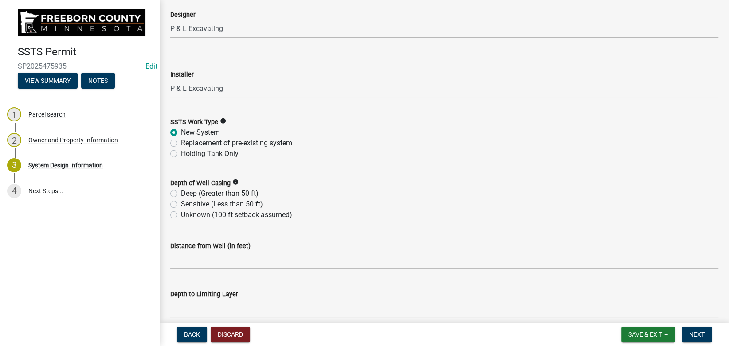
scroll to position [100, 0]
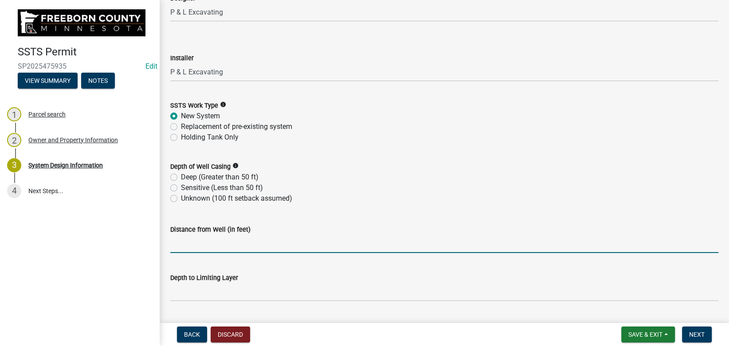
click at [193, 245] on input "Distance from Well (in feet)" at bounding box center [444, 244] width 548 height 18
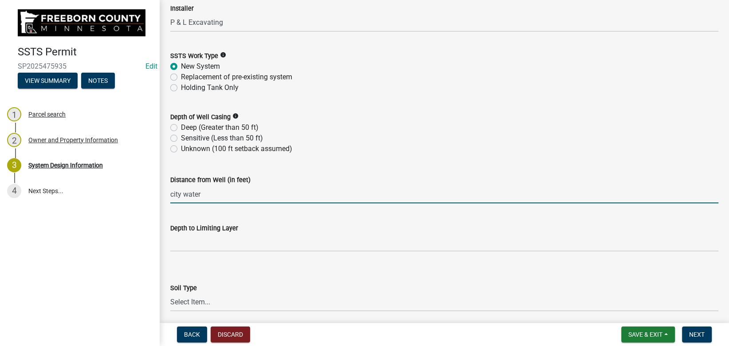
scroll to position [200, 0]
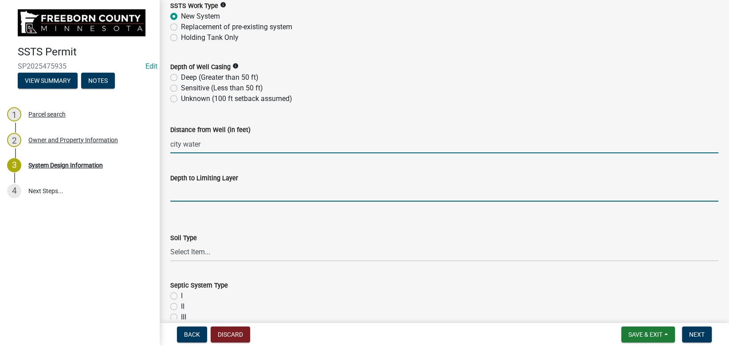
click at [177, 193] on input "text" at bounding box center [444, 193] width 548 height 18
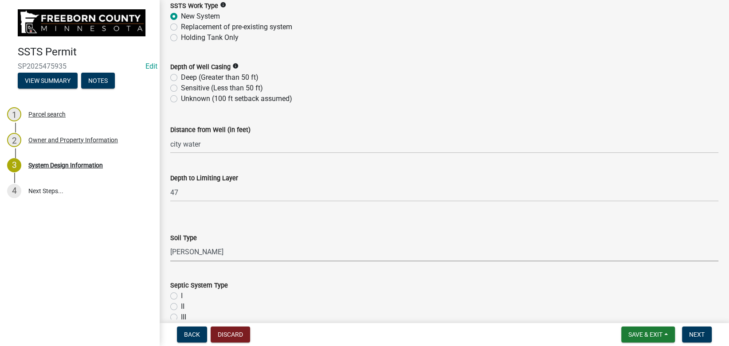
click at [170, 244] on select "Select Item... Clay Loam Loam Sandy Loam Loamy Sand Silt Loam Silty Clay Loam O…" at bounding box center [444, 253] width 548 height 18
click option "Loam" at bounding box center [0, 0] width 0 height 0
click at [181, 296] on label "I" at bounding box center [182, 296] width 2 height 11
click at [181, 296] on input "I" at bounding box center [184, 294] width 6 height 6
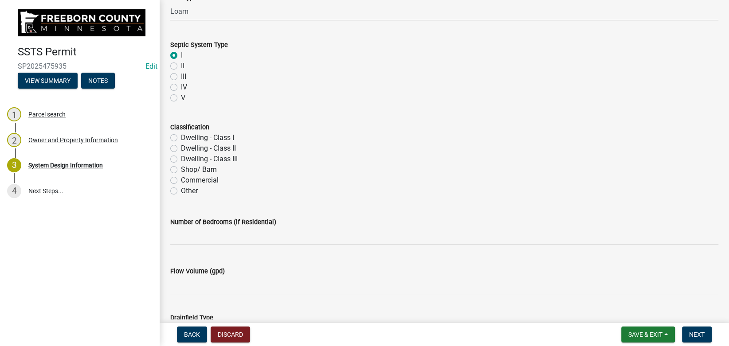
scroll to position [449, 0]
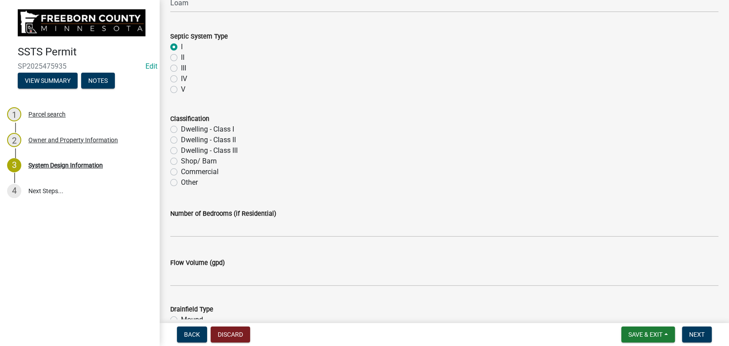
click at [195, 132] on label "Dwelling - Class I" at bounding box center [207, 129] width 53 height 11
click at [187, 130] on input "Dwelling - Class I" at bounding box center [184, 127] width 6 height 6
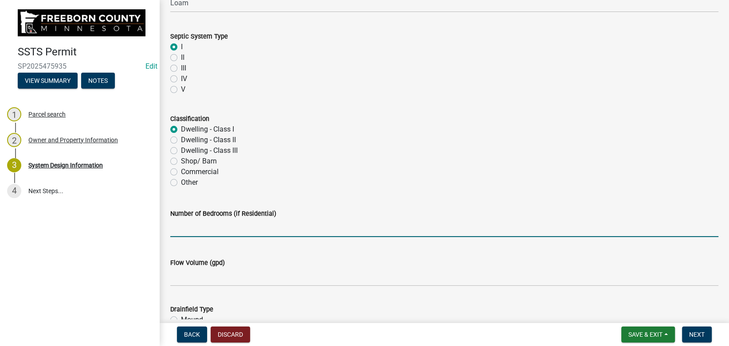
click at [189, 227] on input "text" at bounding box center [444, 228] width 548 height 18
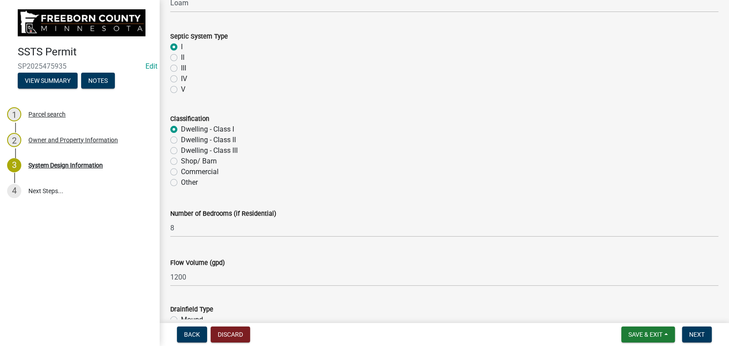
click at [181, 326] on input "At-Grade" at bounding box center [184, 329] width 6 height 6
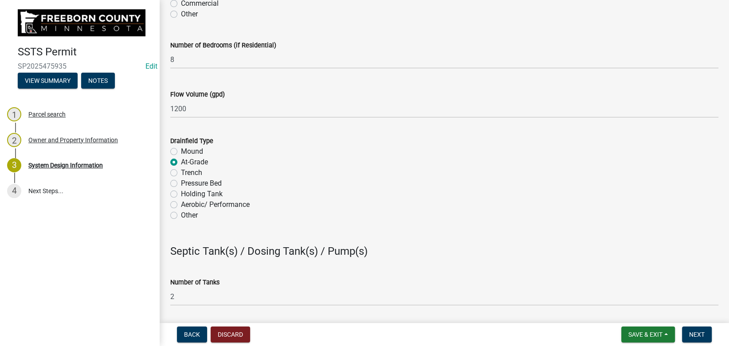
scroll to position [795, 0]
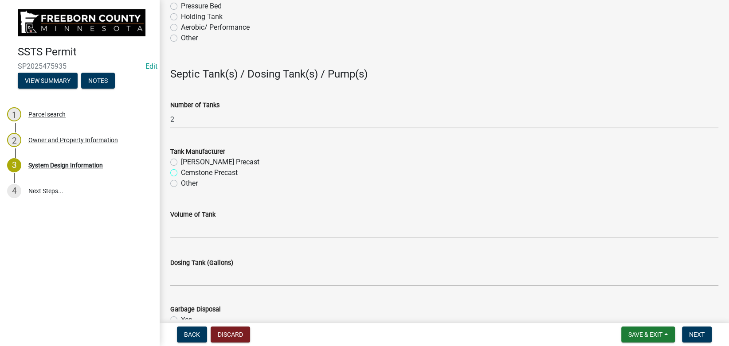
click at [181, 168] on input "Cemstone Precast" at bounding box center [184, 171] width 6 height 6
click at [181, 326] on input "No" at bounding box center [184, 329] width 6 height 6
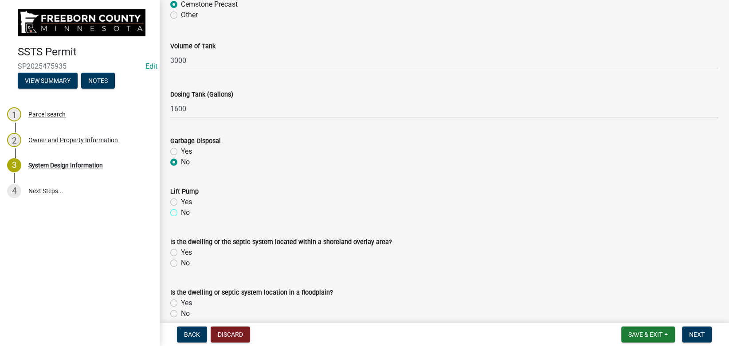
click at [181, 208] on input "No" at bounding box center [184, 211] width 6 height 6
click at [181, 258] on input "No" at bounding box center [184, 261] width 6 height 6
click at [181, 309] on input "No" at bounding box center [184, 312] width 6 height 6
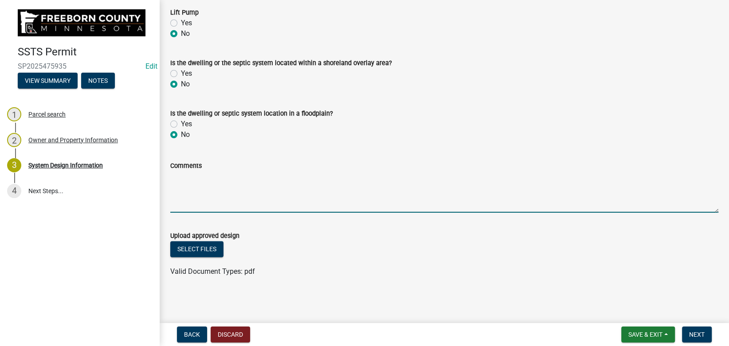
click at [232, 191] on textarea "Comments" at bounding box center [444, 192] width 548 height 42
click at [694, 336] on span "Next" at bounding box center [697, 334] width 16 height 7
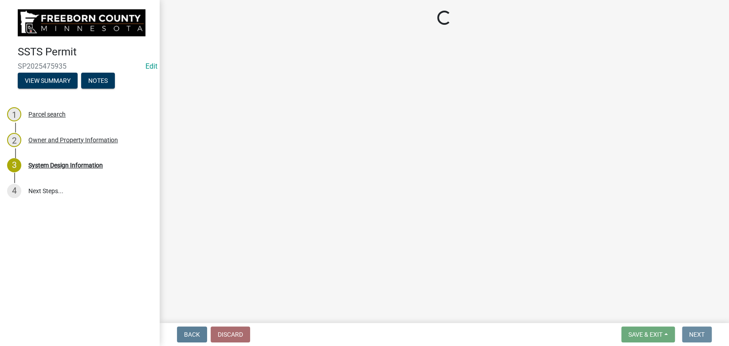
scroll to position [0, 0]
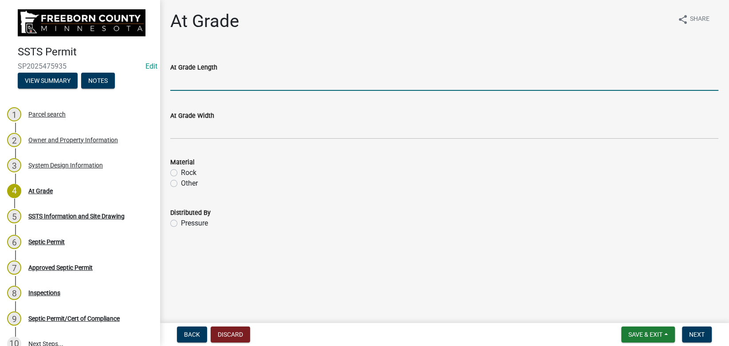
click at [197, 82] on input "At Grade Length" at bounding box center [444, 82] width 548 height 18
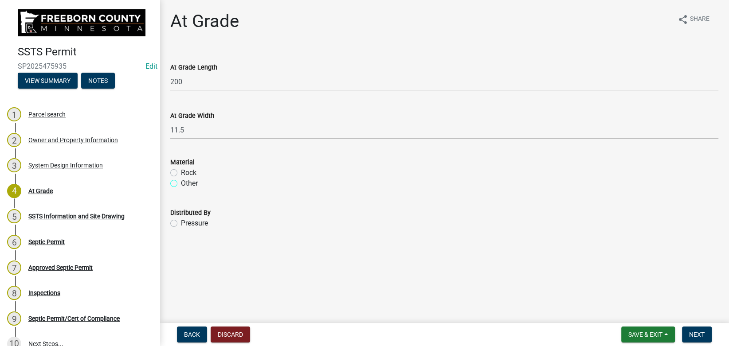
click at [181, 178] on input "Other" at bounding box center [184, 181] width 6 height 6
click at [181, 168] on input "Rock" at bounding box center [184, 171] width 6 height 6
click at [181, 218] on input "Pressure" at bounding box center [184, 221] width 6 height 6
click at [693, 336] on span "Next" at bounding box center [697, 334] width 16 height 7
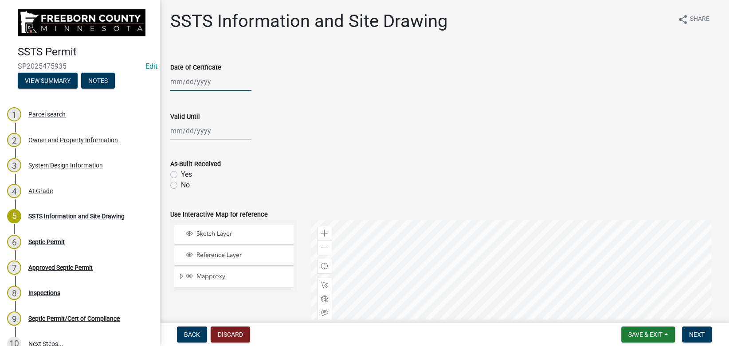
click at [186, 82] on input "Date of Certficate" at bounding box center [210, 82] width 81 height 18
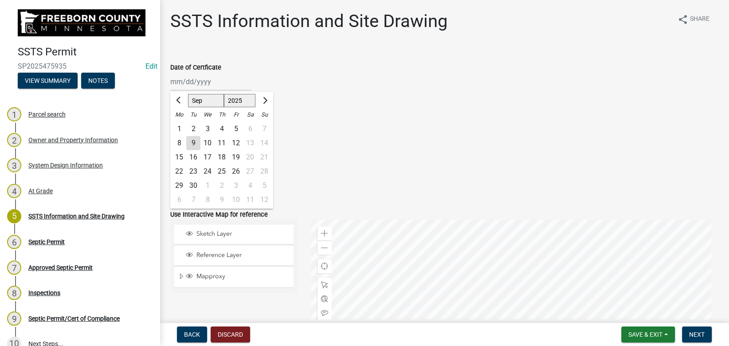
click at [207, 132] on div "3" at bounding box center [208, 129] width 14 height 14
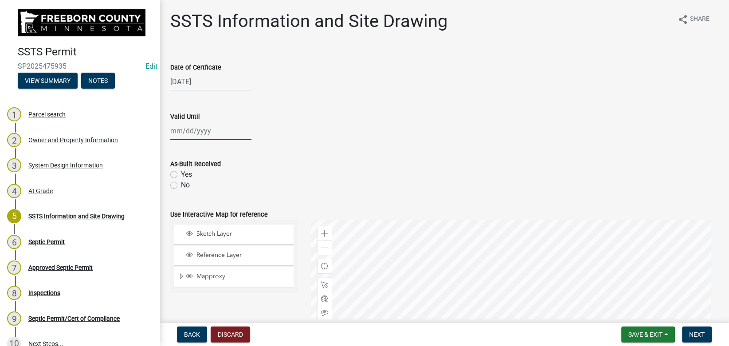
click at [191, 126] on input "Valid Until" at bounding box center [210, 131] width 81 height 18
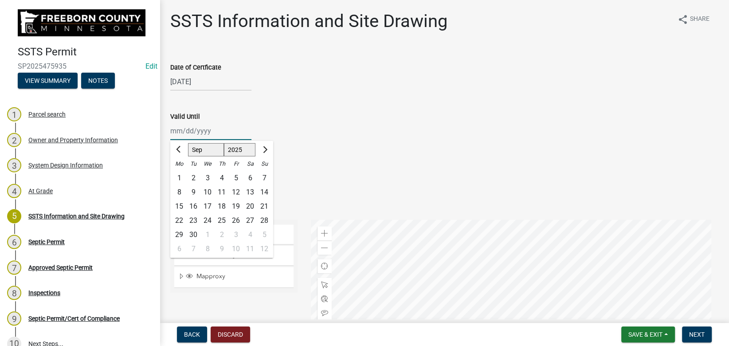
click at [194, 135] on input "Valid Until" at bounding box center [210, 131] width 81 height 18
click at [292, 71] on div "Date of Certficate" at bounding box center [444, 67] width 548 height 11
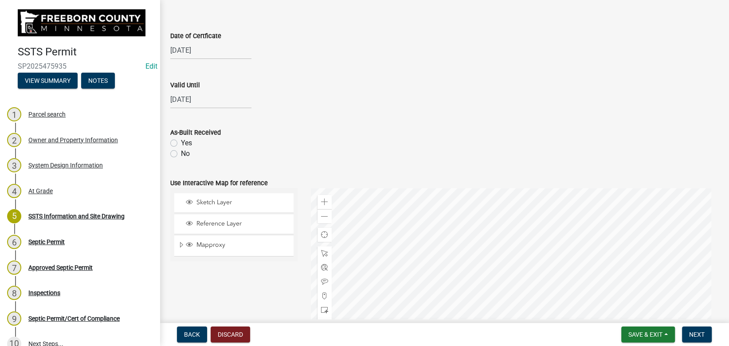
scroll to position [50, 0]
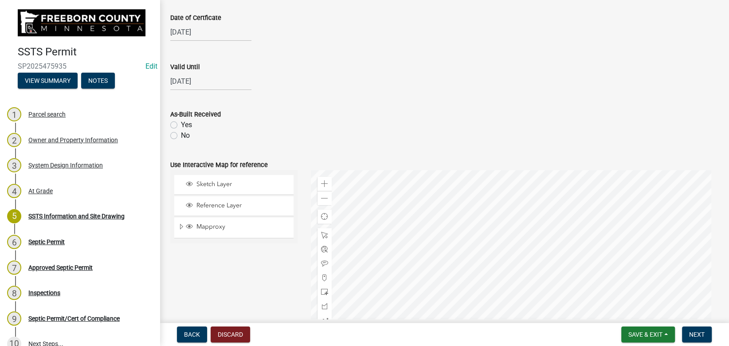
click at [170, 138] on div "As-Built Received Yes No" at bounding box center [445, 119] width 562 height 43
click at [181, 135] on label "No" at bounding box center [185, 135] width 9 height 11
click at [181, 135] on input "No" at bounding box center [184, 133] width 6 height 6
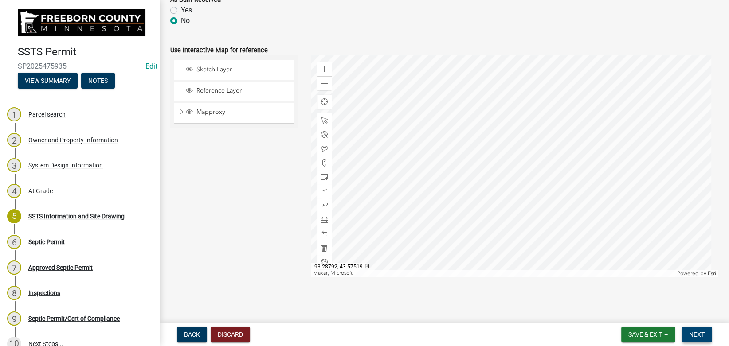
click at [696, 331] on button "Next" at bounding box center [697, 335] width 30 height 16
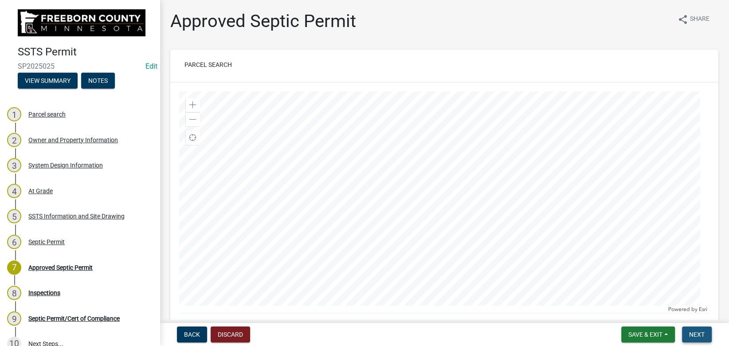
click at [696, 331] on button "Next" at bounding box center [697, 335] width 30 height 16
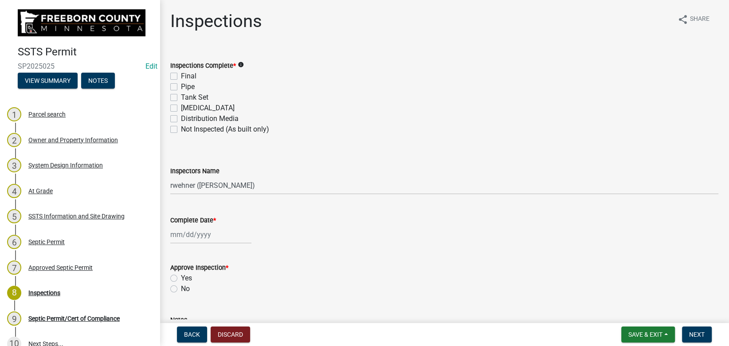
click at [181, 118] on label "Distribution Media" at bounding box center [210, 119] width 58 height 11
click at [181, 118] on input "Distribution Media" at bounding box center [184, 117] width 6 height 6
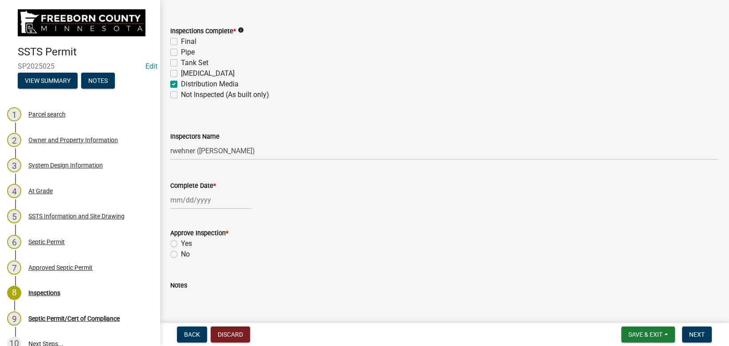
scroll to position [50, 0]
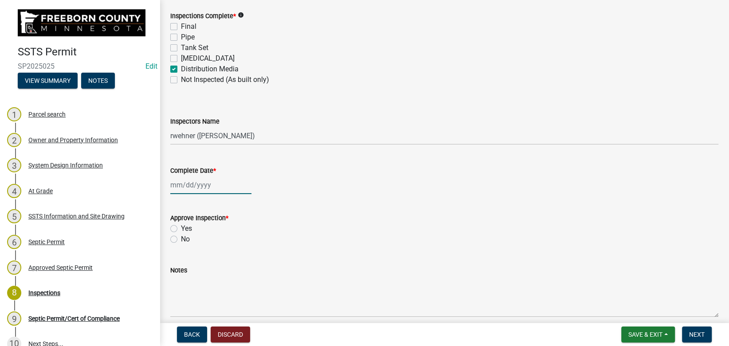
click at [185, 186] on input "Complete Date *" at bounding box center [210, 185] width 81 height 18
click at [208, 235] on div "3" at bounding box center [208, 232] width 14 height 14
click at [182, 231] on label "Yes" at bounding box center [186, 229] width 11 height 11
click at [182, 229] on input "Yes" at bounding box center [184, 227] width 6 height 6
click at [703, 331] on button "Next" at bounding box center [697, 335] width 30 height 16
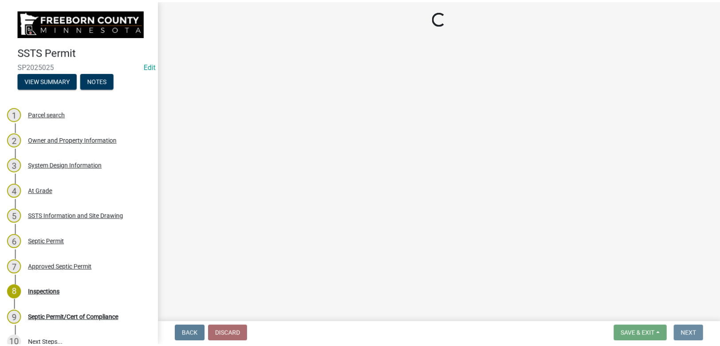
scroll to position [0, 0]
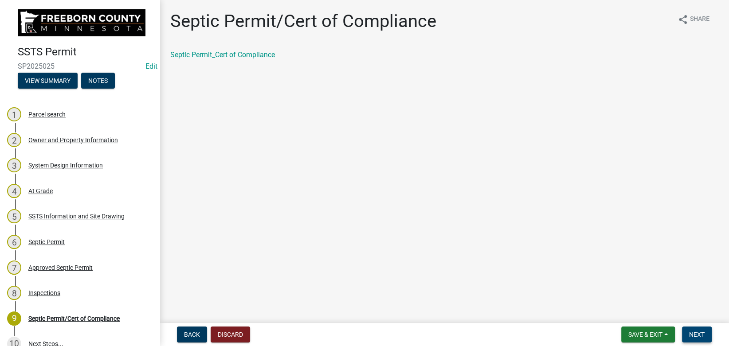
click at [692, 330] on button "Next" at bounding box center [697, 335] width 30 height 16
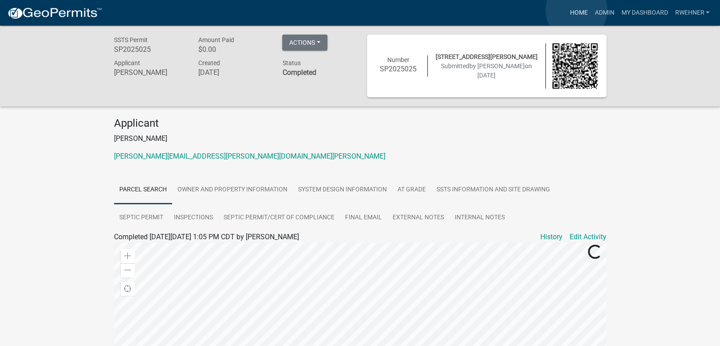
click at [576, 10] on link "Home" at bounding box center [578, 12] width 25 height 17
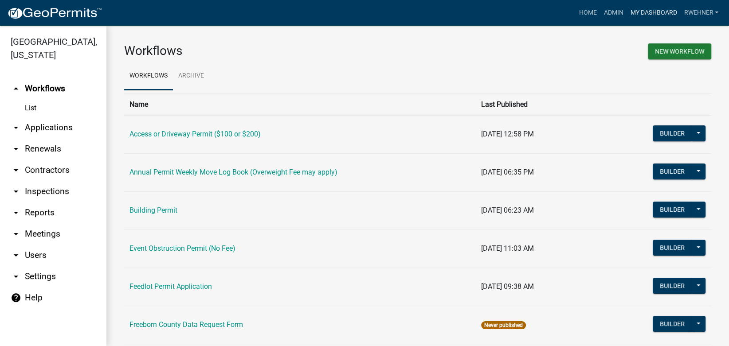
click at [644, 11] on link "My Dashboard" at bounding box center [654, 12] width 54 height 17
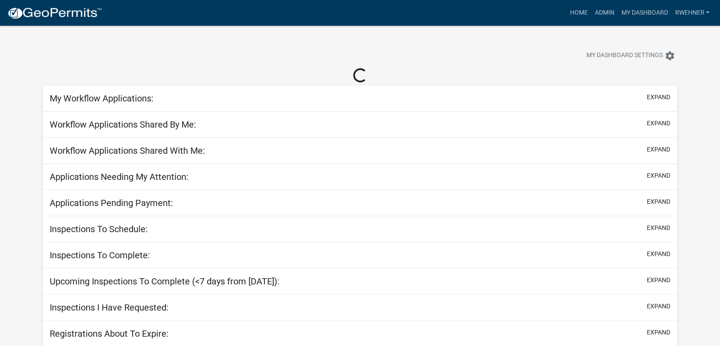
select select "2: 50"
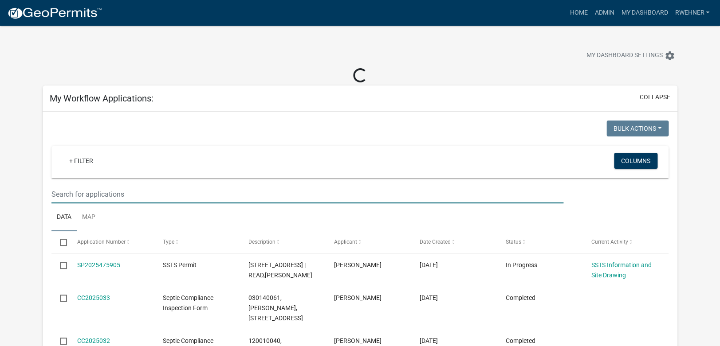
drag, startPoint x: 126, startPoint y: 195, endPoint x: 131, endPoint y: 190, distance: 6.9
click at [131, 191] on input "text" at bounding box center [307, 194] width 512 height 18
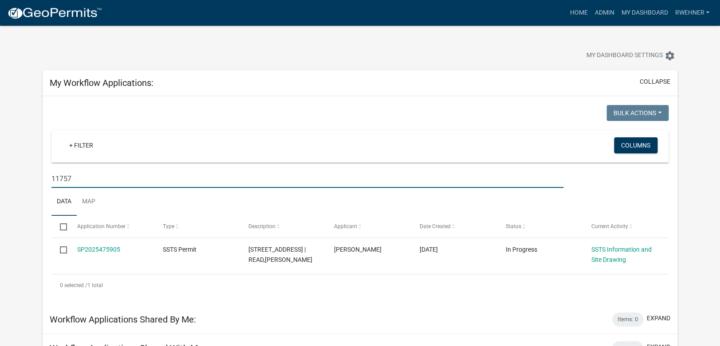
drag, startPoint x: 81, startPoint y: 185, endPoint x: 16, endPoint y: 173, distance: 66.3
click at [51, 173] on input "11757" at bounding box center [307, 179] width 512 height 18
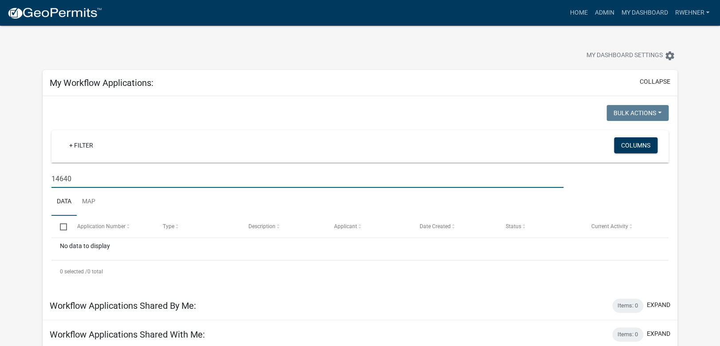
type input "14640"
